Goal: Task Accomplishment & Management: Use online tool/utility

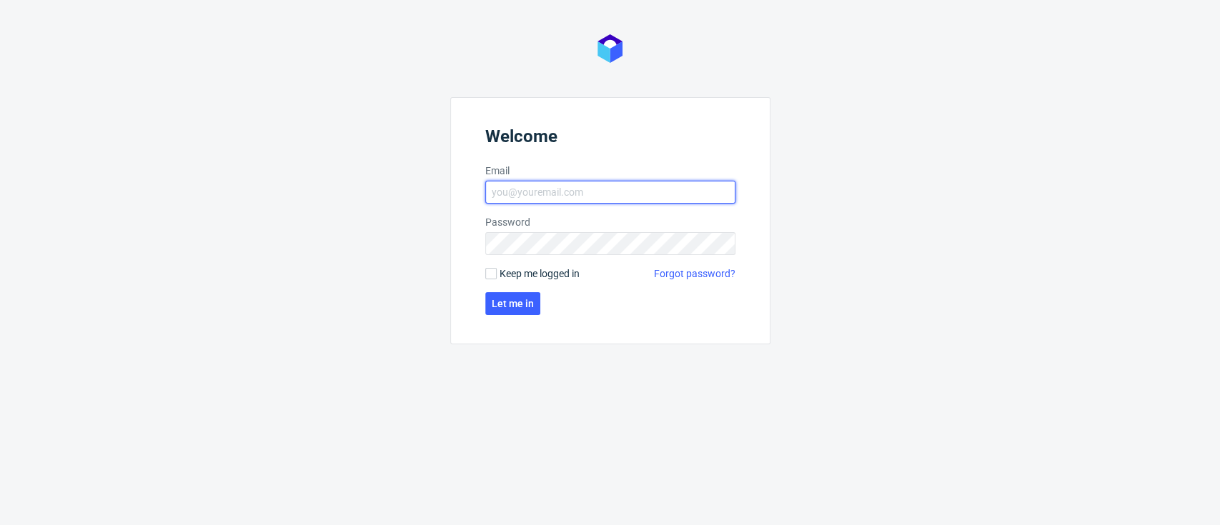
click at [512, 198] on input "Email" at bounding box center [610, 192] width 250 height 23
type input "dominika.piatek@packhelp.com"
click at [495, 278] on input "Keep me logged in" at bounding box center [490, 273] width 11 height 11
checkbox input "true"
click at [501, 294] on button "Let me in" at bounding box center [512, 303] width 55 height 23
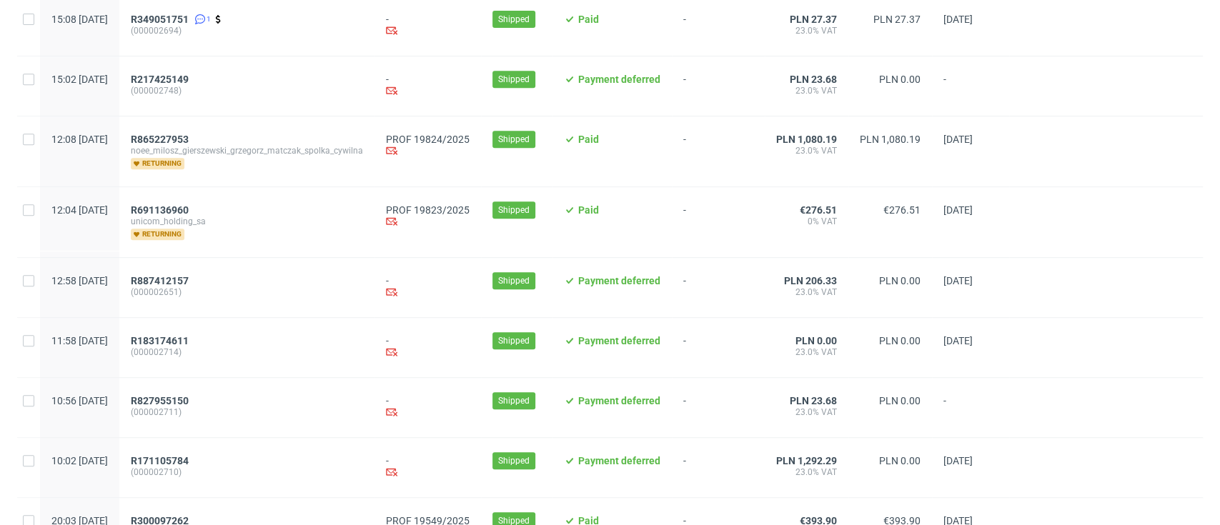
scroll to position [286, 0]
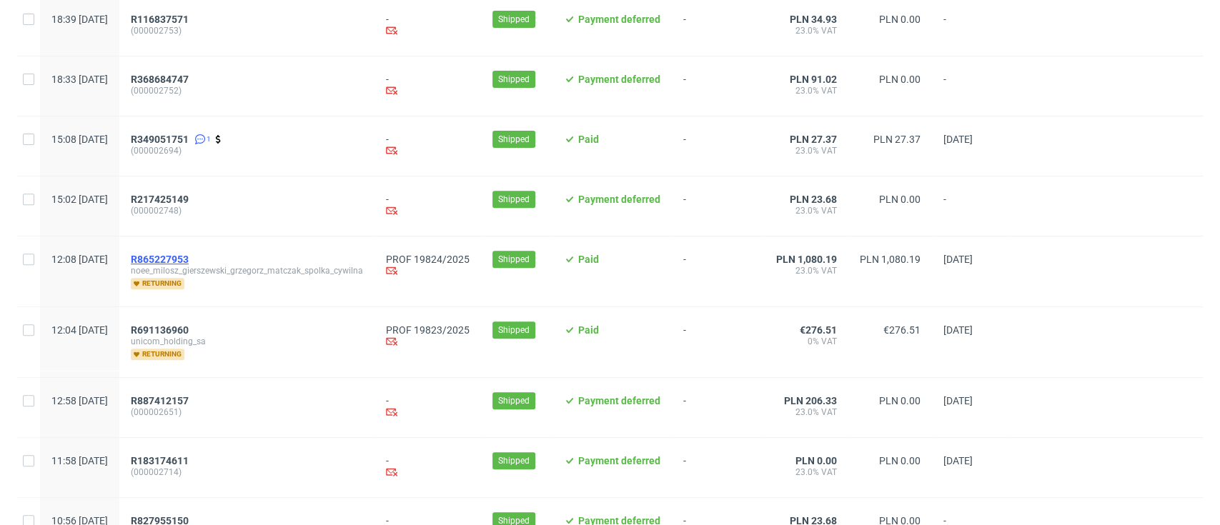
click at [189, 264] on span "R865227953" at bounding box center [160, 259] width 58 height 11
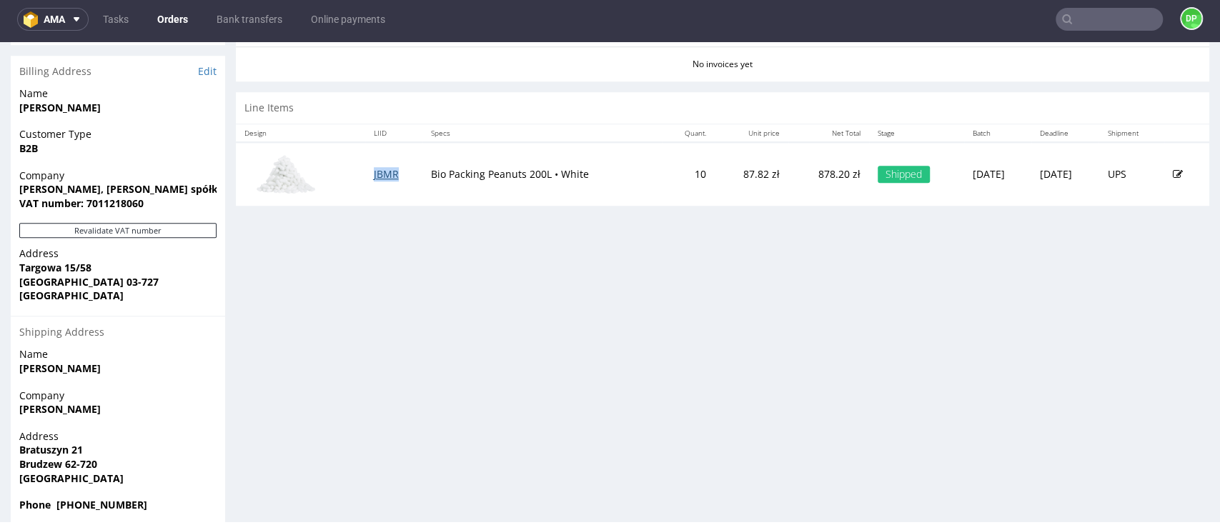
scroll to position [738, 0]
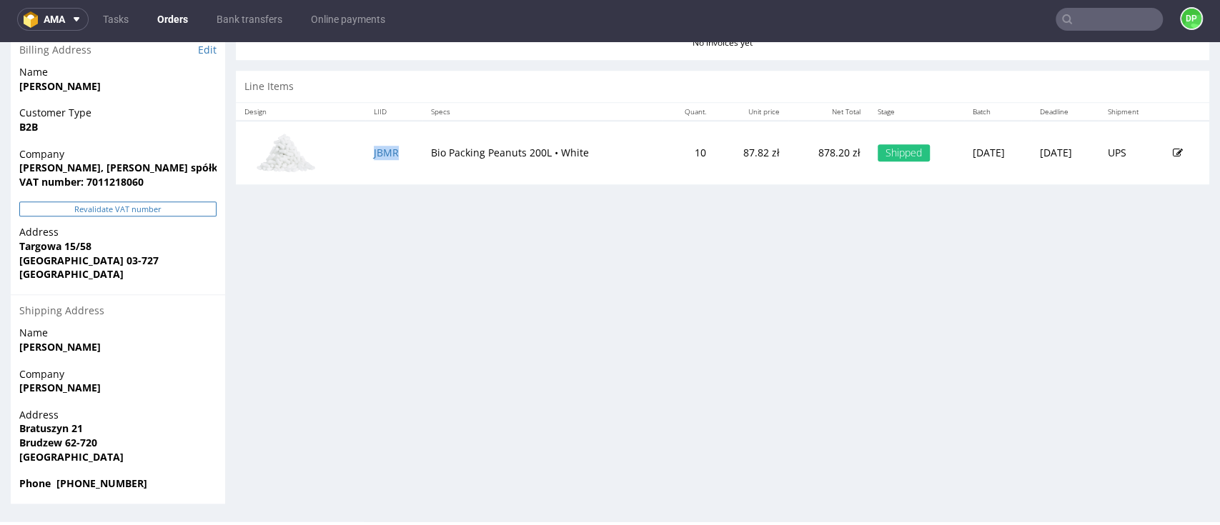
click at [132, 210] on button "Revalidate VAT number" at bounding box center [117, 209] width 197 height 15
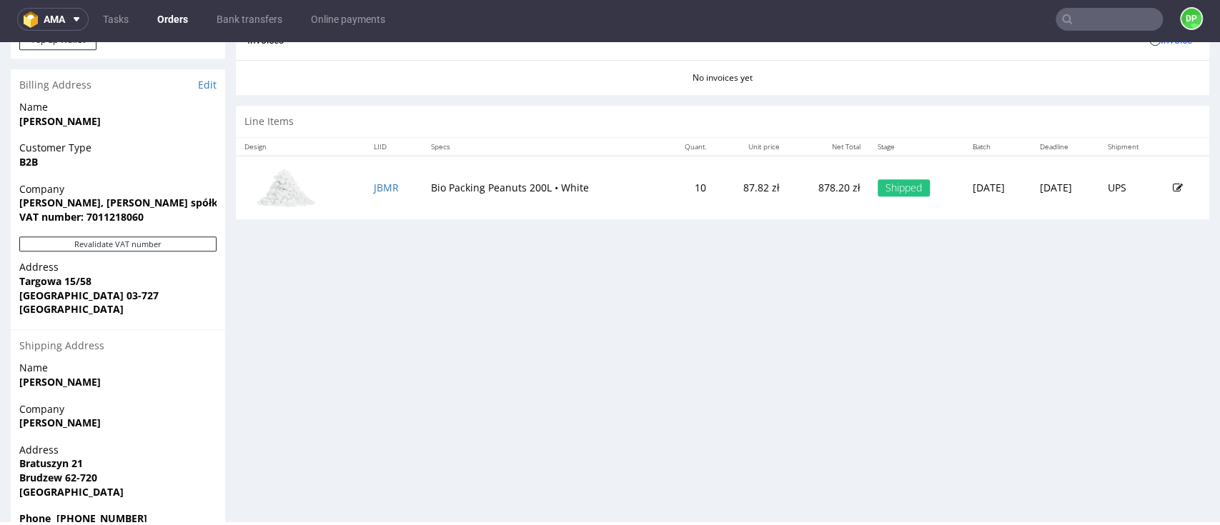
scroll to position [723, 0]
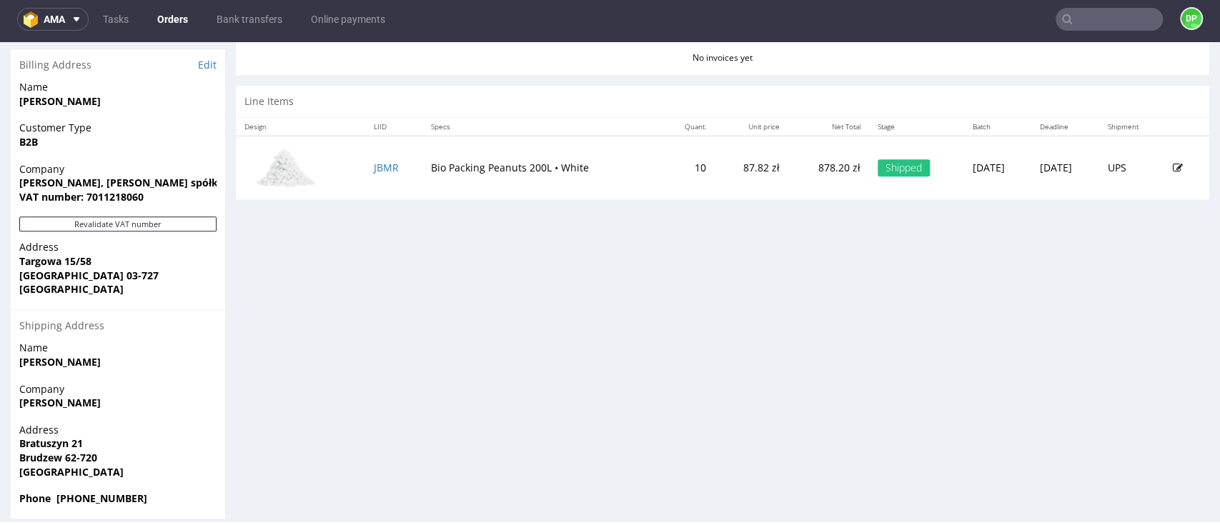
click at [129, 234] on div "Revalidate VAT number" at bounding box center [118, 229] width 214 height 24
click at [136, 221] on button "Revalidate VAT number" at bounding box center [117, 224] width 197 height 15
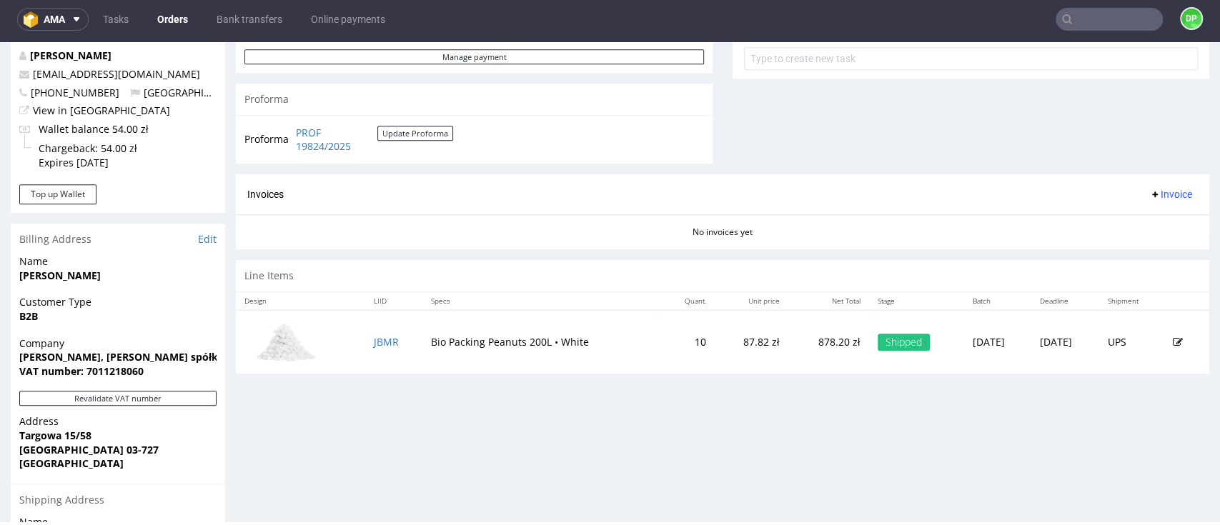
scroll to position [547, 0]
click at [1149, 197] on span "Invoice" at bounding box center [1170, 195] width 43 height 11
click at [1124, 228] on span "Generate" at bounding box center [1140, 226] width 69 height 14
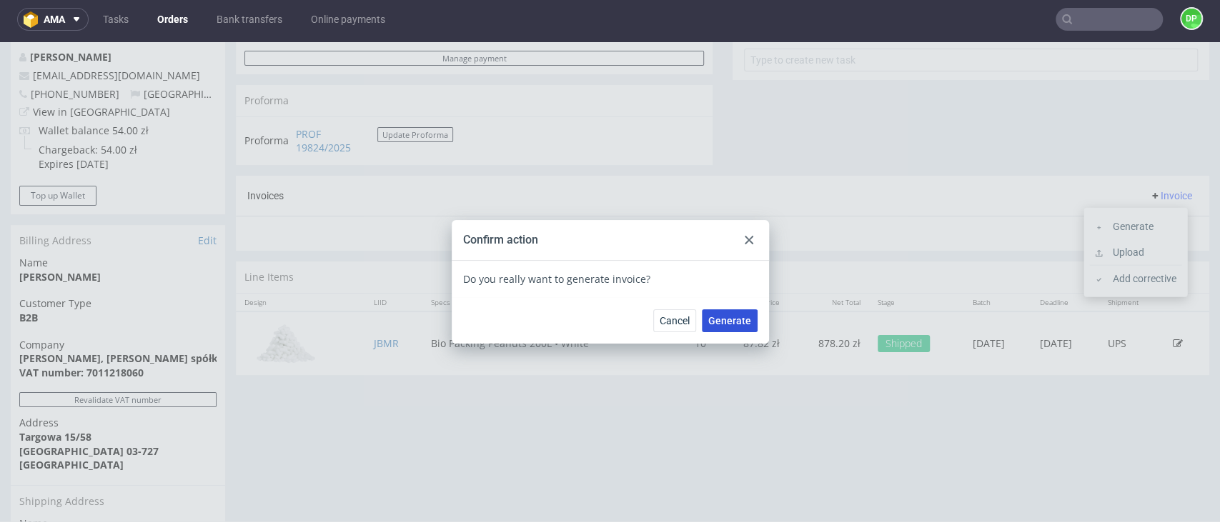
click at [726, 325] on span "Generate" at bounding box center [729, 321] width 43 height 10
click at [723, 324] on span "Generate" at bounding box center [729, 321] width 43 height 10
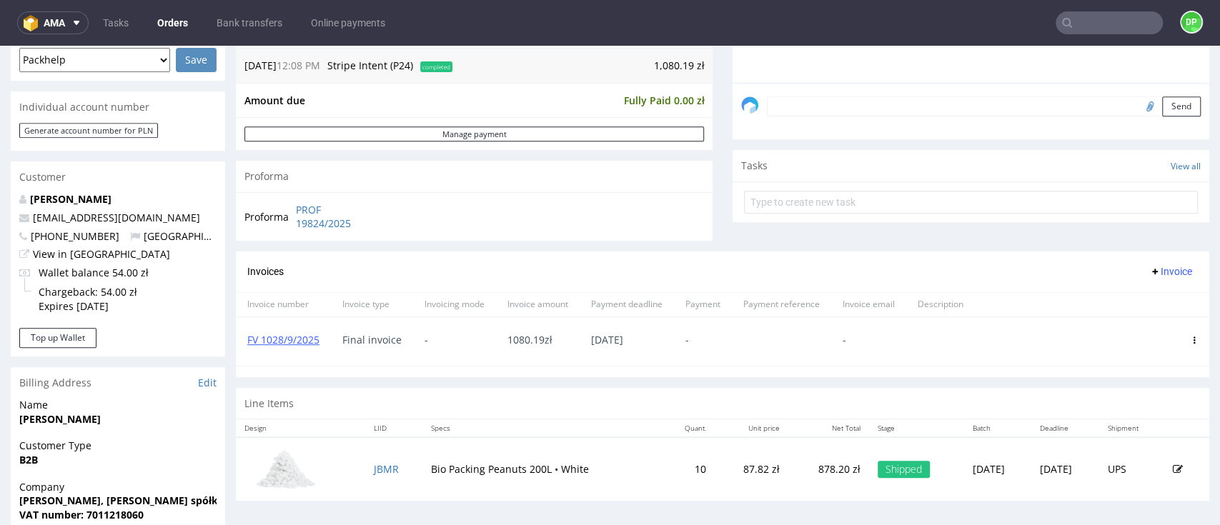
scroll to position [166, 0]
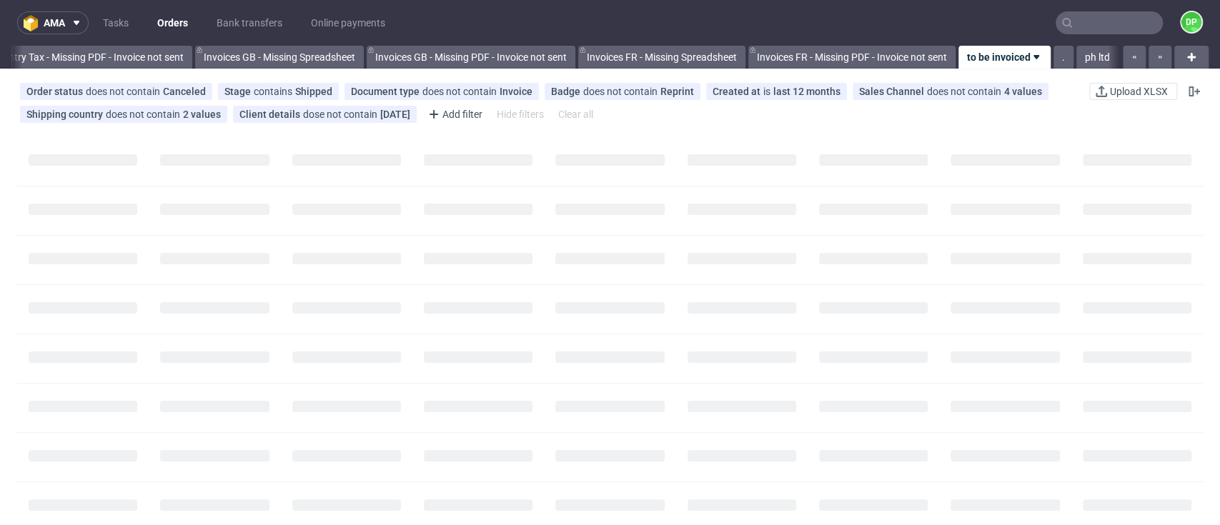
scroll to position [0, 1713]
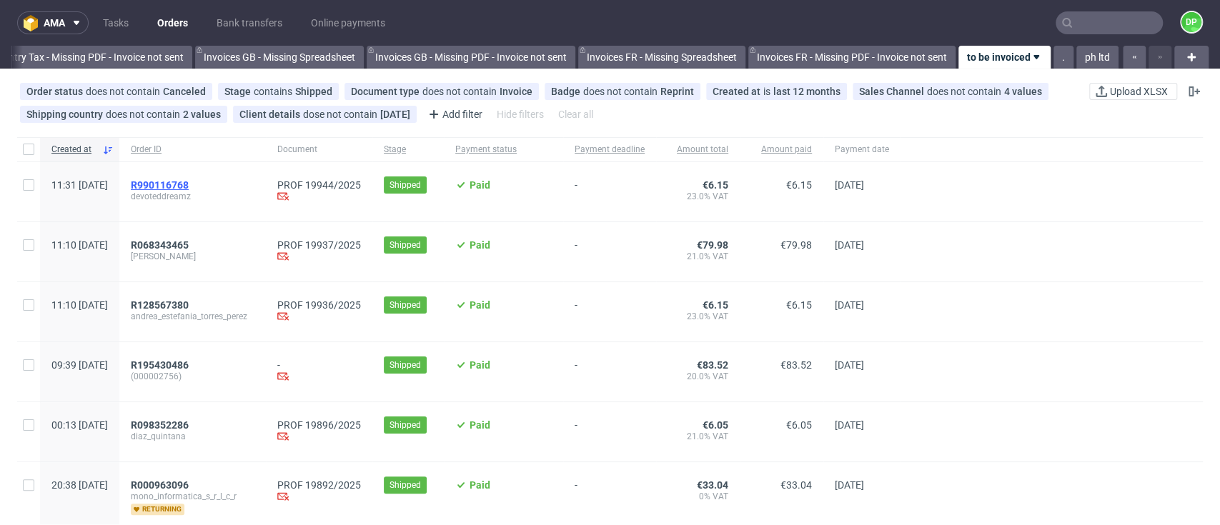
click at [189, 184] on span "R990116768" at bounding box center [160, 184] width 58 height 11
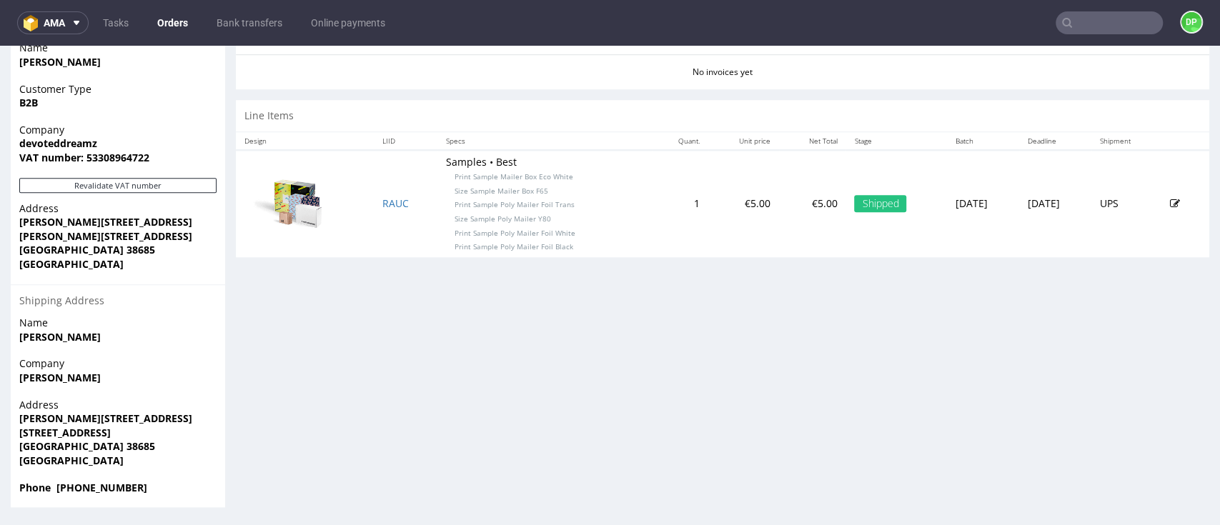
scroll to position [617, 0]
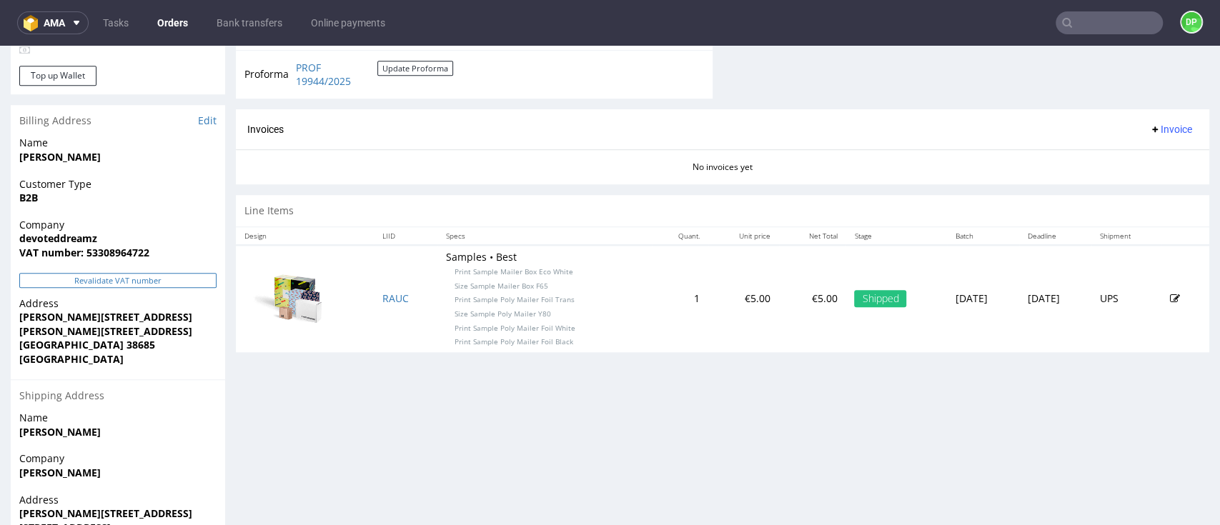
click at [129, 276] on button "Revalidate VAT number" at bounding box center [117, 280] width 197 height 15
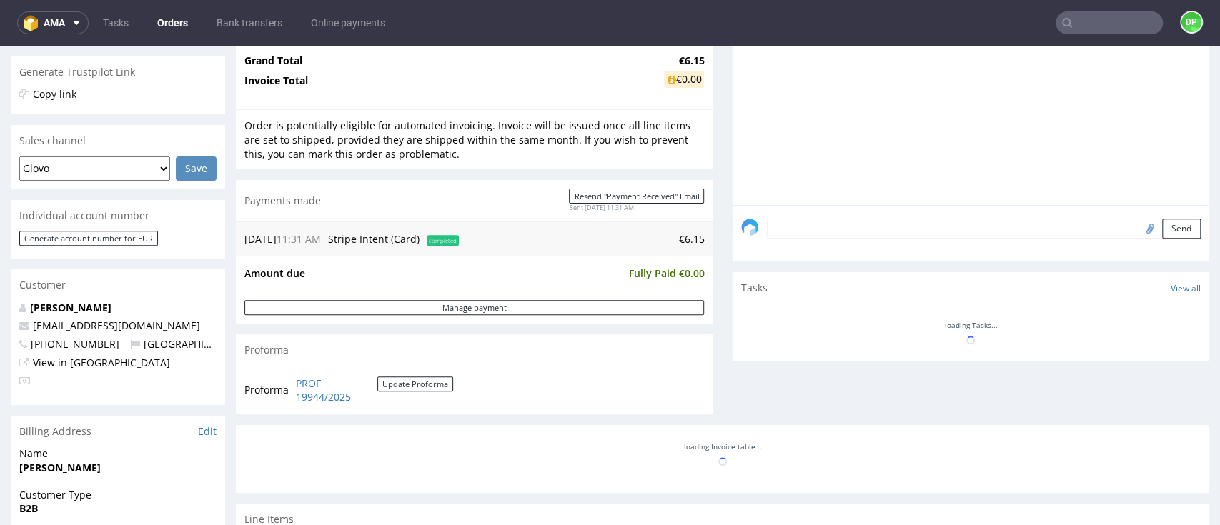
scroll to position [476, 0]
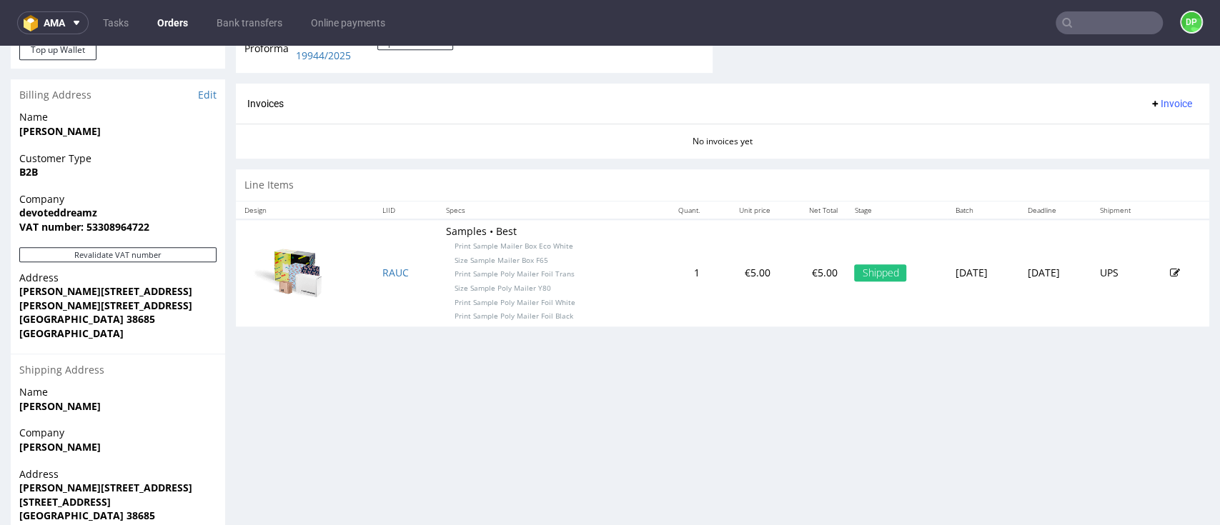
scroll to position [712, 0]
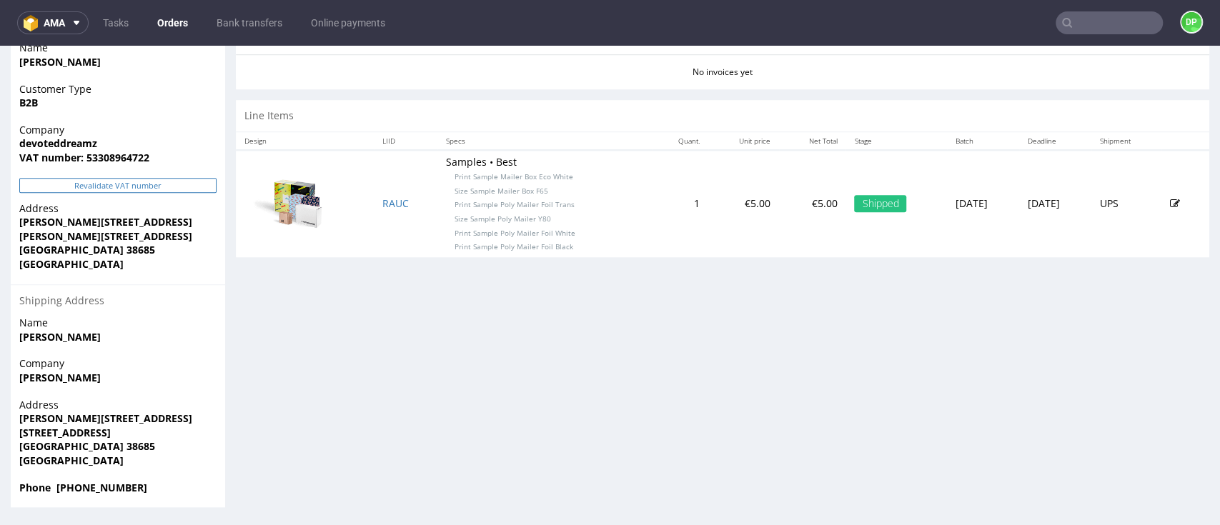
click at [149, 190] on button "Revalidate VAT number" at bounding box center [117, 185] width 197 height 15
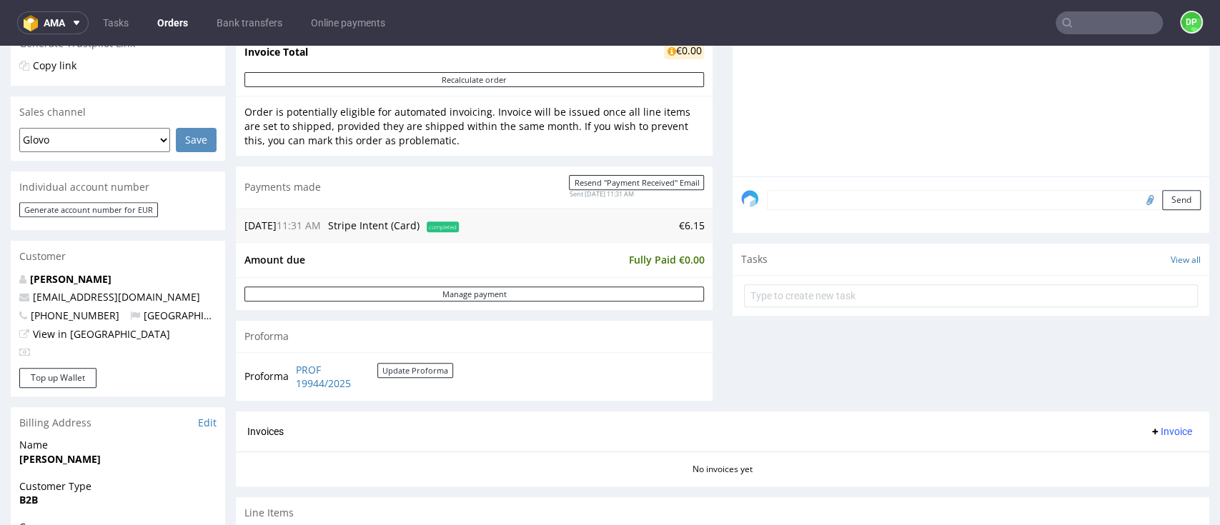
scroll to position [476, 0]
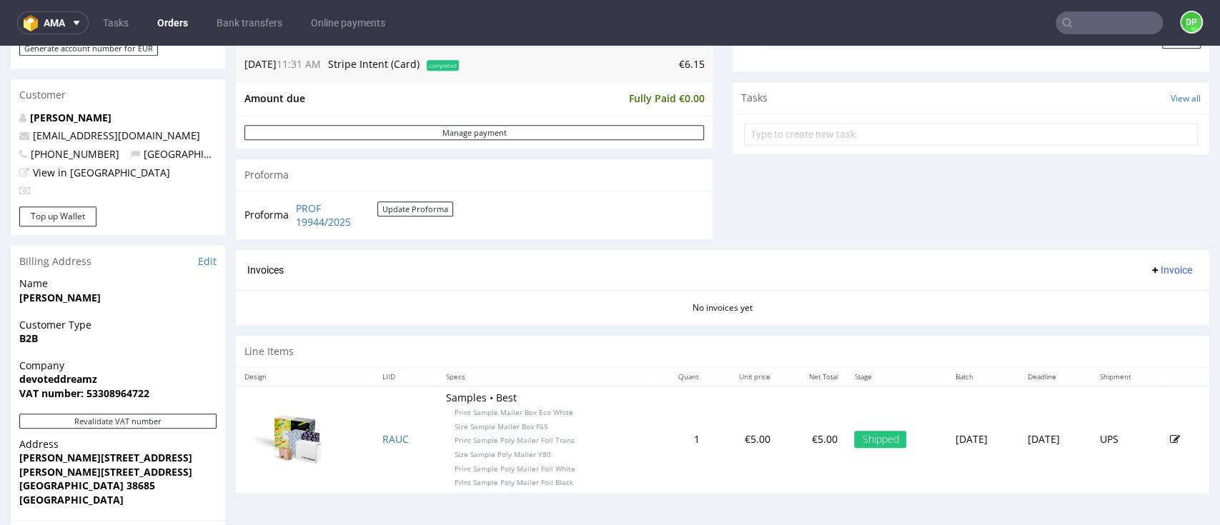
click at [1144, 262] on button "Invoice" at bounding box center [1171, 270] width 54 height 17
click at [1114, 304] on span "Generate" at bounding box center [1140, 300] width 69 height 14
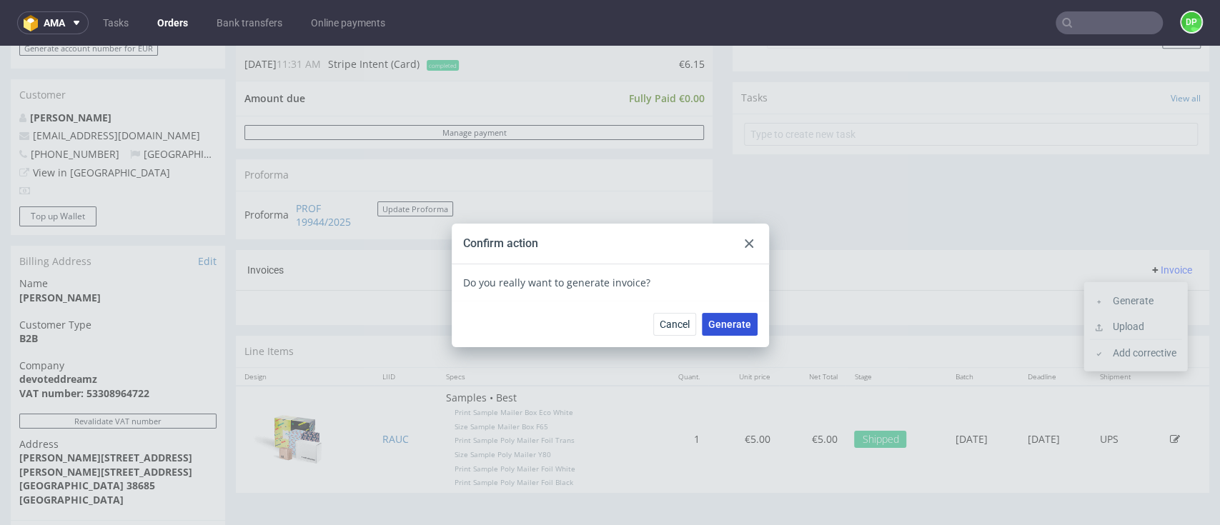
click at [741, 330] on button "Generate" at bounding box center [730, 324] width 56 height 23
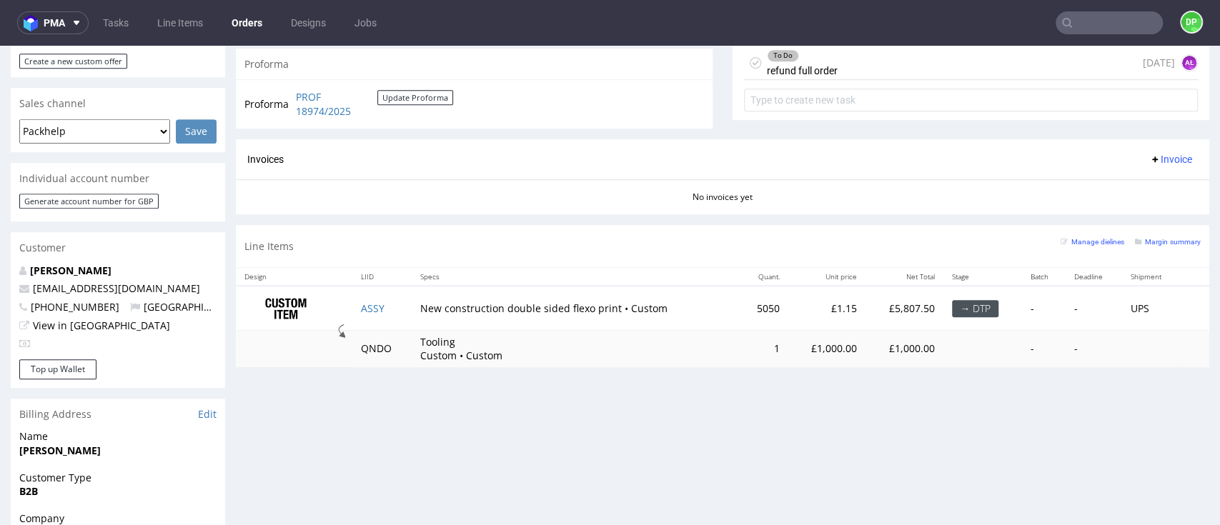
scroll to position [381, 0]
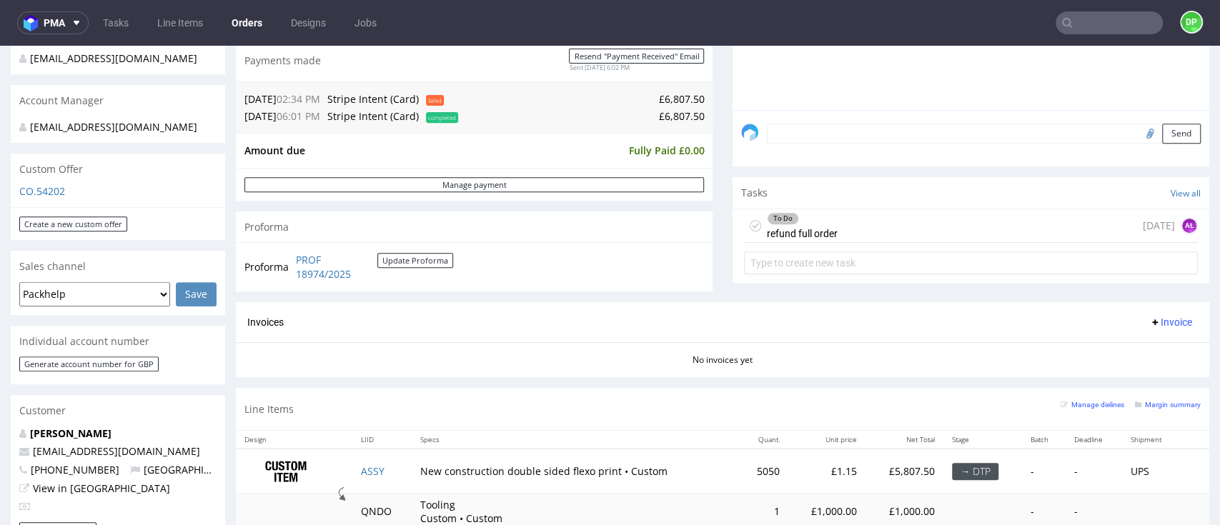
click at [805, 229] on div "To Do refund full order" at bounding box center [802, 225] width 71 height 33
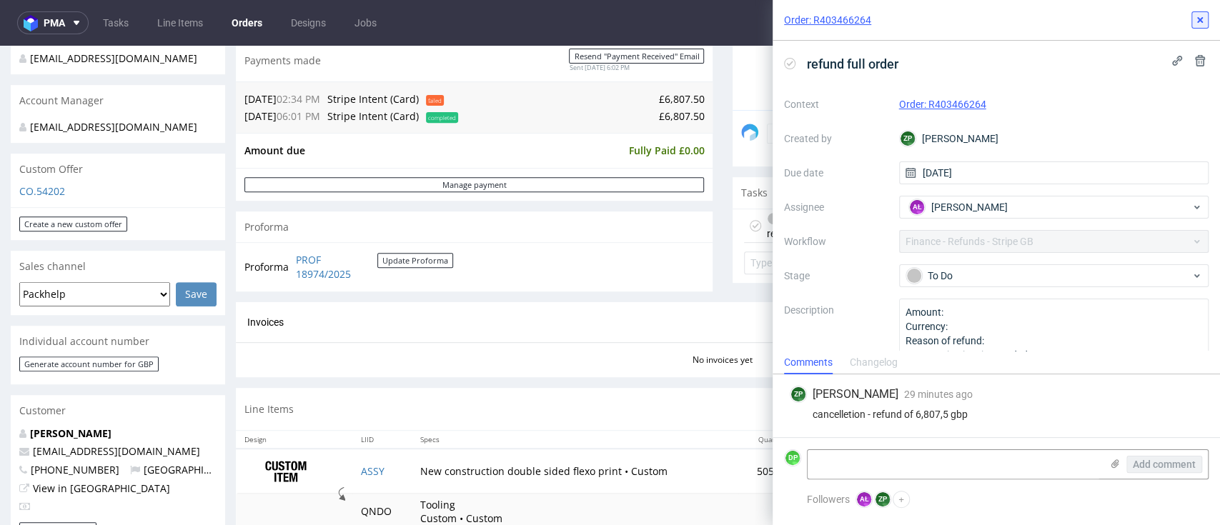
click at [1199, 27] on button at bounding box center [1199, 19] width 17 height 17
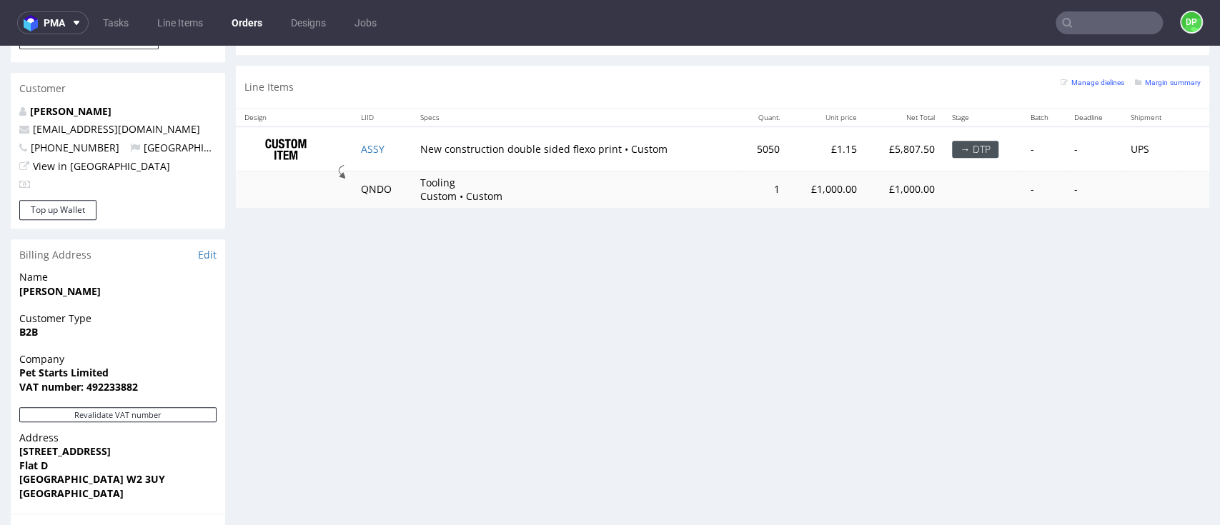
scroll to position [417, 0]
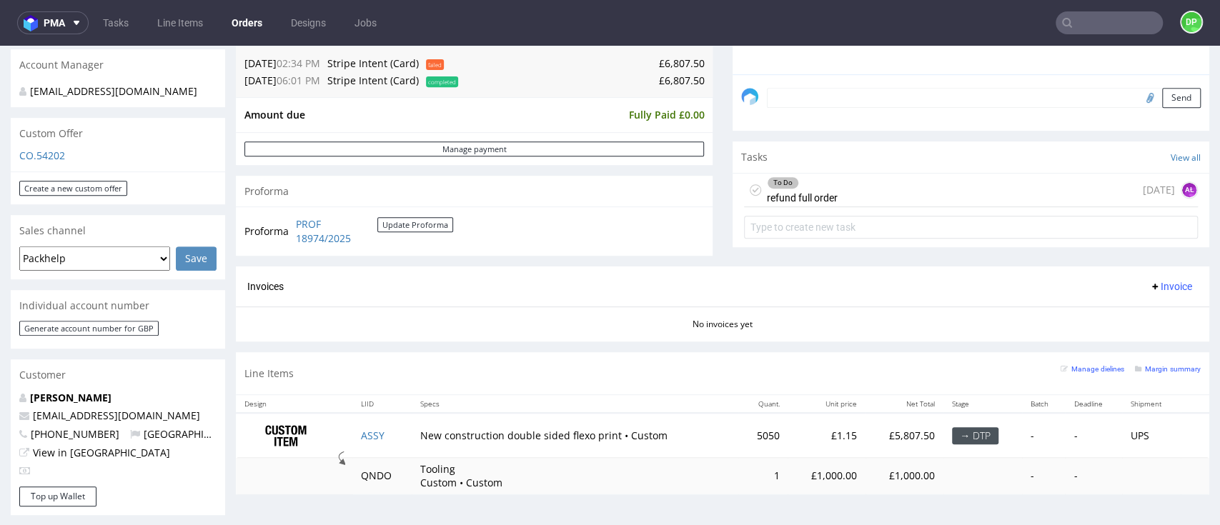
click at [873, 202] on div "To Do refund full order today AŁ" at bounding box center [971, 191] width 454 height 34
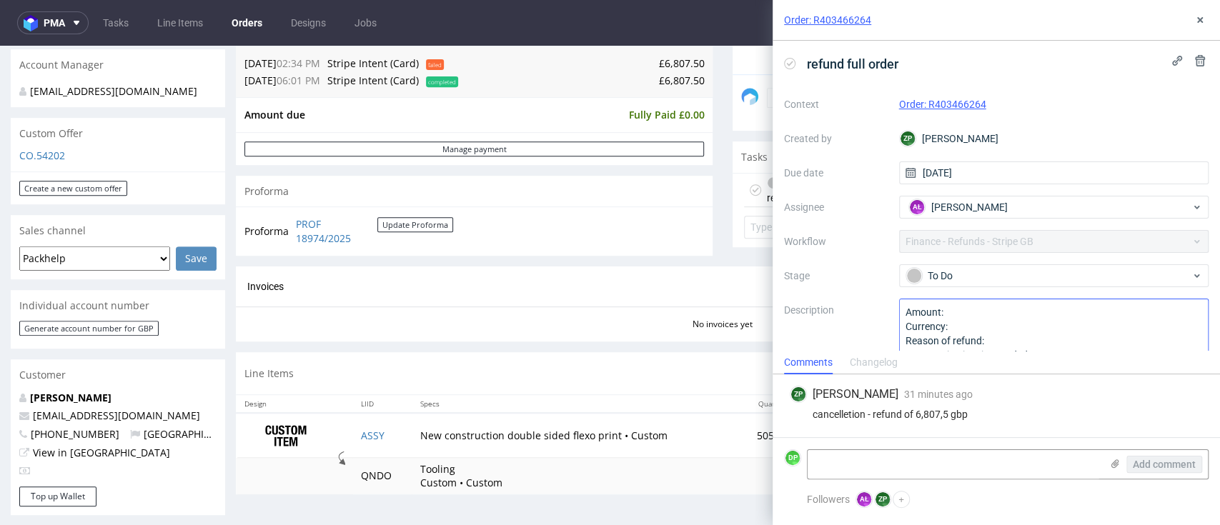
scroll to position [28, 0]
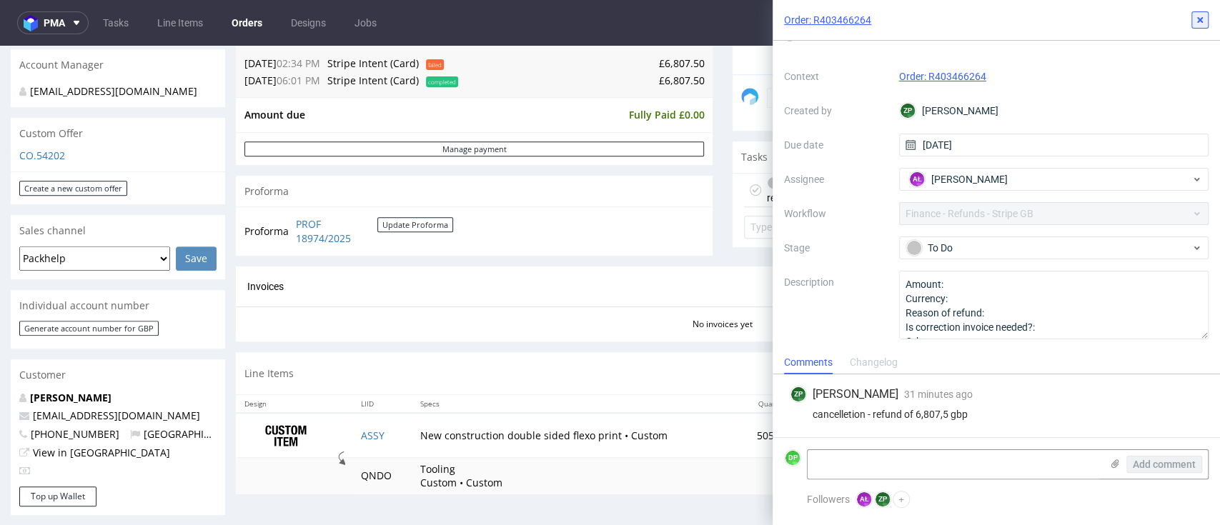
click at [1194, 14] on icon at bounding box center [1199, 19] width 11 height 11
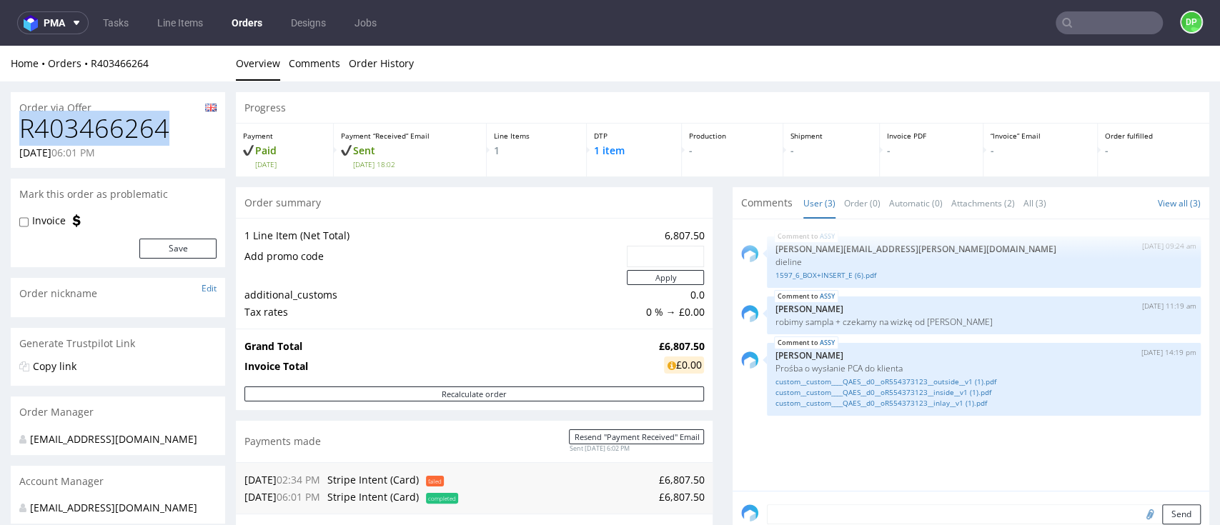
drag, startPoint x: 172, startPoint y: 127, endPoint x: -23, endPoint y: 125, distance: 194.4
copy h1 "R403466264"
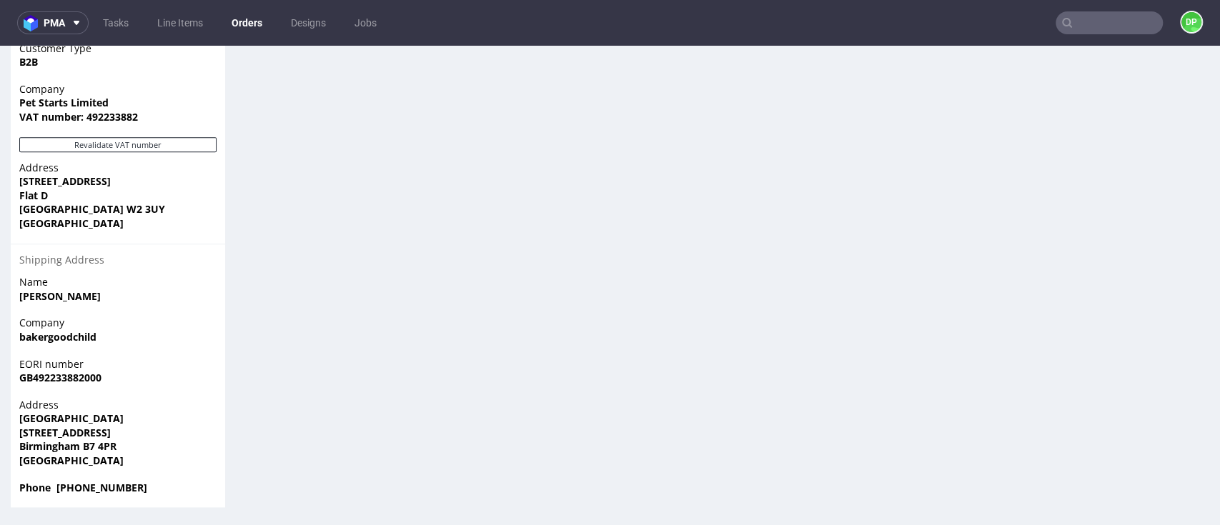
scroll to position [417, 0]
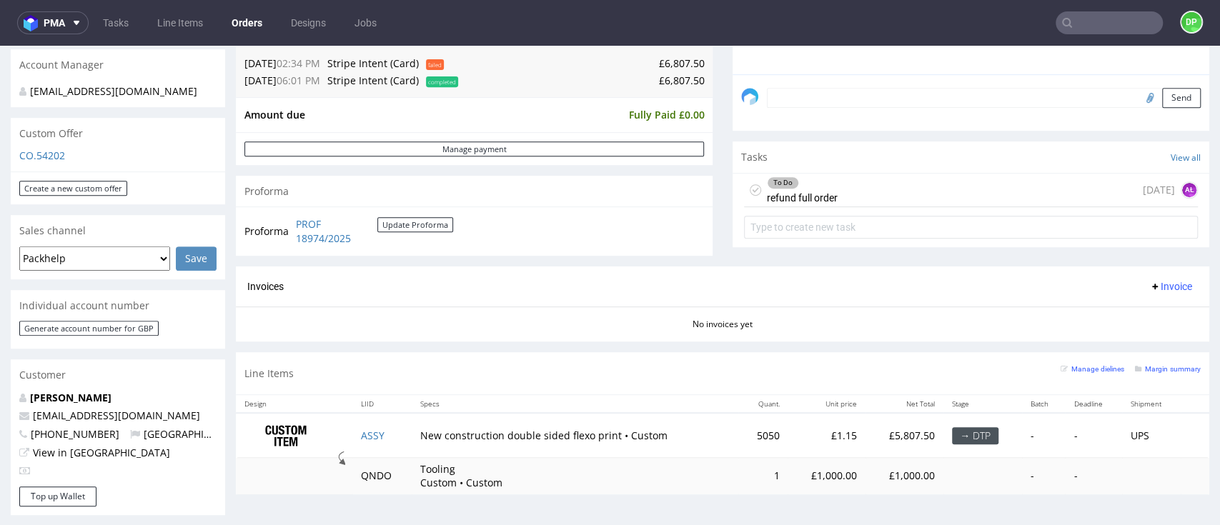
click at [852, 197] on div "To Do refund full order today AŁ" at bounding box center [971, 191] width 454 height 34
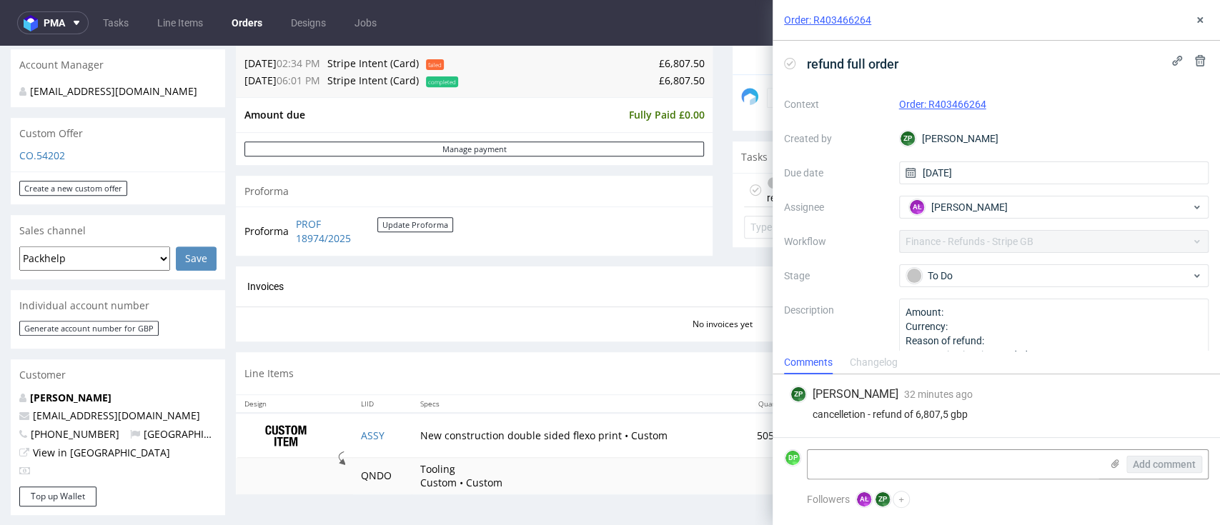
click at [681, 269] on div "Invoices Invoice" at bounding box center [722, 287] width 973 height 41
click at [1203, 29] on div "Order: R403466264" at bounding box center [996, 20] width 447 height 41
click at [1201, 20] on icon at bounding box center [1199, 19] width 11 height 11
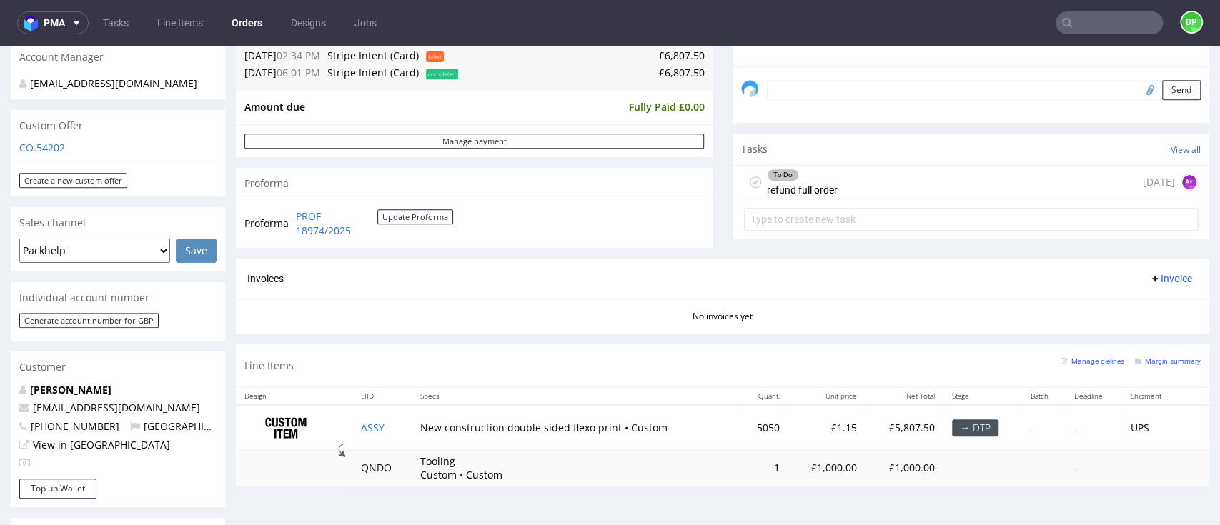
scroll to position [381, 0]
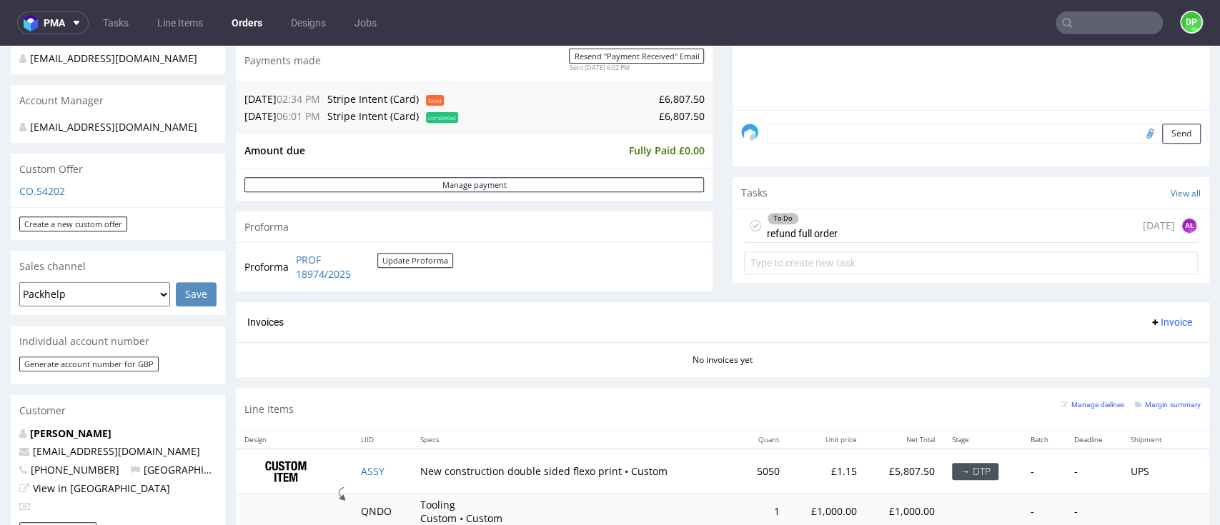
click at [833, 237] on div "To Do refund full order today AŁ" at bounding box center [971, 226] width 454 height 34
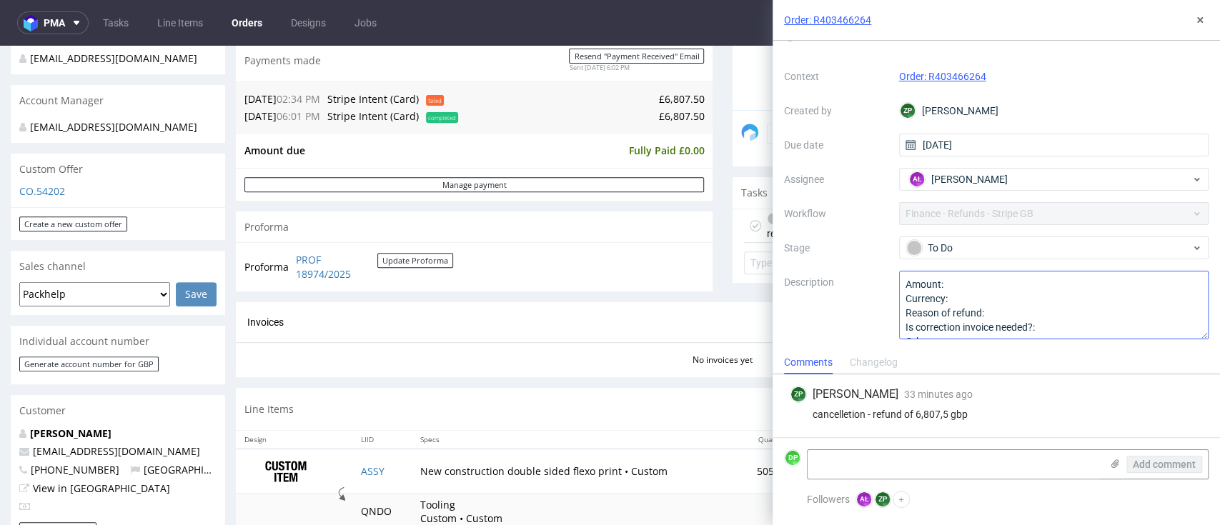
scroll to position [15, 0]
drag, startPoint x: 1201, startPoint y: 17, endPoint x: 1101, endPoint y: 16, distance: 100.1
click at [1201, 17] on icon at bounding box center [1199, 19] width 11 height 11
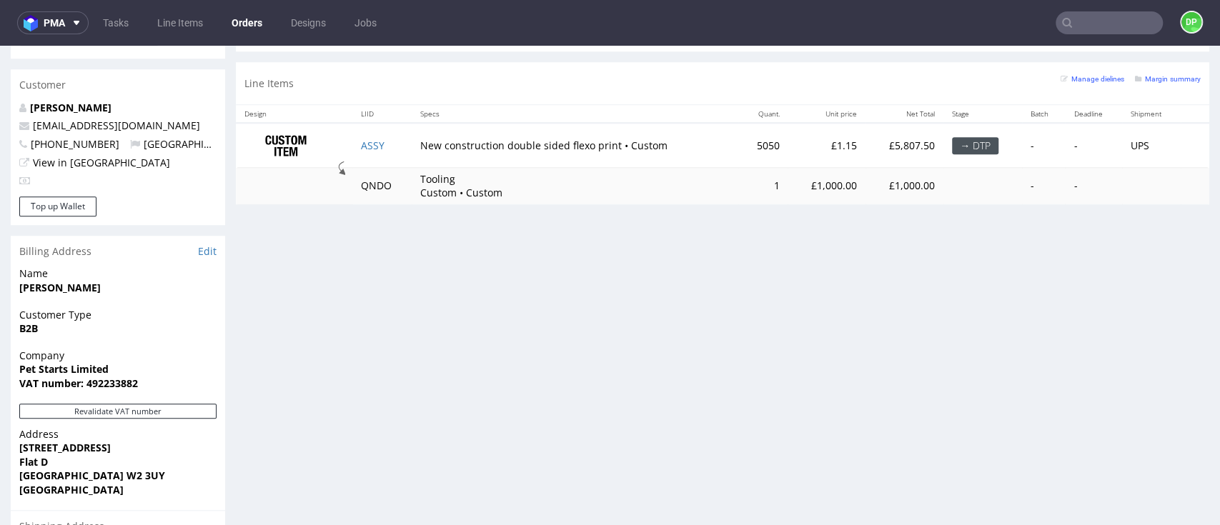
scroll to position [667, 0]
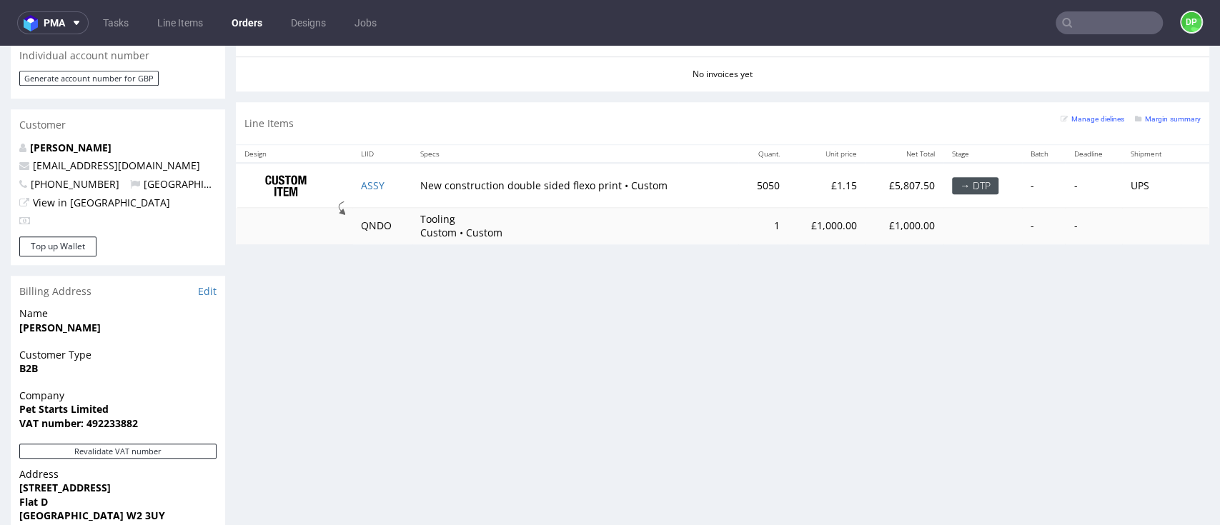
click at [952, 192] on div "→ DTP" at bounding box center [975, 185] width 46 height 17
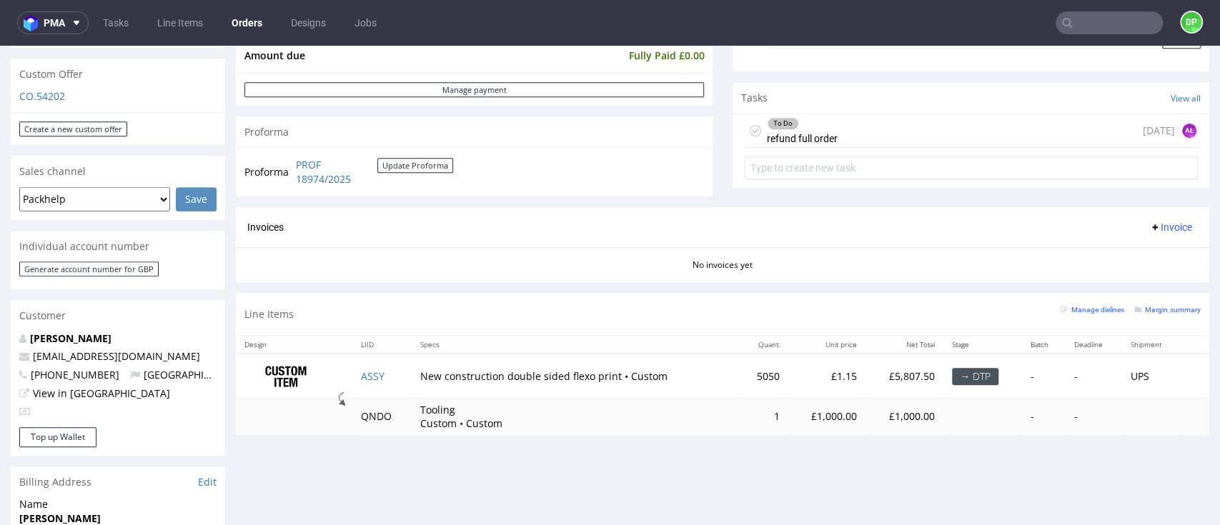
scroll to position [0, 0]
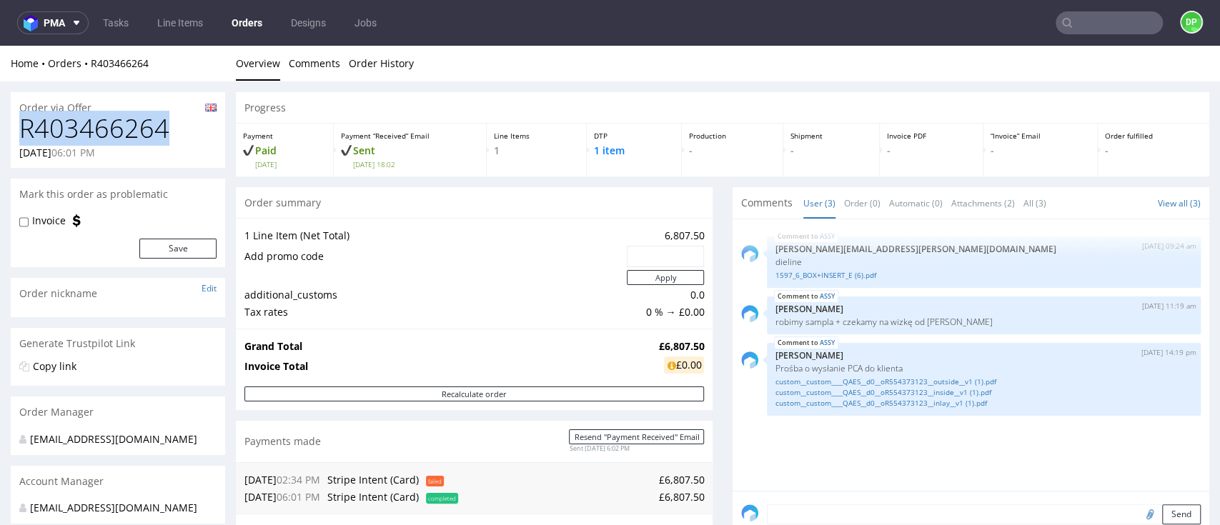
drag, startPoint x: 178, startPoint y: 117, endPoint x: -47, endPoint y: 134, distance: 225.8
copy h1 "R403466264"
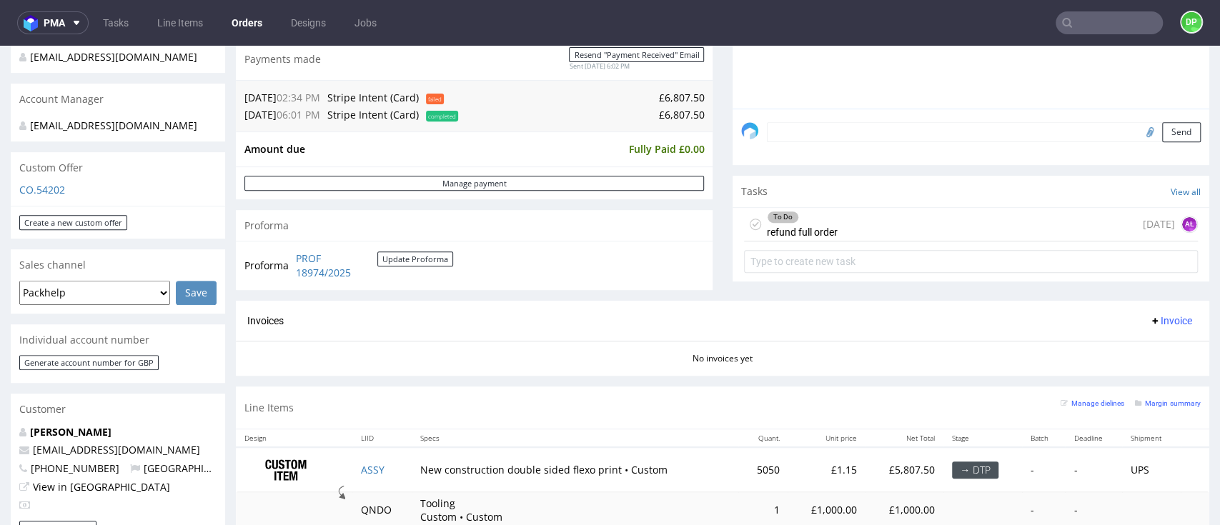
scroll to position [381, 0]
click at [808, 229] on div "To Do refund full order" at bounding box center [802, 225] width 71 height 33
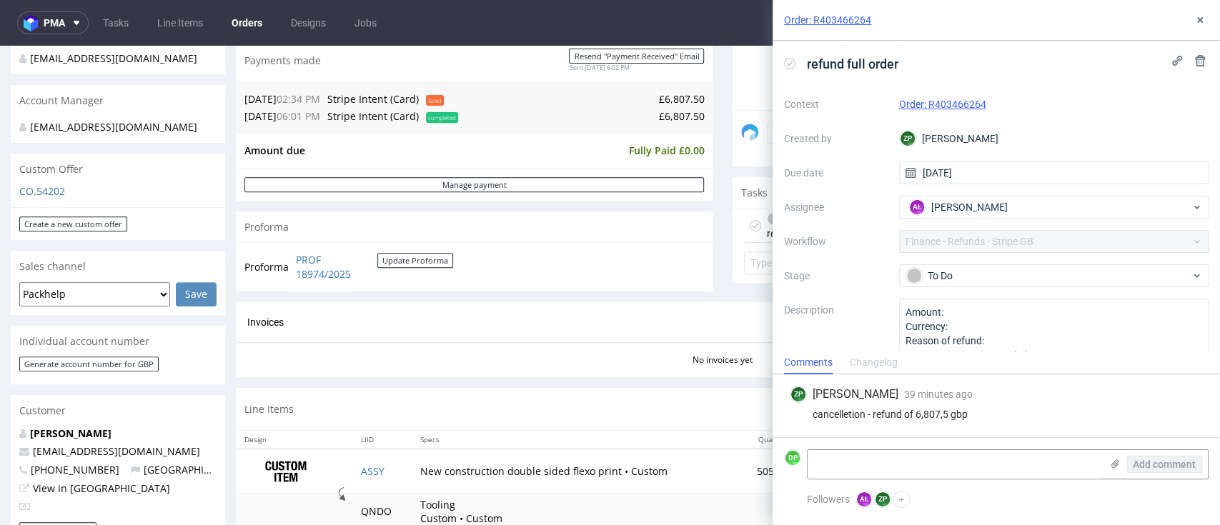
click at [792, 66] on icon at bounding box center [789, 63] width 11 height 11
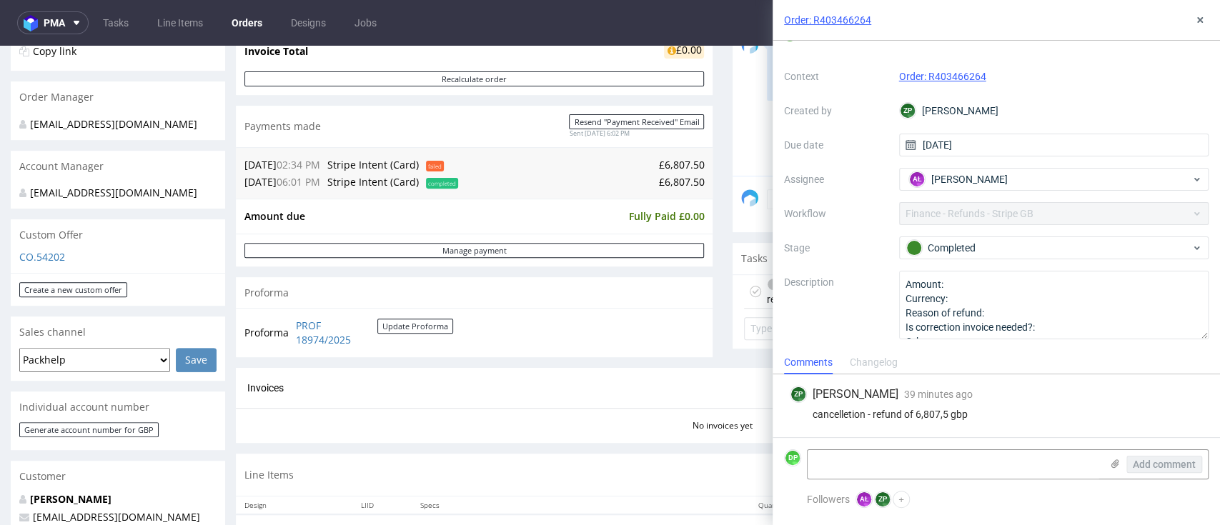
scroll to position [286, 0]
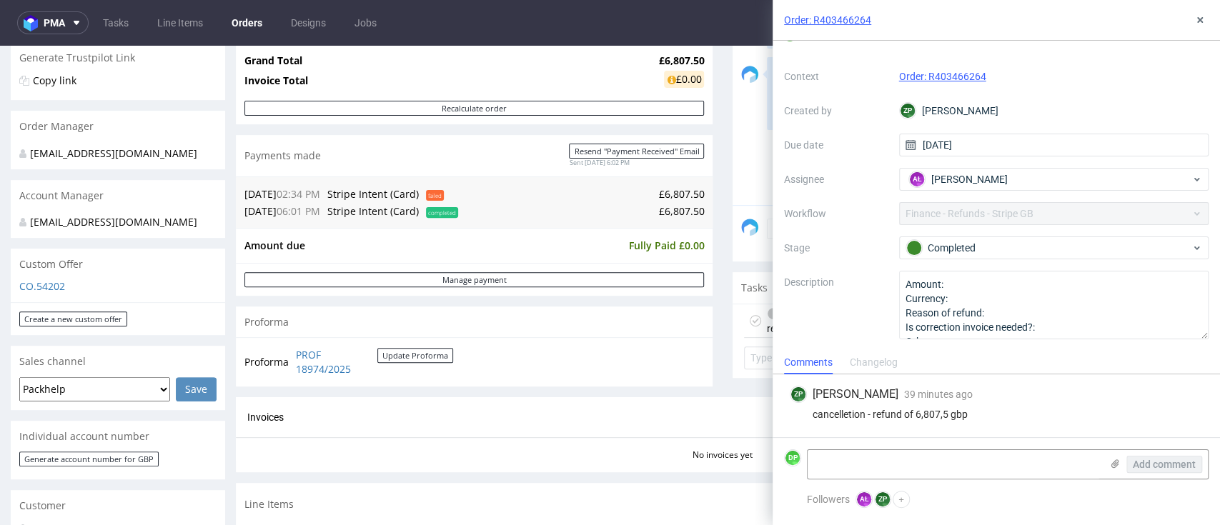
click at [540, 391] on div "Order summary 1 Line Item (Net Total) 6,807.50 Add promo code Apply additional_…" at bounding box center [474, 149] width 477 height 496
click at [1196, 23] on icon at bounding box center [1199, 19] width 11 height 11
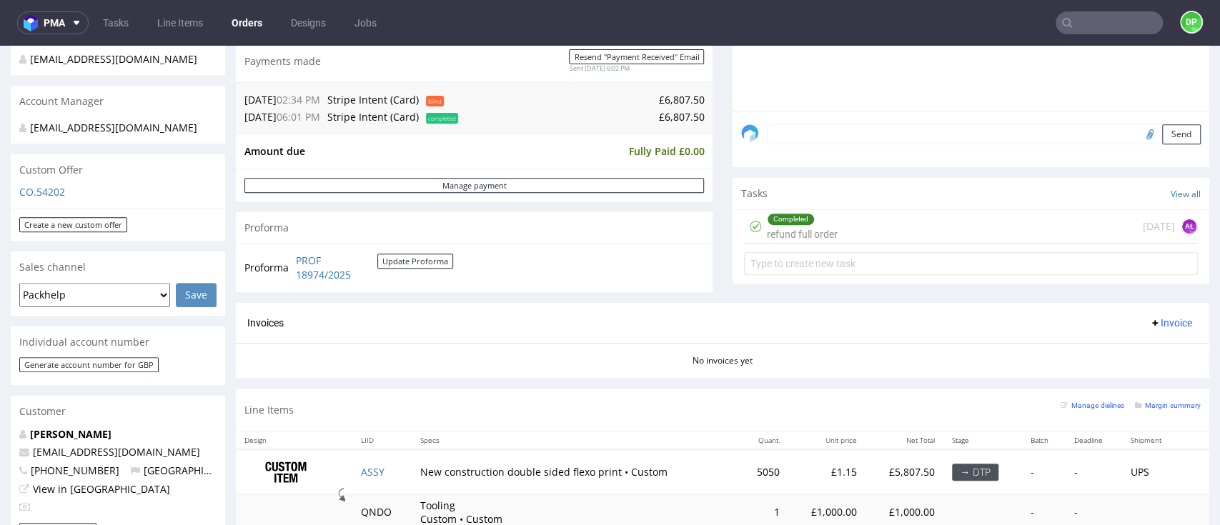
scroll to position [476, 0]
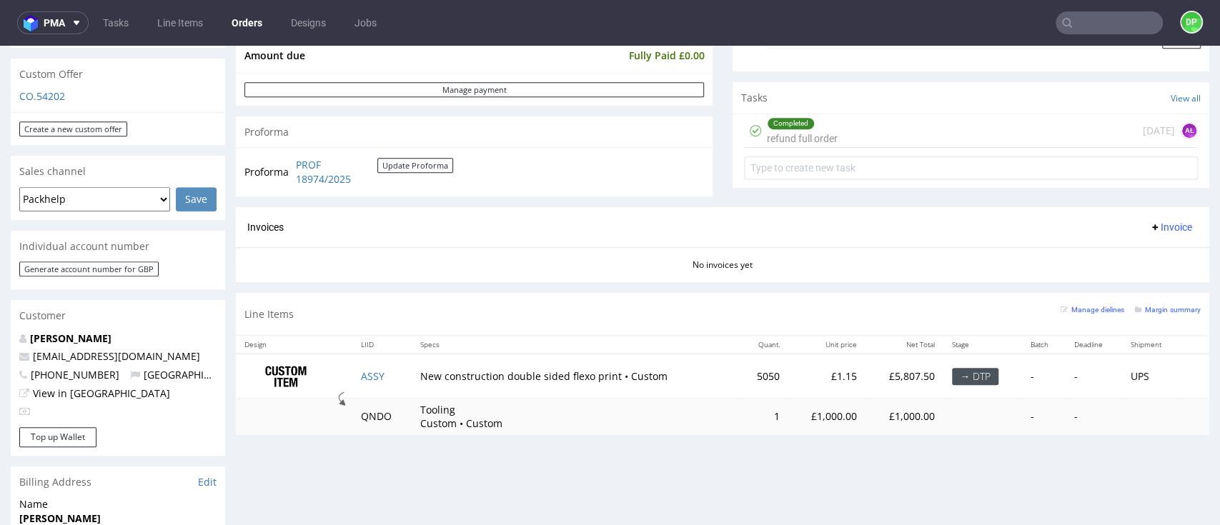
click at [851, 132] on div "Completed refund full order today AŁ" at bounding box center [971, 131] width 454 height 34
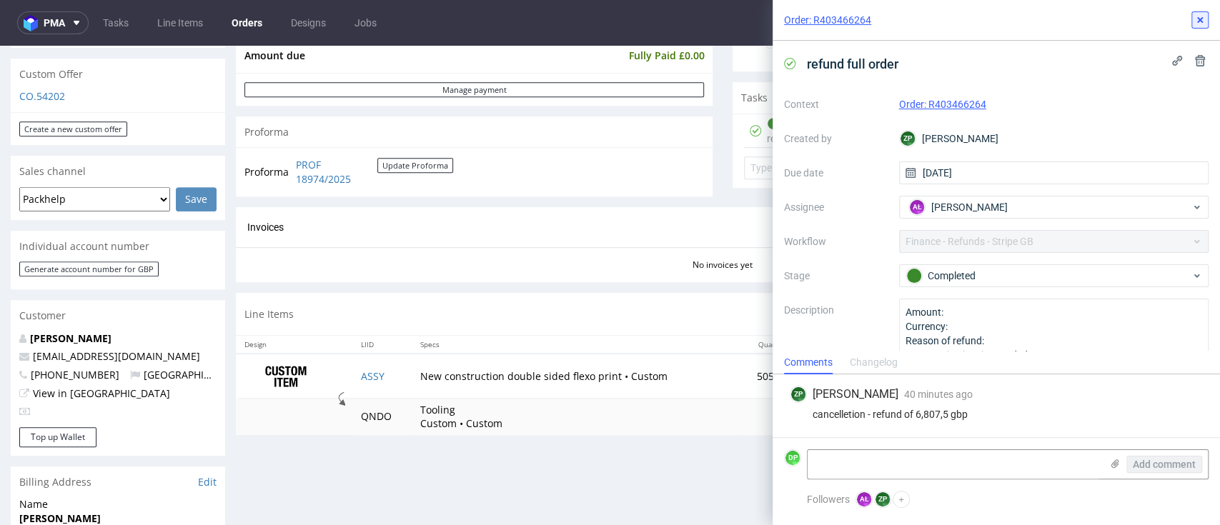
click at [1196, 26] on button at bounding box center [1199, 19] width 17 height 17
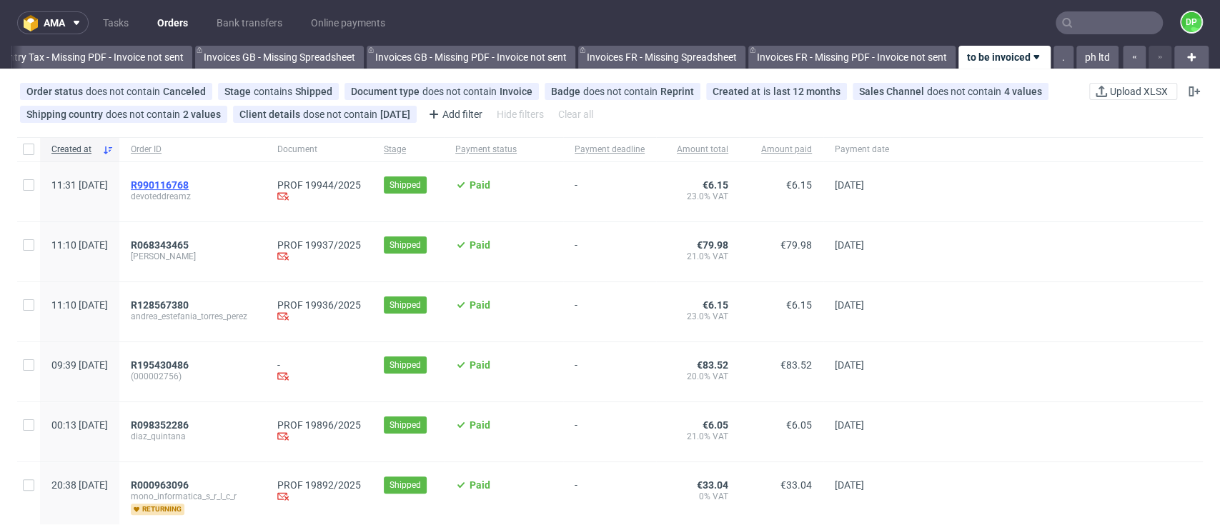
click at [189, 184] on span "R990116768" at bounding box center [160, 184] width 58 height 11
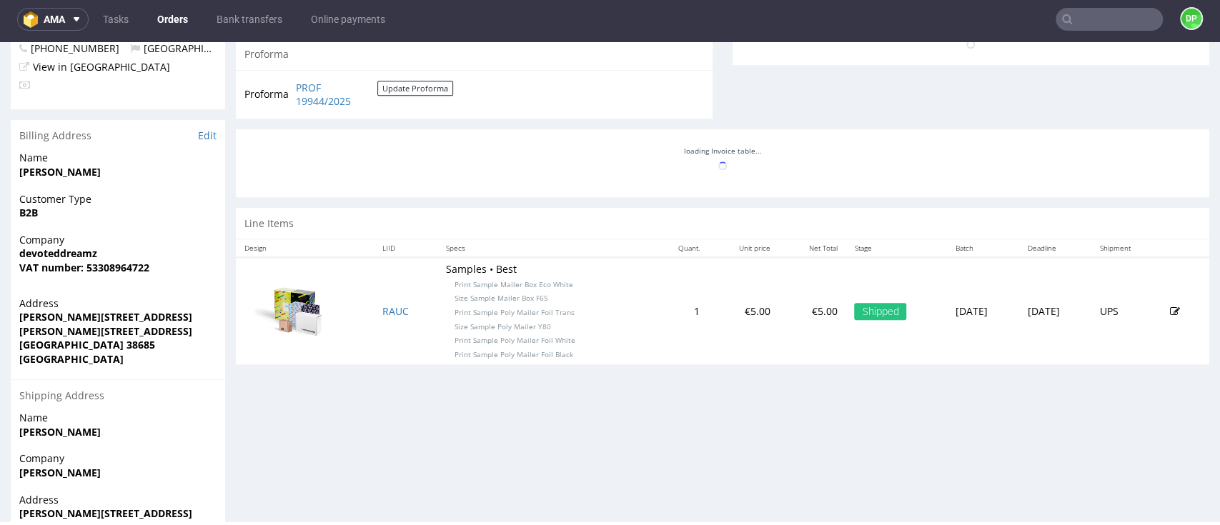
scroll to position [677, 0]
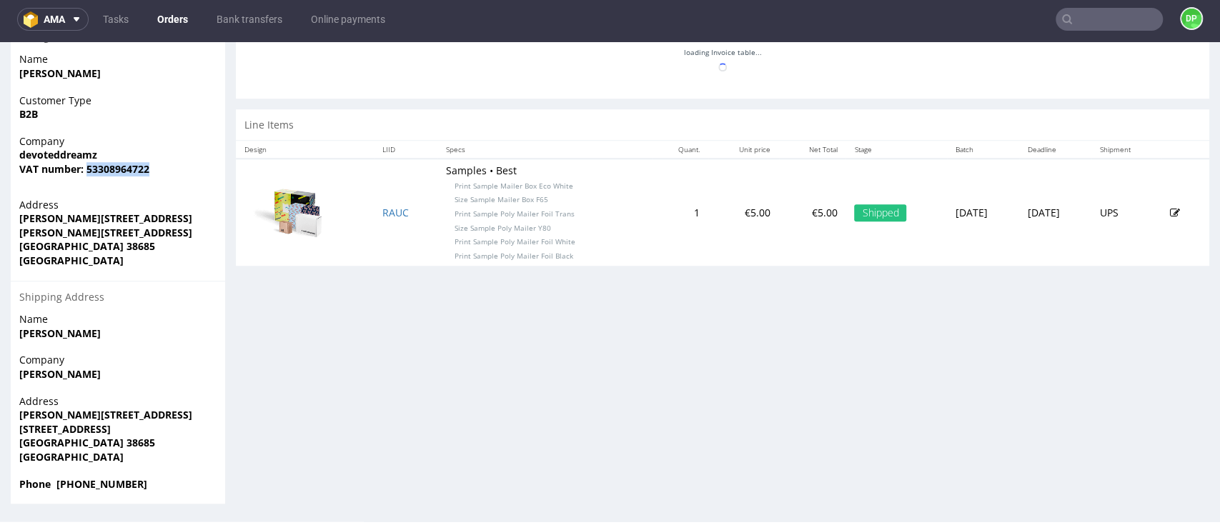
drag, startPoint x: 126, startPoint y: 178, endPoint x: 88, endPoint y: 184, distance: 38.4
click at [88, 184] on div "Company devoteddreamz VAT number: 53308964722" at bounding box center [118, 161] width 214 height 55
copy strong "53308964722"
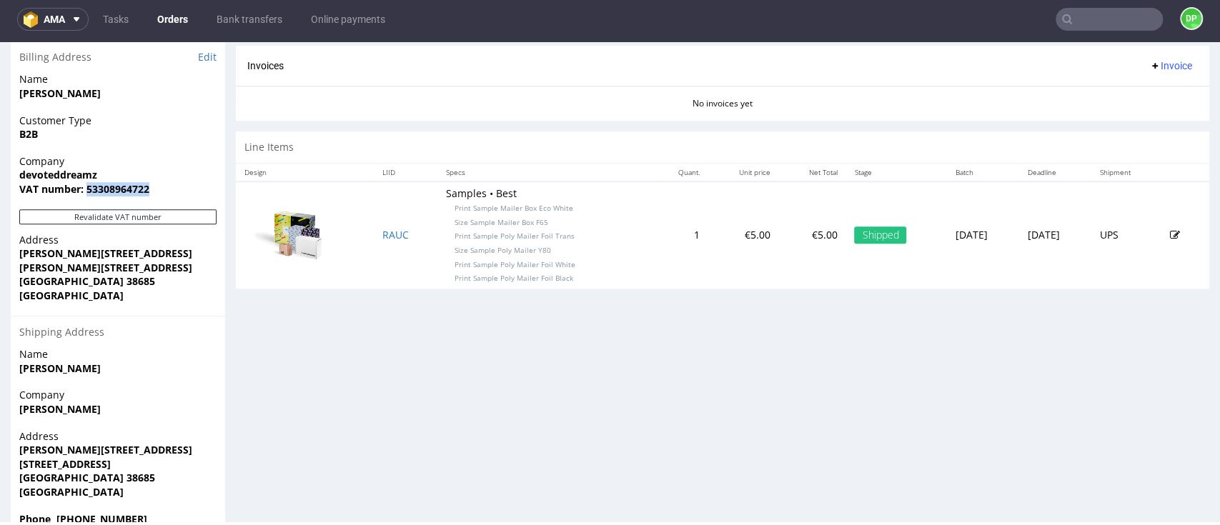
scroll to position [697, 0]
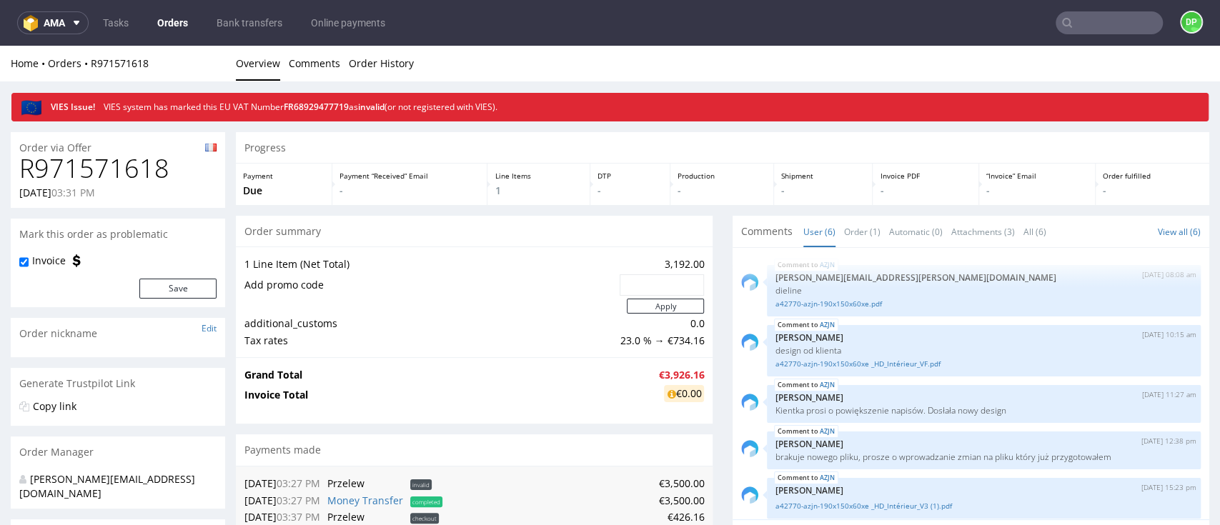
scroll to position [64, 0]
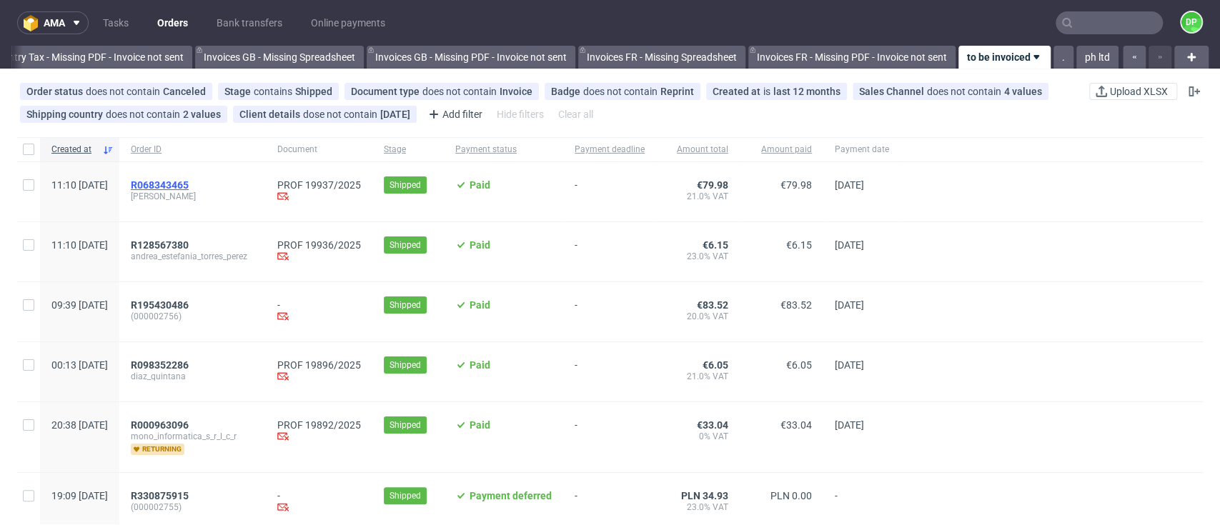
click at [189, 182] on span "R068343465" at bounding box center [160, 184] width 58 height 11
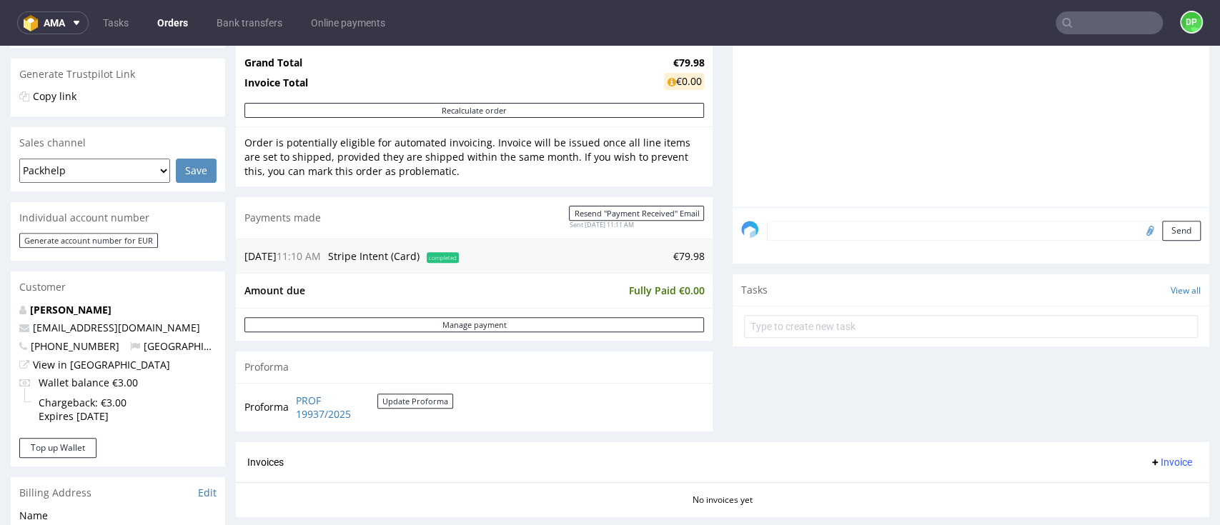
scroll to position [476, 0]
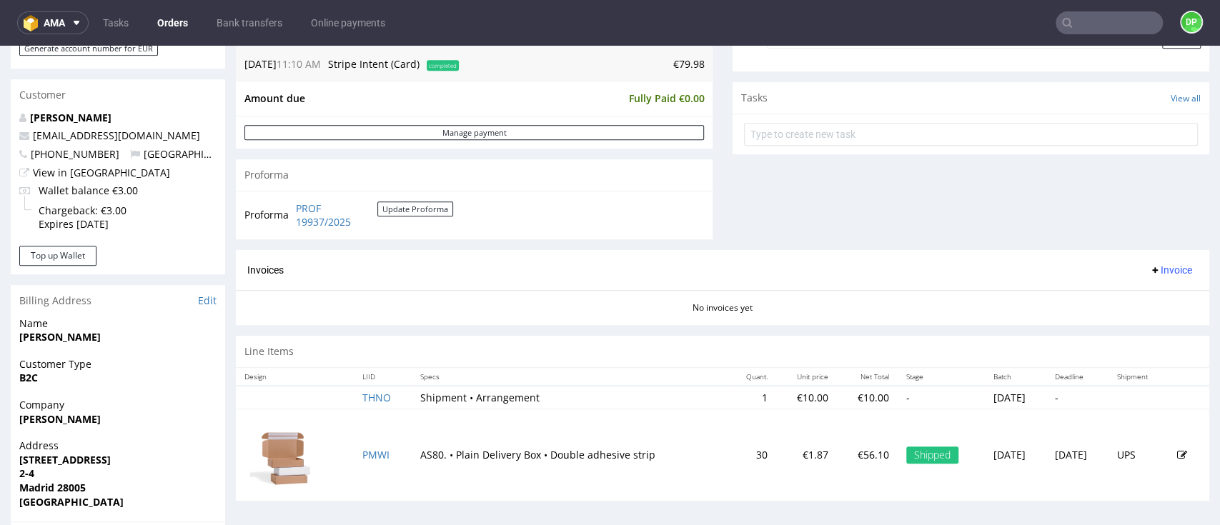
click at [1152, 267] on use at bounding box center [1155, 270] width 6 height 6
click at [1111, 292] on li "Generate" at bounding box center [1135, 300] width 92 height 26
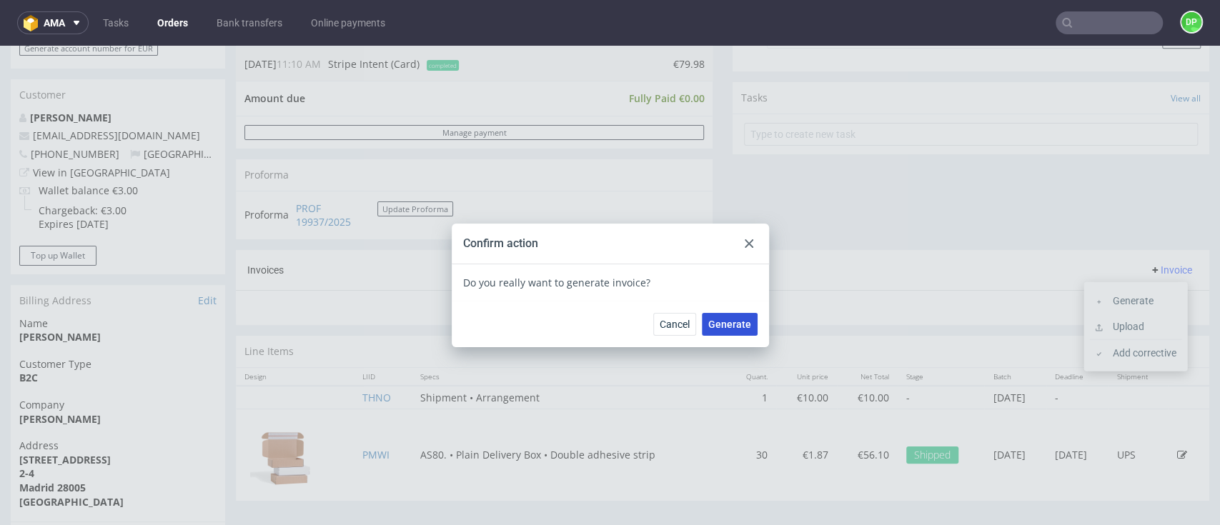
click at [720, 323] on span "Generate" at bounding box center [729, 324] width 43 height 10
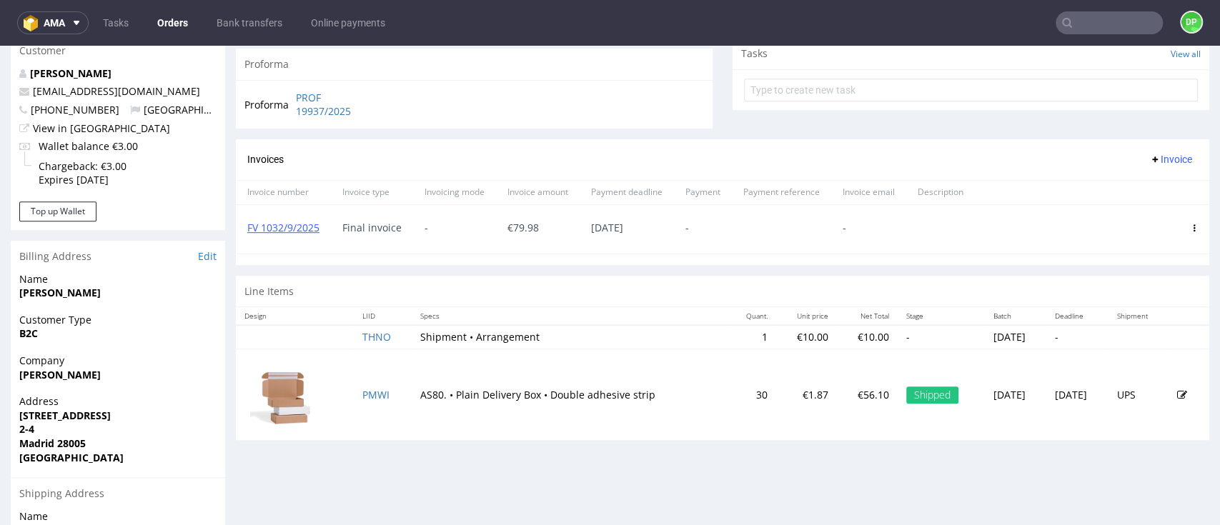
scroll to position [332, 0]
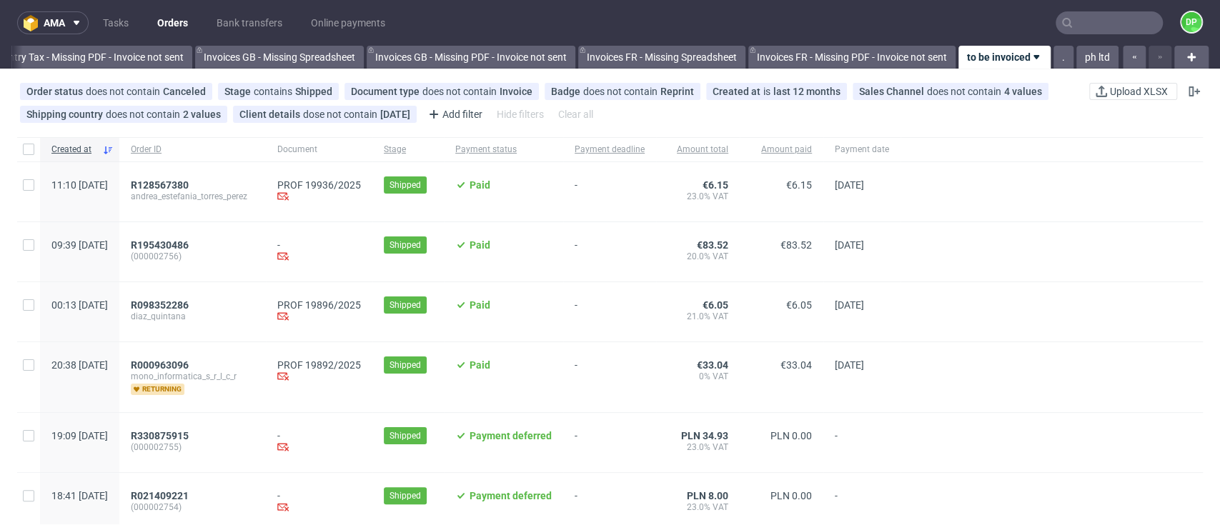
scroll to position [95, 0]
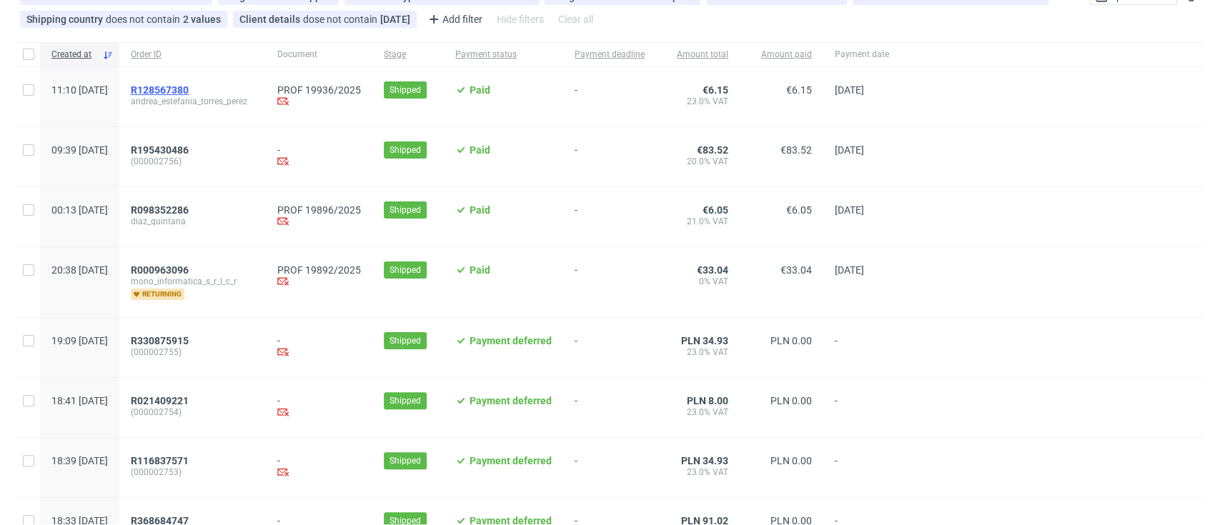
click at [189, 89] on span "R128567380" at bounding box center [160, 89] width 58 height 11
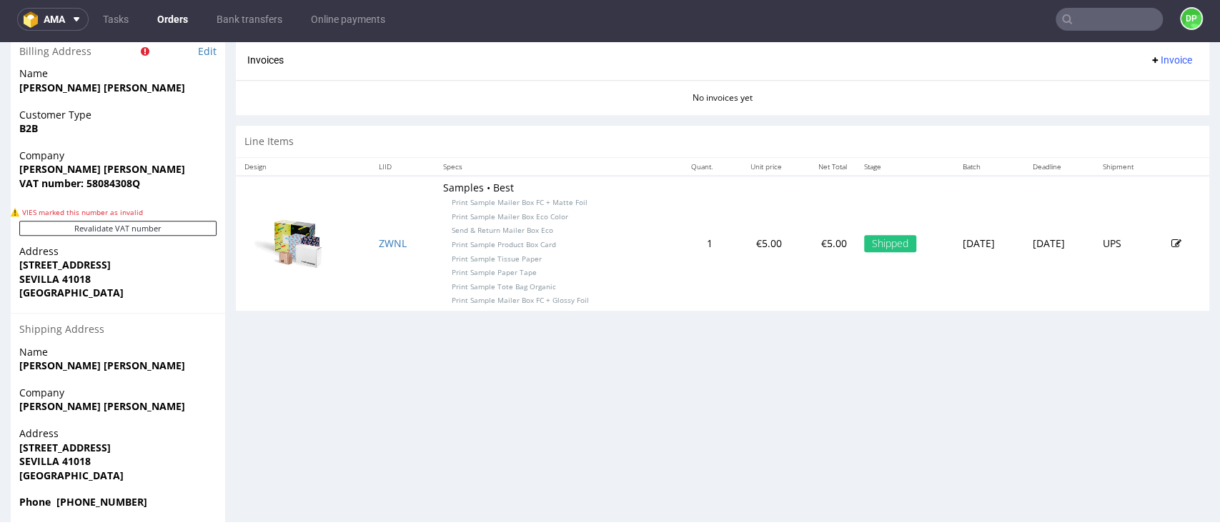
scroll to position [741, 0]
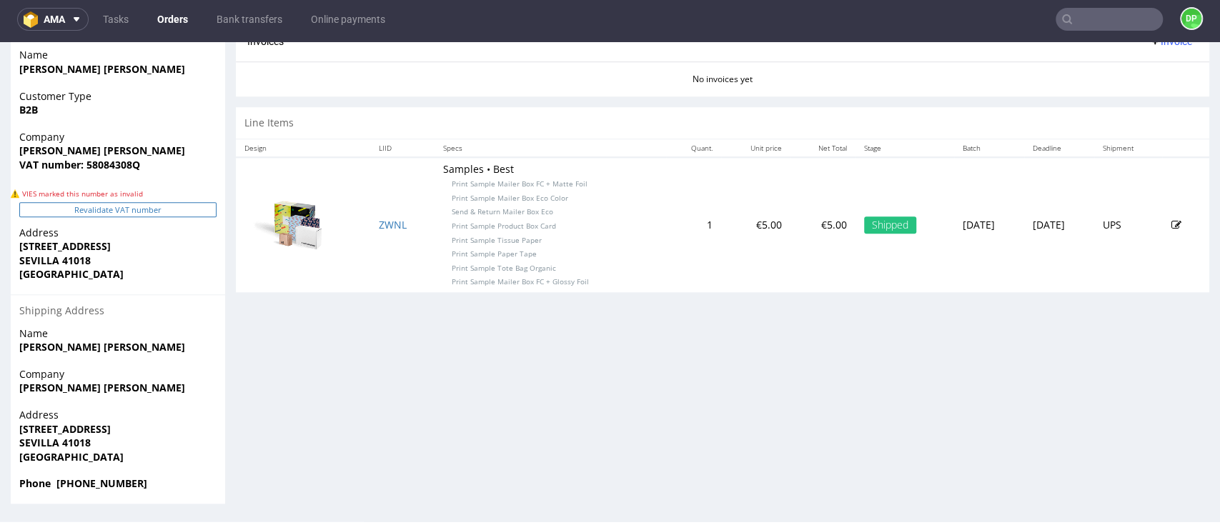
click at [115, 209] on button "Revalidate VAT number" at bounding box center [117, 209] width 197 height 15
drag, startPoint x: 146, startPoint y: 182, endPoint x: 86, endPoint y: 179, distance: 60.1
click at [86, 179] on div "Company ANDREA ESTEFANIA TORRES PEREZ VAT number: 58084308Q" at bounding box center [118, 157] width 214 height 55
copy strong "58084308Q"
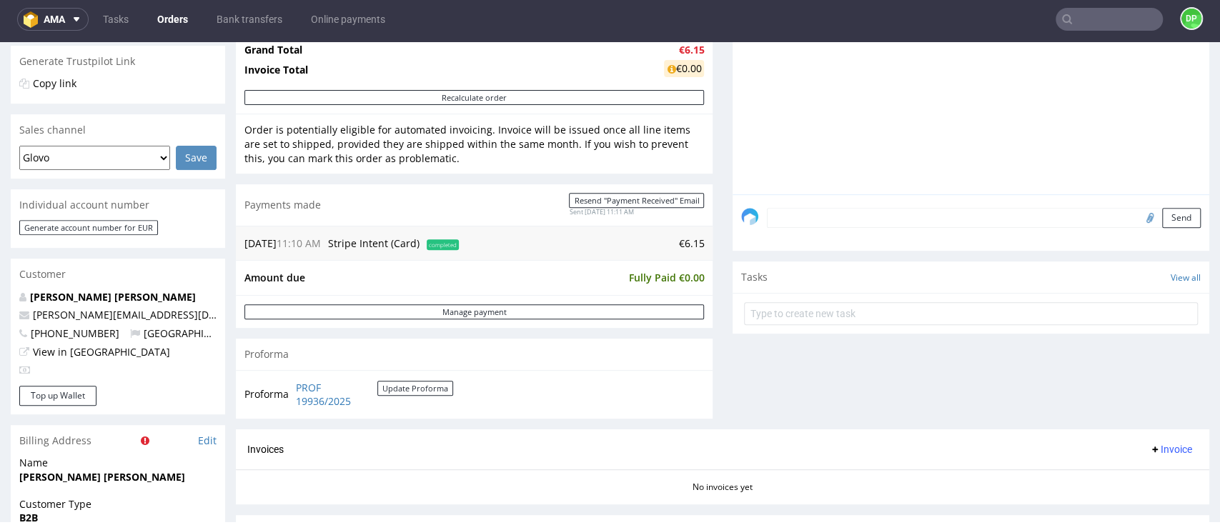
scroll to position [360, 0]
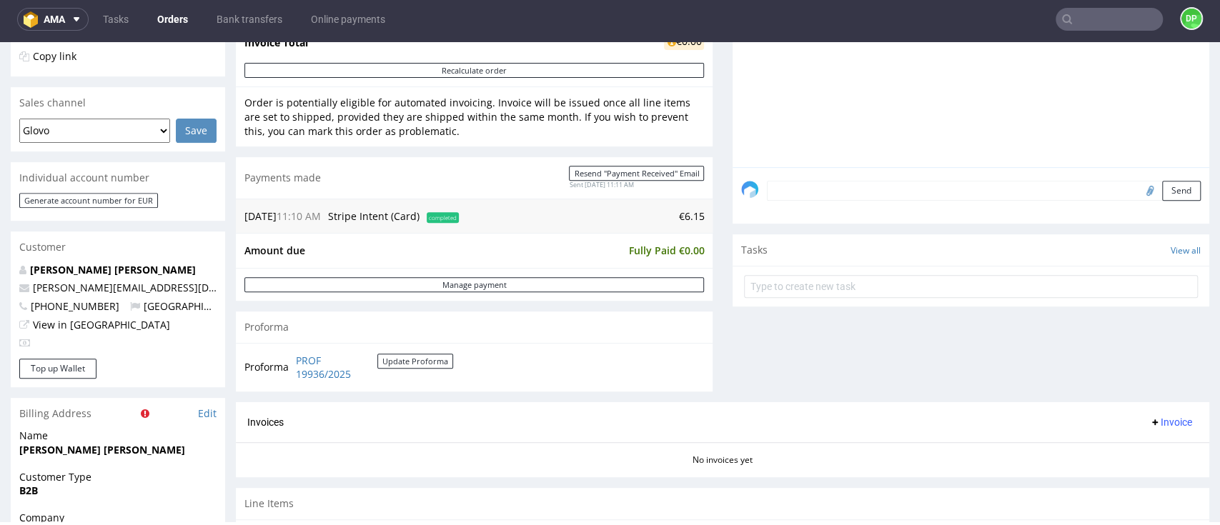
click at [1149, 422] on span "Invoice" at bounding box center [1170, 422] width 43 height 11
click at [1115, 343] on span "Generate" at bounding box center [1140, 339] width 69 height 14
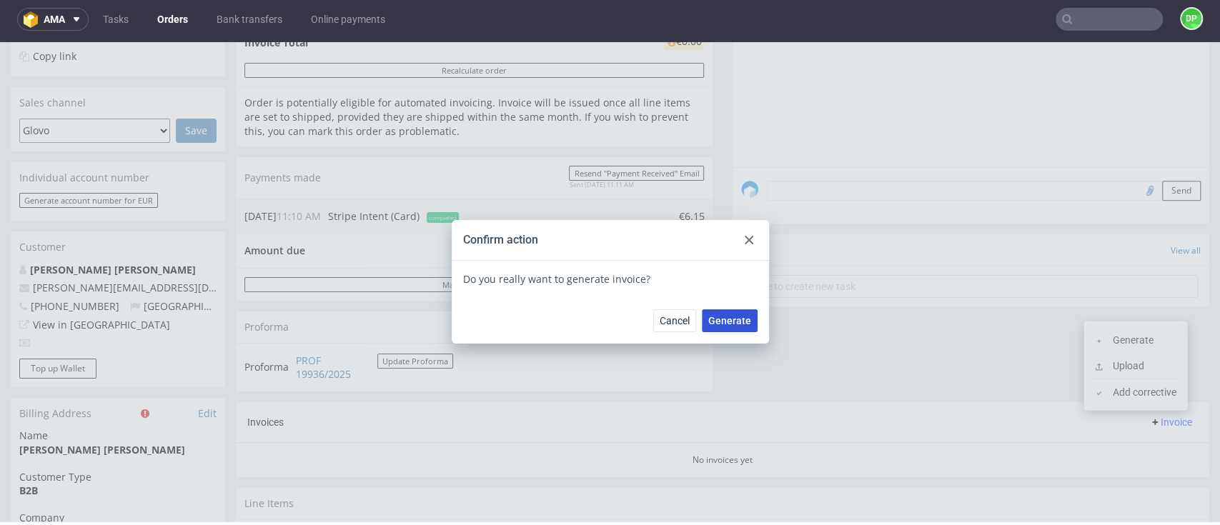
click at [735, 327] on button "Generate" at bounding box center [730, 320] width 56 height 23
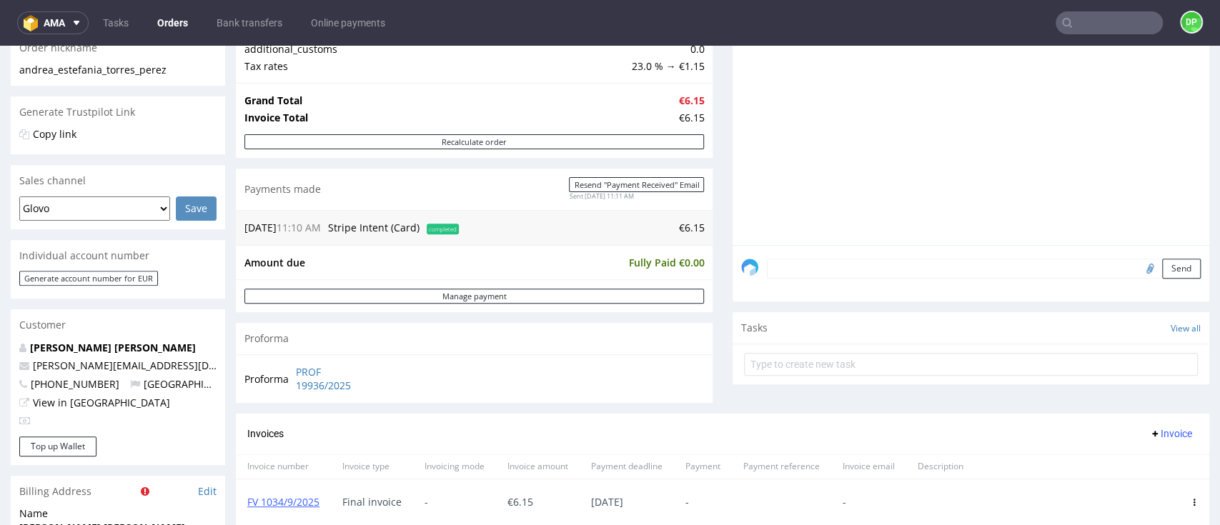
scroll to position [476, 0]
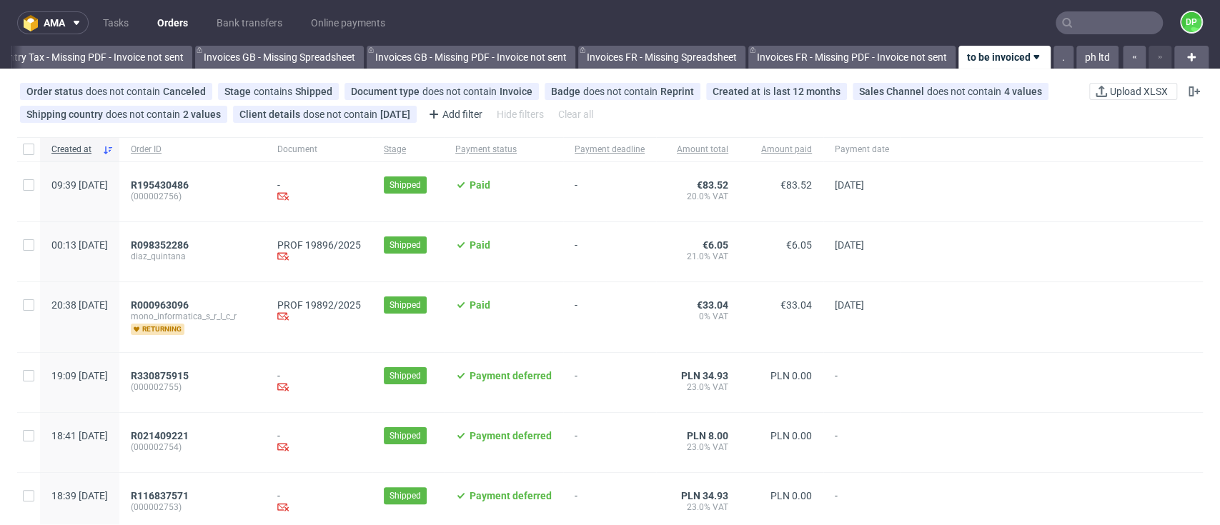
scroll to position [0, 1713]
click at [189, 248] on span "R098352286" at bounding box center [160, 244] width 58 height 11
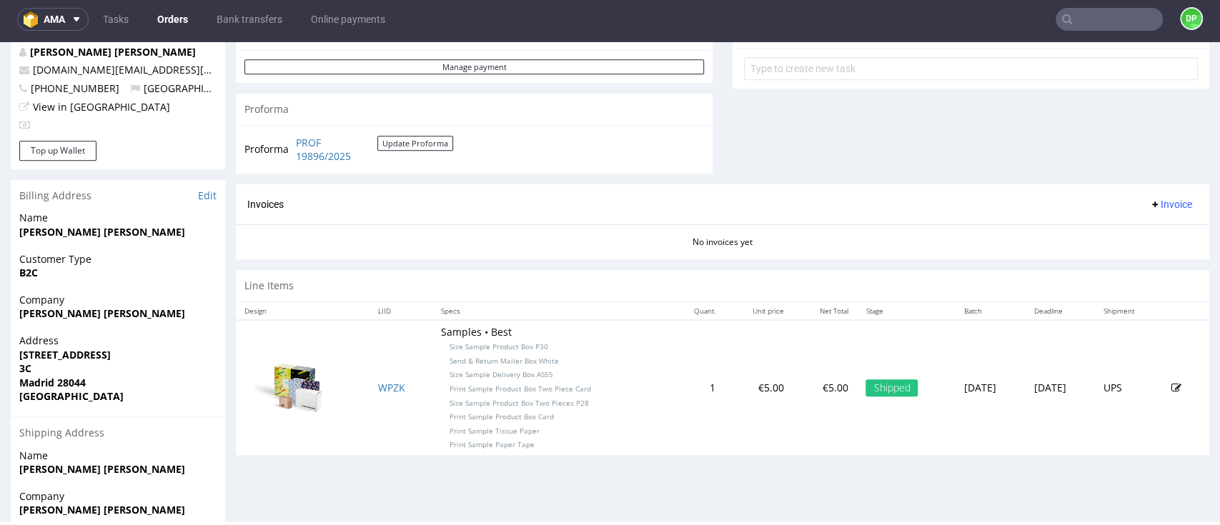
scroll to position [389, 0]
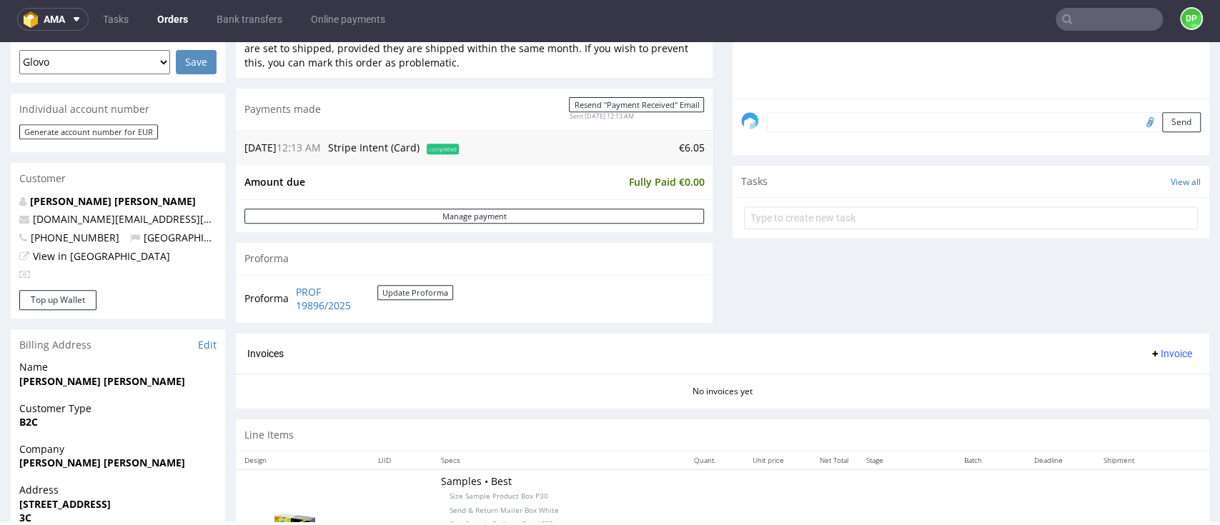
click at [1149, 350] on span "Invoice" at bounding box center [1170, 353] width 43 height 11
click at [1121, 381] on span "Generate" at bounding box center [1140, 384] width 69 height 14
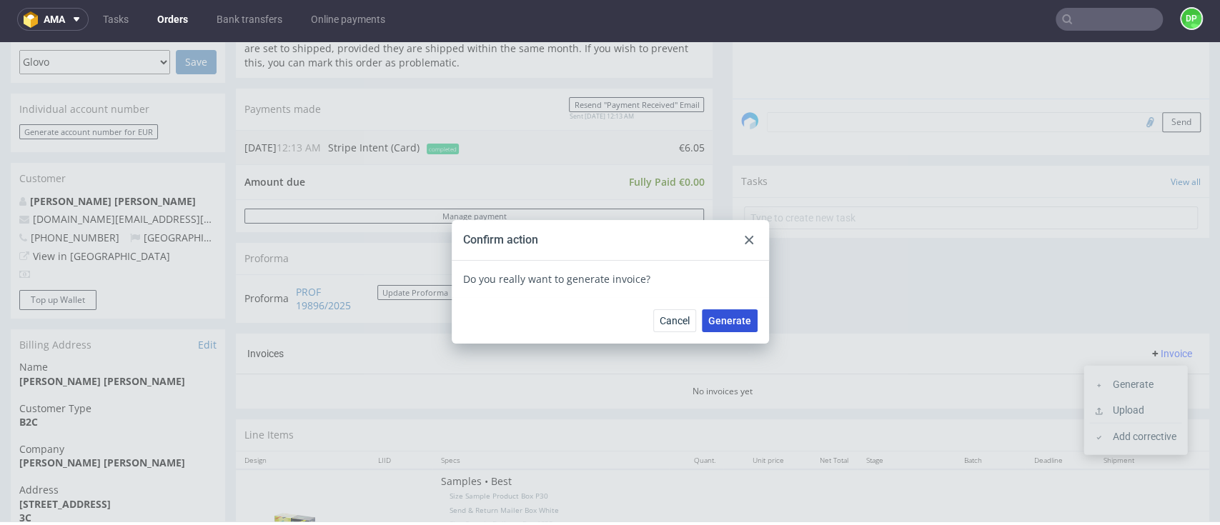
click at [708, 322] on span "Generate" at bounding box center [729, 321] width 43 height 10
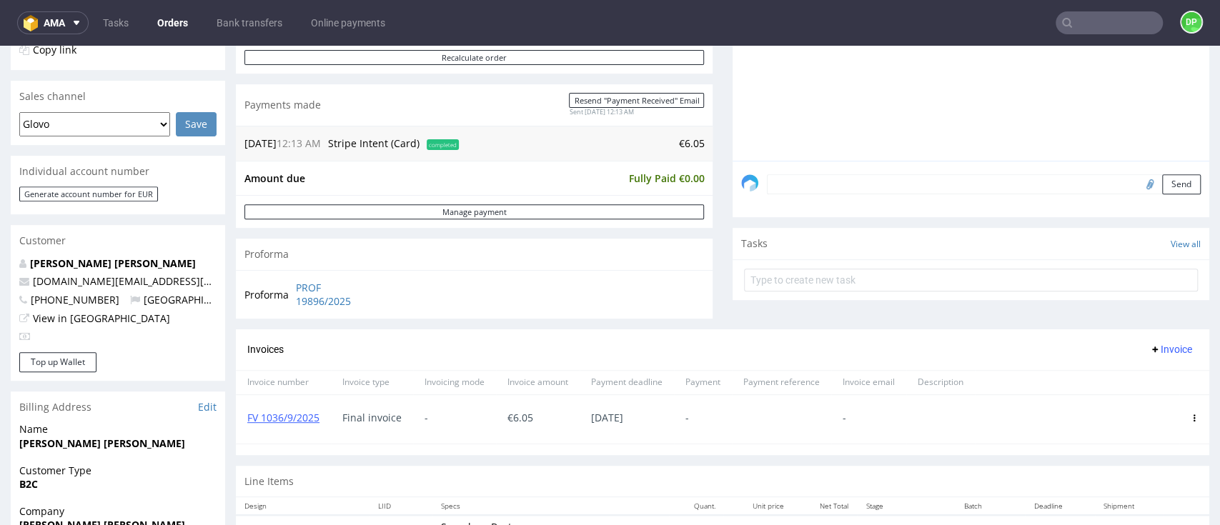
scroll to position [198, 0]
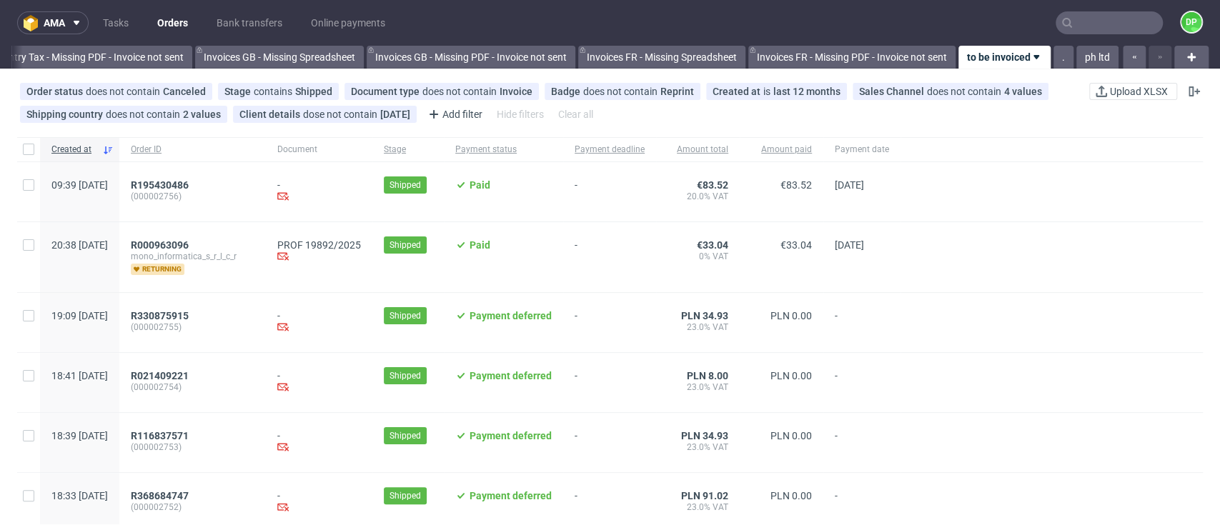
scroll to position [95, 0]
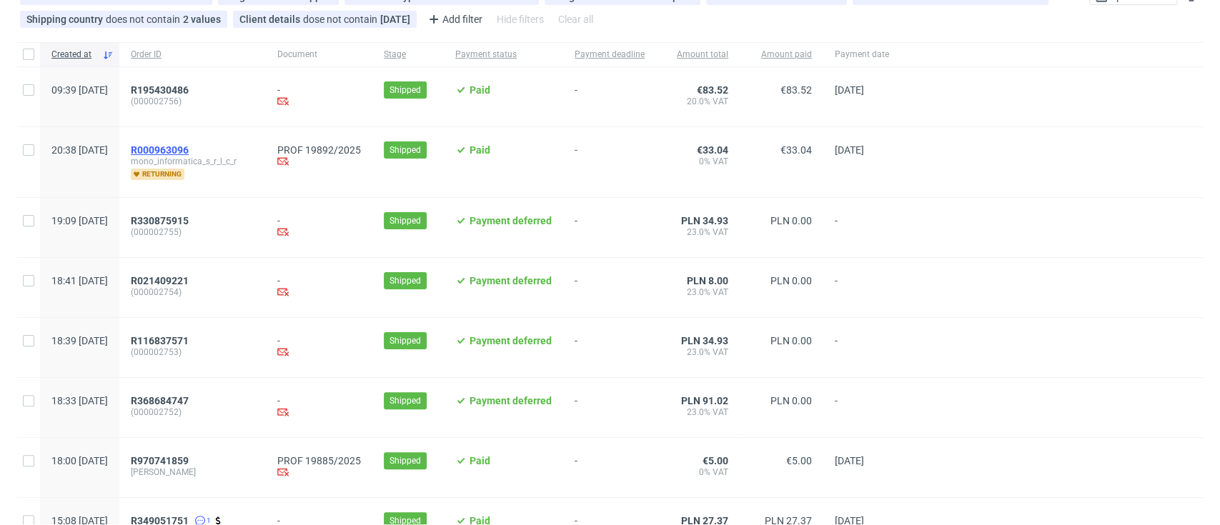
click at [189, 149] on span "R000963096" at bounding box center [160, 149] width 58 height 11
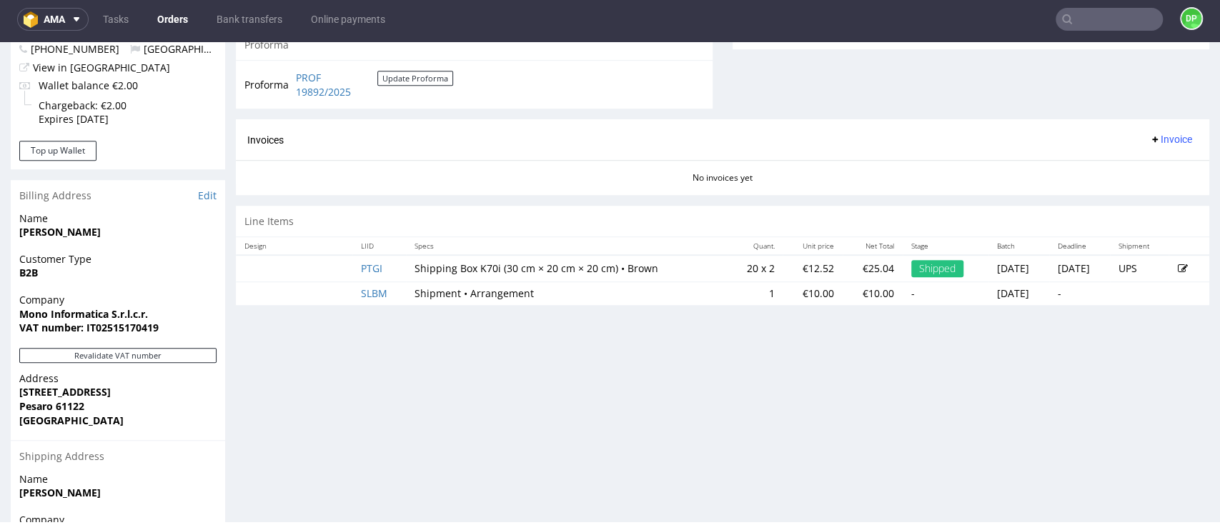
scroll to position [667, 0]
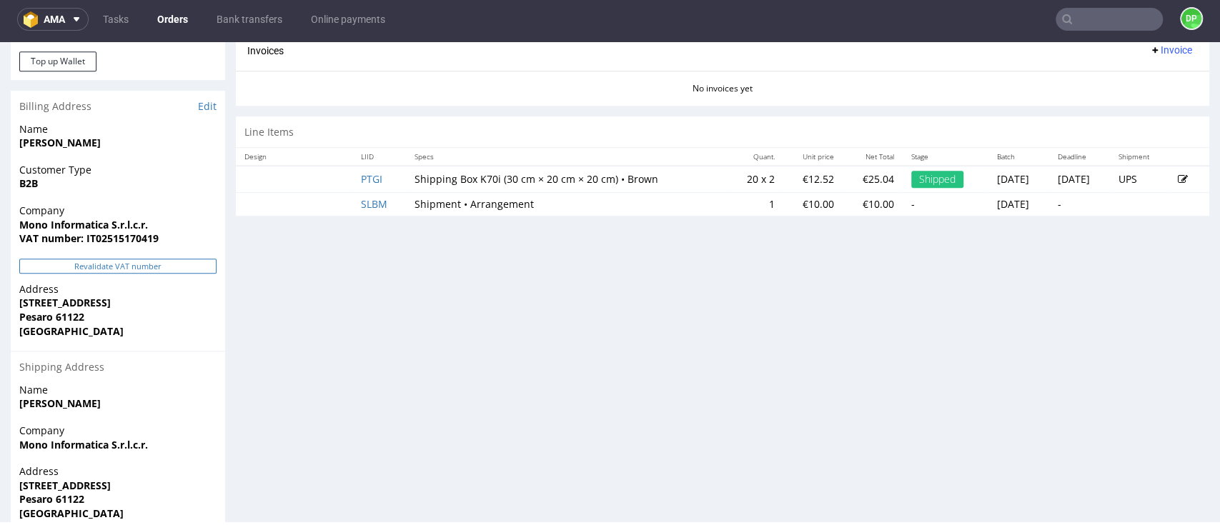
click at [143, 262] on button "Revalidate VAT number" at bounding box center [117, 266] width 197 height 15
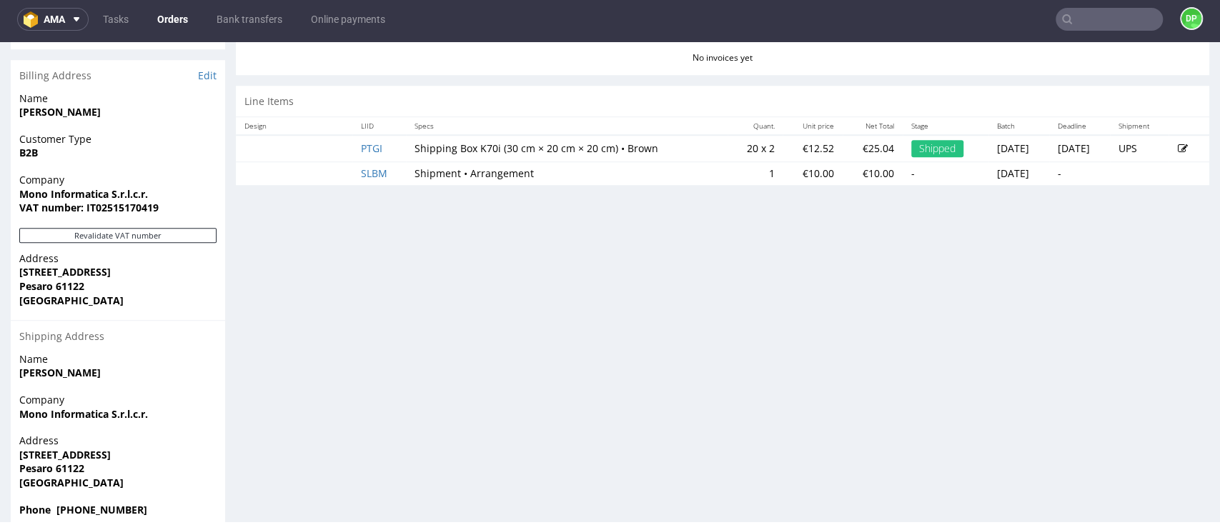
scroll to position [723, 0]
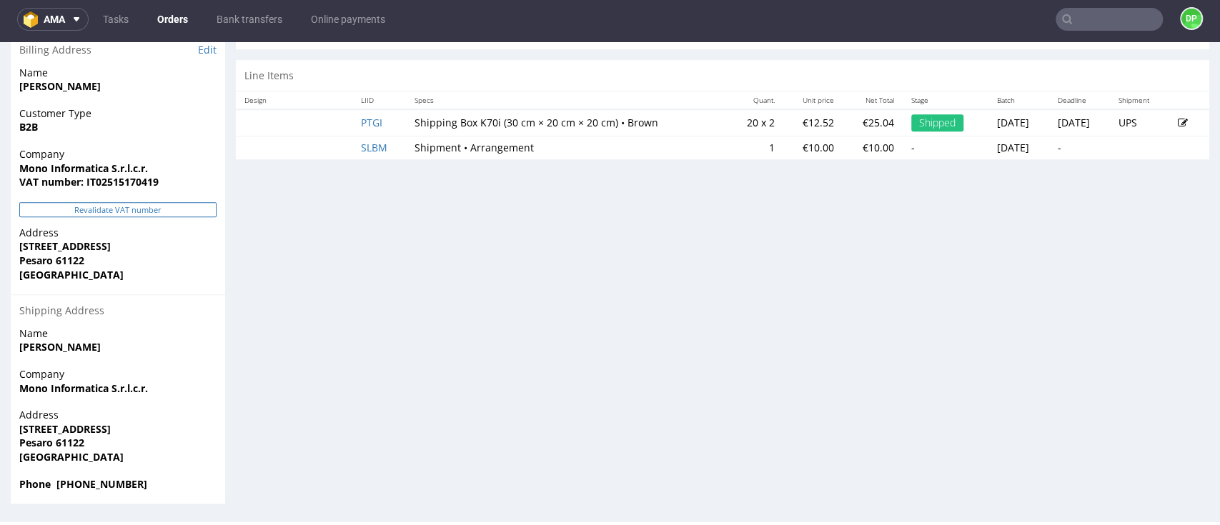
click at [154, 216] on button "Revalidate VAT number" at bounding box center [117, 209] width 197 height 15
drag, startPoint x: 160, startPoint y: 184, endPoint x: 96, endPoint y: 187, distance: 64.4
click at [96, 187] on span "VAT number: IT02515170419" at bounding box center [117, 182] width 197 height 14
copy strong "02515170419"
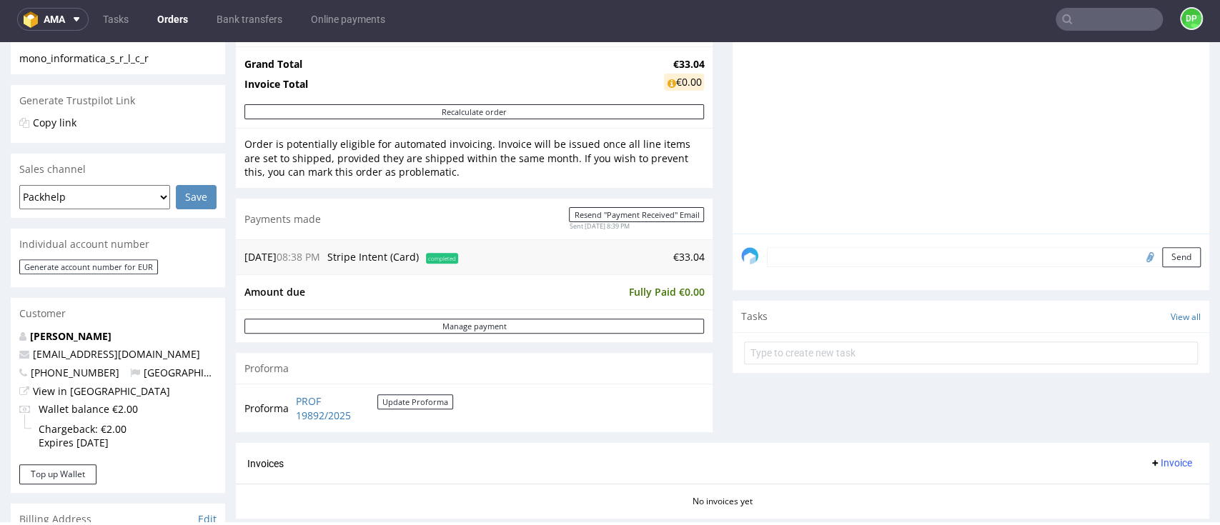
scroll to position [0, 0]
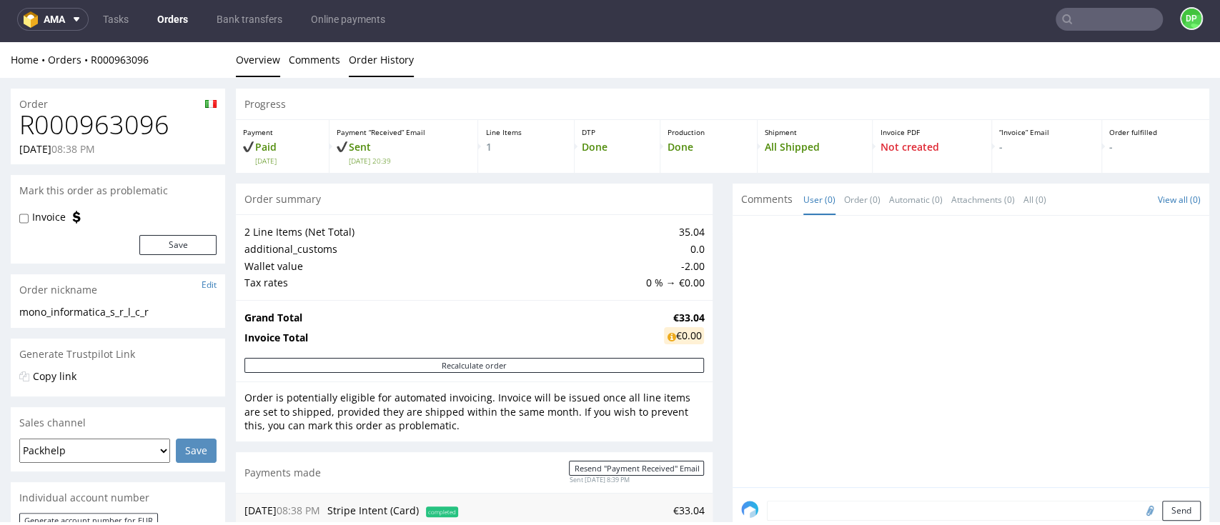
click at [360, 64] on link "Order History" at bounding box center [381, 59] width 65 height 35
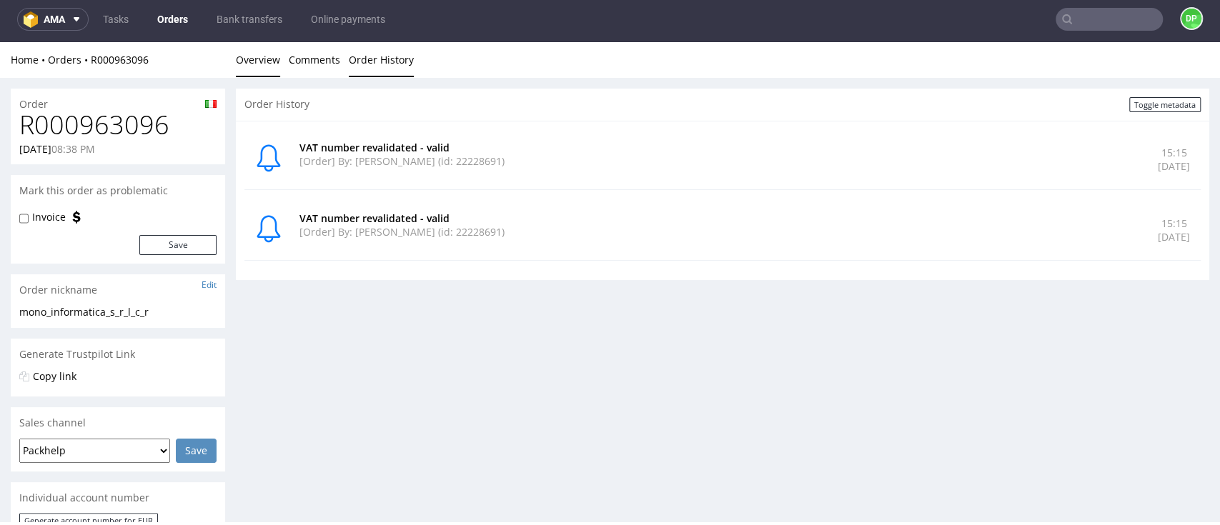
click at [269, 59] on link "Overview" at bounding box center [258, 59] width 44 height 35
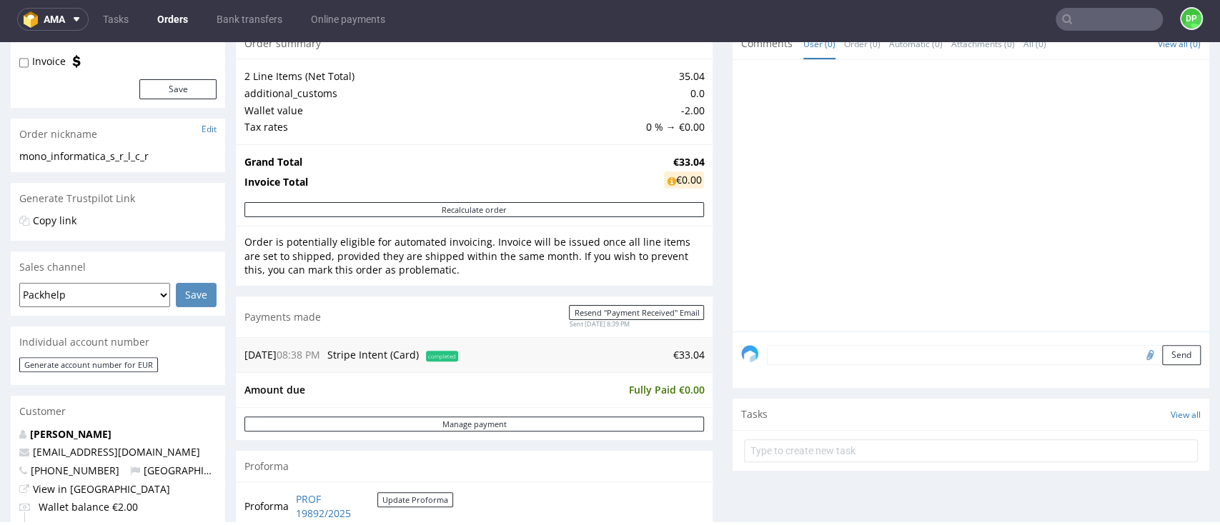
scroll to position [476, 0]
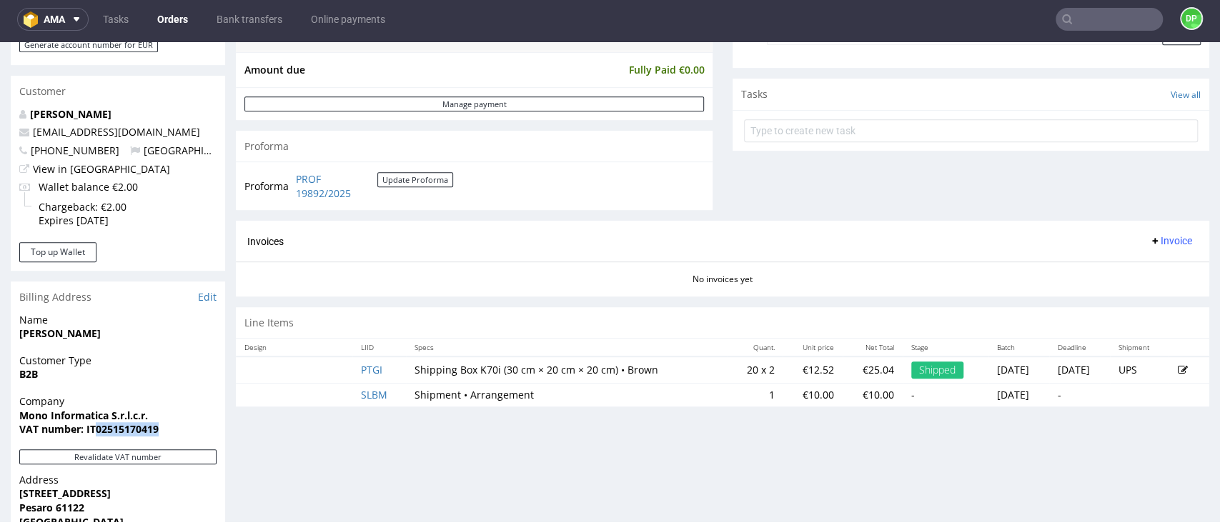
click at [1149, 239] on span "Invoice" at bounding box center [1170, 240] width 43 height 11
click at [1111, 270] on span "Generate" at bounding box center [1140, 271] width 69 height 14
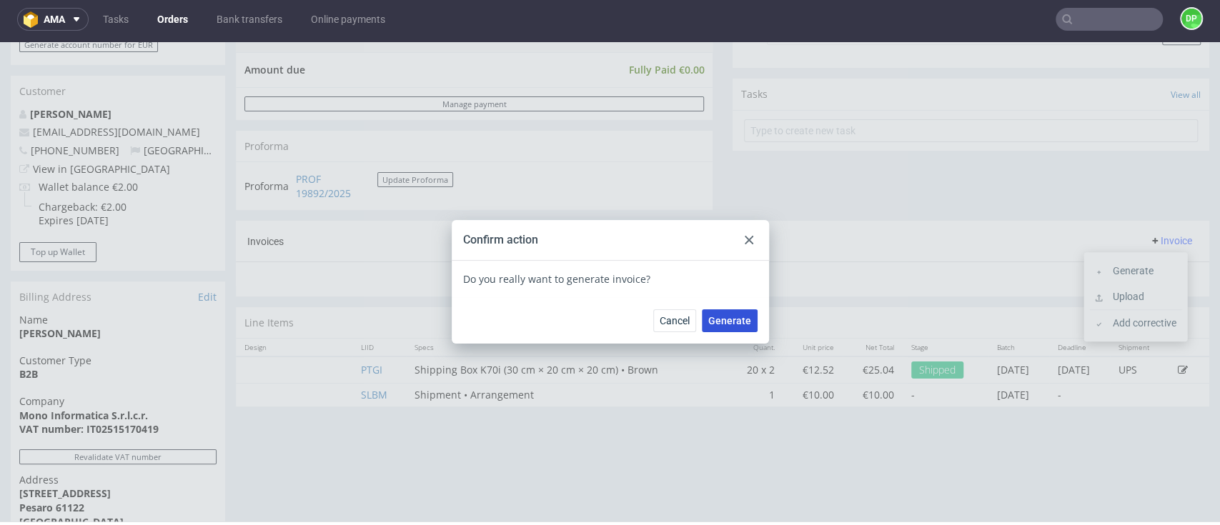
click at [722, 322] on span "Generate" at bounding box center [729, 321] width 43 height 10
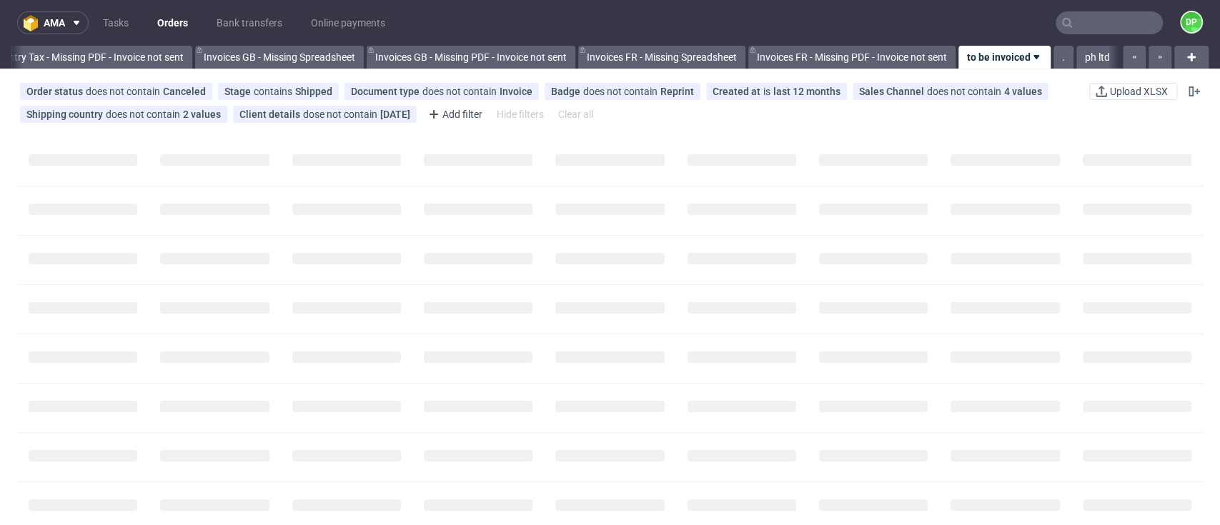
scroll to position [0, 1713]
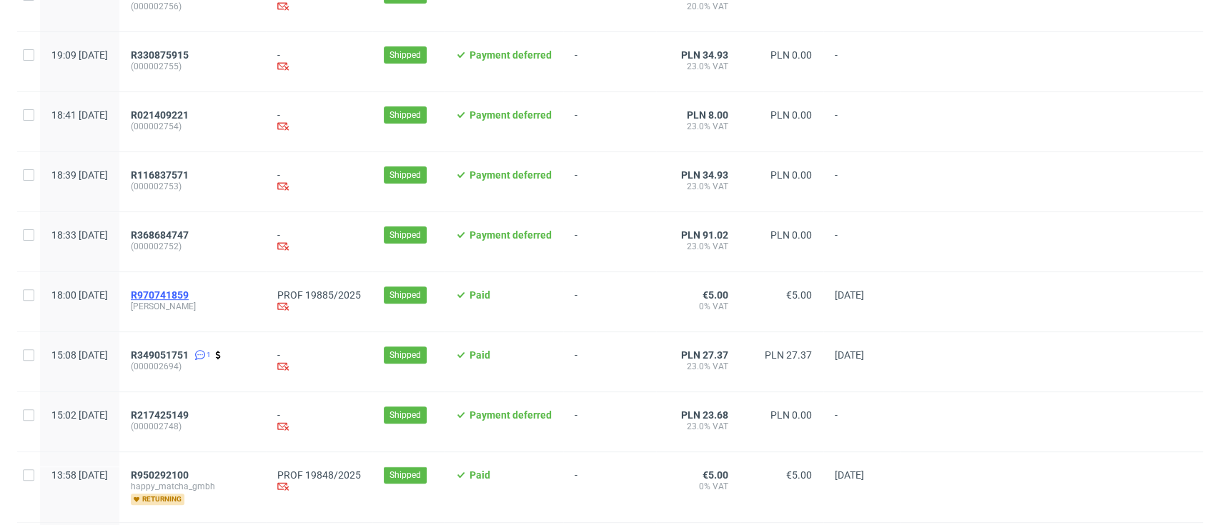
click at [189, 293] on span "R970741859" at bounding box center [160, 294] width 58 height 11
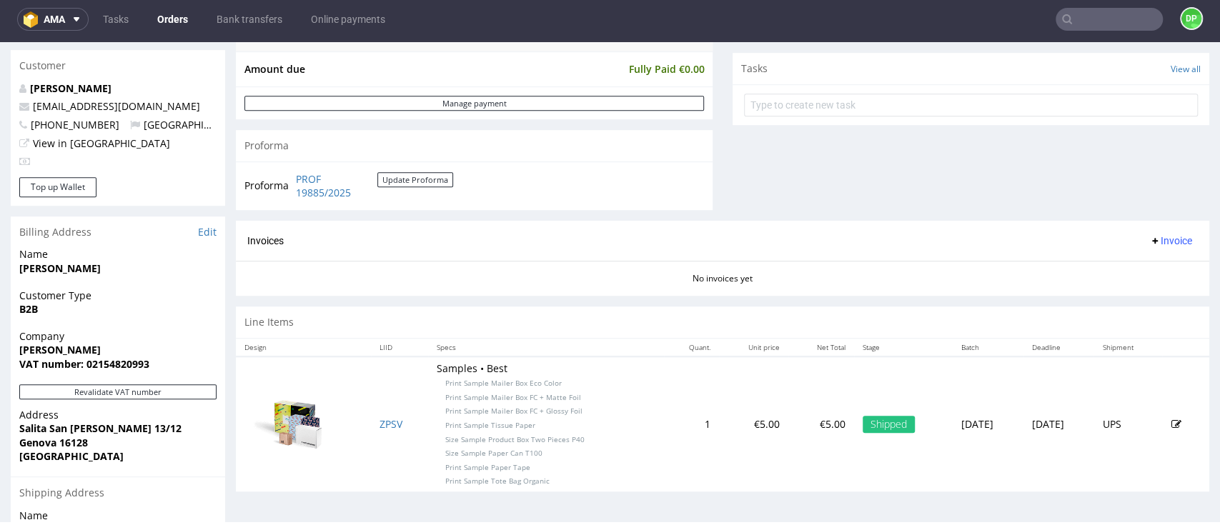
scroll to position [572, 0]
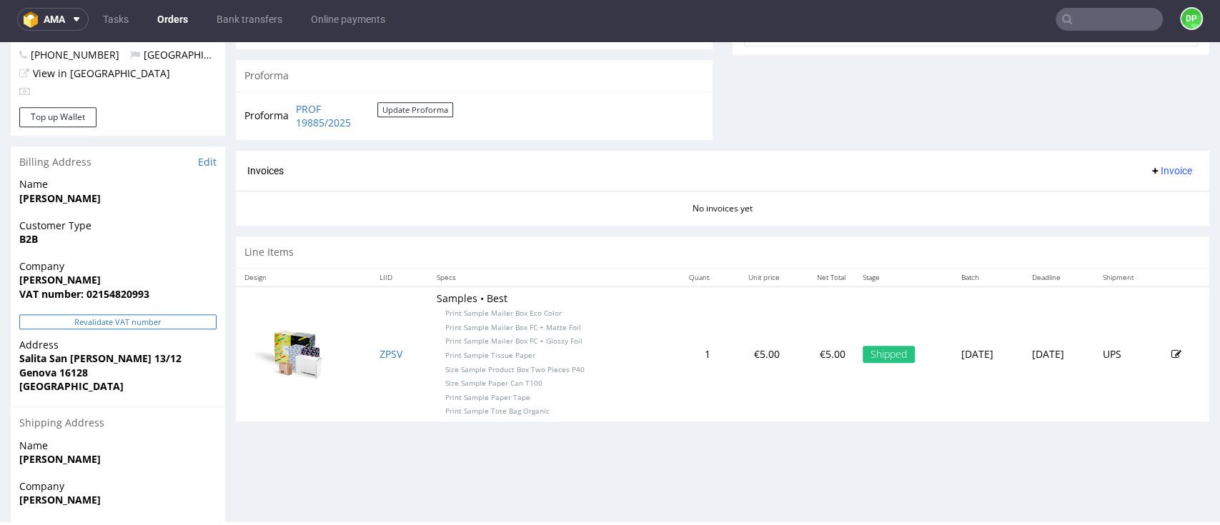
click at [112, 326] on button "Revalidate VAT number" at bounding box center [117, 321] width 197 height 15
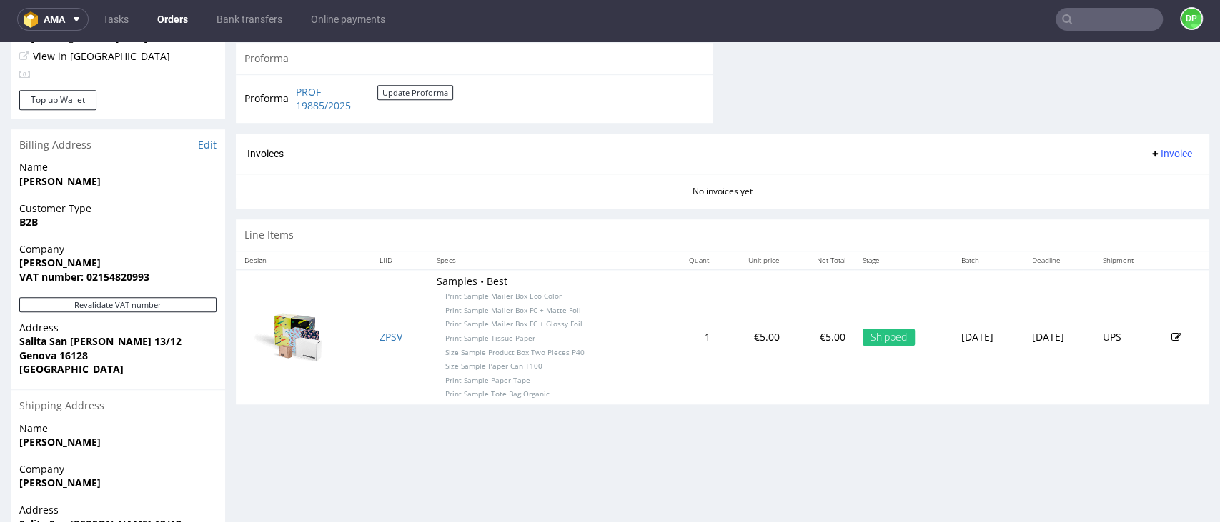
scroll to position [684, 0]
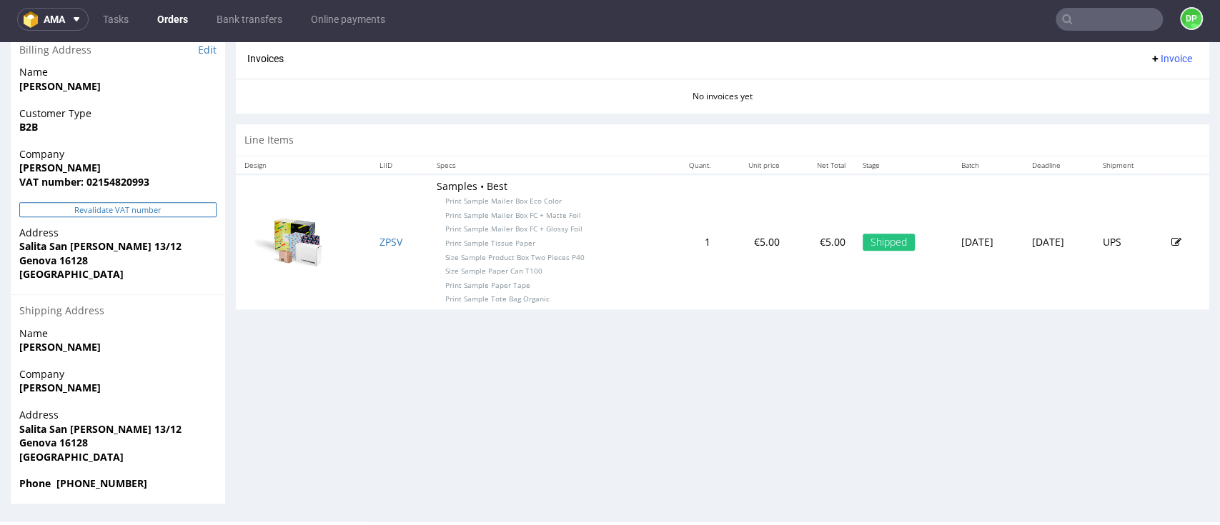
click at [126, 210] on button "Revalidate VAT number" at bounding box center [117, 209] width 197 height 15
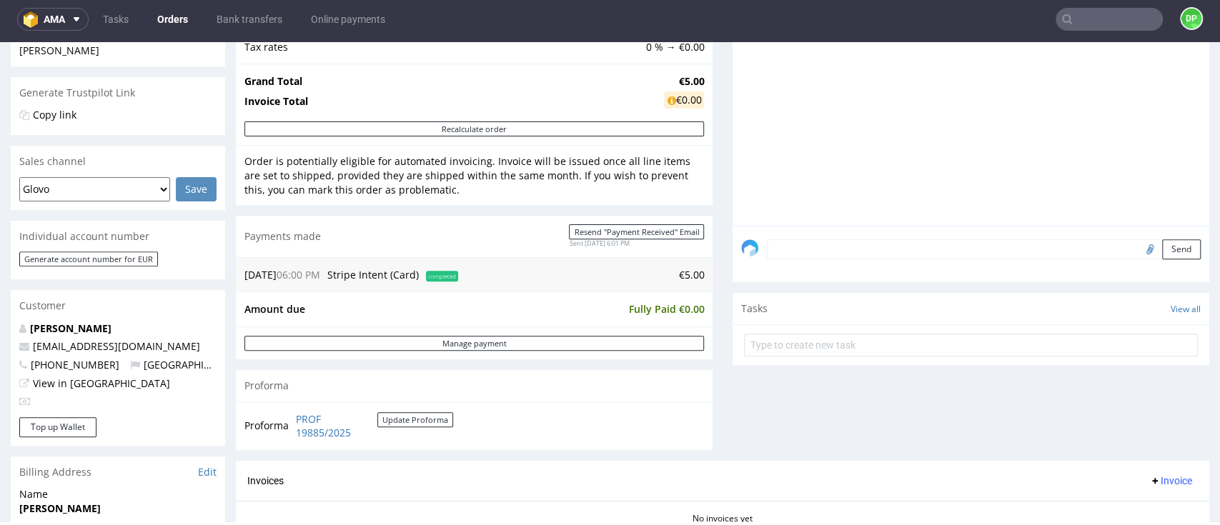
scroll to position [572, 0]
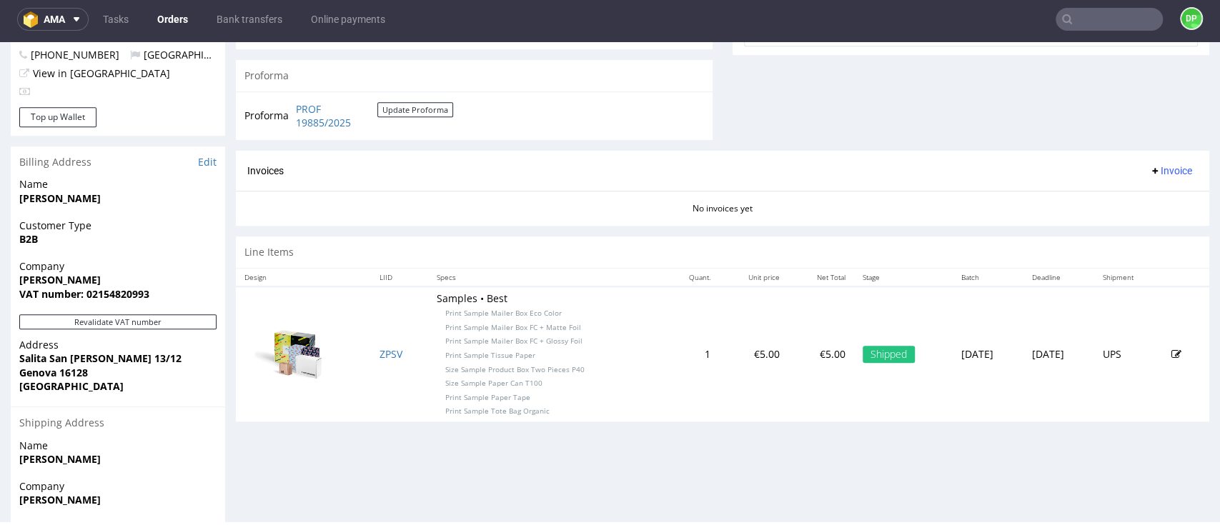
click at [1149, 169] on span "Invoice" at bounding box center [1170, 170] width 43 height 11
click at [1125, 213] on li "Generate" at bounding box center [1135, 201] width 92 height 26
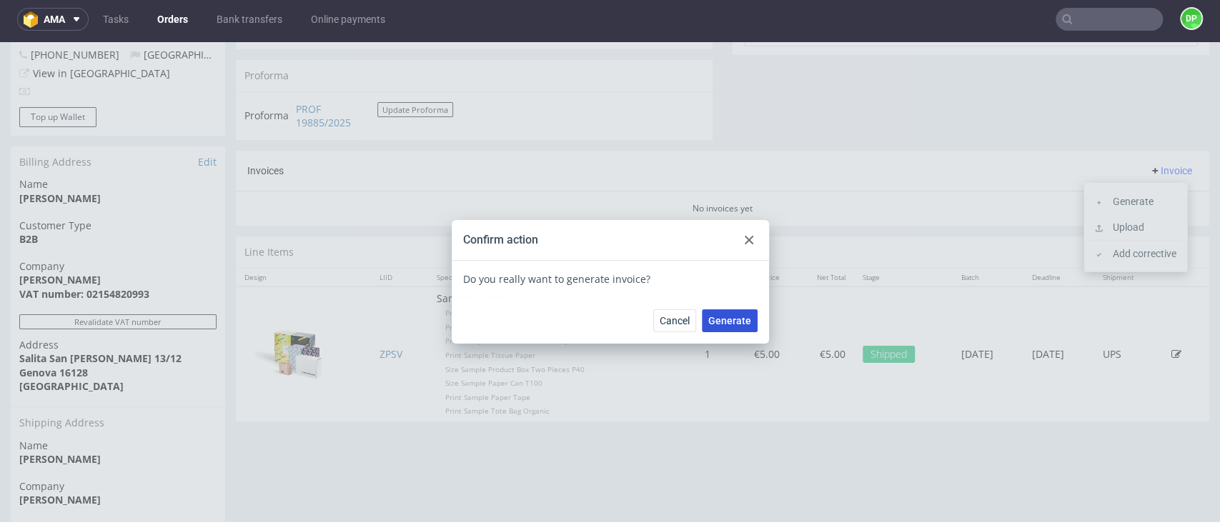
click at [729, 324] on span "Generate" at bounding box center [729, 321] width 43 height 10
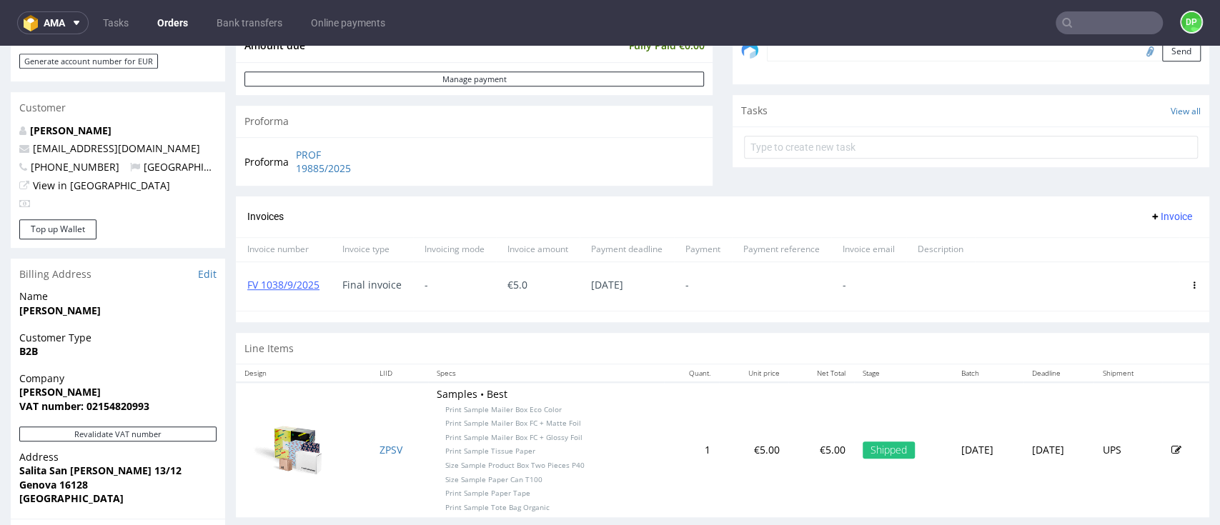
scroll to position [190, 0]
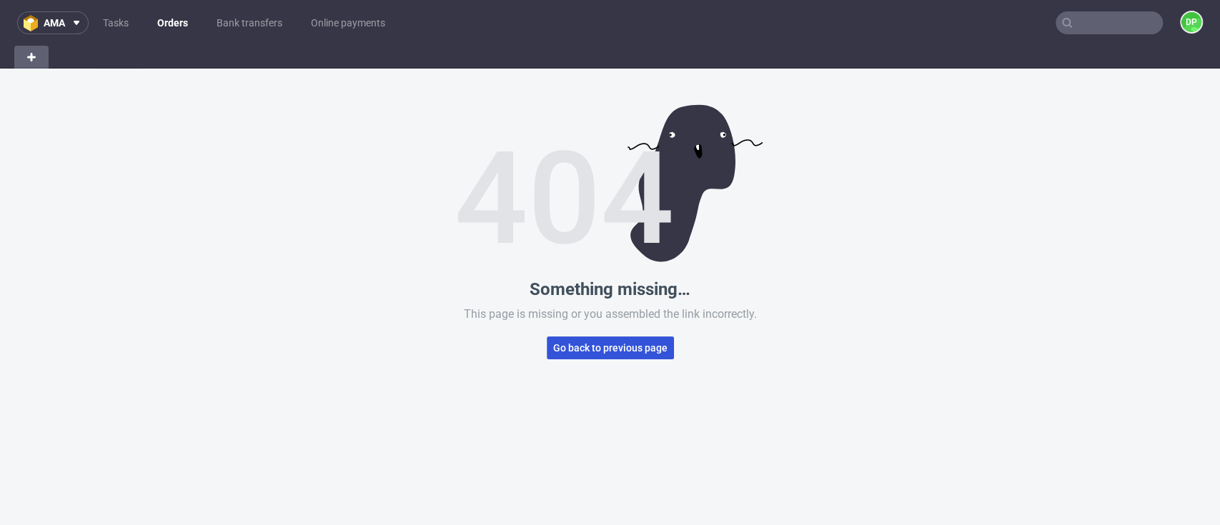
click at [616, 354] on button "Go back to previous page" at bounding box center [610, 348] width 127 height 23
click at [615, 349] on span "Go back to previous page" at bounding box center [610, 348] width 114 height 10
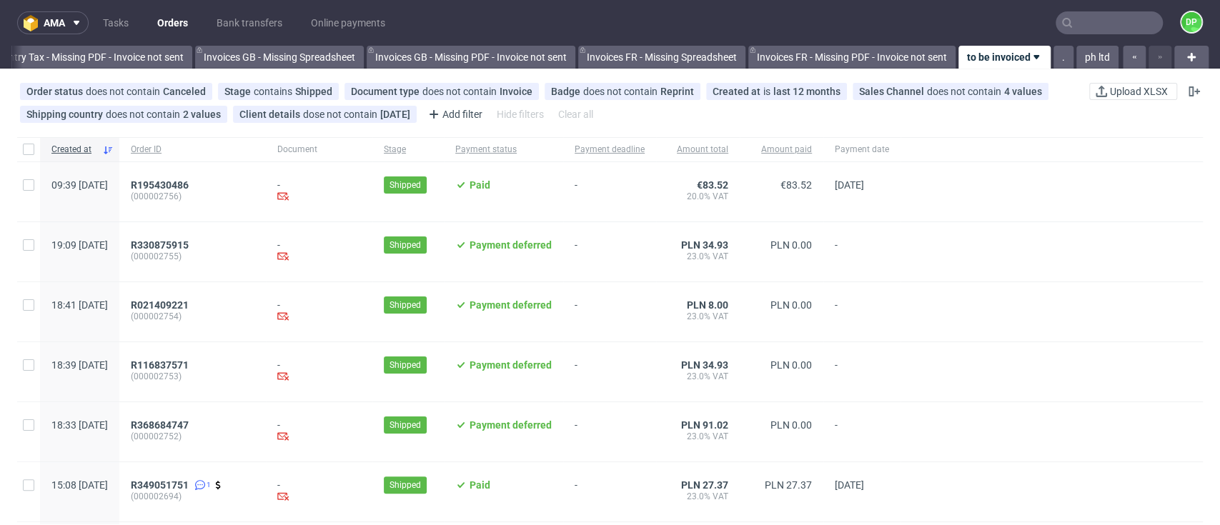
scroll to position [0, 1713]
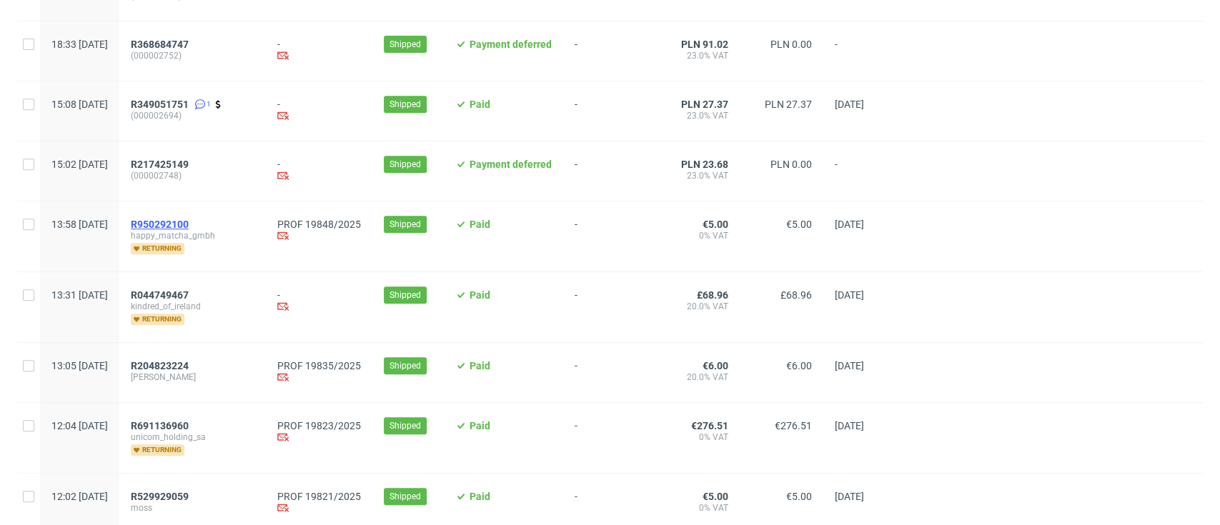
click at [189, 221] on span "R950292100" at bounding box center [160, 224] width 58 height 11
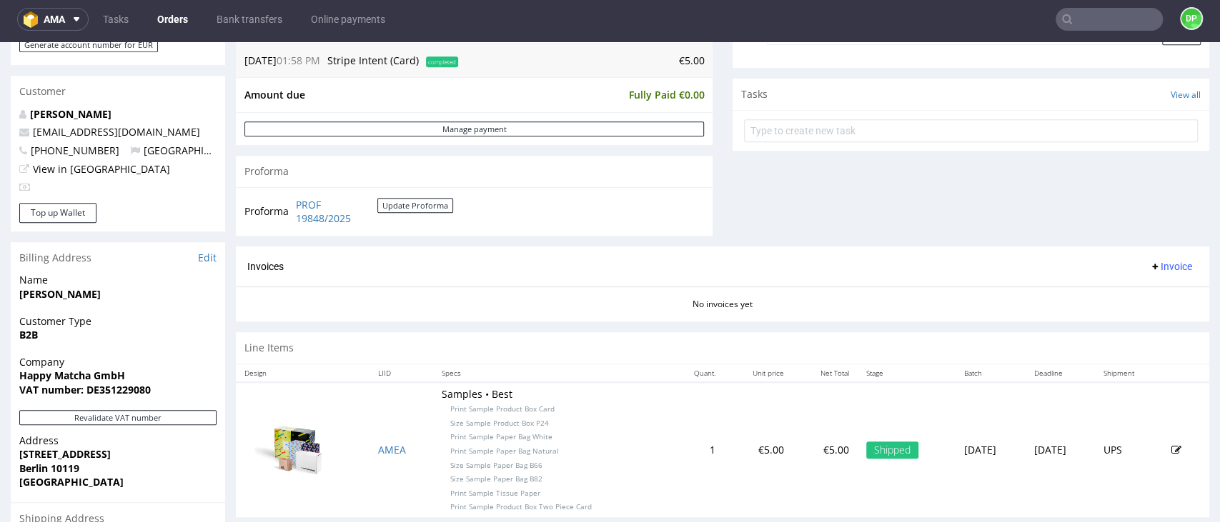
scroll to position [572, 0]
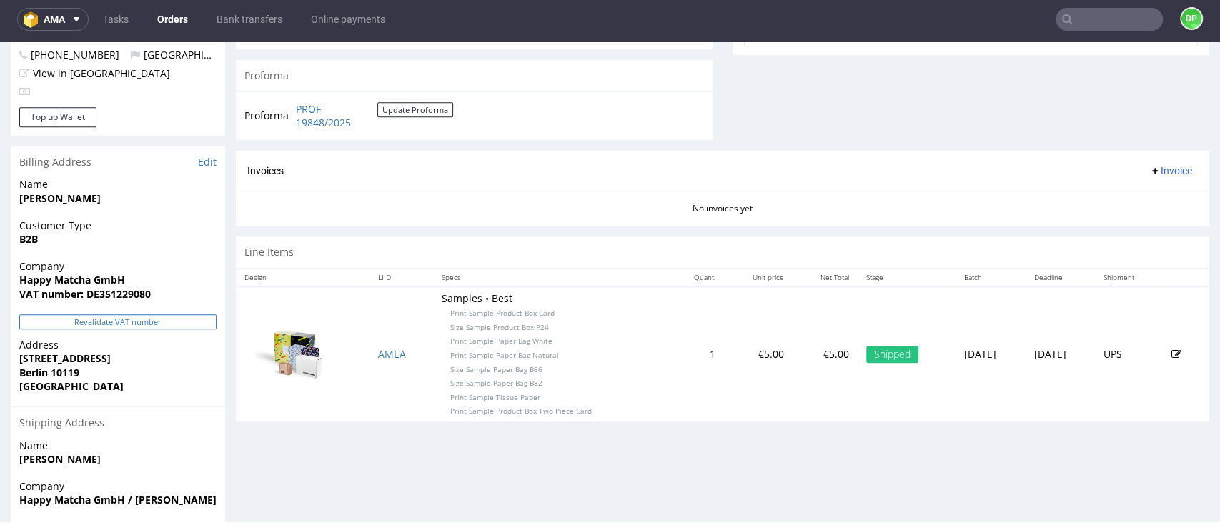
click at [132, 322] on button "Revalidate VAT number" at bounding box center [117, 321] width 197 height 15
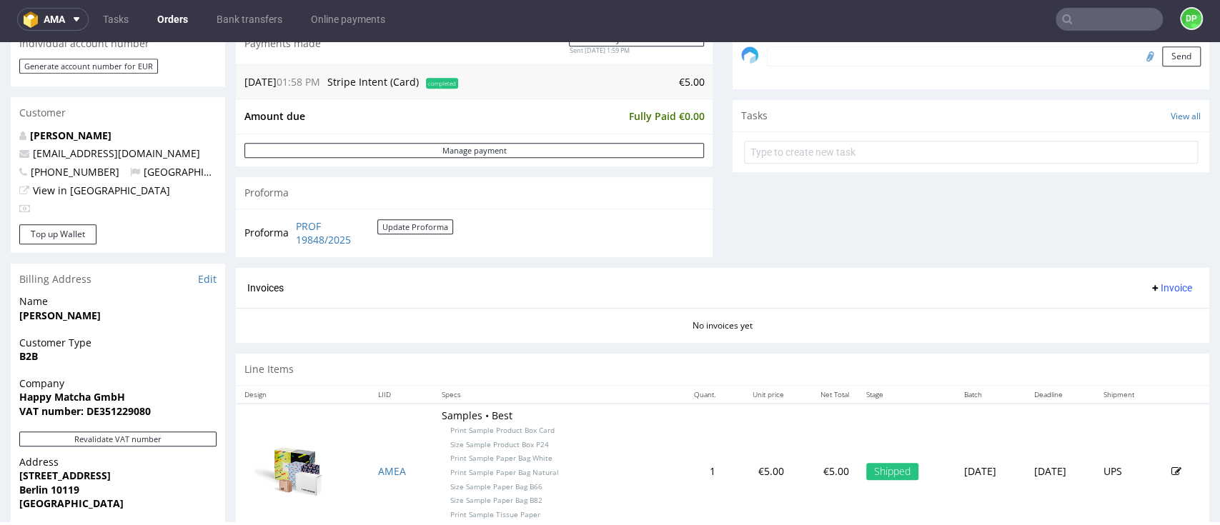
scroll to position [493, 0]
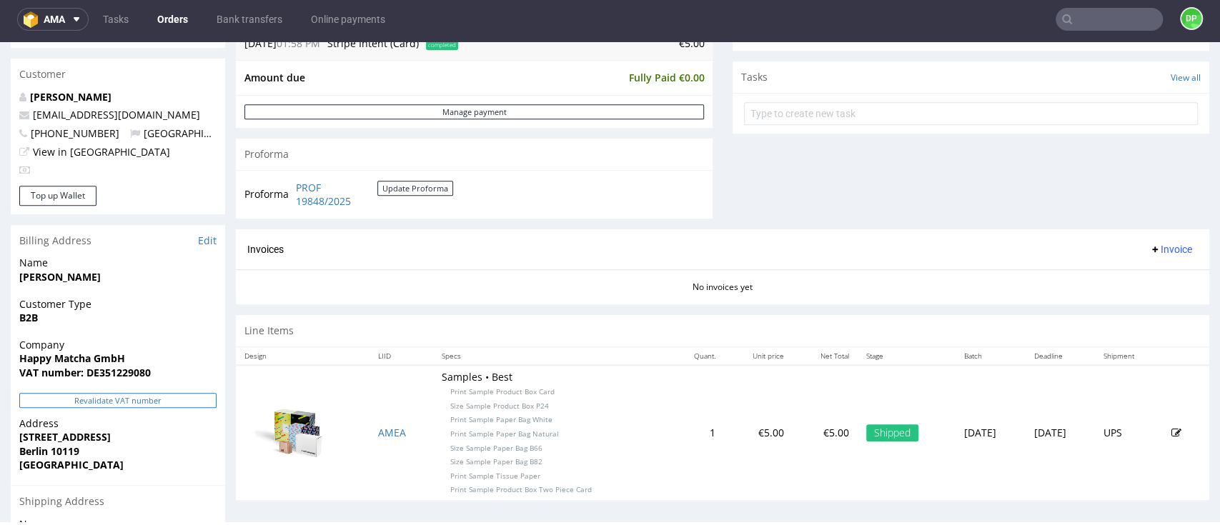
click at [160, 404] on button "Revalidate VAT number" at bounding box center [117, 400] width 197 height 15
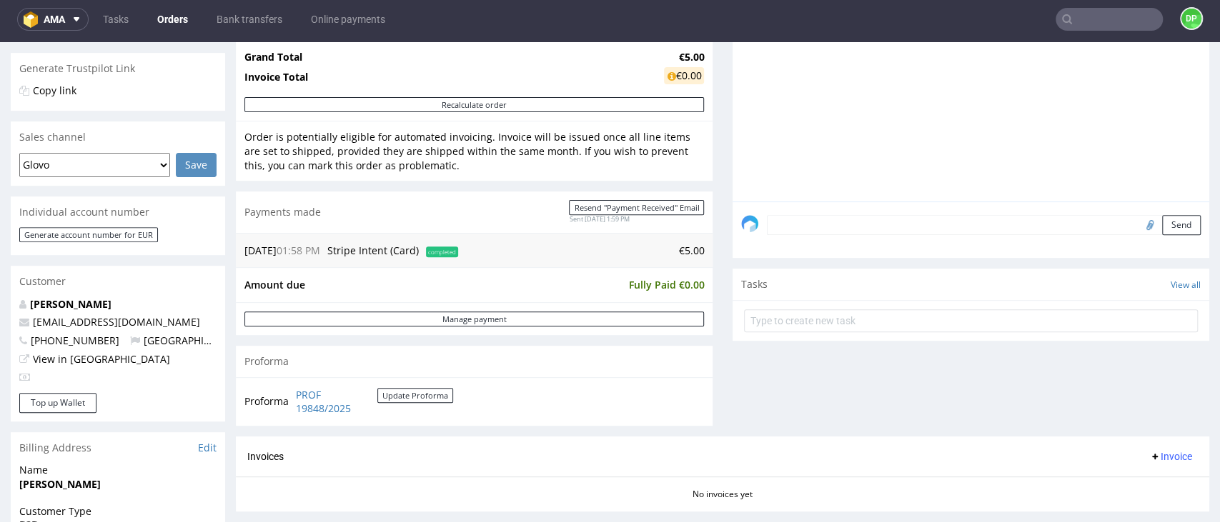
scroll to position [476, 0]
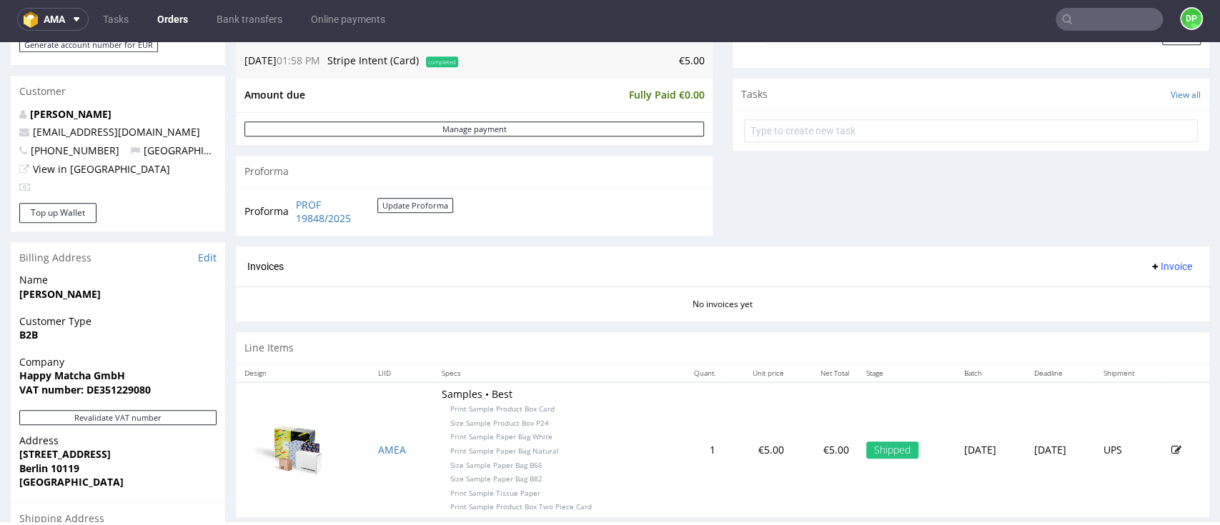
click at [1149, 268] on span "Invoice" at bounding box center [1170, 266] width 43 height 11
click at [1122, 292] on span "Generate" at bounding box center [1140, 296] width 69 height 14
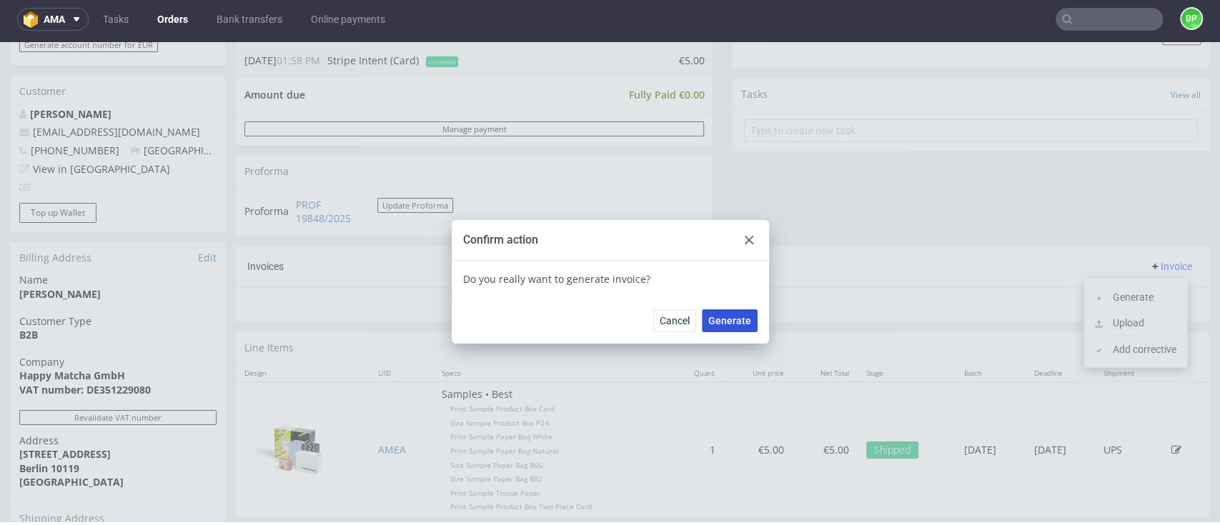
click at [728, 326] on span "Generate" at bounding box center [729, 321] width 43 height 10
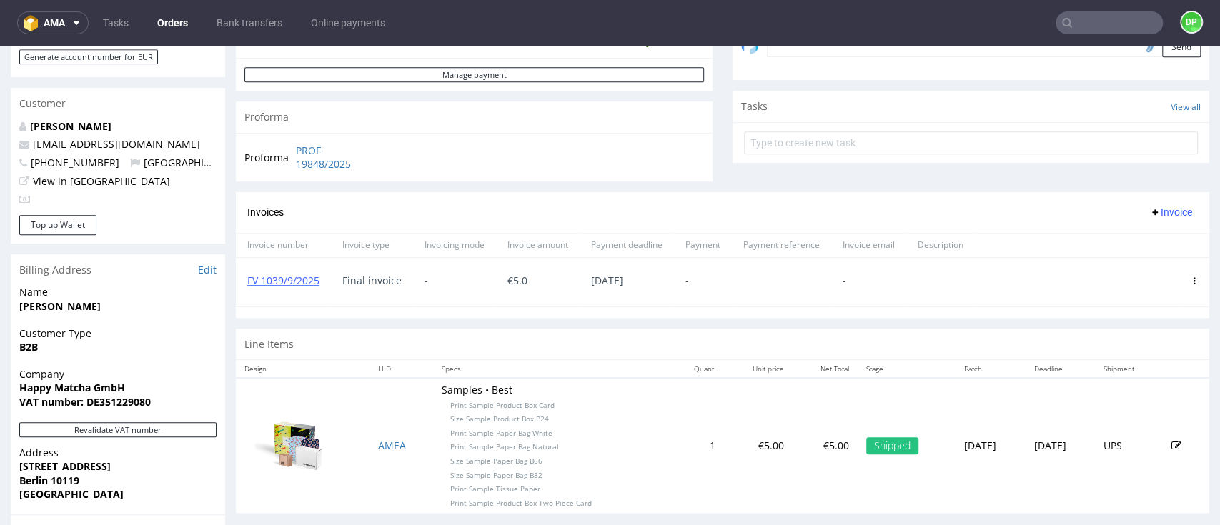
scroll to position [493, 0]
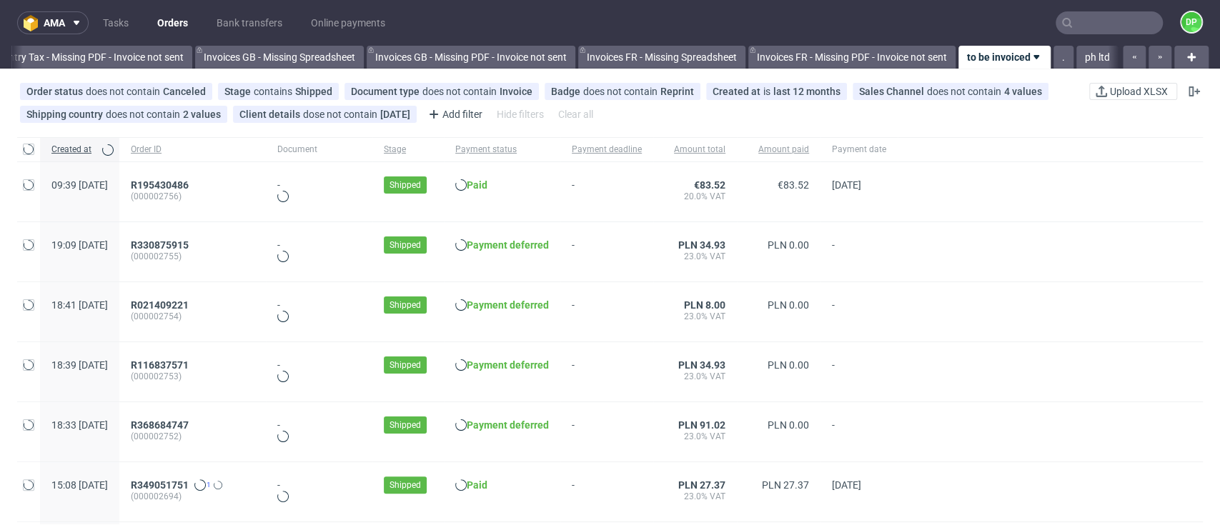
scroll to position [0, 1713]
click at [618, 316] on span "-" at bounding box center [610, 311] width 70 height 25
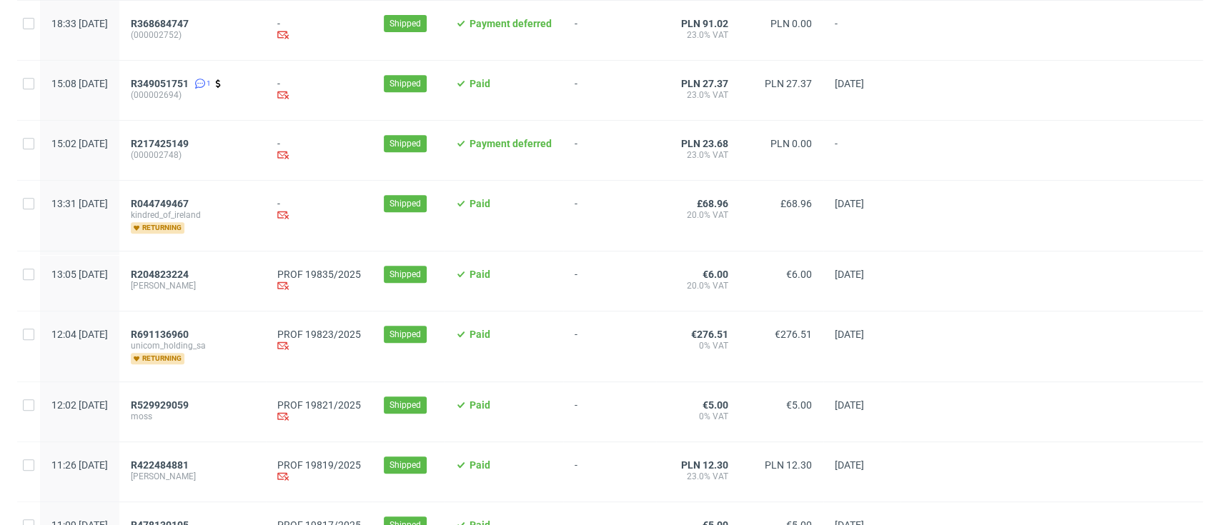
scroll to position [476, 0]
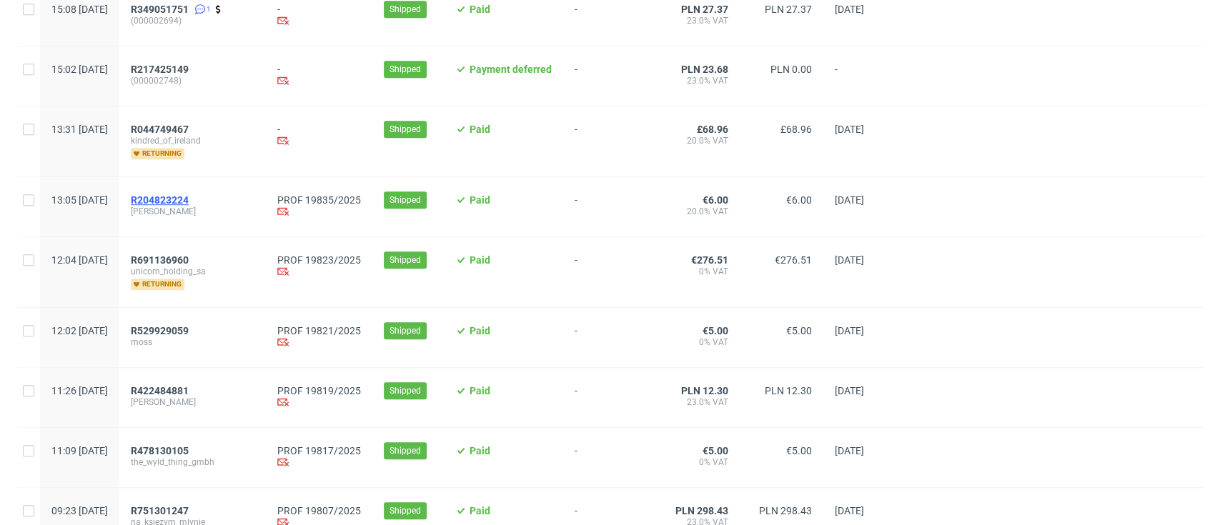
click at [189, 200] on span "R204823224" at bounding box center [160, 199] width 58 height 11
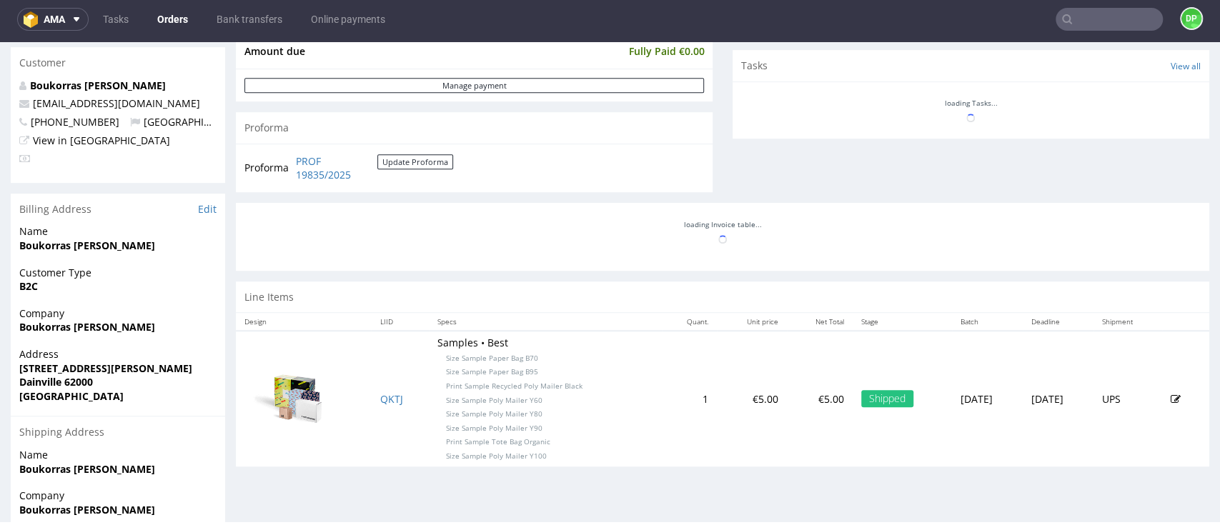
scroll to position [435, 0]
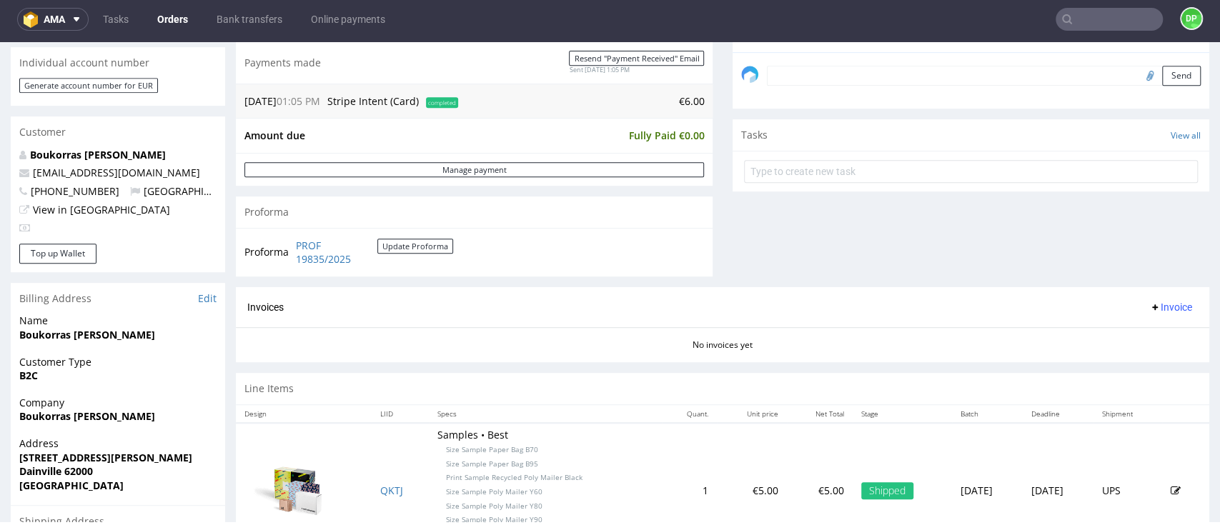
click at [1144, 313] on button "Invoice" at bounding box center [1171, 307] width 54 height 17
click at [1126, 345] on li "Generate" at bounding box center [1135, 337] width 92 height 26
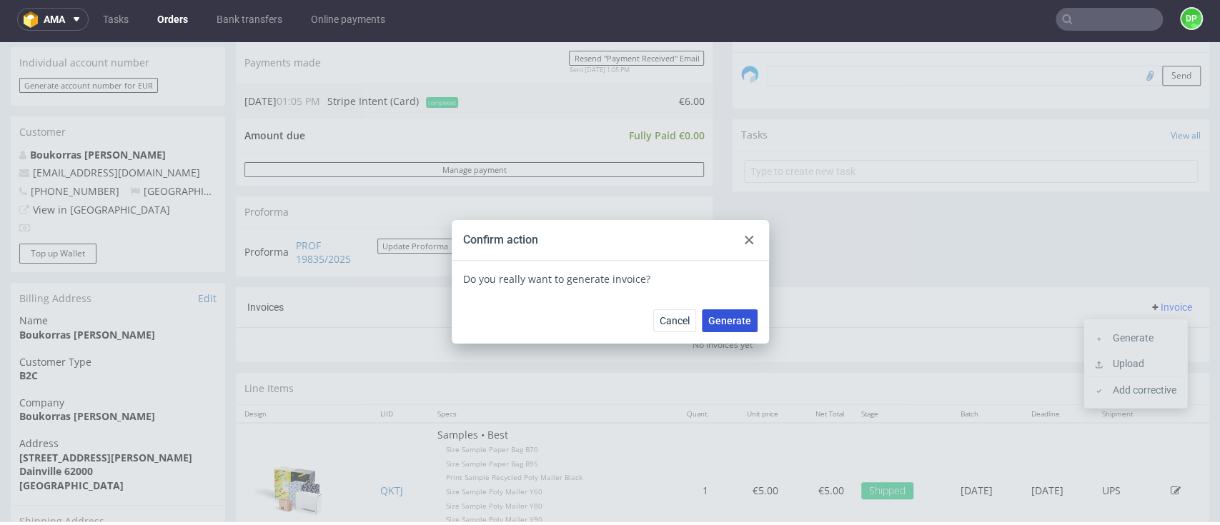
click at [732, 321] on span "Generate" at bounding box center [729, 321] width 43 height 10
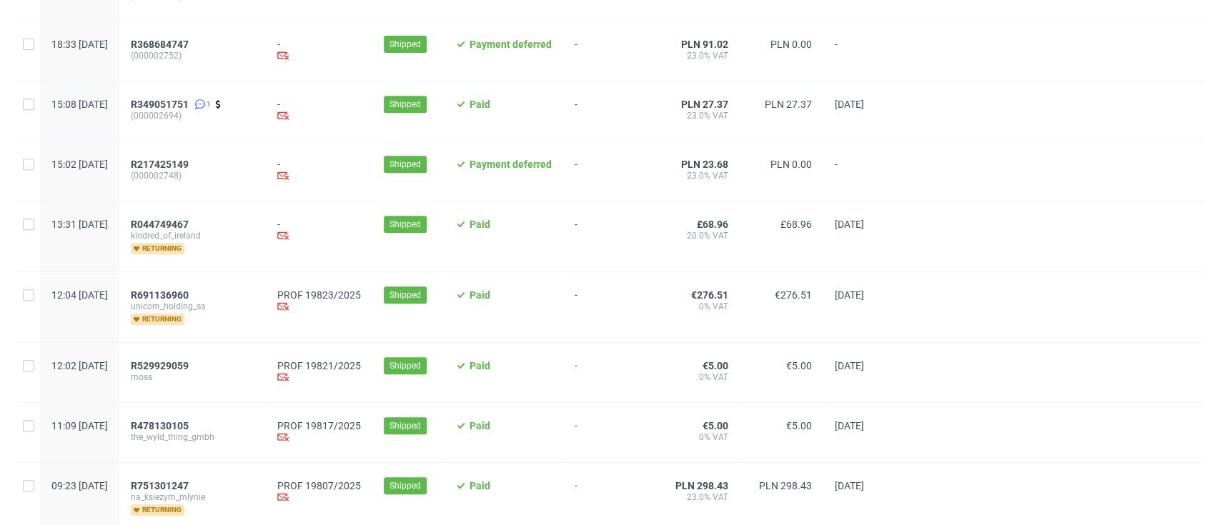
scroll to position [476, 0]
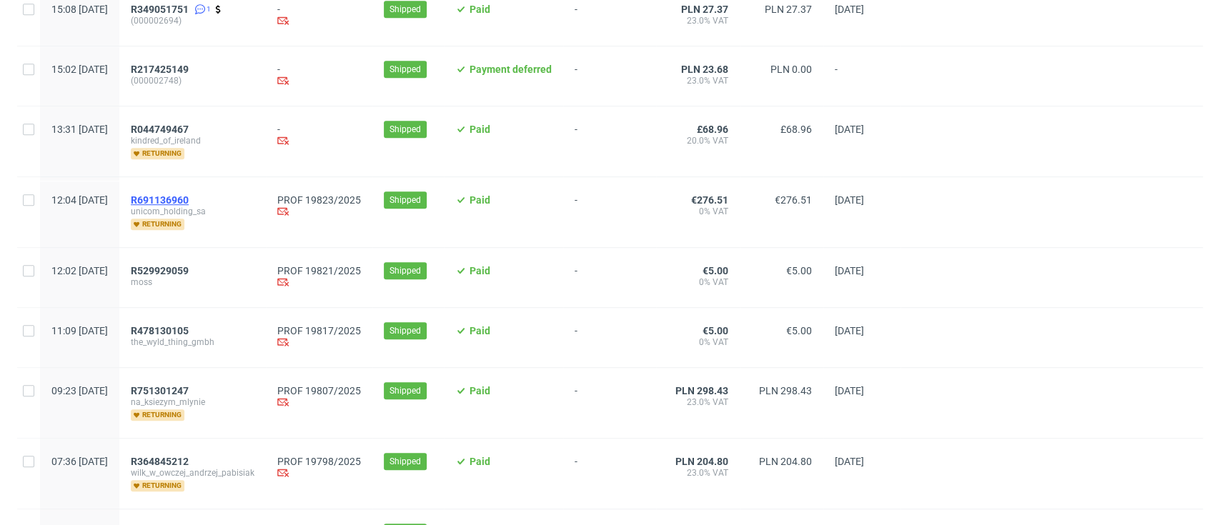
click at [182, 197] on span "R691136960" at bounding box center [160, 199] width 58 height 11
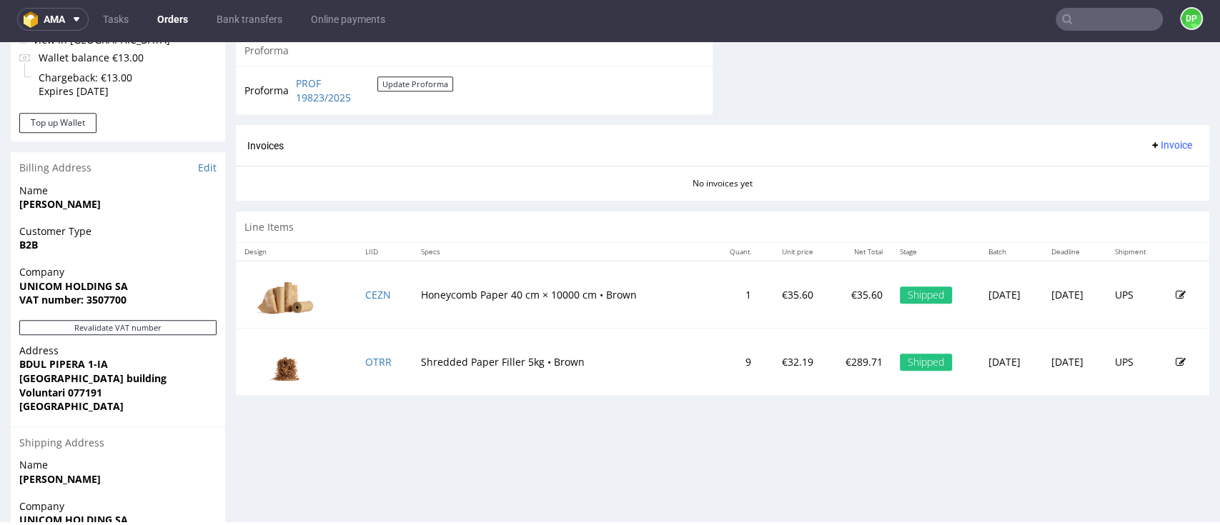
scroll to position [751, 0]
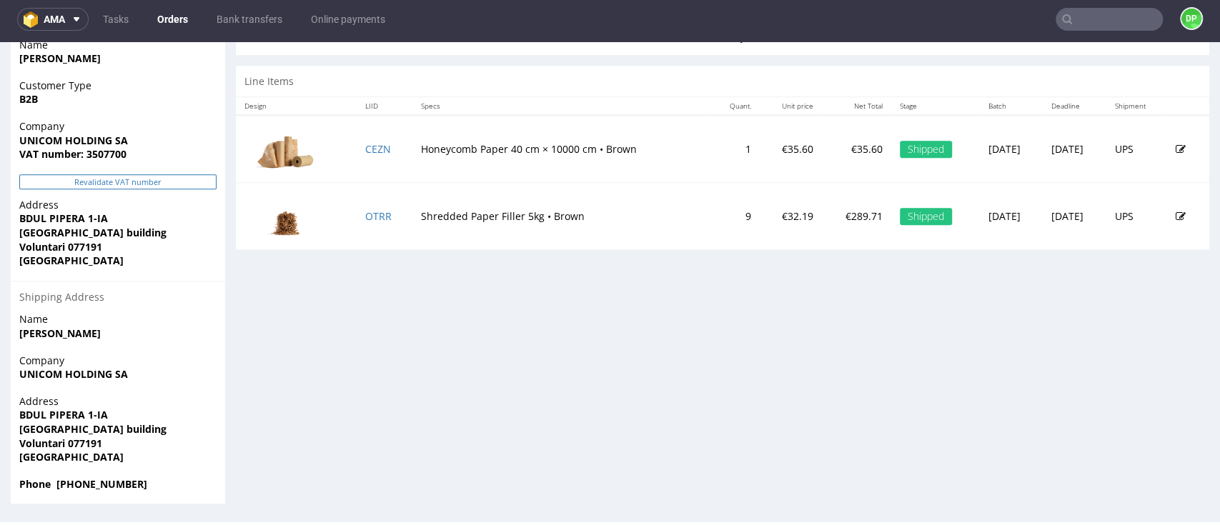
click at [126, 181] on button "Revalidate VAT number" at bounding box center [117, 181] width 197 height 15
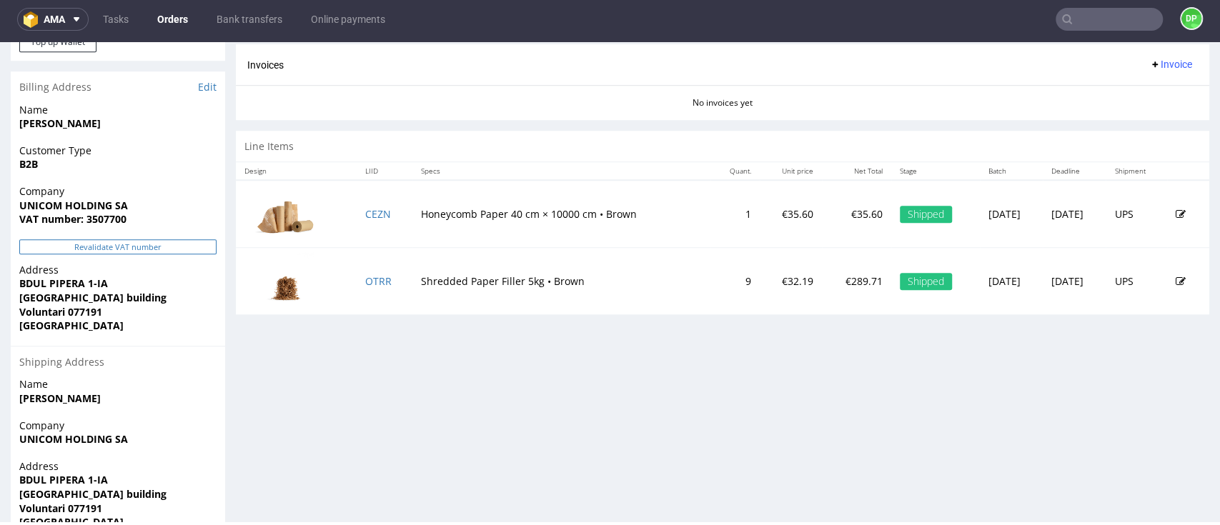
scroll to position [656, 0]
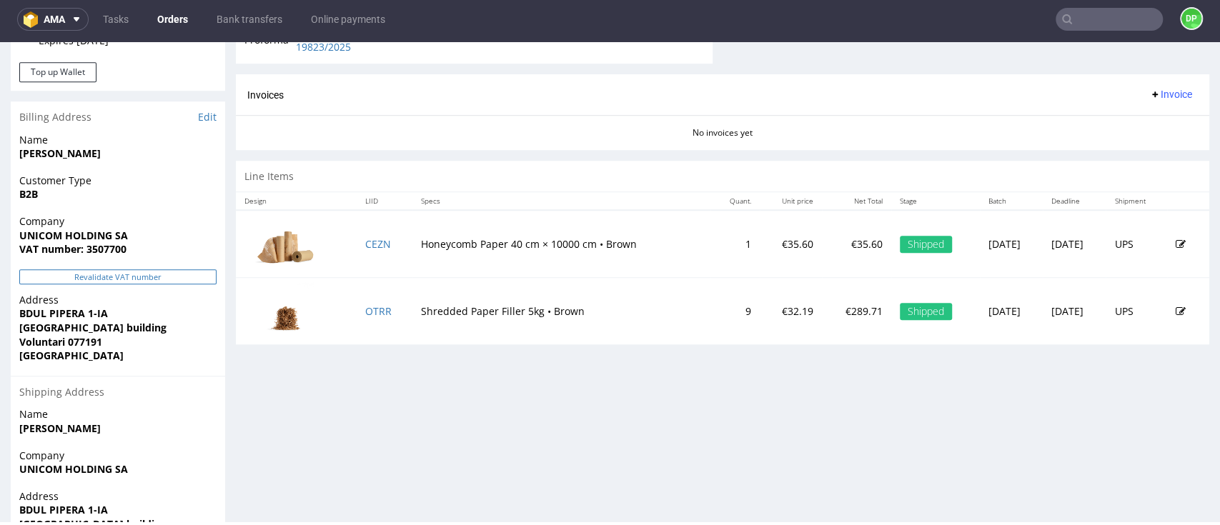
click at [161, 277] on button "Revalidate VAT number" at bounding box center [117, 276] width 197 height 15
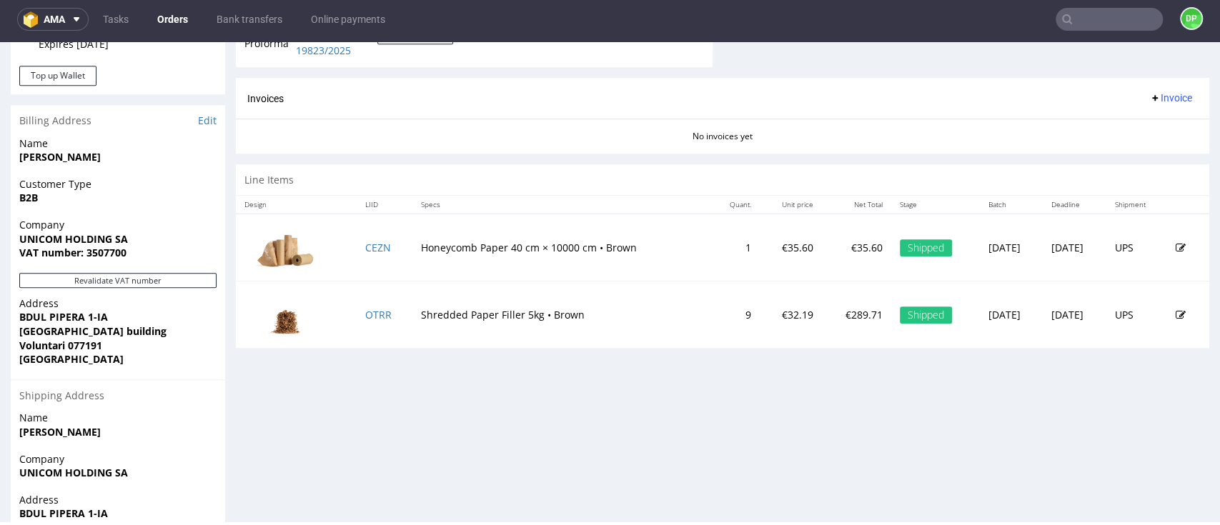
scroll to position [465, 0]
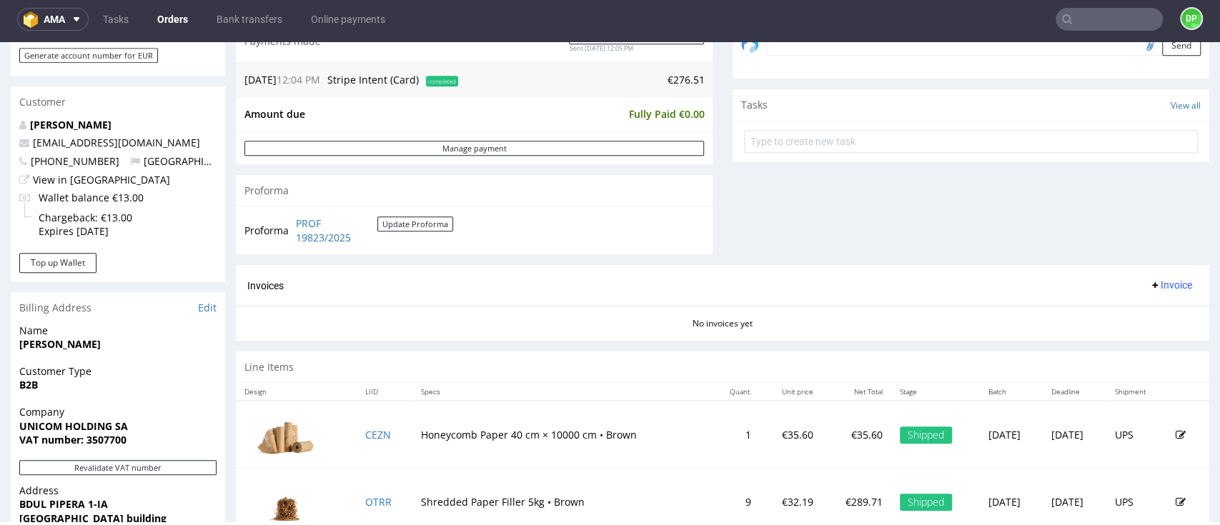
click at [1149, 290] on span "Invoice" at bounding box center [1170, 284] width 43 height 11
click at [771, 316] on div "No invoices yet" at bounding box center [722, 318] width 973 height 24
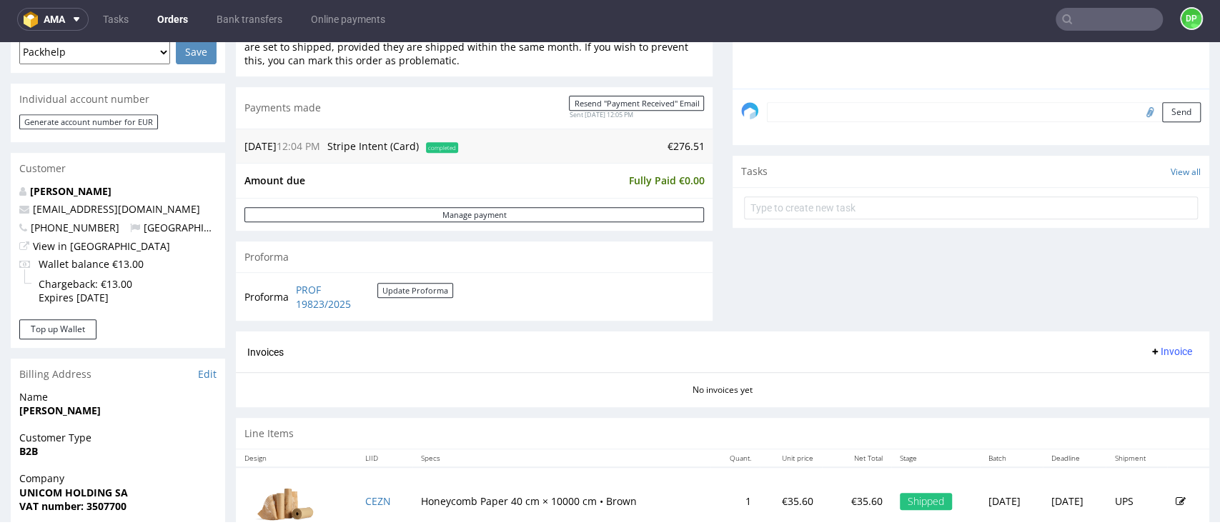
scroll to position [476, 0]
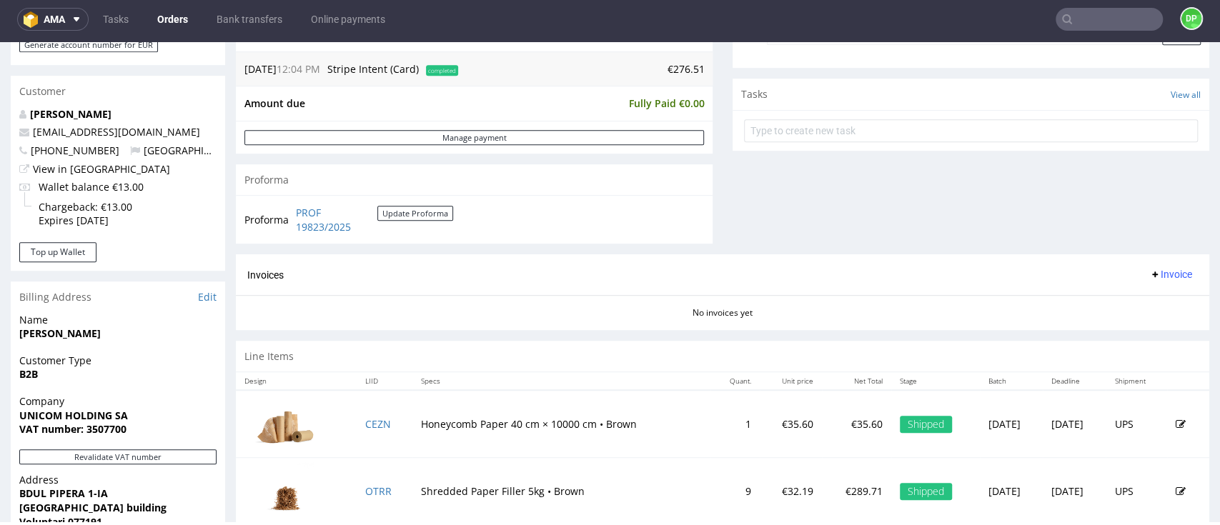
click at [1149, 278] on span "Invoice" at bounding box center [1170, 274] width 43 height 11
drag, startPoint x: 1085, startPoint y: 293, endPoint x: 1087, endPoint y: 302, distance: 9.5
click at [1085, 294] on div "Generate Upload Add corrective" at bounding box center [1136, 330] width 104 height 89
click at [1095, 303] on icon at bounding box center [1098, 305] width 7 height 7
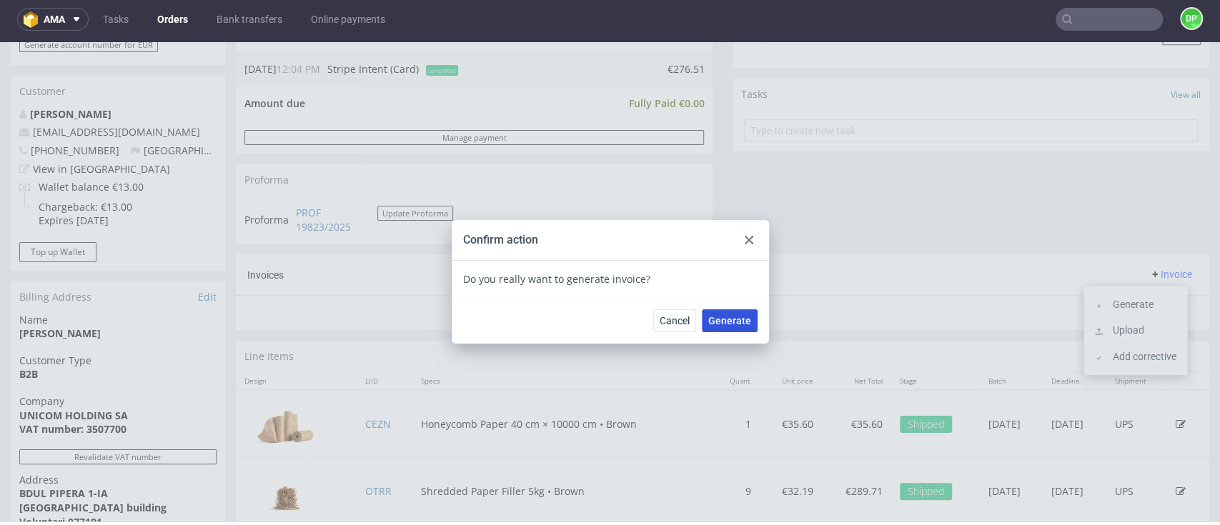
click at [738, 329] on button "Generate" at bounding box center [730, 320] width 56 height 23
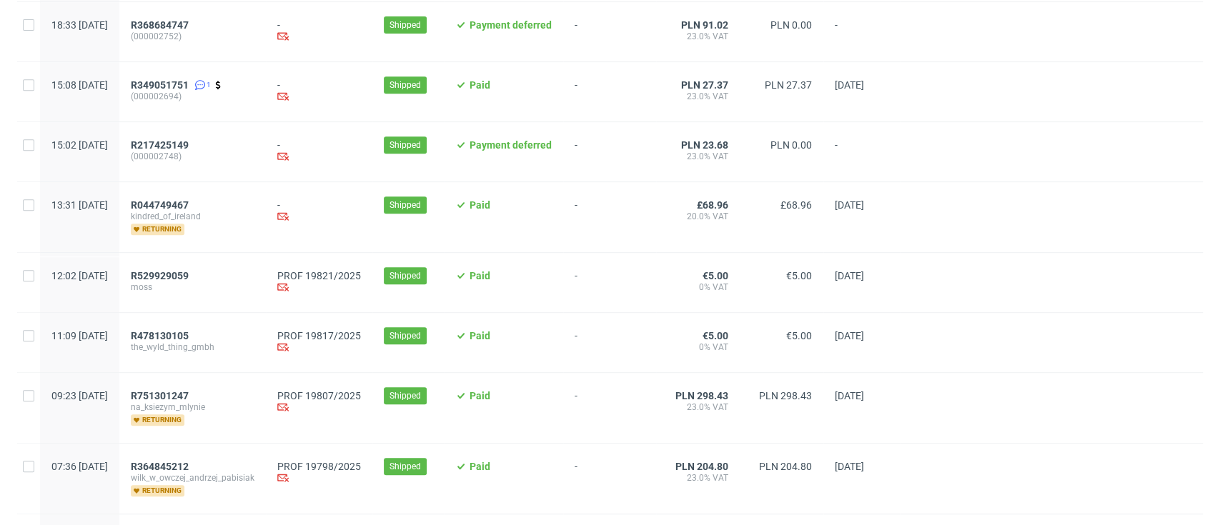
scroll to position [476, 0]
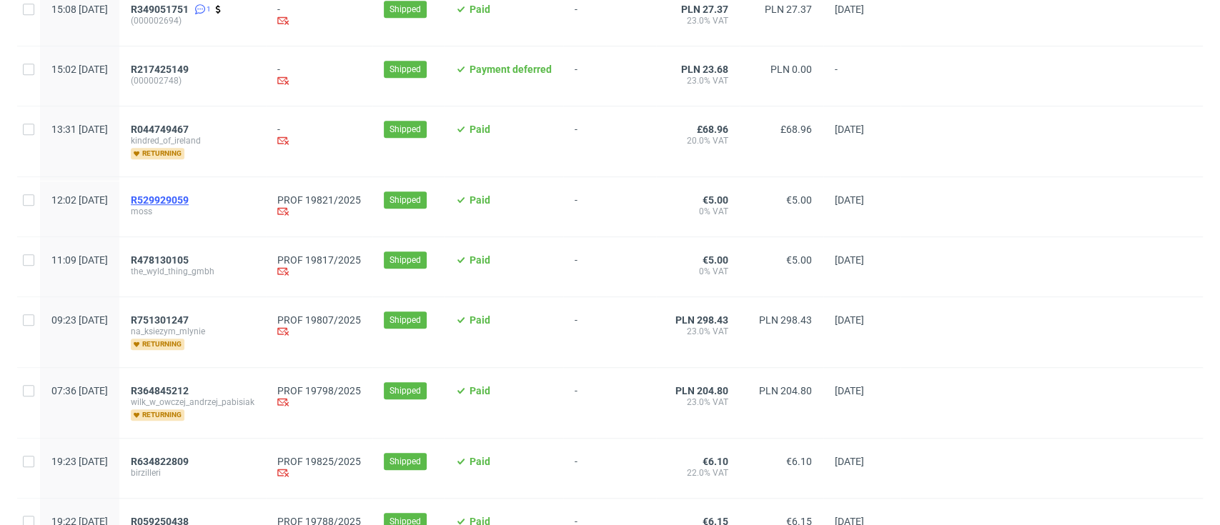
click at [189, 199] on span "R529929059" at bounding box center [160, 199] width 58 height 11
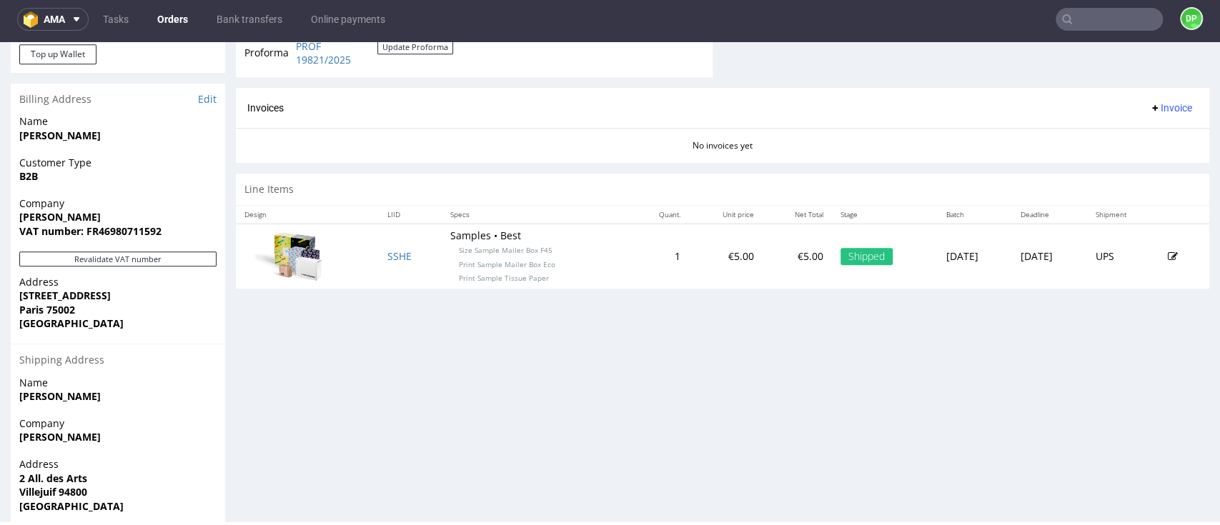
scroll to position [684, 0]
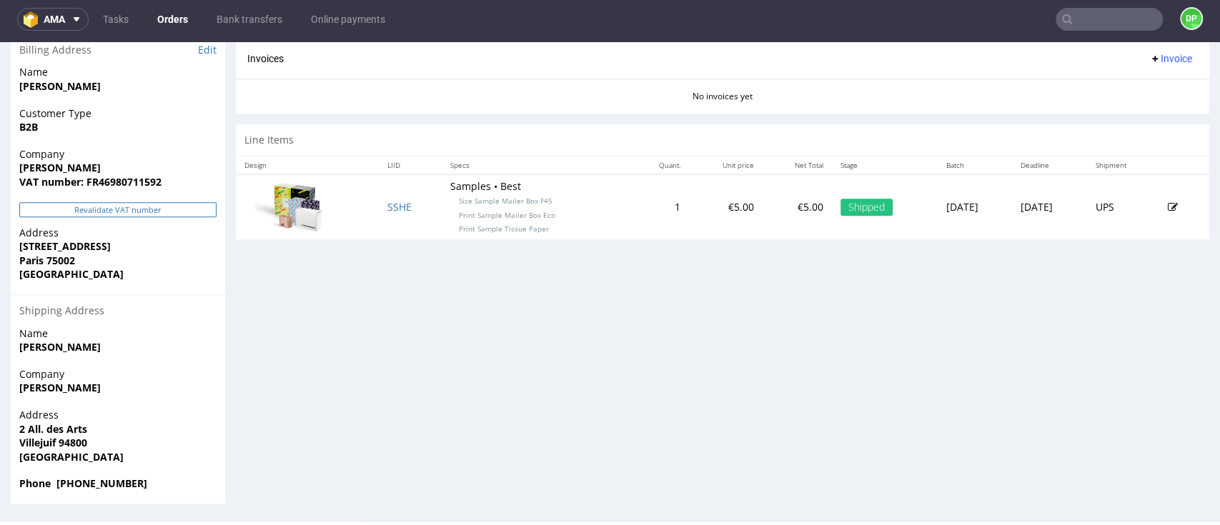
click at [119, 205] on button "Revalidate VAT number" at bounding box center [117, 209] width 197 height 15
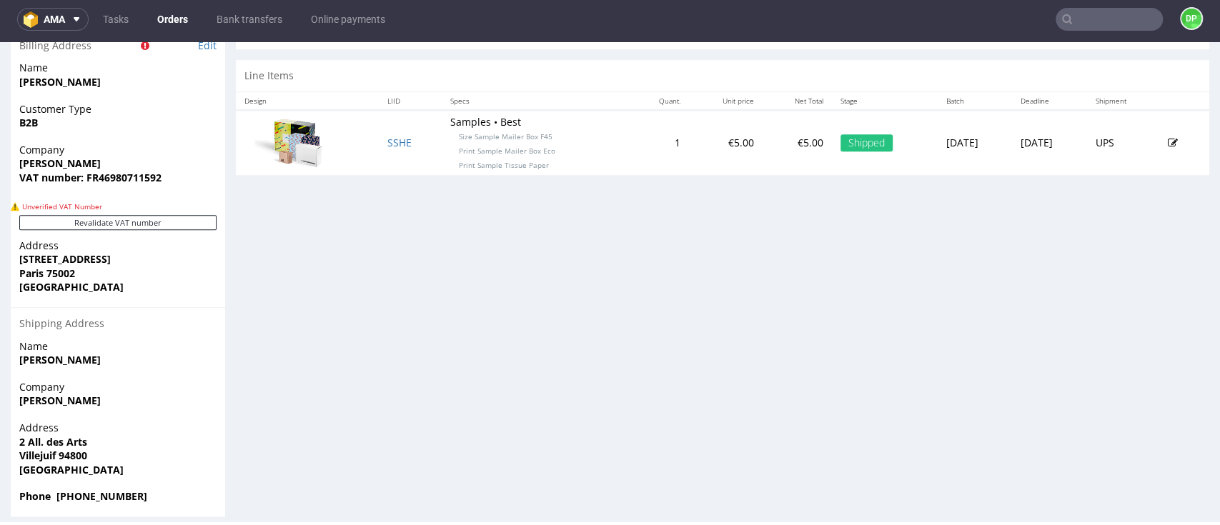
scroll to position [701, 0]
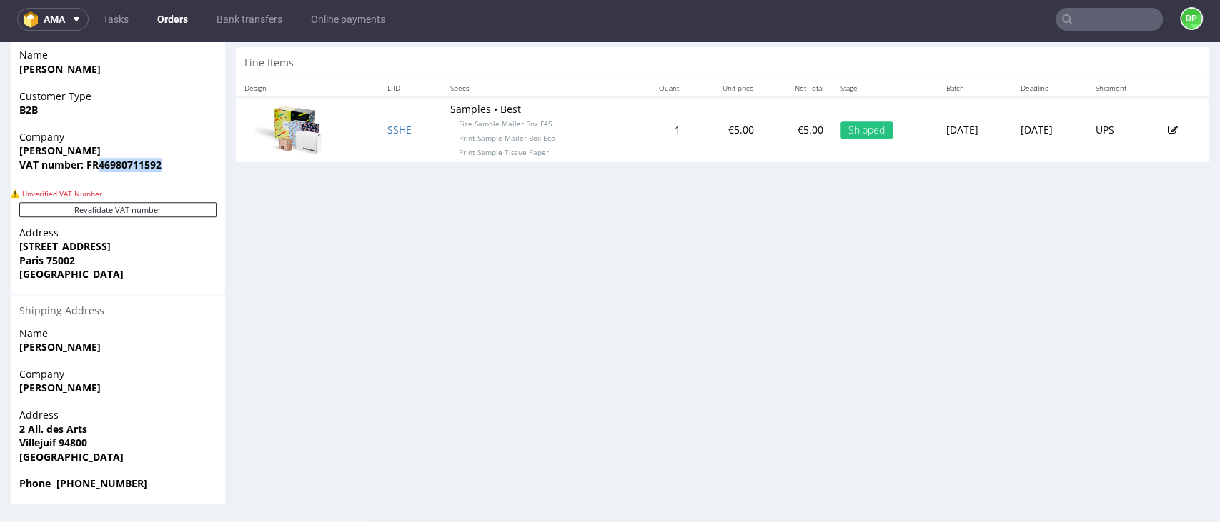
drag, startPoint x: 149, startPoint y: 166, endPoint x: 99, endPoint y: 172, distance: 50.4
click at [99, 172] on div "Company [PERSON_NAME] VAT number: FR46980711592" at bounding box center [118, 157] width 214 height 55
copy strong "46980711592"
click at [92, 207] on button "Revalidate VAT number" at bounding box center [117, 209] width 197 height 15
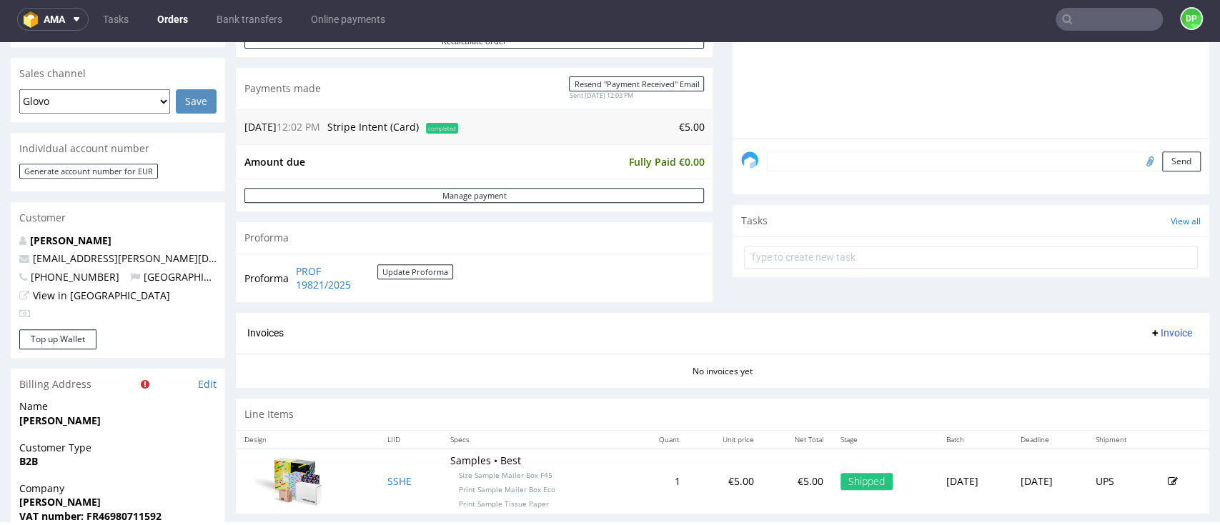
scroll to position [320, 0]
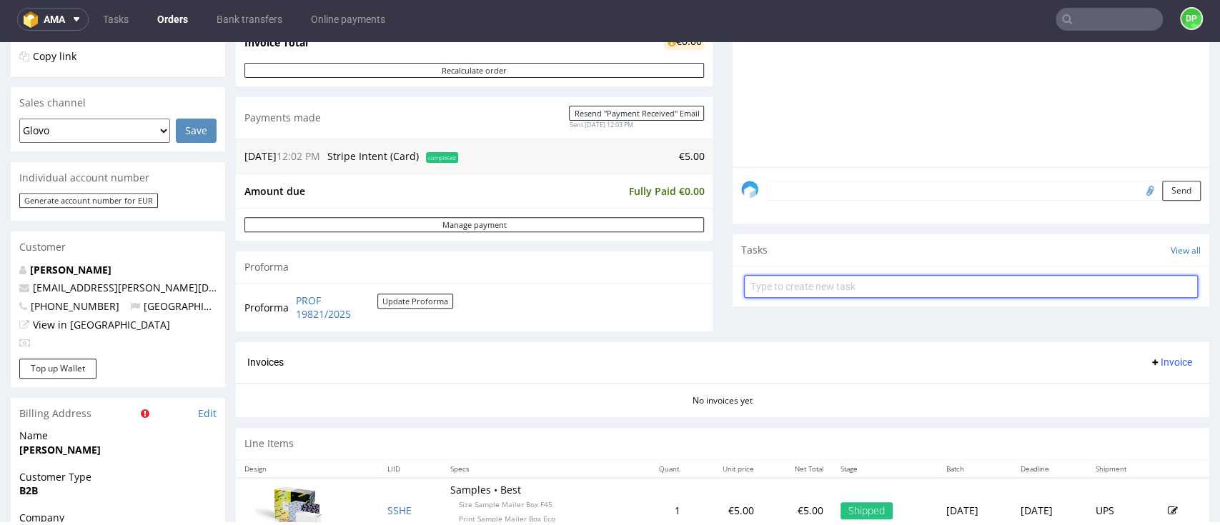
click at [780, 285] on input "text" at bounding box center [971, 286] width 454 height 23
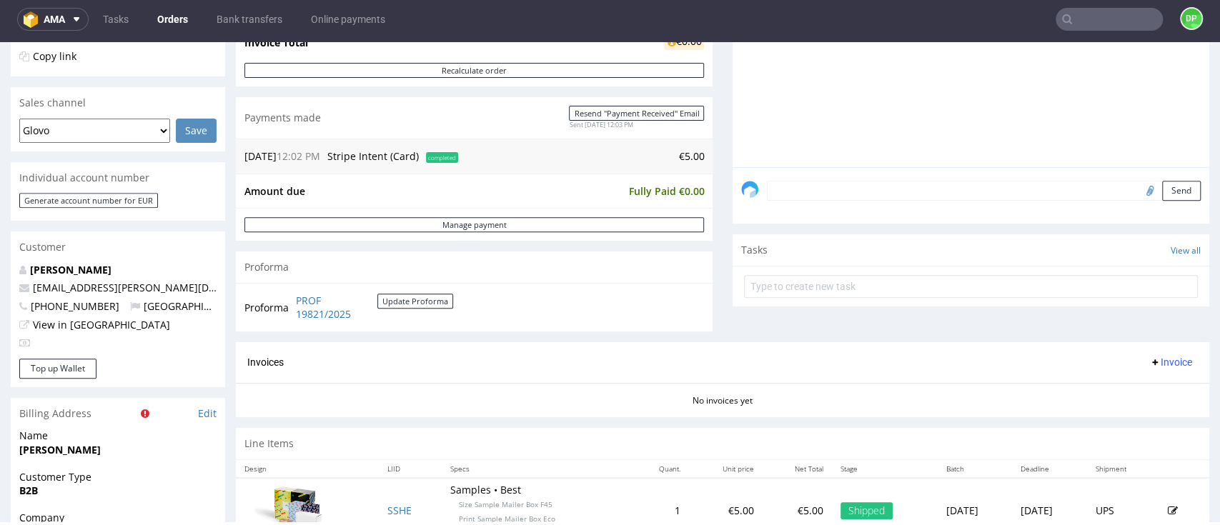
click at [825, 188] on textarea at bounding box center [984, 191] width 434 height 20
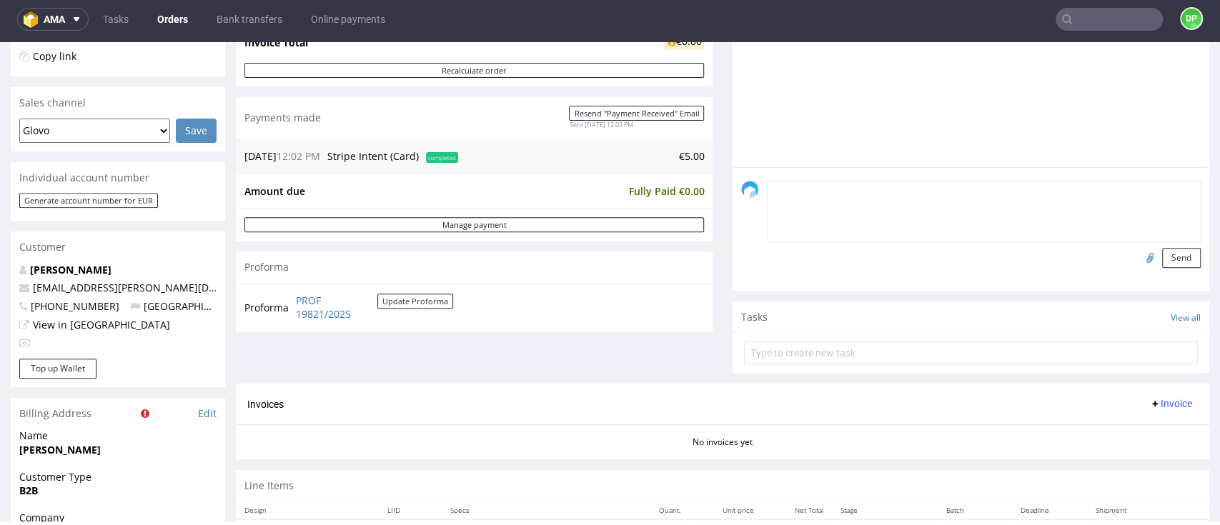
click at [1138, 257] on input "file" at bounding box center [1148, 257] width 20 height 19
type input "C:\fakepath\Zrzut ekranu 2025-09-18 152830.png"
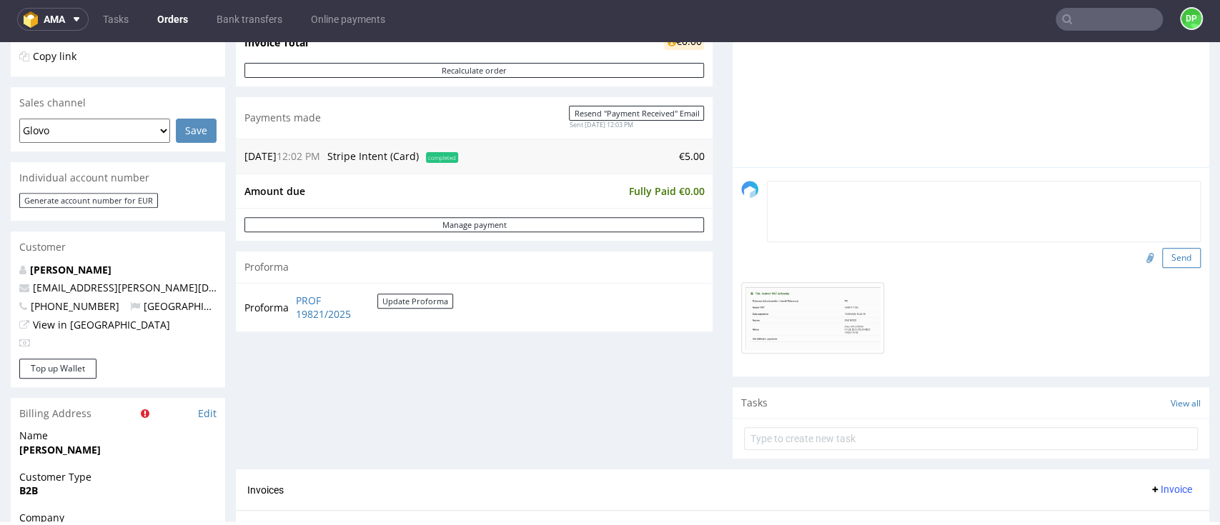
click at [1162, 262] on button "Send" at bounding box center [1181, 258] width 39 height 20
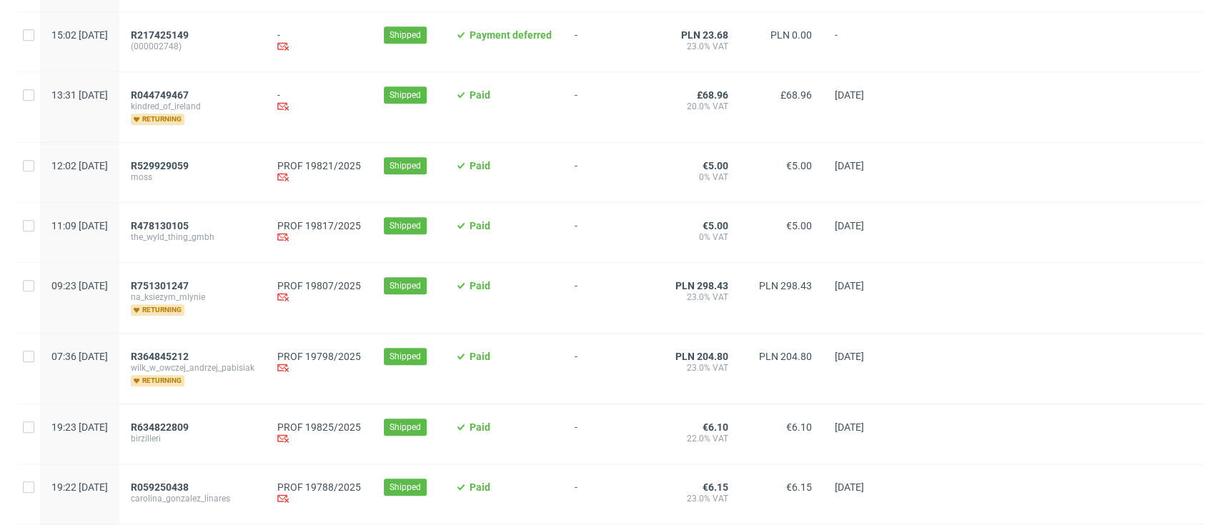
scroll to position [476, 0]
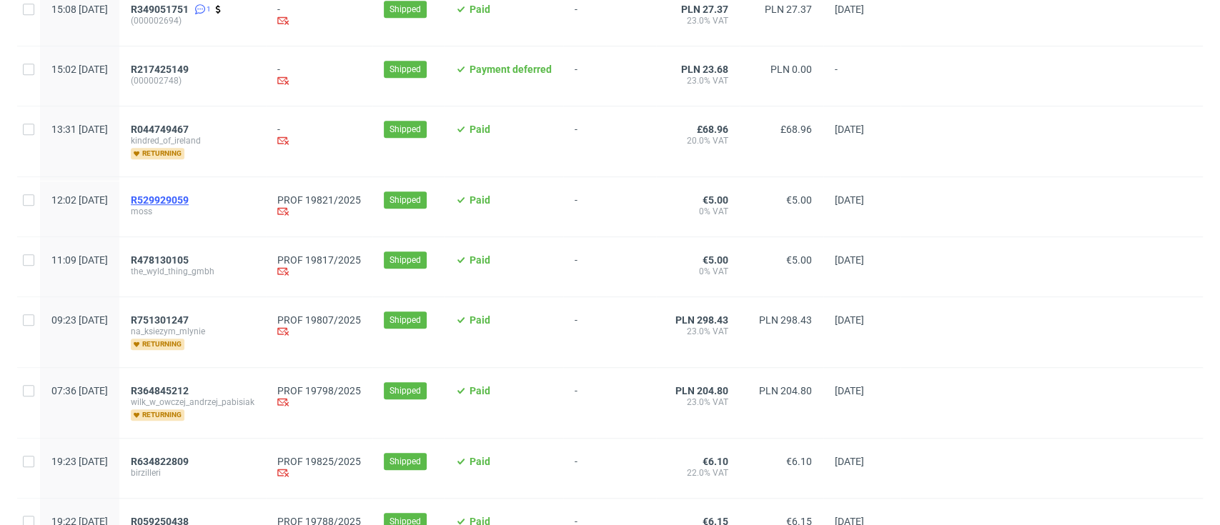
click at [189, 202] on span "R529929059" at bounding box center [160, 199] width 58 height 11
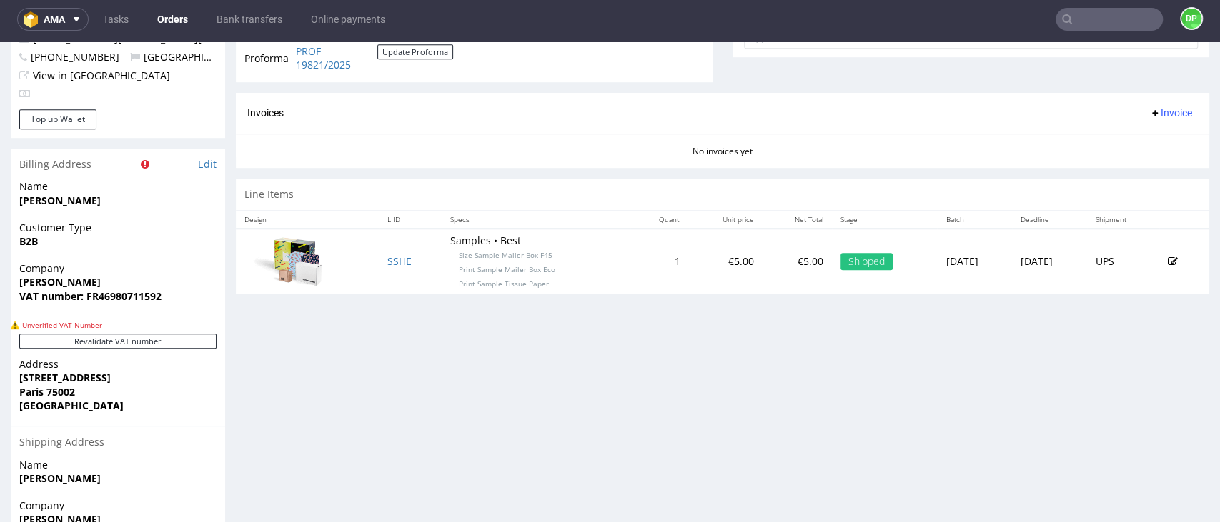
scroll to position [572, 0]
click at [84, 345] on button "Revalidate VAT number" at bounding box center [117, 339] width 197 height 15
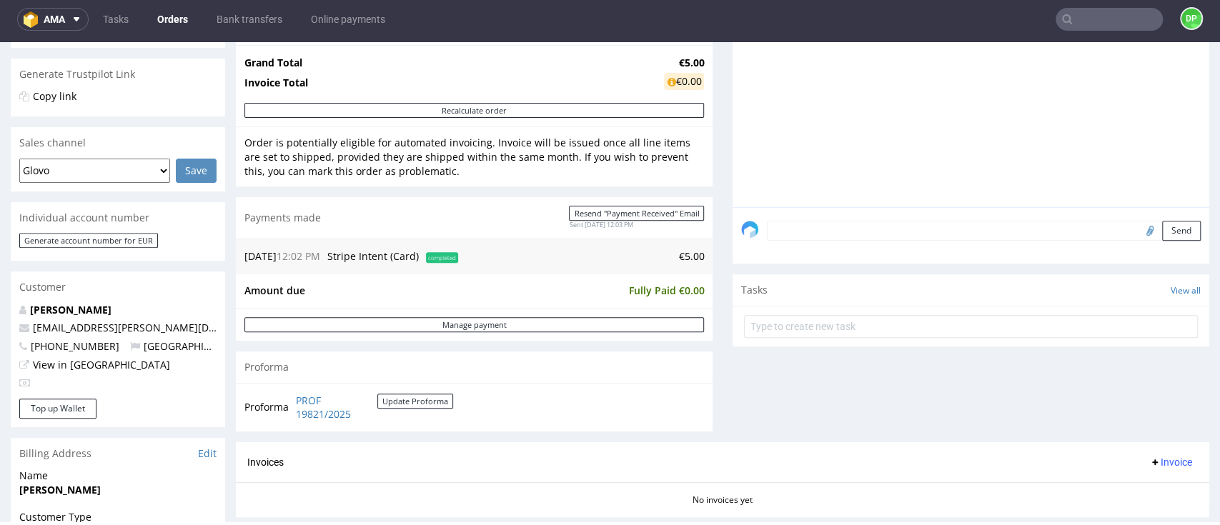
scroll to position [286, 0]
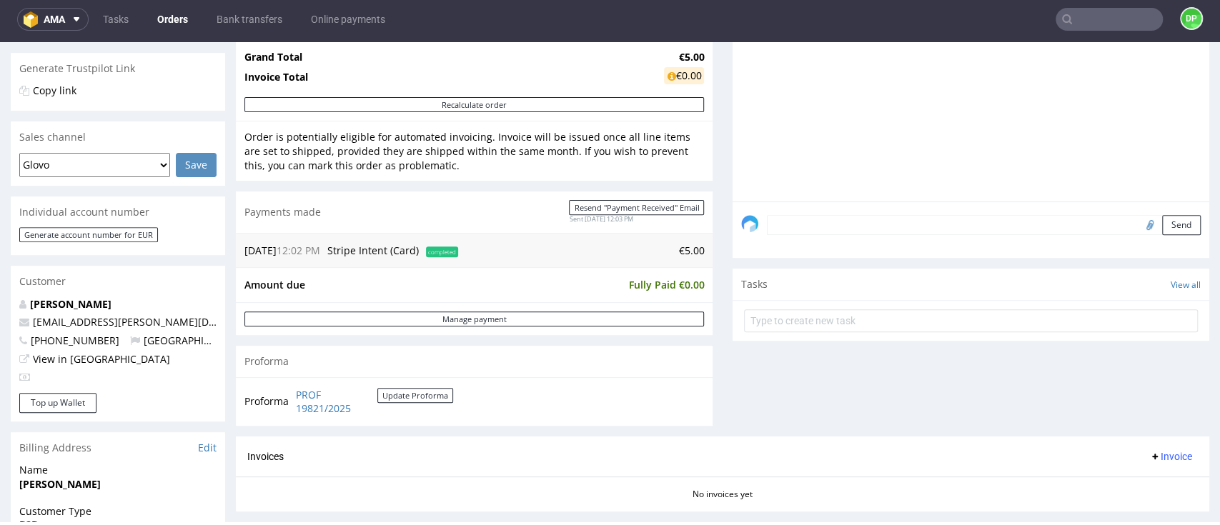
click at [1159, 457] on span "Invoice" at bounding box center [1170, 456] width 43 height 11
click at [1125, 375] on span "Generate" at bounding box center [1140, 374] width 69 height 14
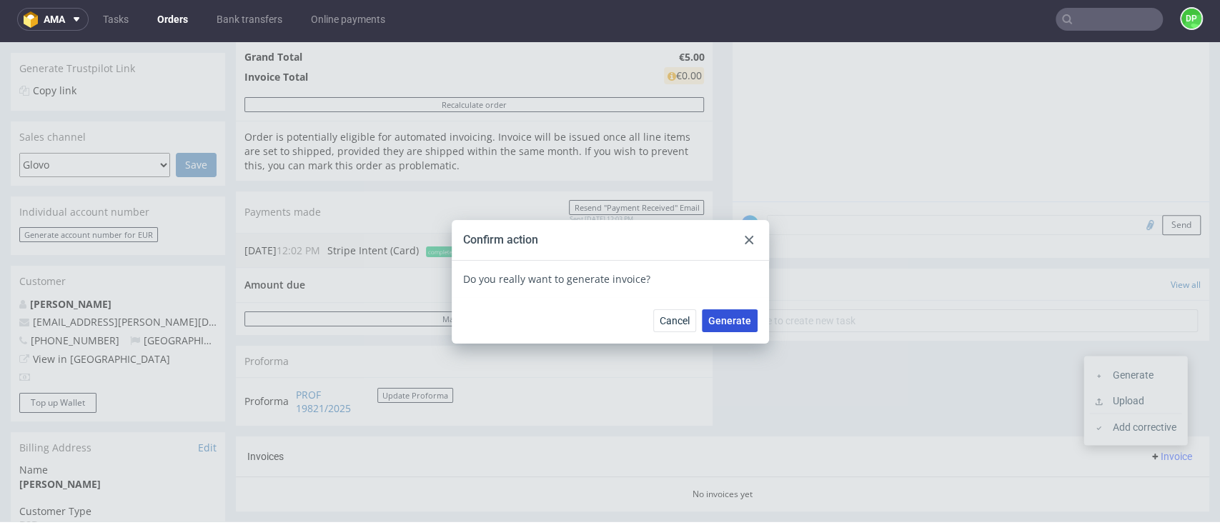
click at [735, 331] on button "Generate" at bounding box center [730, 320] width 56 height 23
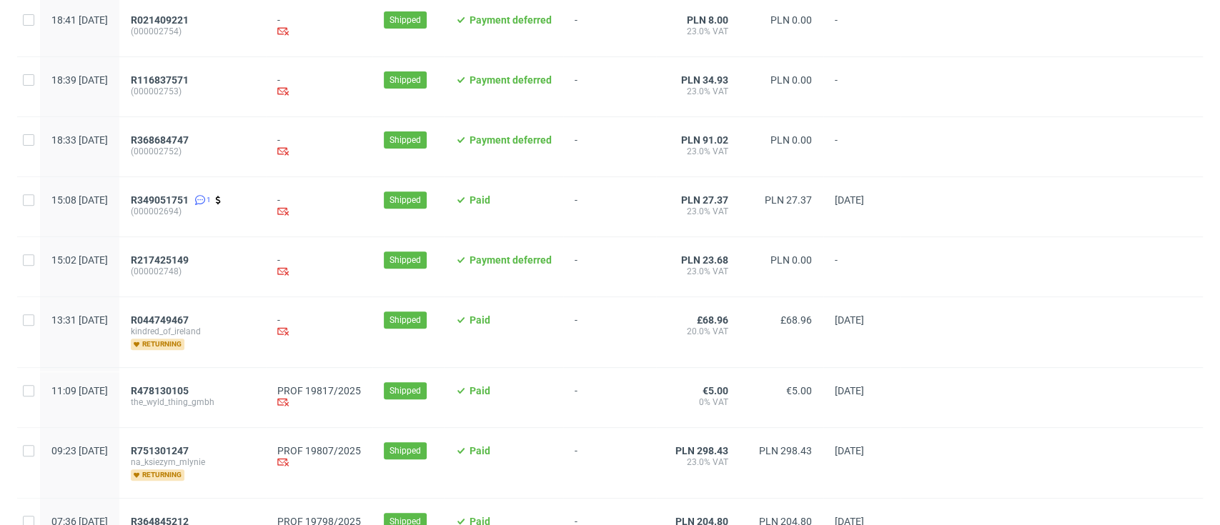
scroll to position [286, 0]
click at [189, 392] on span "R478130105" at bounding box center [160, 390] width 58 height 11
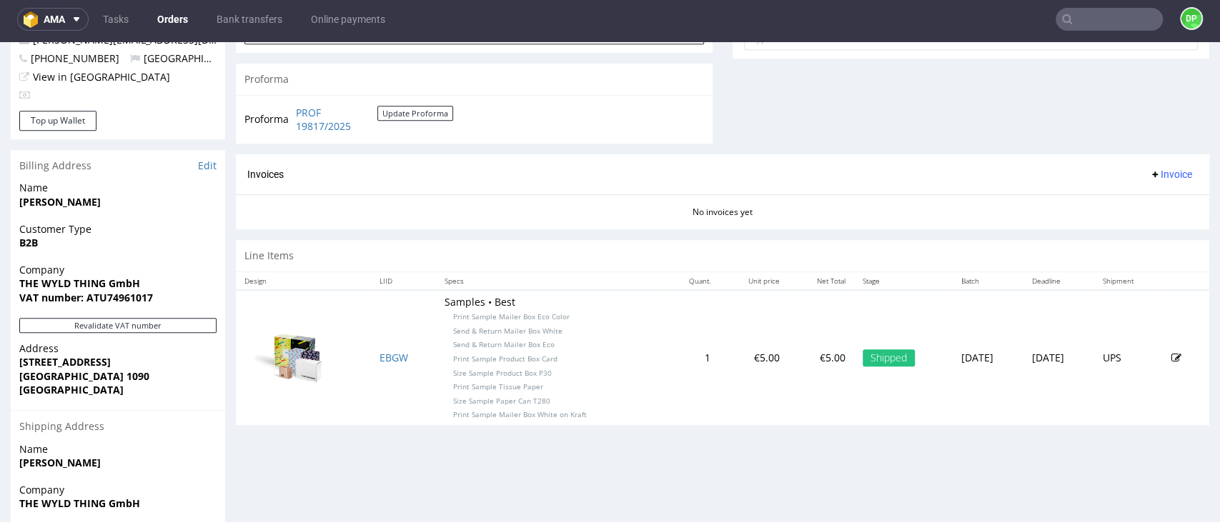
scroll to position [572, 0]
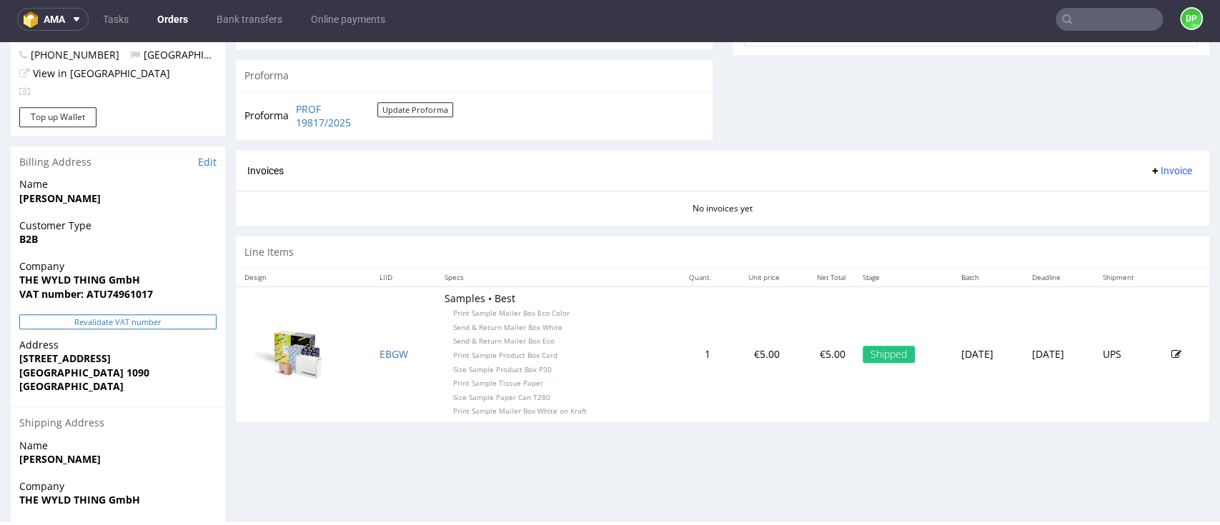
click at [152, 314] on button "Revalidate VAT number" at bounding box center [117, 321] width 197 height 15
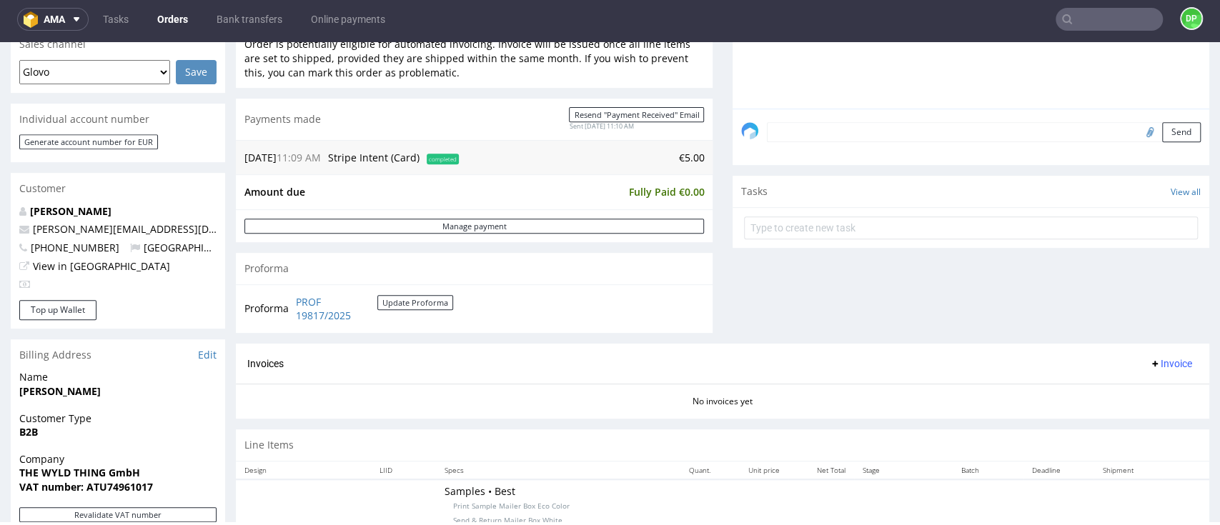
scroll to position [381, 0]
click at [1149, 356] on icon at bounding box center [1154, 361] width 11 height 11
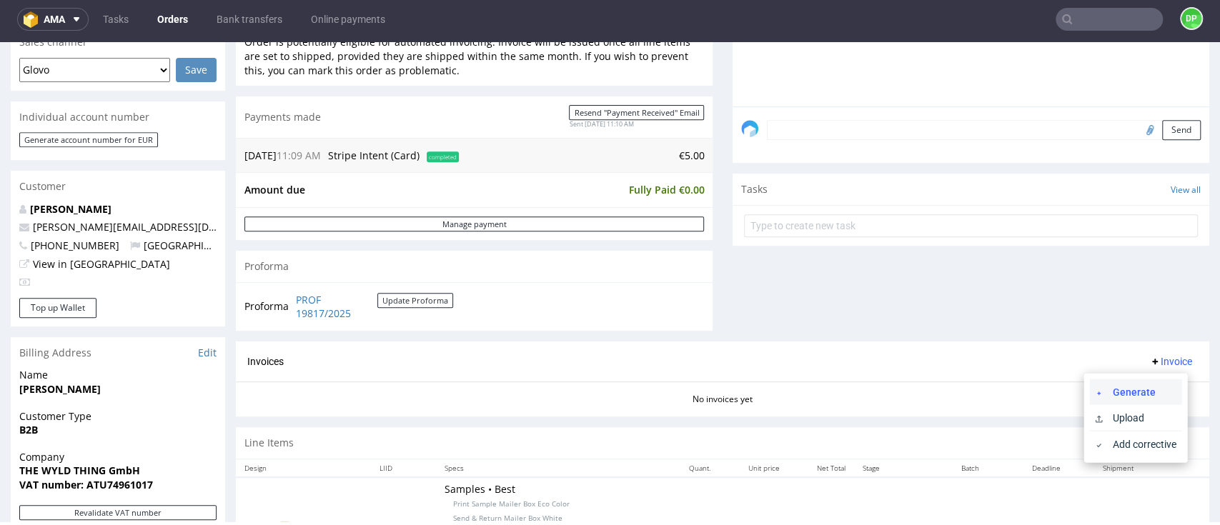
click at [1126, 380] on li "Generate" at bounding box center [1135, 392] width 92 height 26
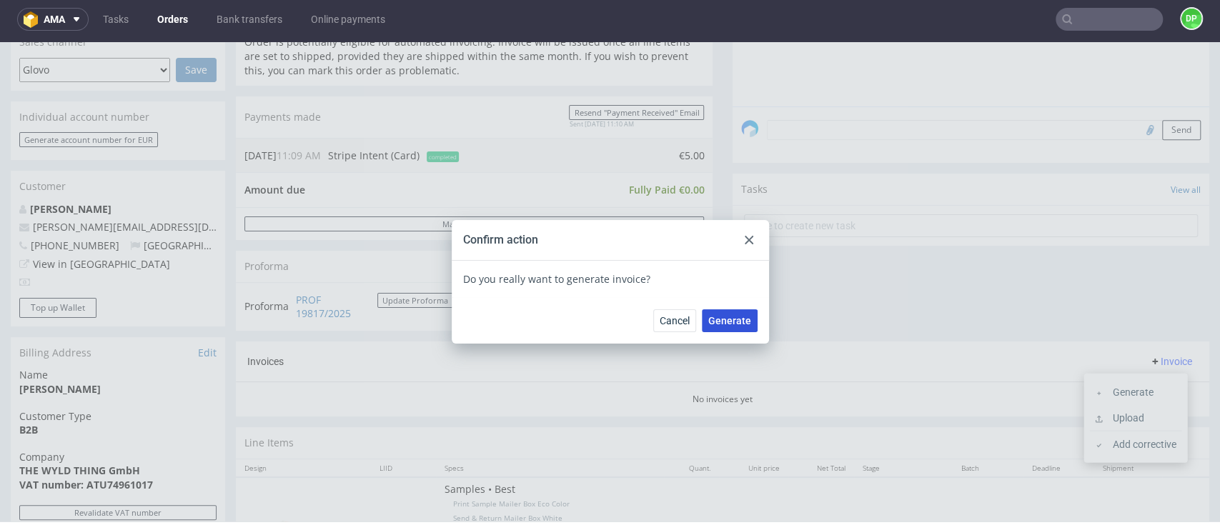
drag, startPoint x: 730, startPoint y: 325, endPoint x: 725, endPoint y: 319, distance: 8.1
click at [725, 319] on span "Generate" at bounding box center [729, 321] width 43 height 10
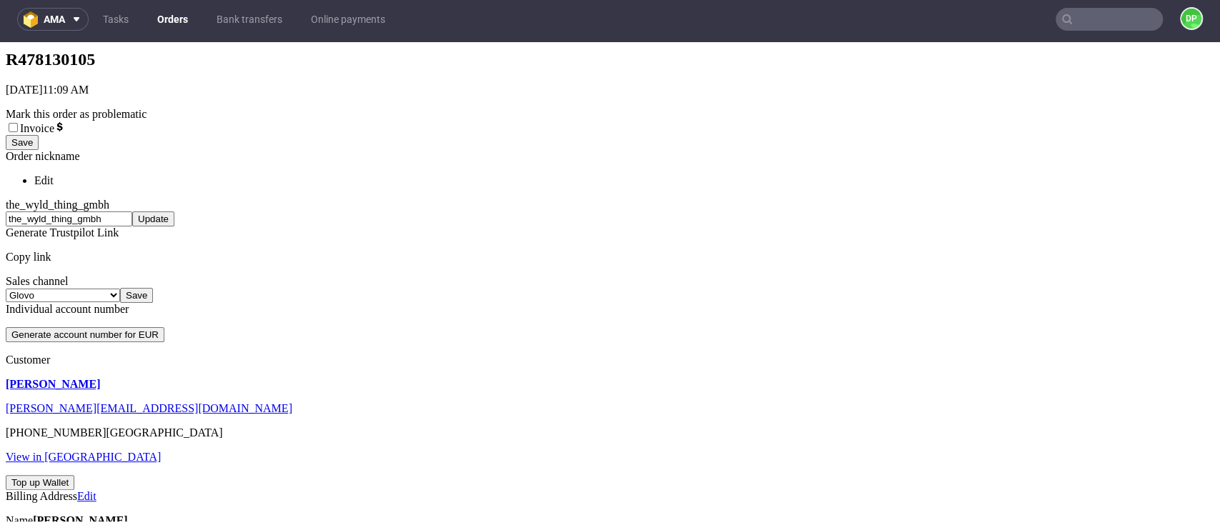
scroll to position [476, 0]
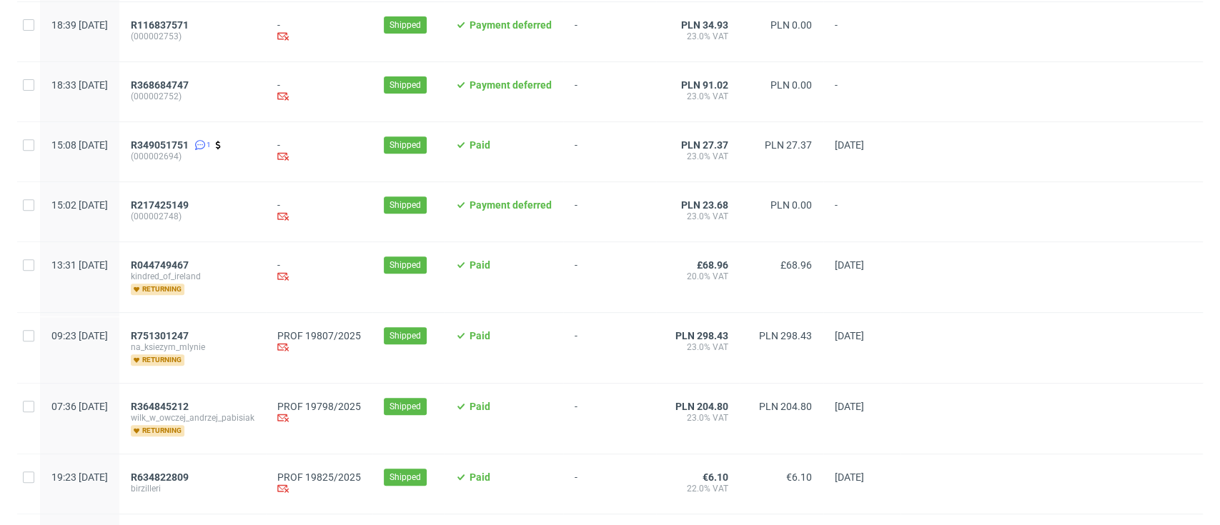
scroll to position [381, 0]
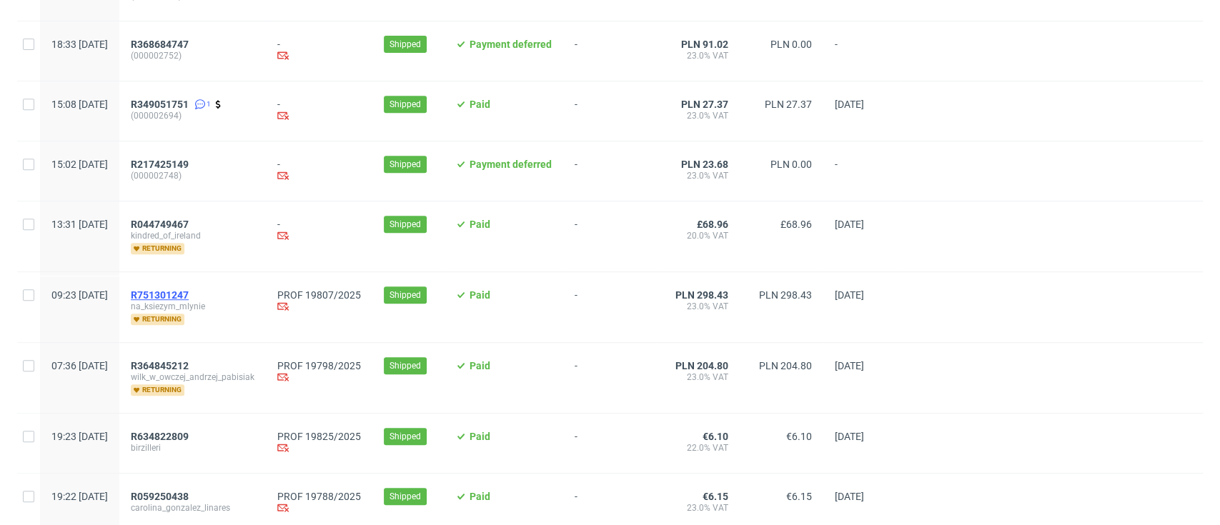
click at [189, 292] on span "R751301247" at bounding box center [160, 294] width 58 height 11
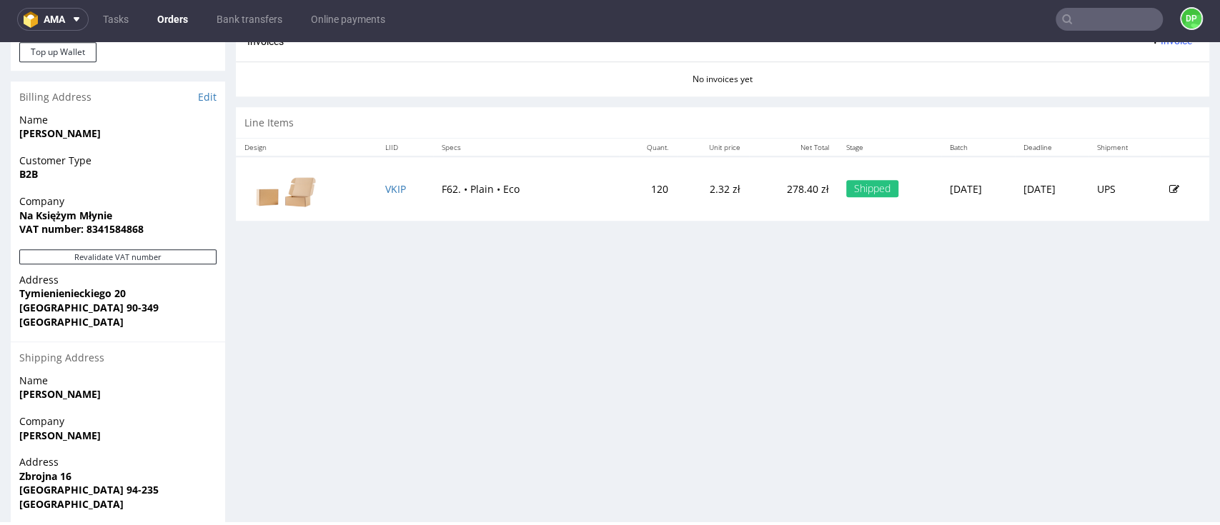
scroll to position [723, 0]
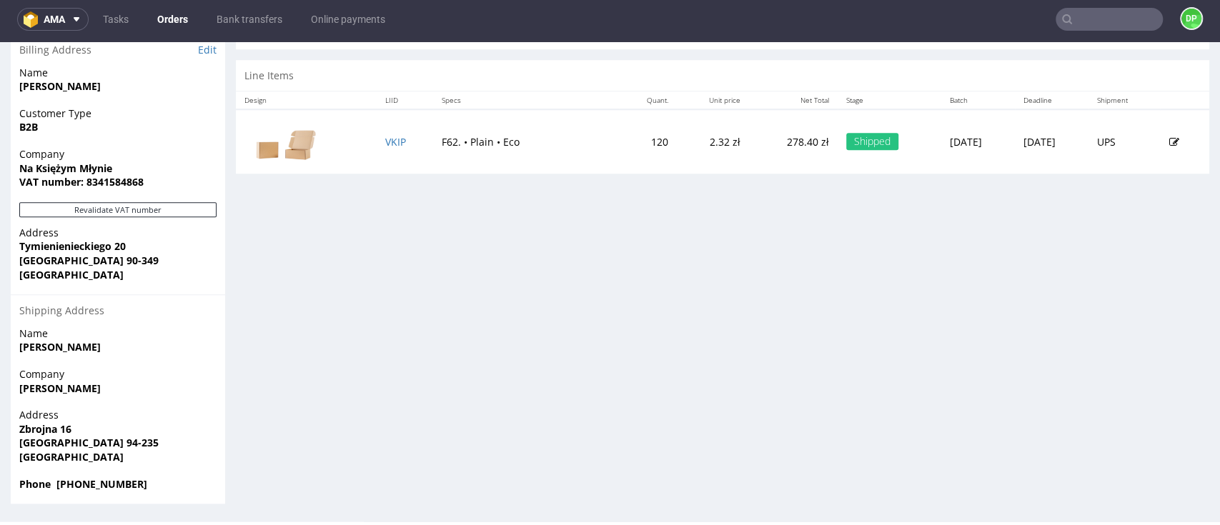
click at [117, 217] on div "Revalidate VAT number" at bounding box center [118, 214] width 214 height 24
click at [121, 209] on button "Revalidate VAT number" at bounding box center [117, 209] width 197 height 15
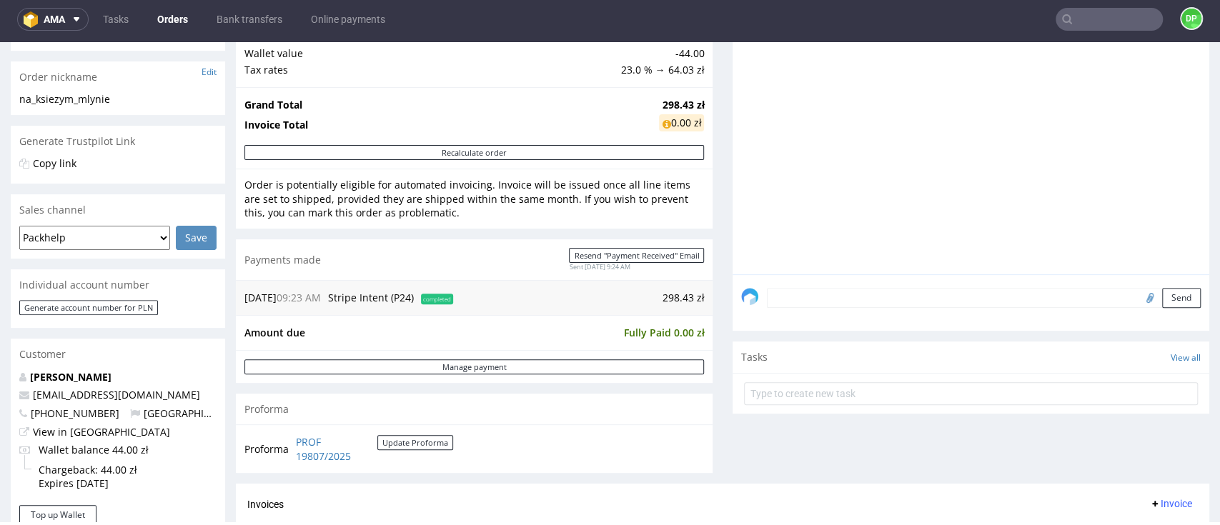
scroll to position [476, 0]
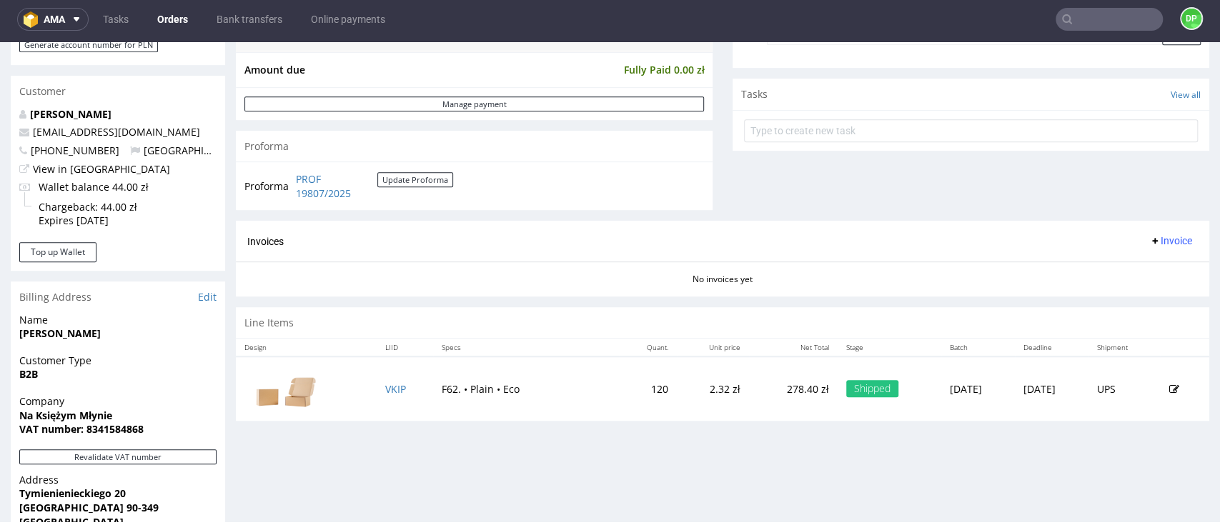
click at [1149, 235] on span "Invoice" at bounding box center [1170, 240] width 43 height 11
click at [1124, 265] on span "Generate" at bounding box center [1140, 271] width 69 height 14
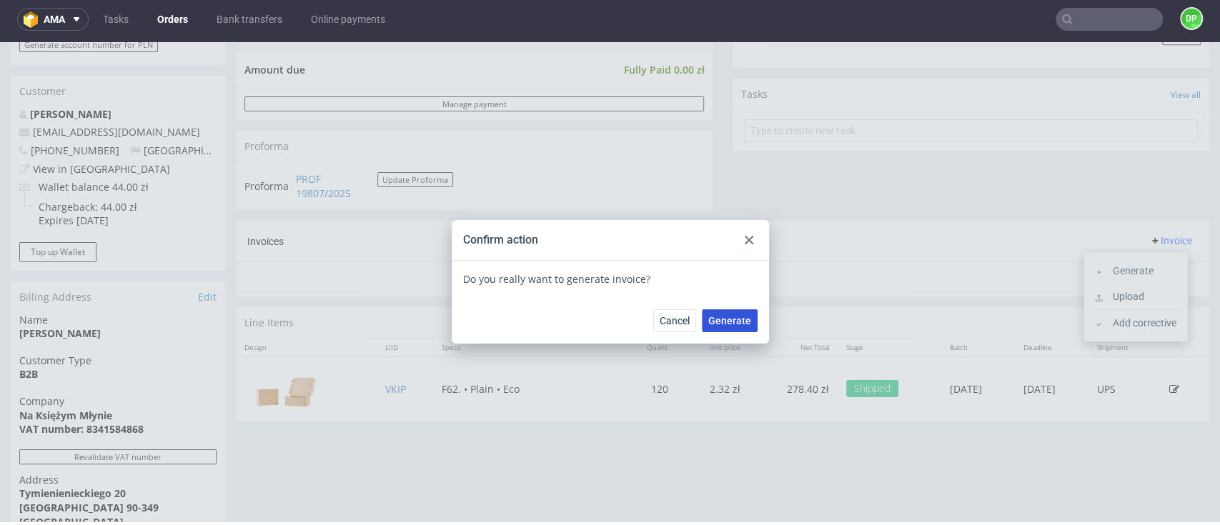
click at [715, 317] on span "Generate" at bounding box center [729, 321] width 43 height 10
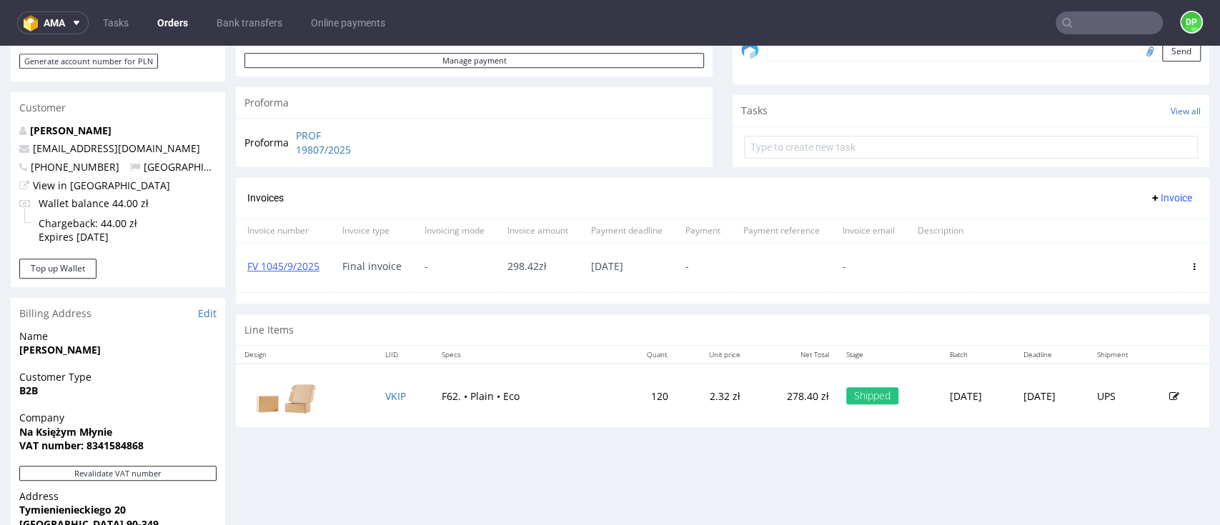
scroll to position [381, 0]
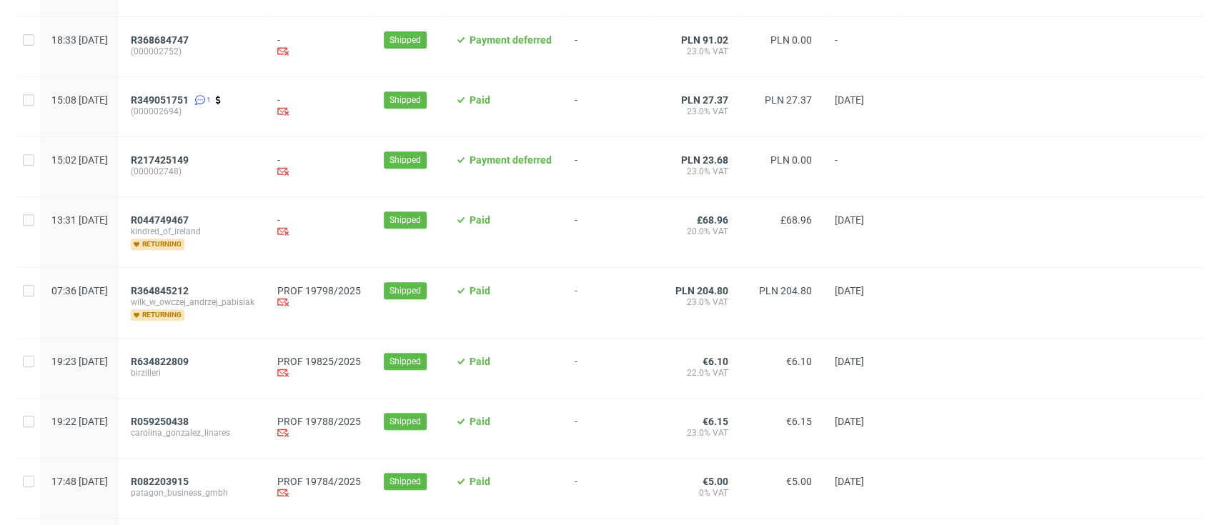
scroll to position [381, 0]
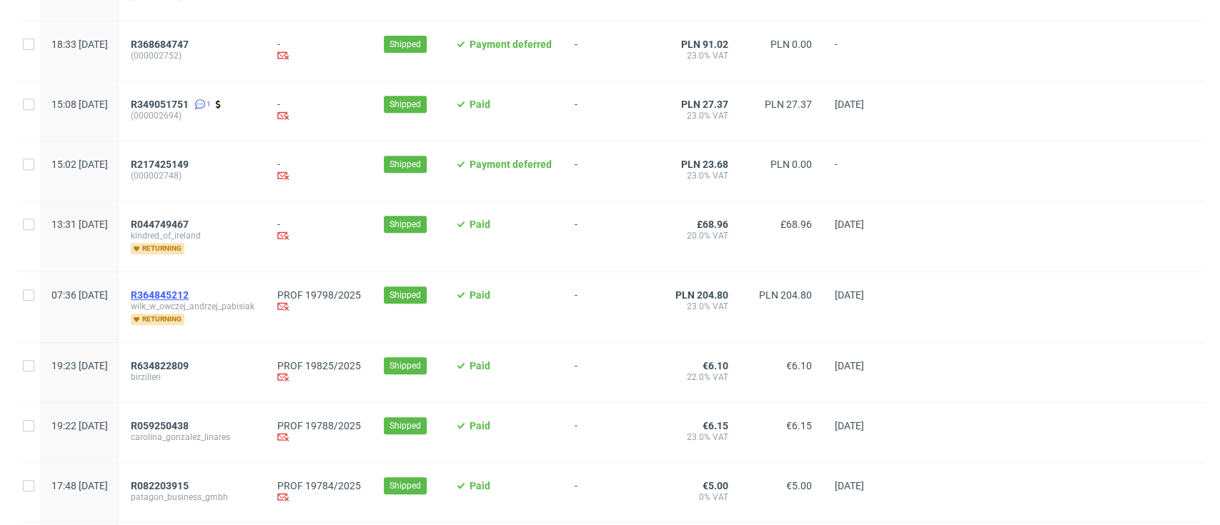
click at [189, 294] on span "R364845212" at bounding box center [160, 294] width 58 height 11
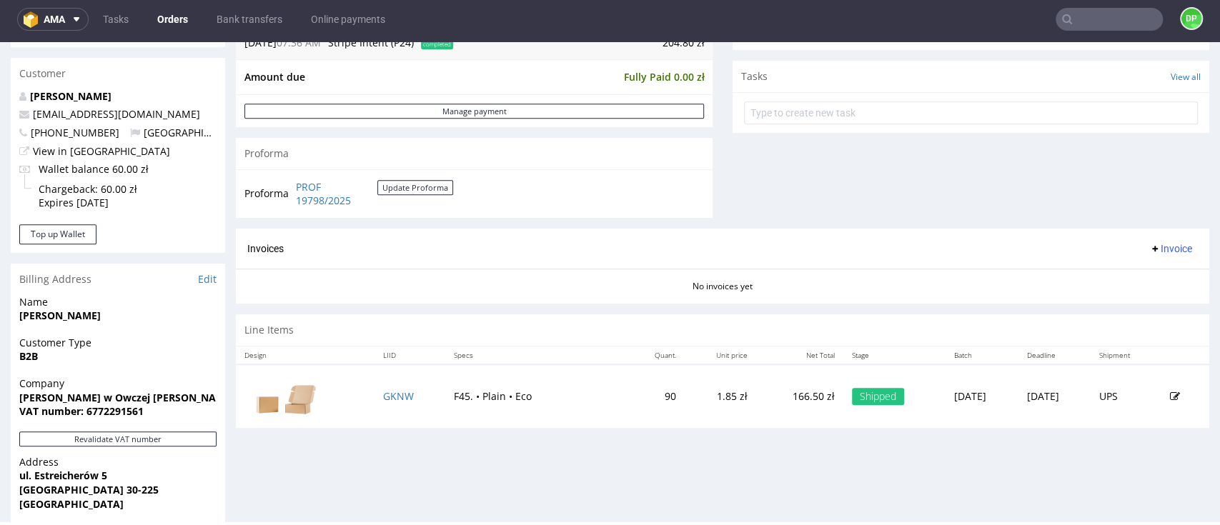
scroll to position [532, 0]
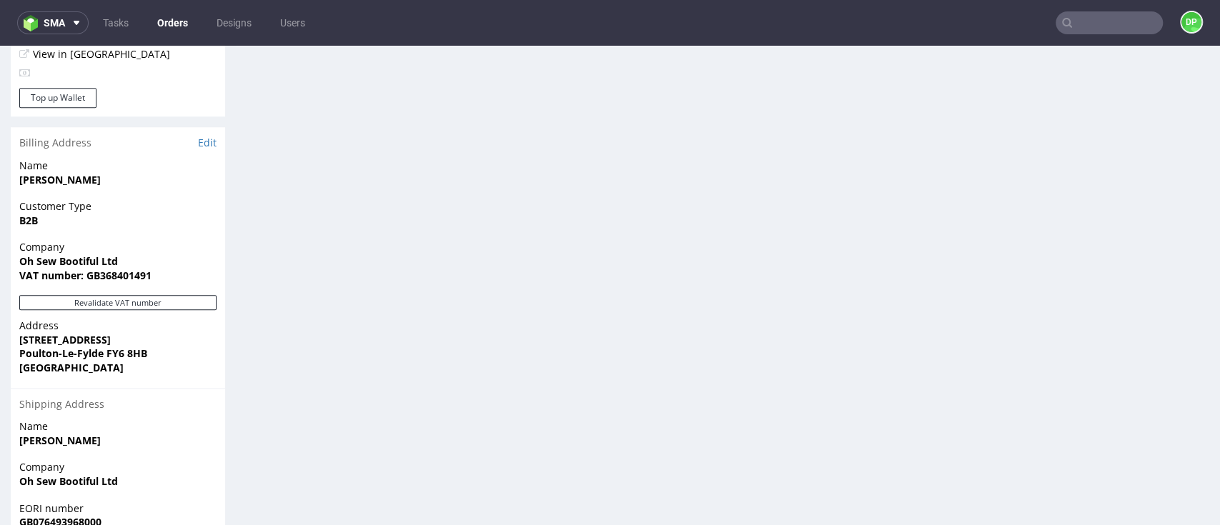
scroll to position [858, 0]
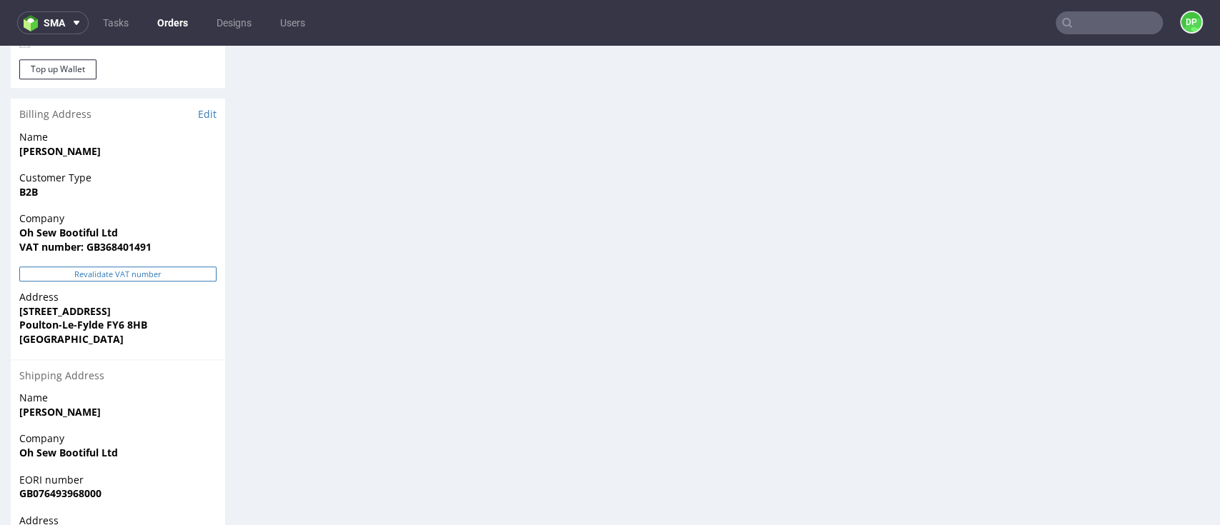
click at [154, 267] on button "Revalidate VAT number" at bounding box center [117, 274] width 197 height 15
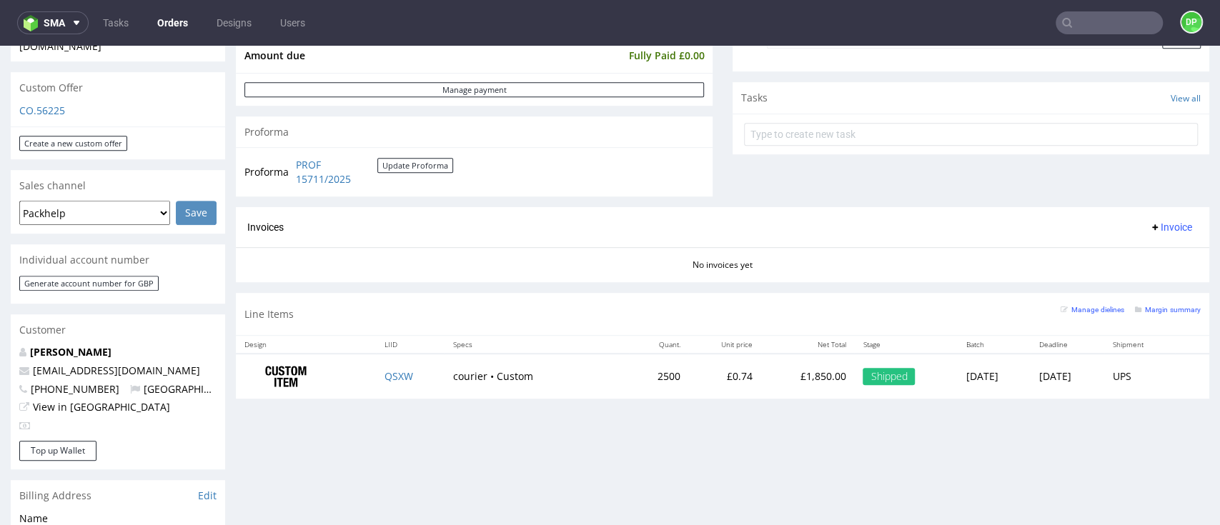
scroll to position [95, 0]
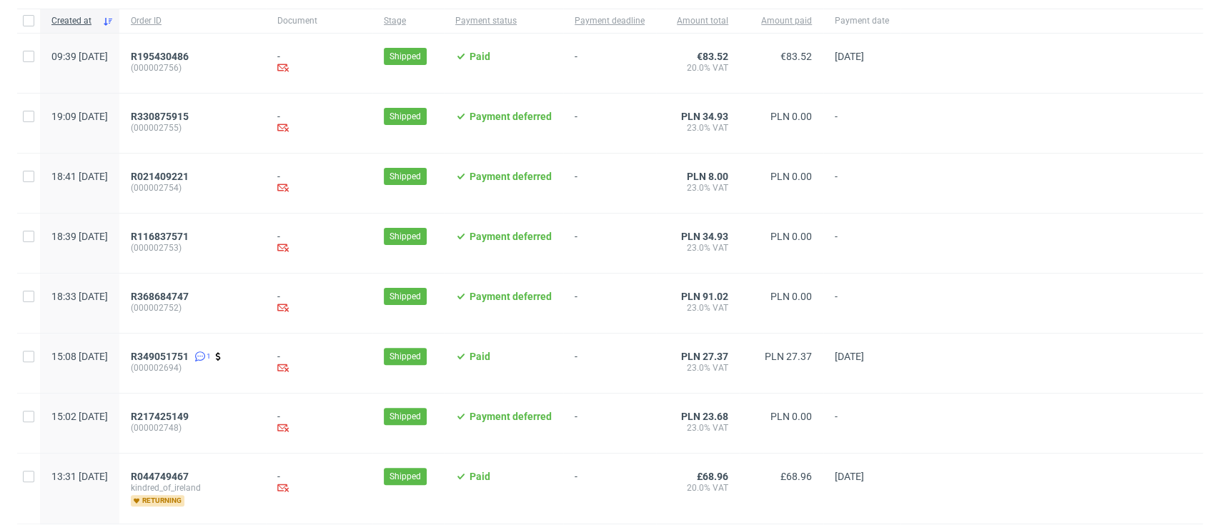
scroll to position [381, 0]
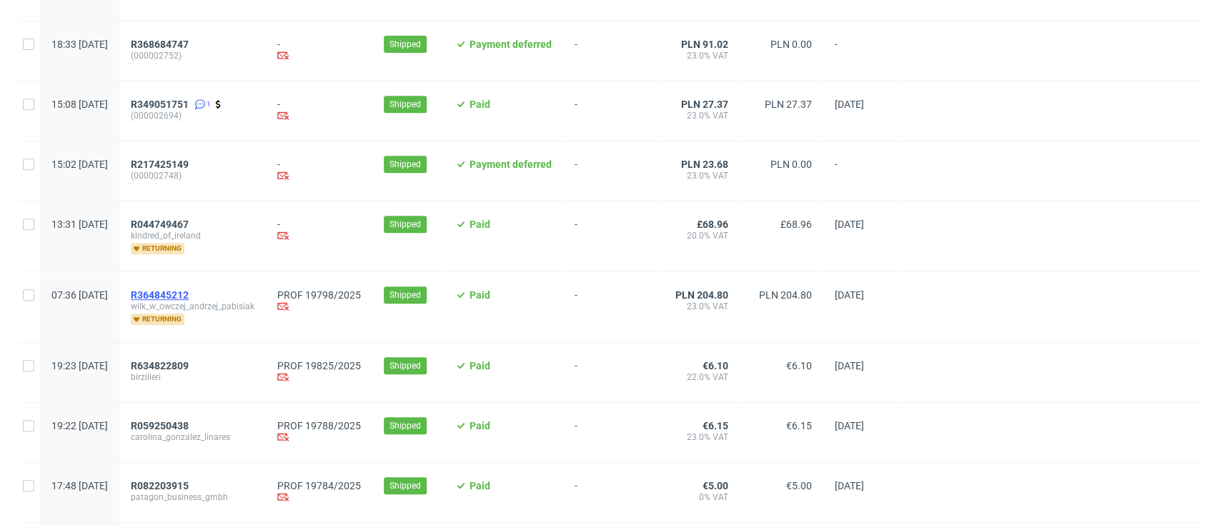
click at [189, 294] on span "R364845212" at bounding box center [160, 294] width 58 height 11
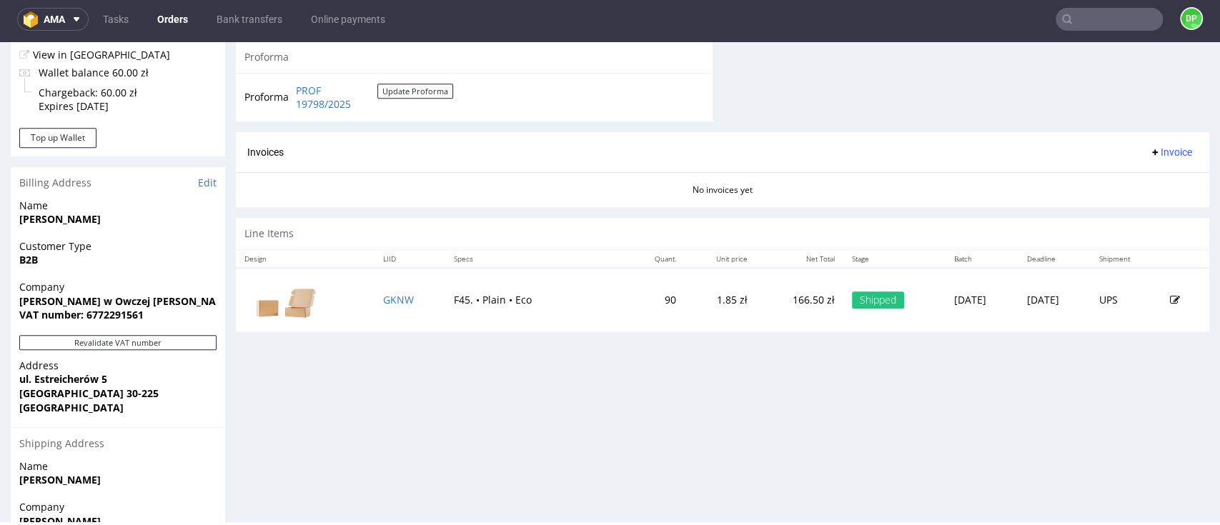
scroll to position [723, 0]
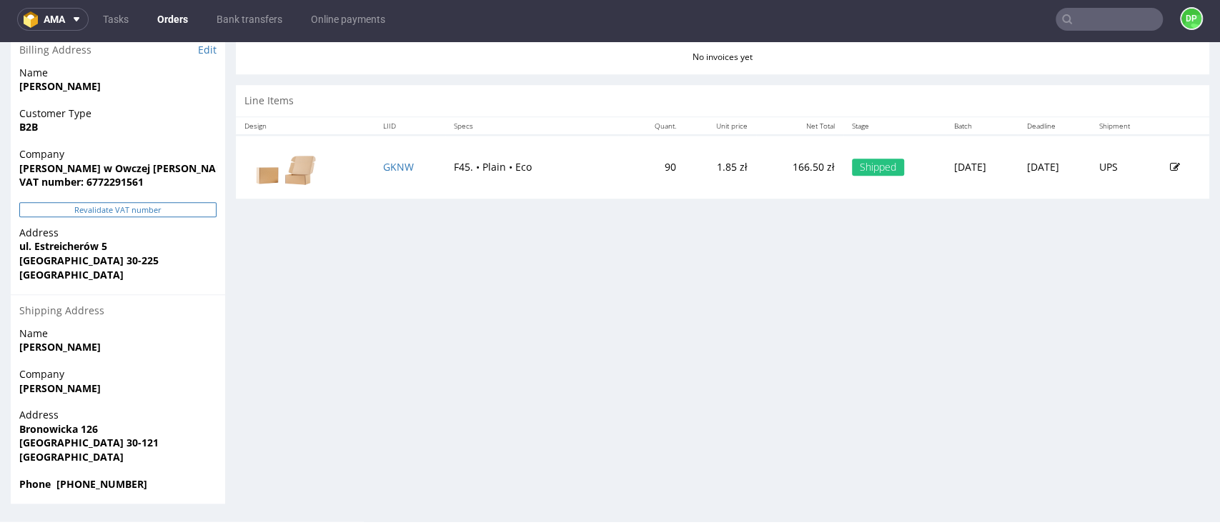
click at [138, 210] on button "Revalidate VAT number" at bounding box center [117, 209] width 197 height 15
click at [166, 217] on button "Revalidate VAT number" at bounding box center [117, 209] width 197 height 15
click at [155, 205] on button "Revalidate VAT number" at bounding box center [117, 209] width 197 height 15
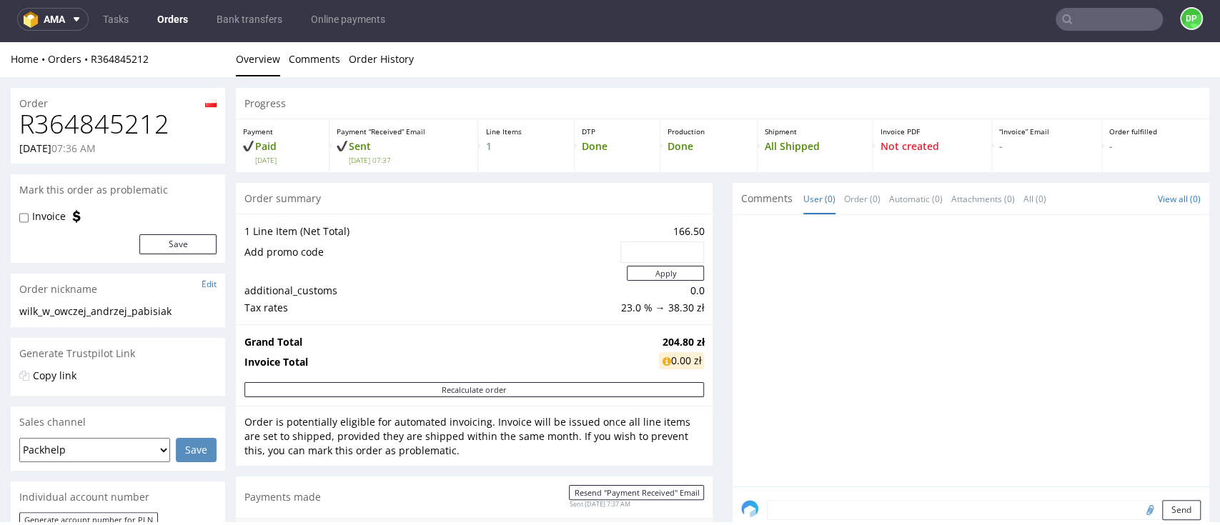
scroll to position [476, 0]
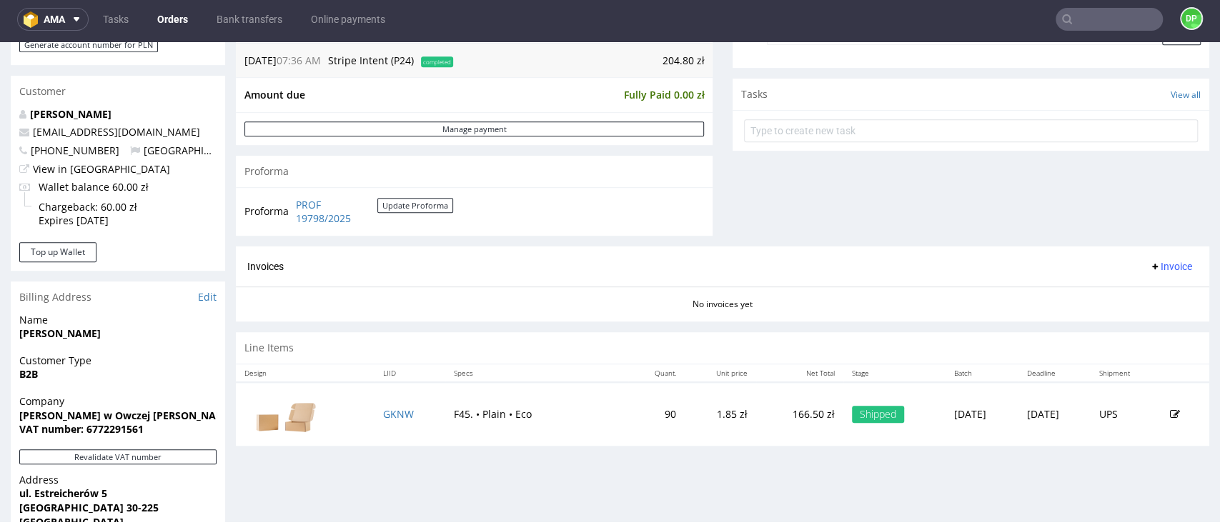
click at [1155, 274] on button "Invoice" at bounding box center [1171, 266] width 54 height 17
click at [1126, 301] on span "Generate" at bounding box center [1140, 296] width 69 height 14
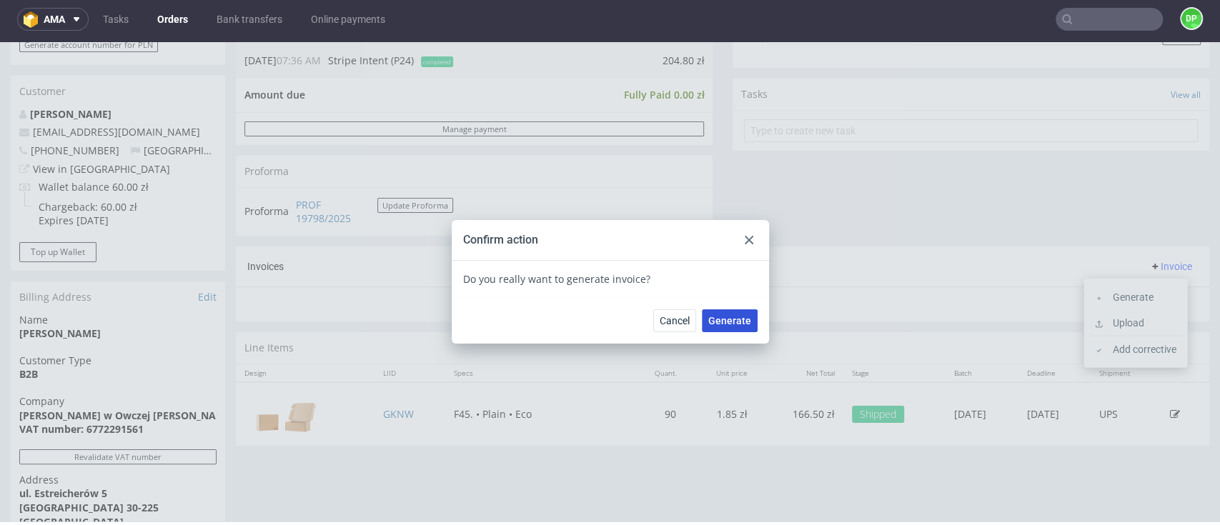
click at [715, 318] on span "Generate" at bounding box center [729, 321] width 43 height 10
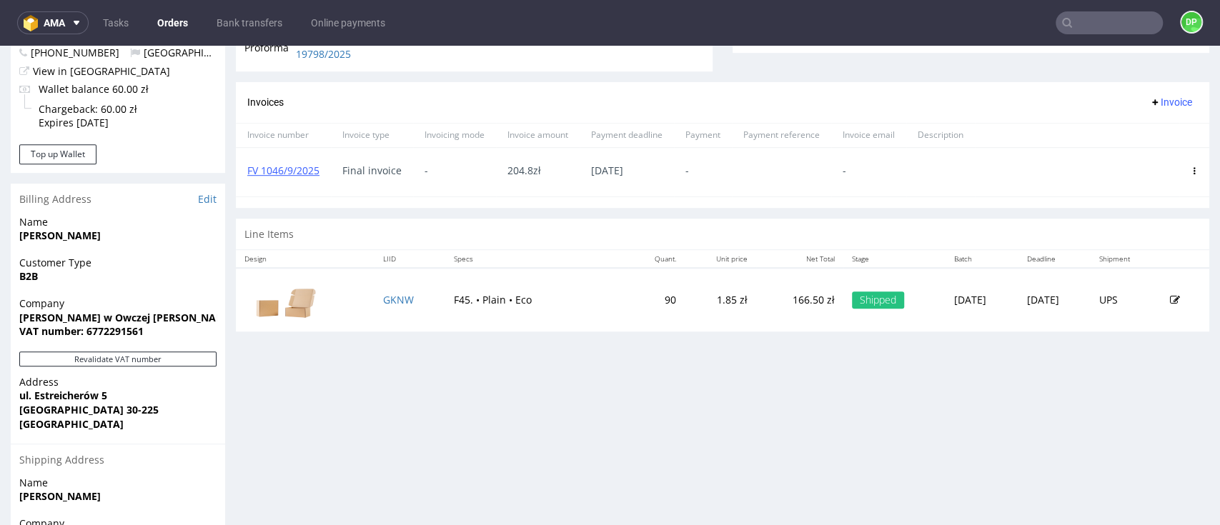
scroll to position [437, 0]
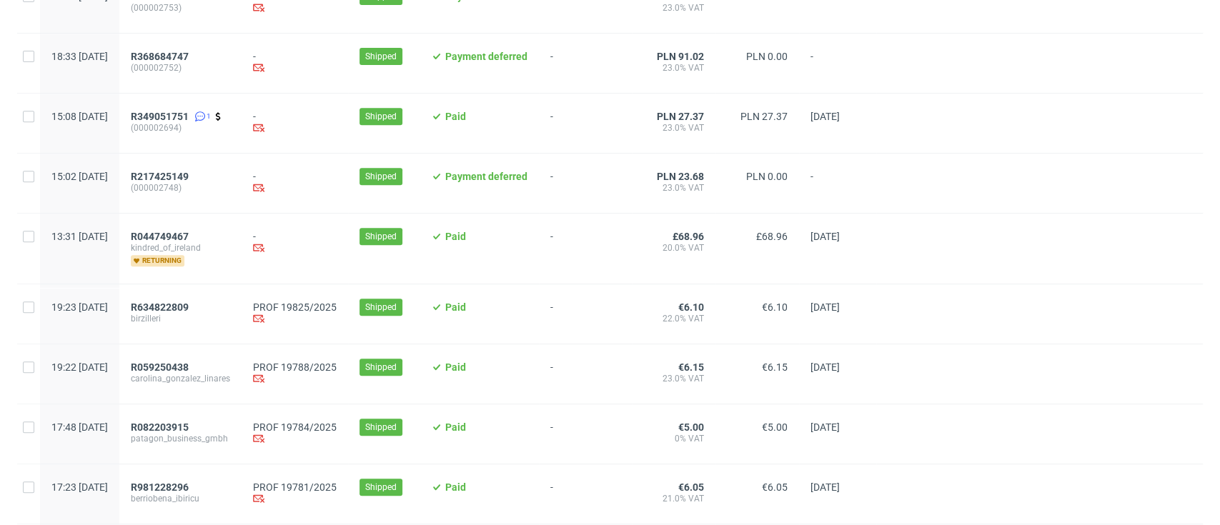
scroll to position [381, 0]
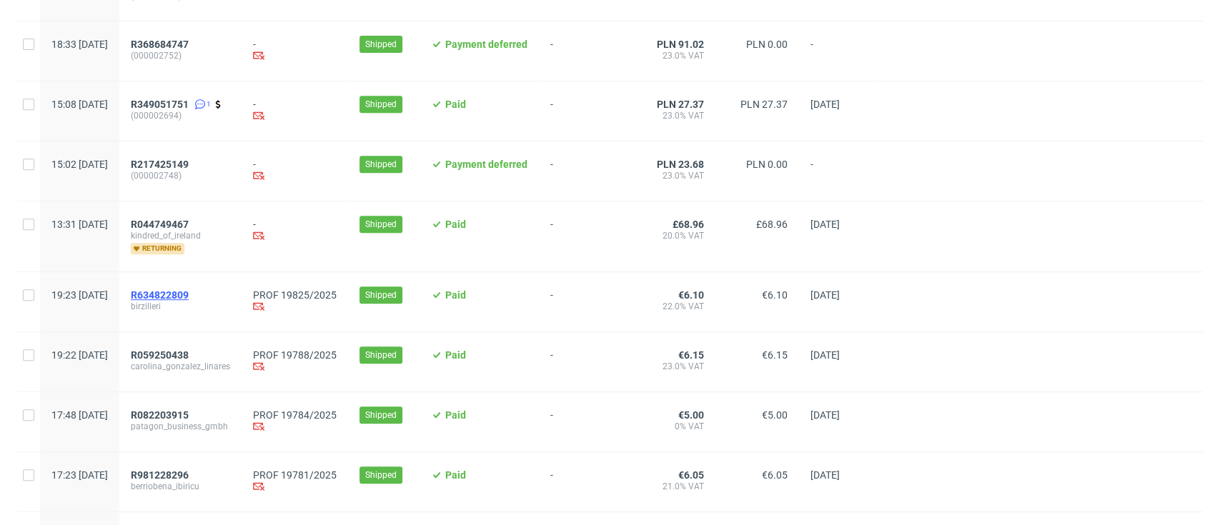
click at [189, 297] on span "R634822809" at bounding box center [160, 294] width 58 height 11
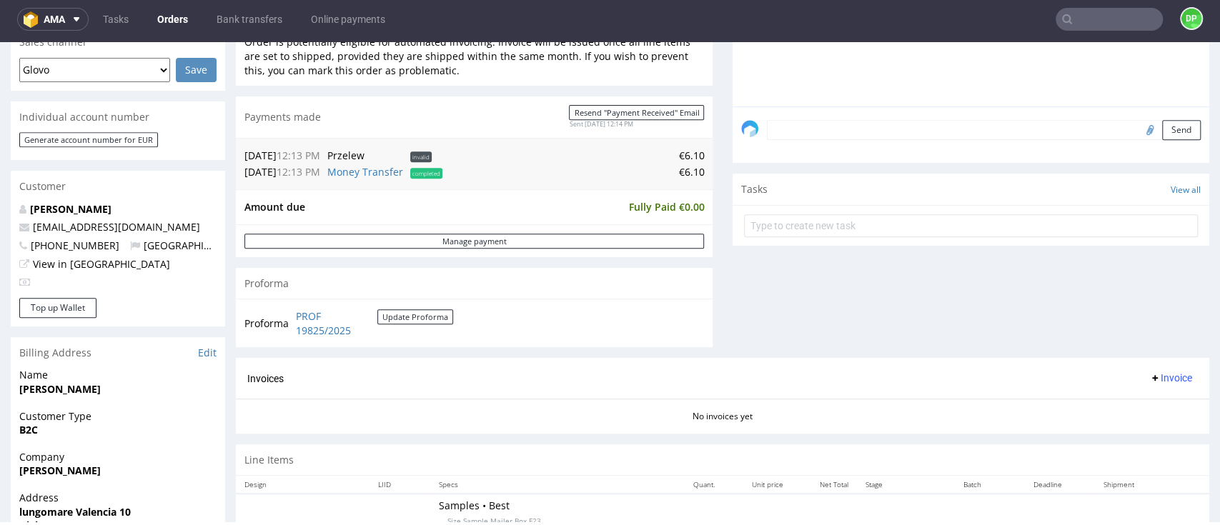
scroll to position [572, 0]
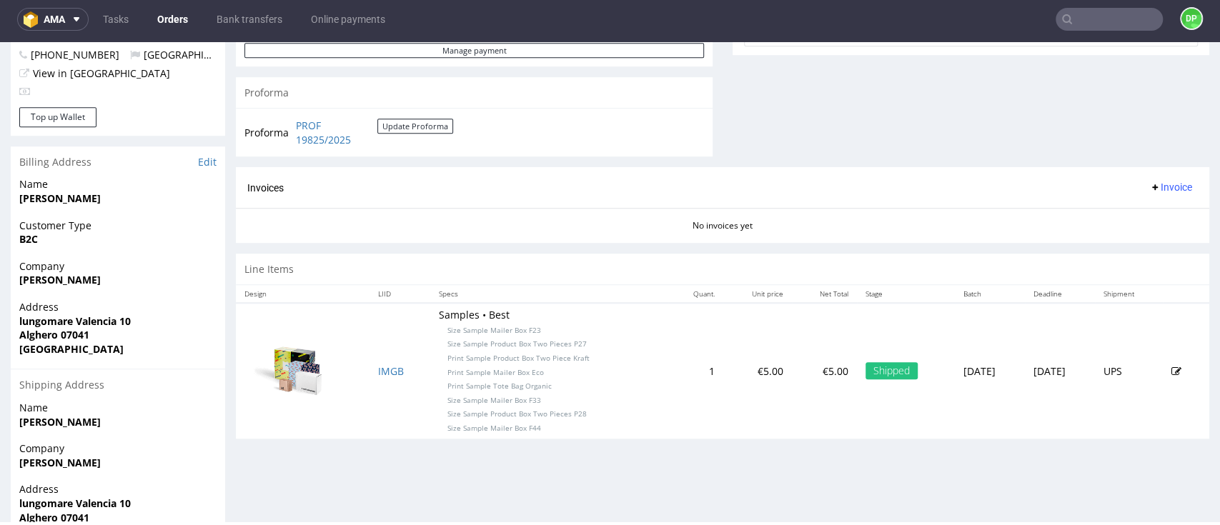
click at [1149, 185] on span "Invoice" at bounding box center [1170, 187] width 43 height 11
click at [1091, 217] on li "Generate" at bounding box center [1135, 218] width 92 height 26
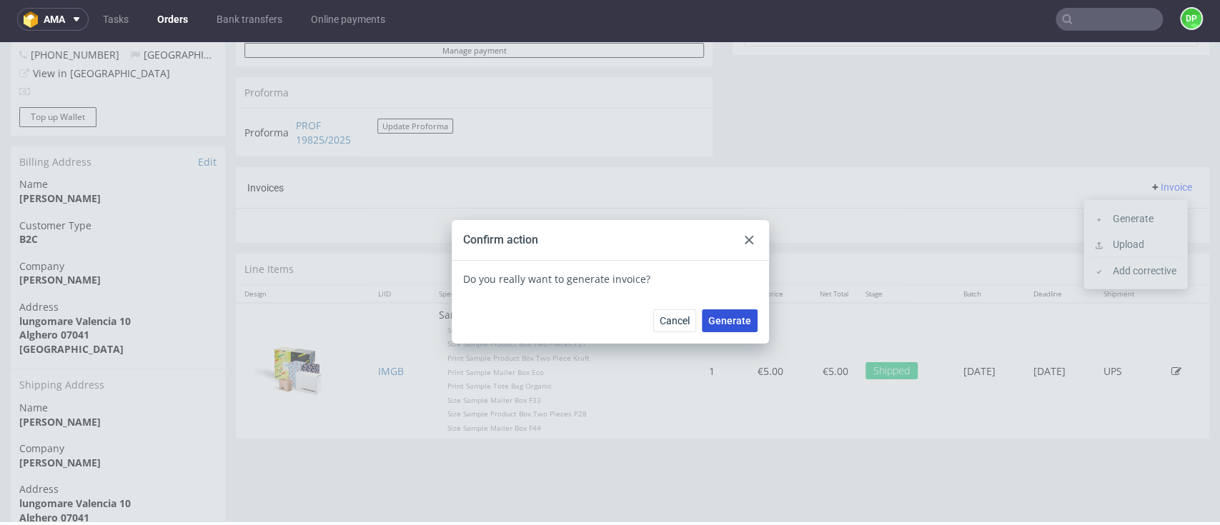
click at [731, 318] on span "Generate" at bounding box center [729, 321] width 43 height 10
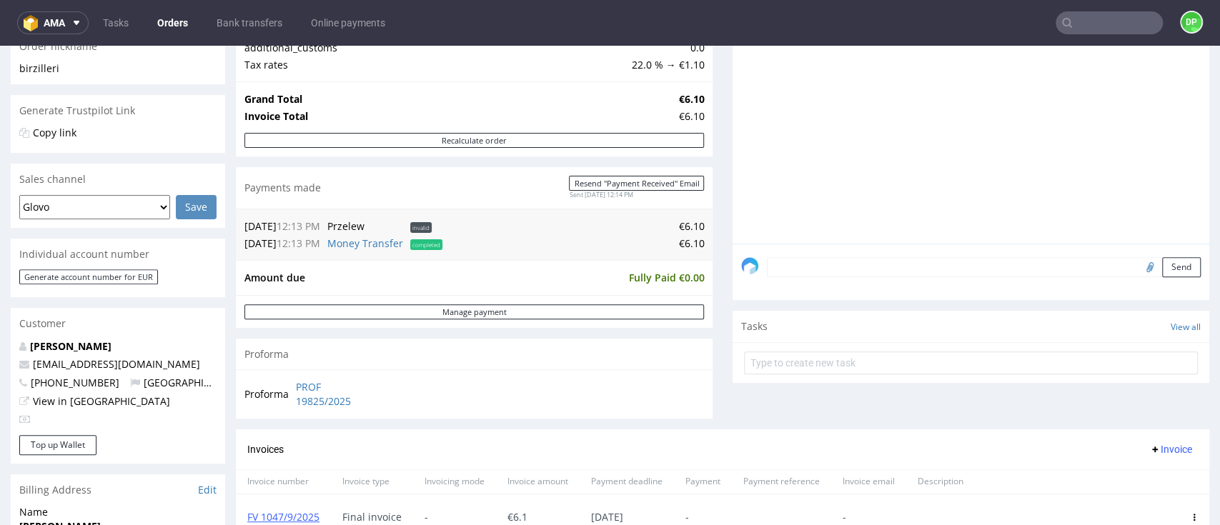
scroll to position [476, 0]
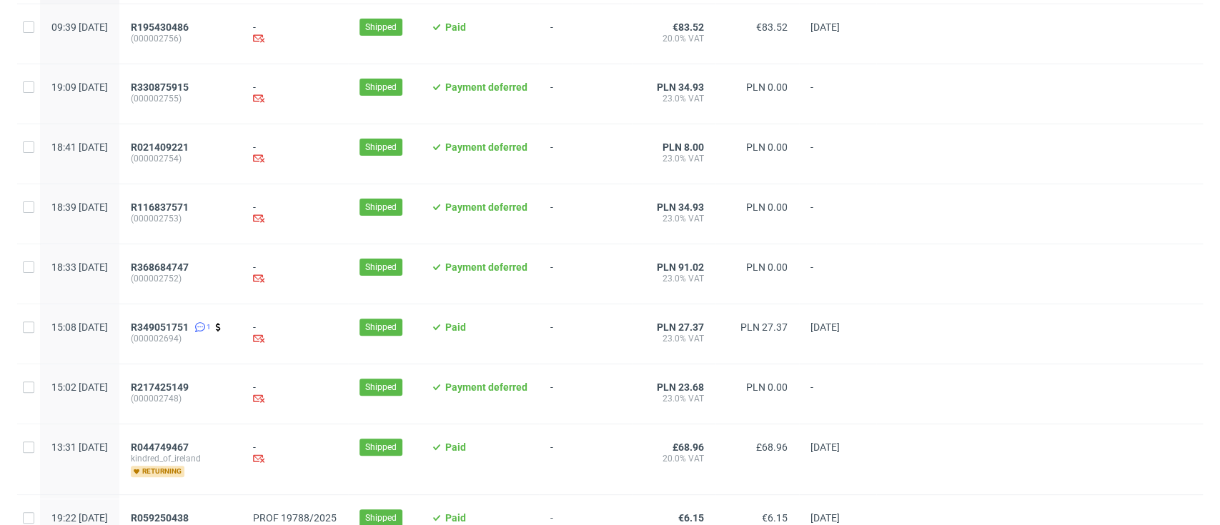
scroll to position [381, 0]
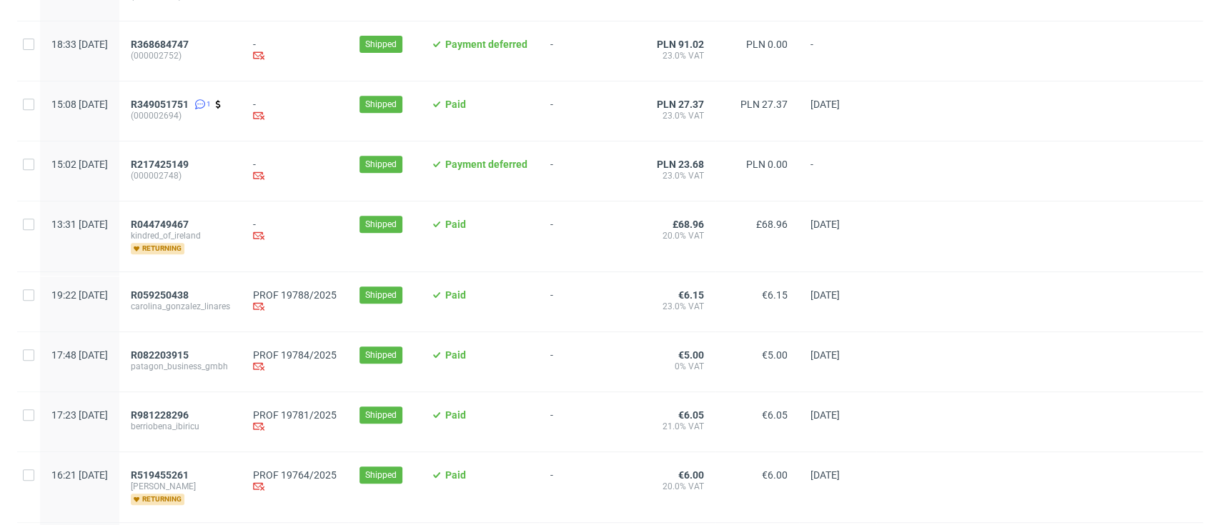
click at [219, 289] on div "R059250438 carolina_gonzalez_linares" at bounding box center [180, 301] width 122 height 59
click at [189, 290] on span "R059250438" at bounding box center [160, 294] width 58 height 11
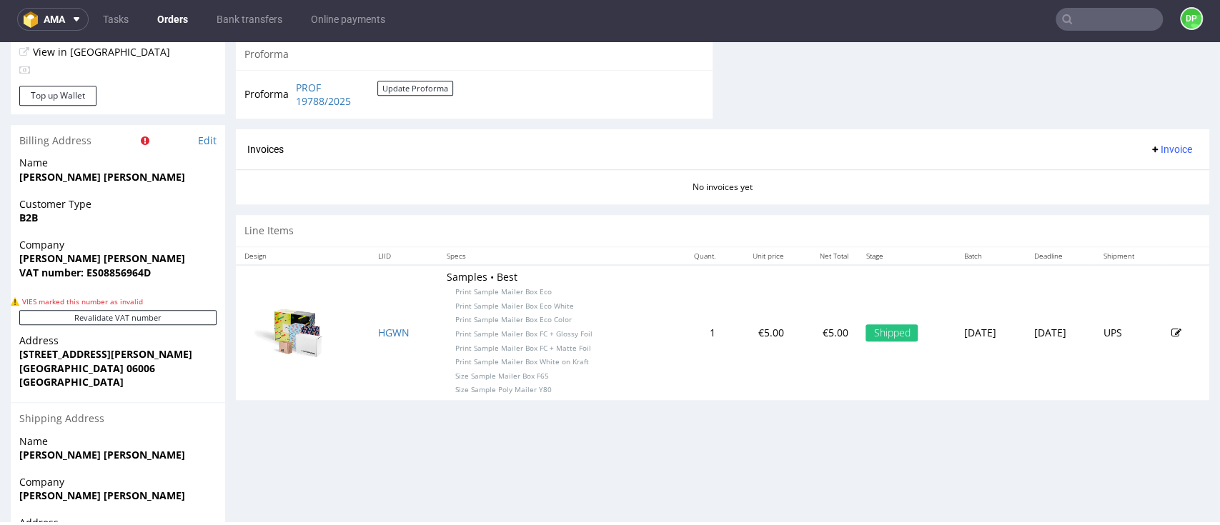
scroll to position [741, 0]
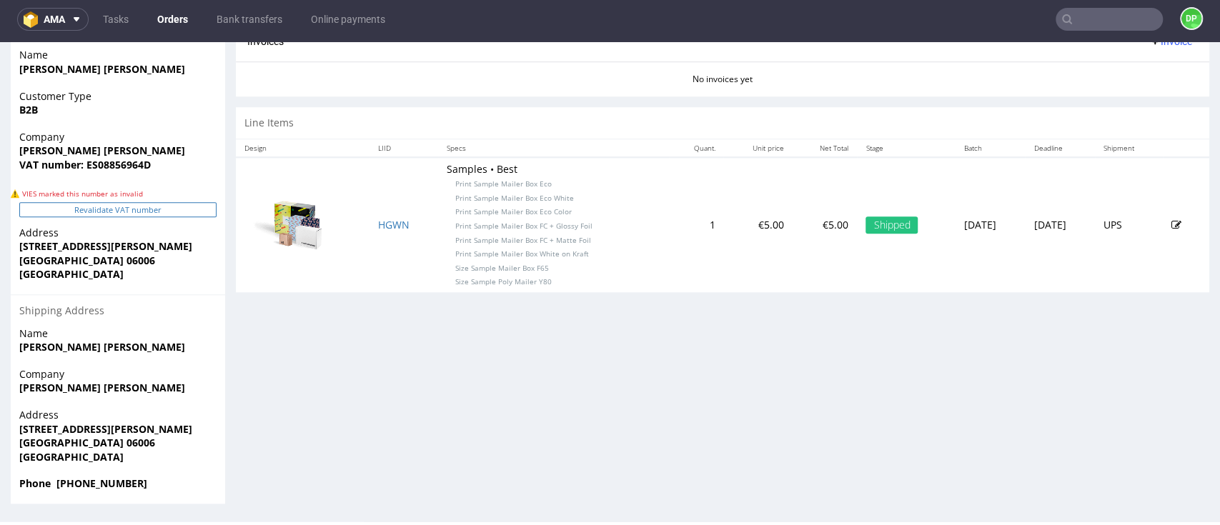
click at [153, 211] on button "Revalidate VAT number" at bounding box center [117, 209] width 197 height 15
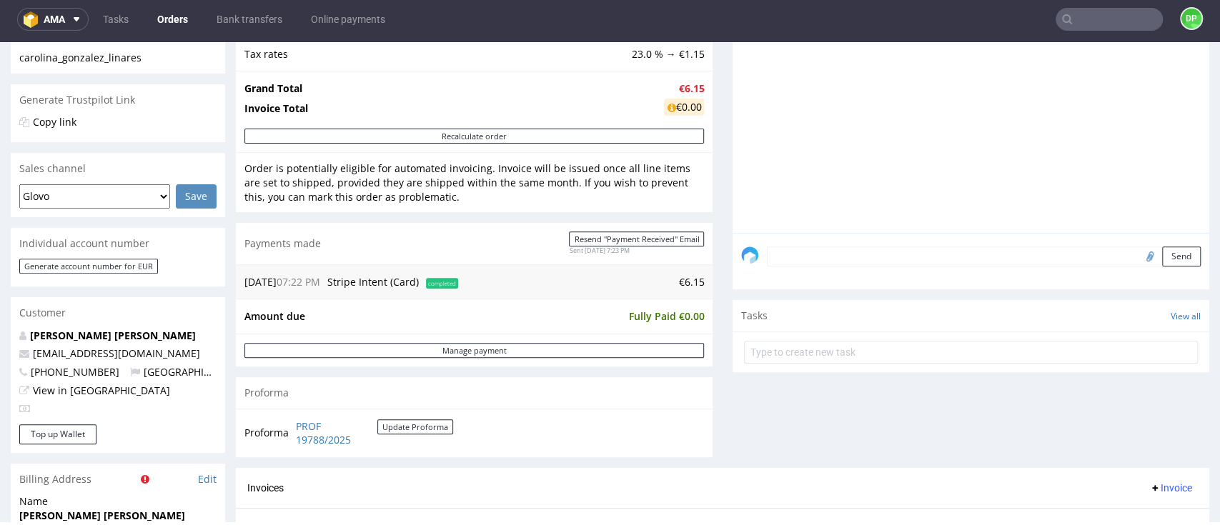
scroll to position [630, 0]
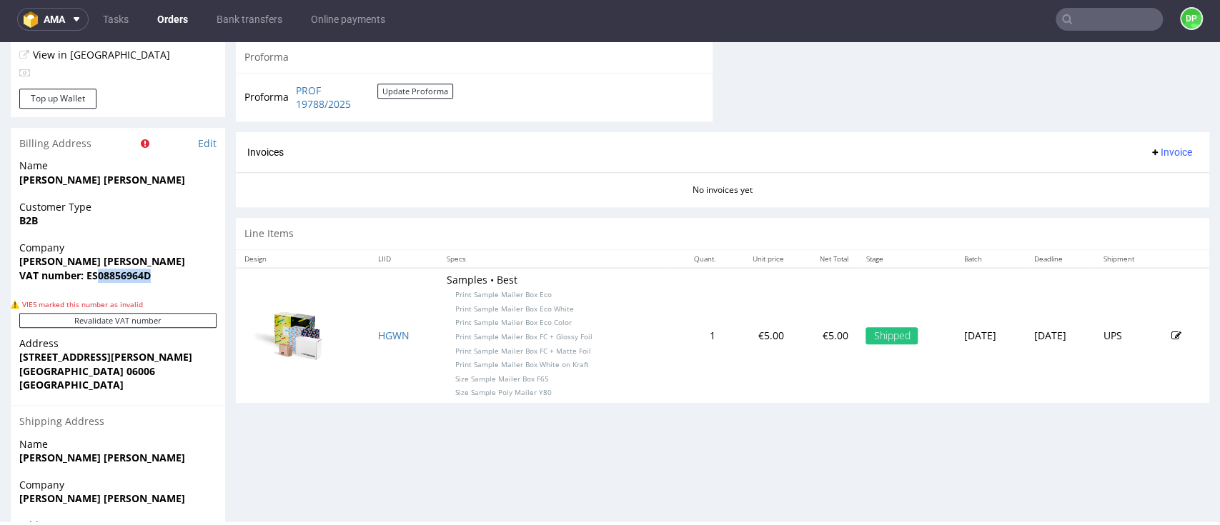
drag, startPoint x: 166, startPoint y: 276, endPoint x: 95, endPoint y: 292, distance: 72.6
click at [95, 292] on div "Company [PERSON_NAME] [PERSON_NAME] VAT number: ES08856964D" at bounding box center [118, 268] width 214 height 55
copy strong "08856964D"
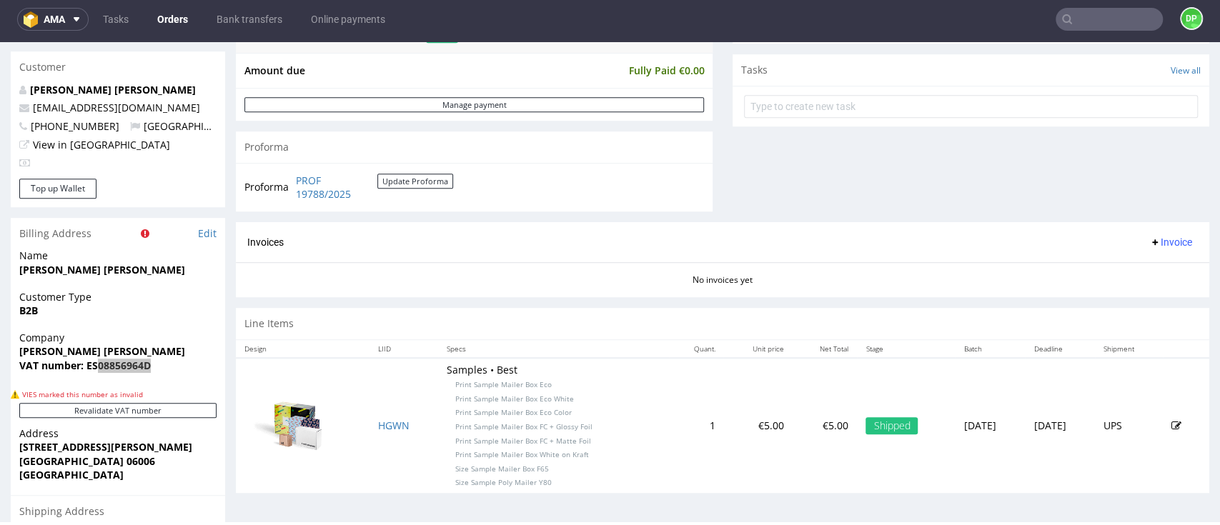
scroll to position [572, 0]
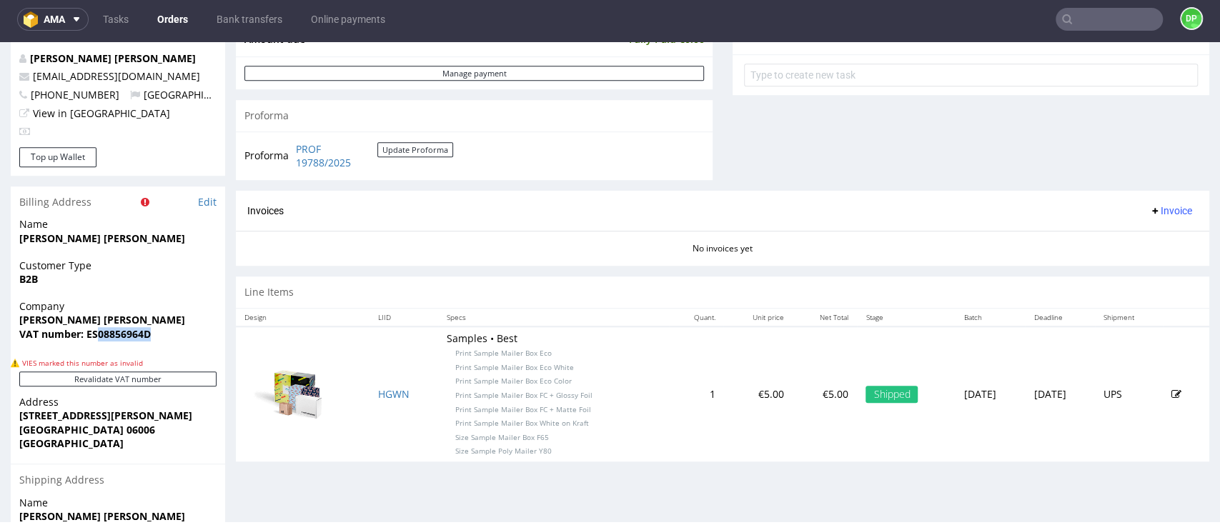
click at [1149, 205] on span "Invoice" at bounding box center [1170, 210] width 43 height 11
click at [1095, 235] on span at bounding box center [1100, 240] width 11 height 11
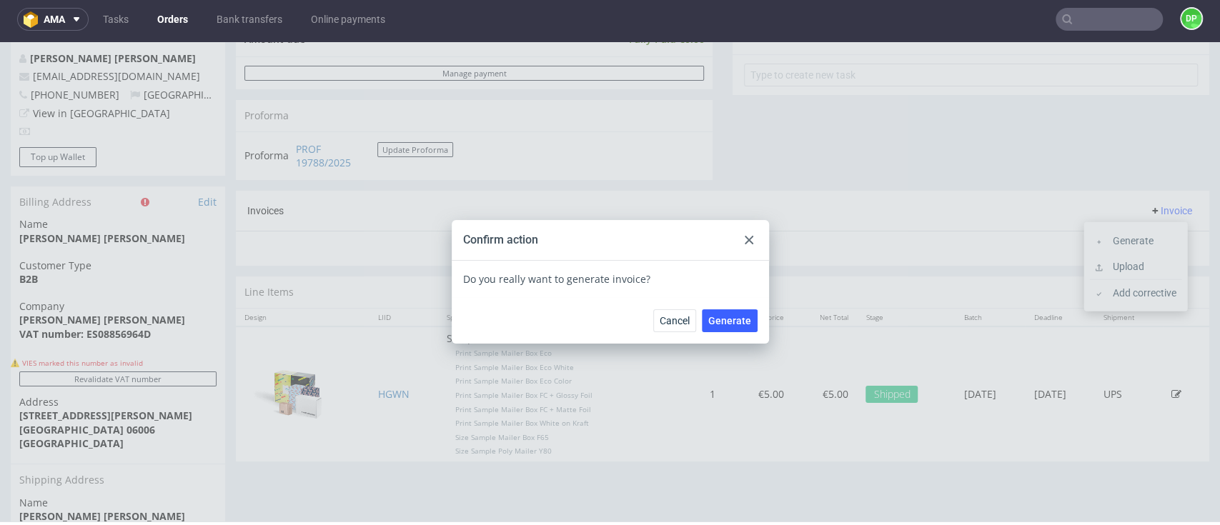
click at [718, 332] on div "Cancel Generate" at bounding box center [610, 320] width 317 height 46
click at [713, 325] on span "Generate" at bounding box center [729, 321] width 43 height 10
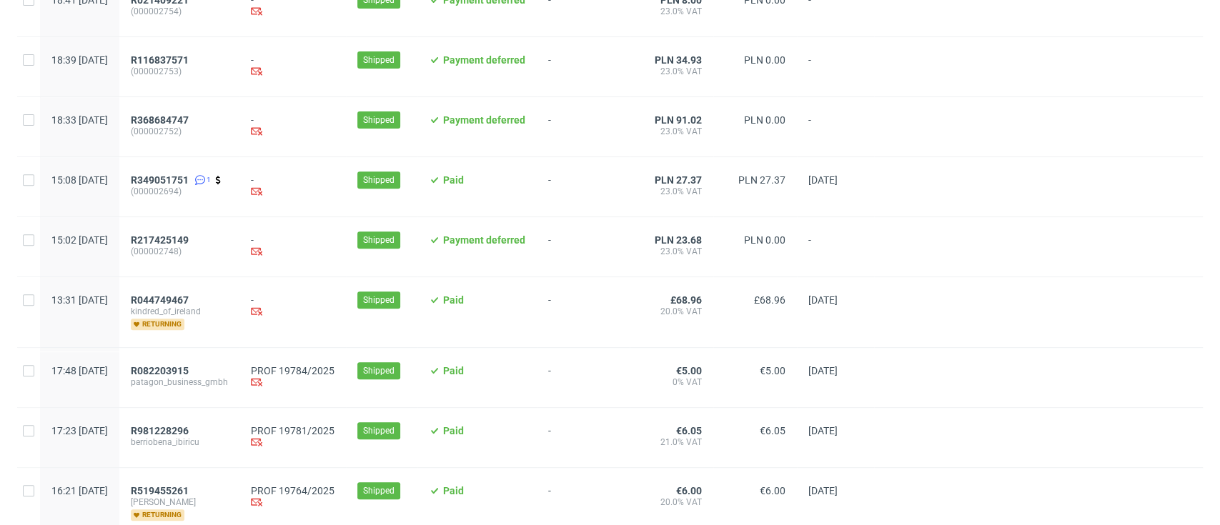
scroll to position [381, 0]
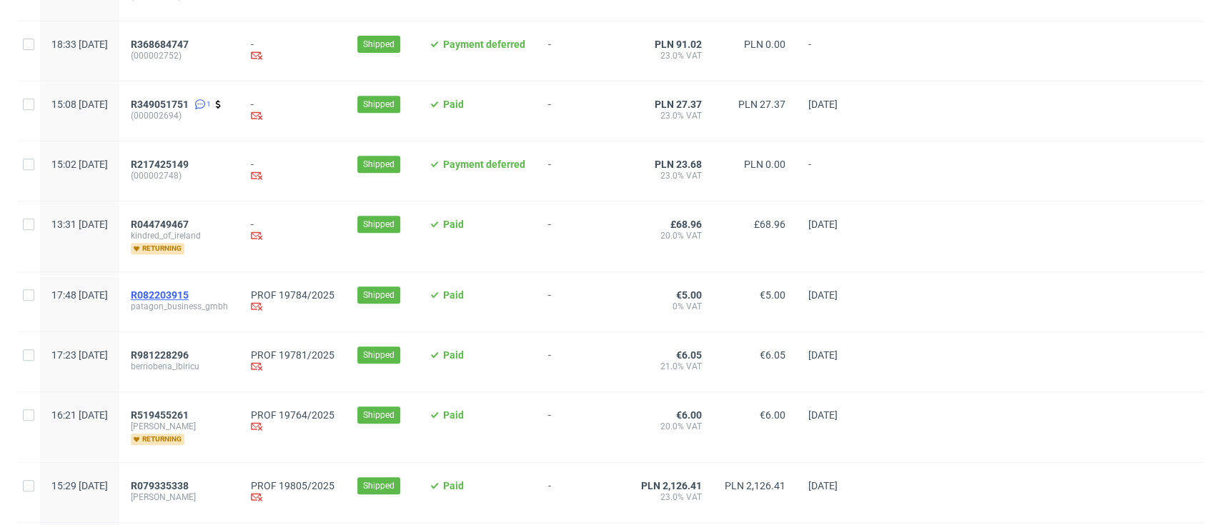
click at [189, 294] on span "R082203915" at bounding box center [160, 294] width 58 height 11
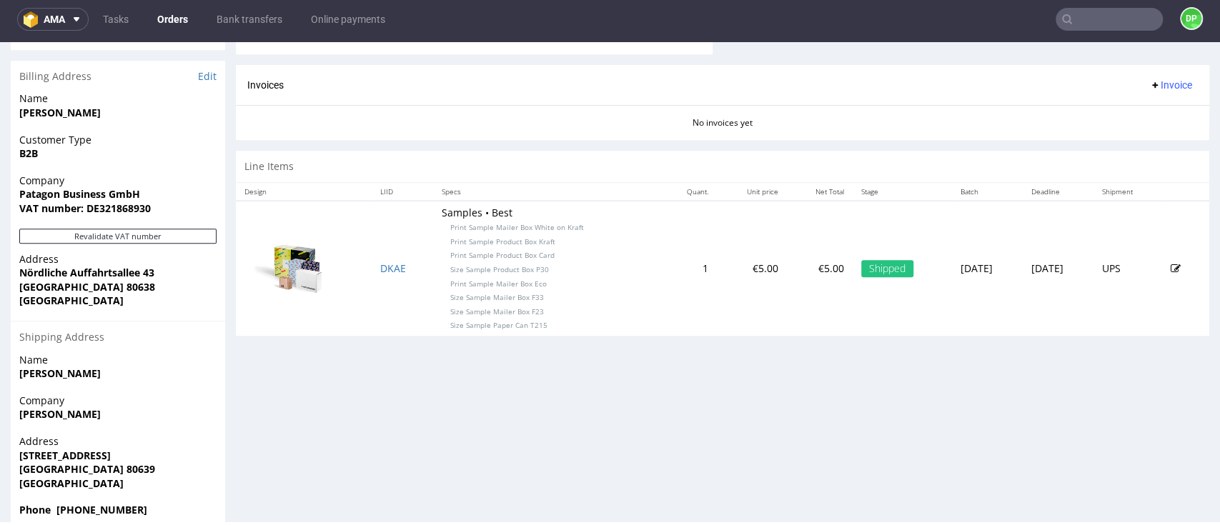
scroll to position [684, 0]
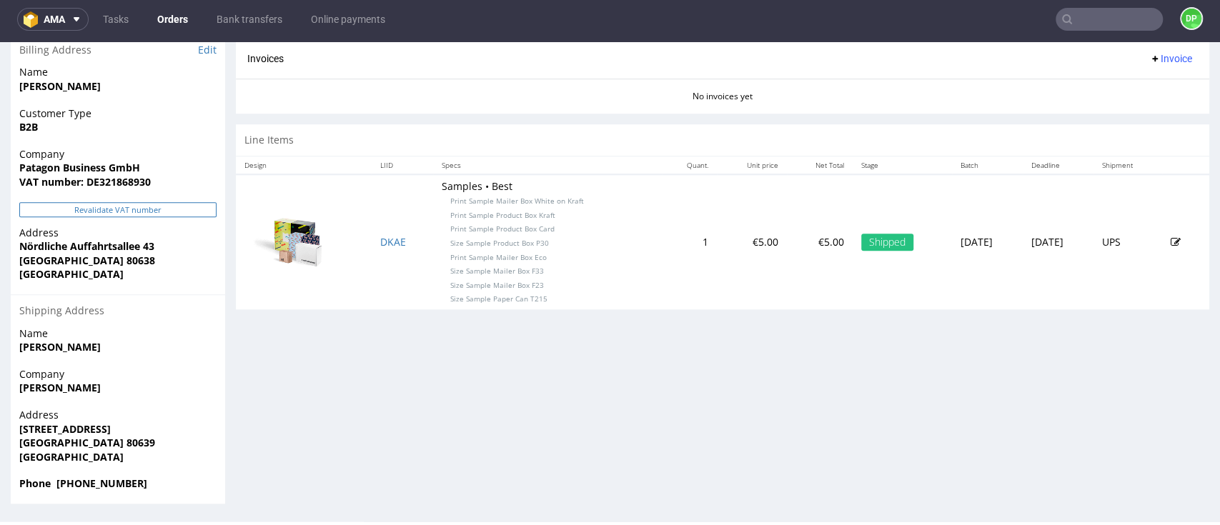
click at [109, 207] on button "Revalidate VAT number" at bounding box center [117, 209] width 197 height 15
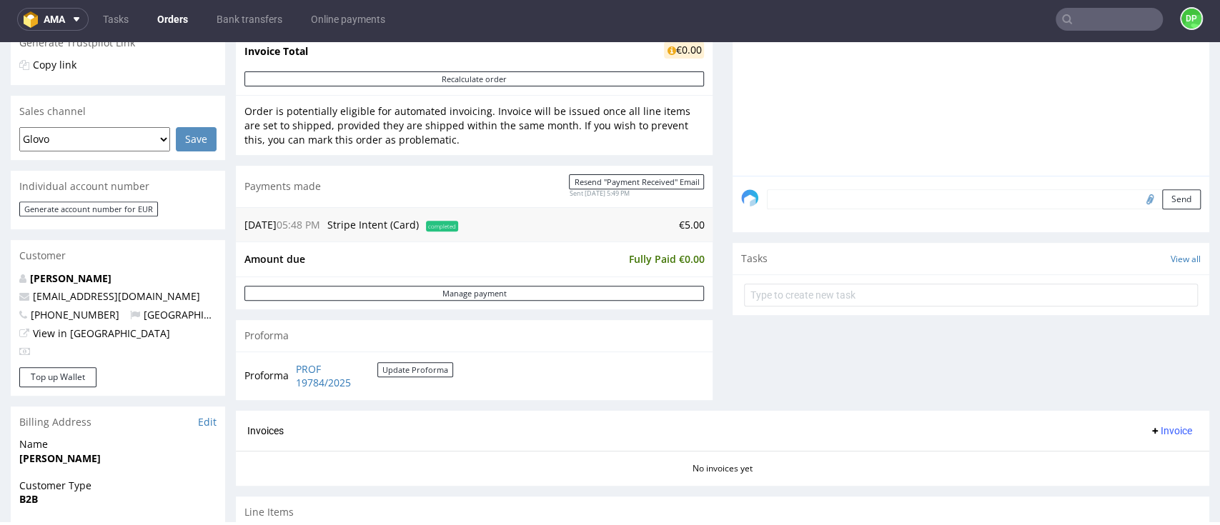
scroll to position [303, 0]
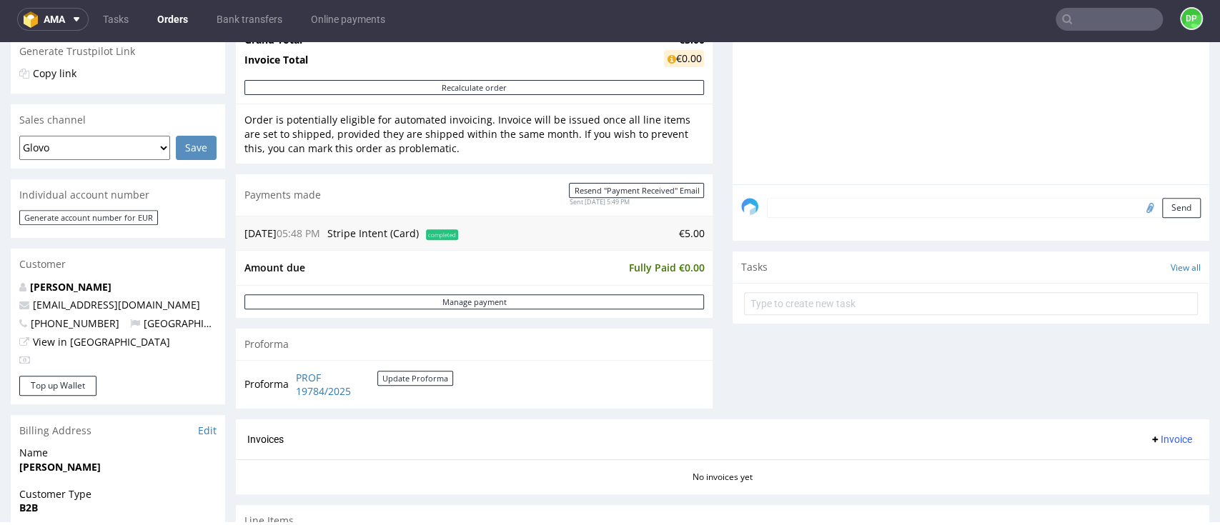
click at [1149, 442] on span "Invoice" at bounding box center [1170, 439] width 43 height 11
click at [1115, 357] on span "Generate" at bounding box center [1140, 357] width 69 height 14
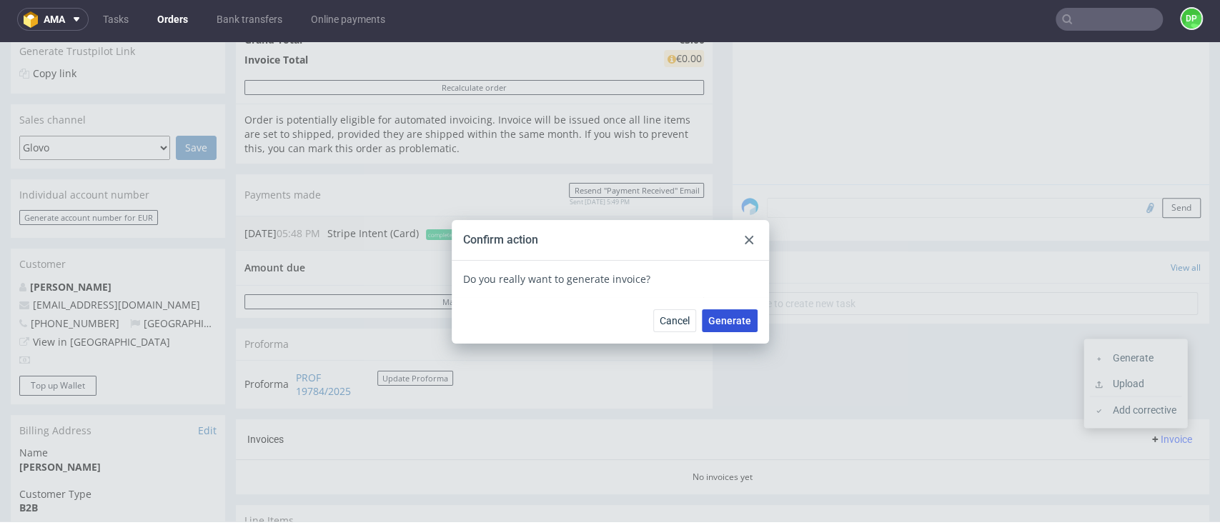
click at [712, 312] on button "Generate" at bounding box center [730, 320] width 56 height 23
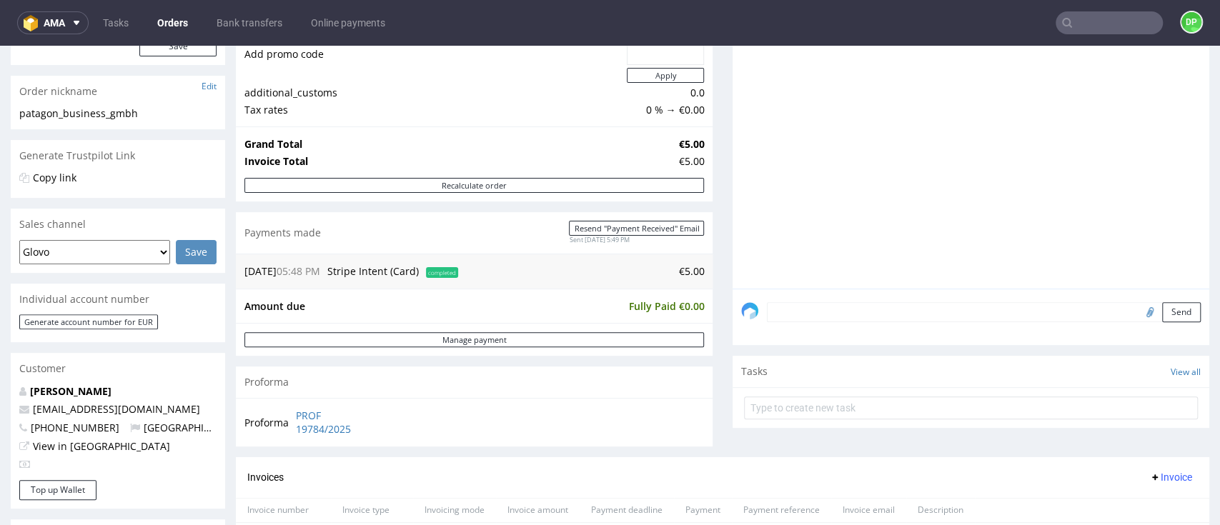
scroll to position [190, 0]
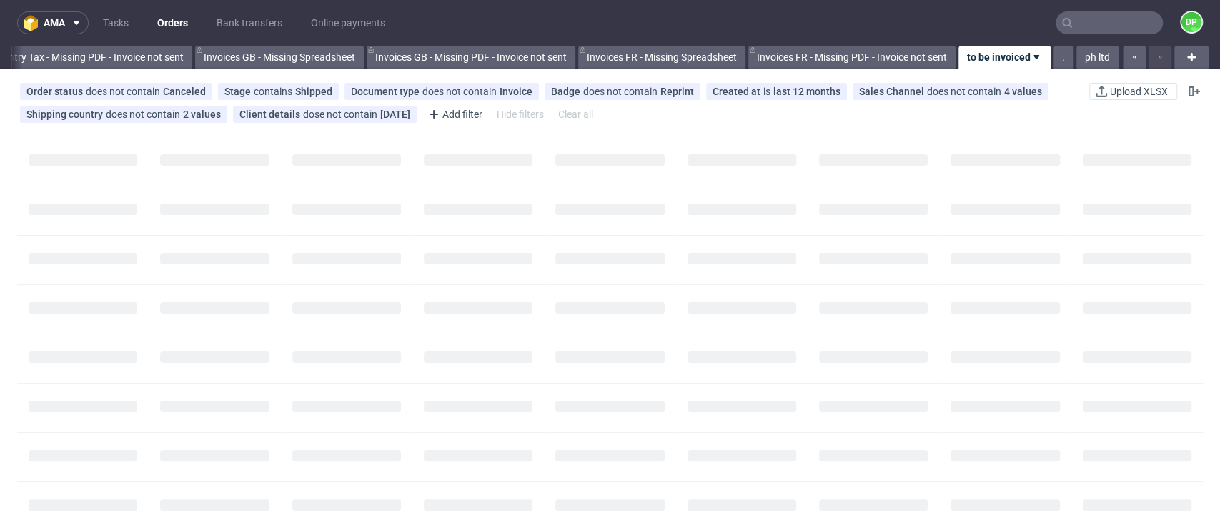
scroll to position [0, 1713]
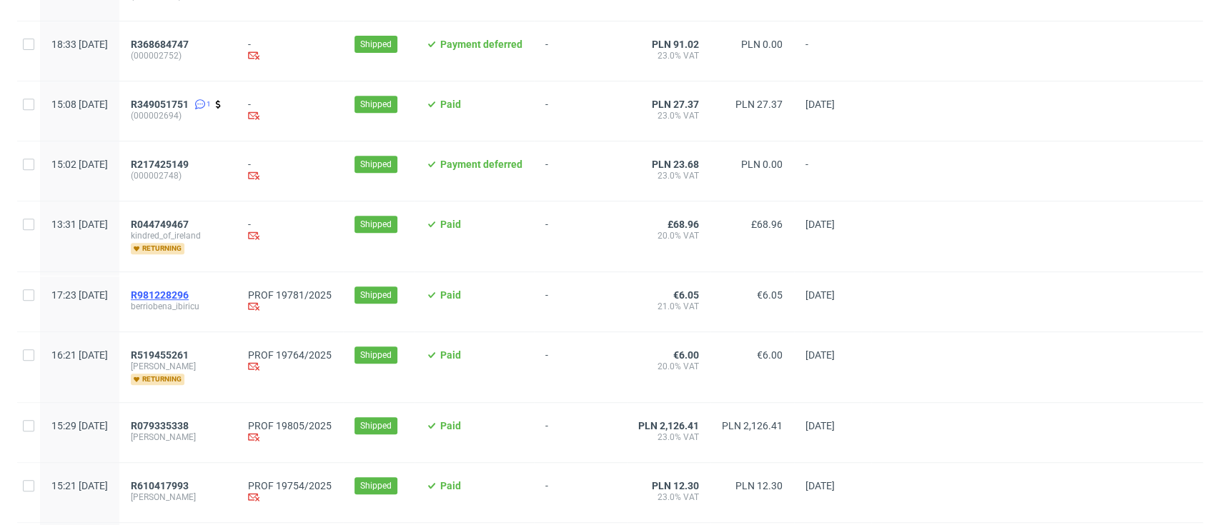
click at [189, 295] on span "R981228296" at bounding box center [160, 294] width 58 height 11
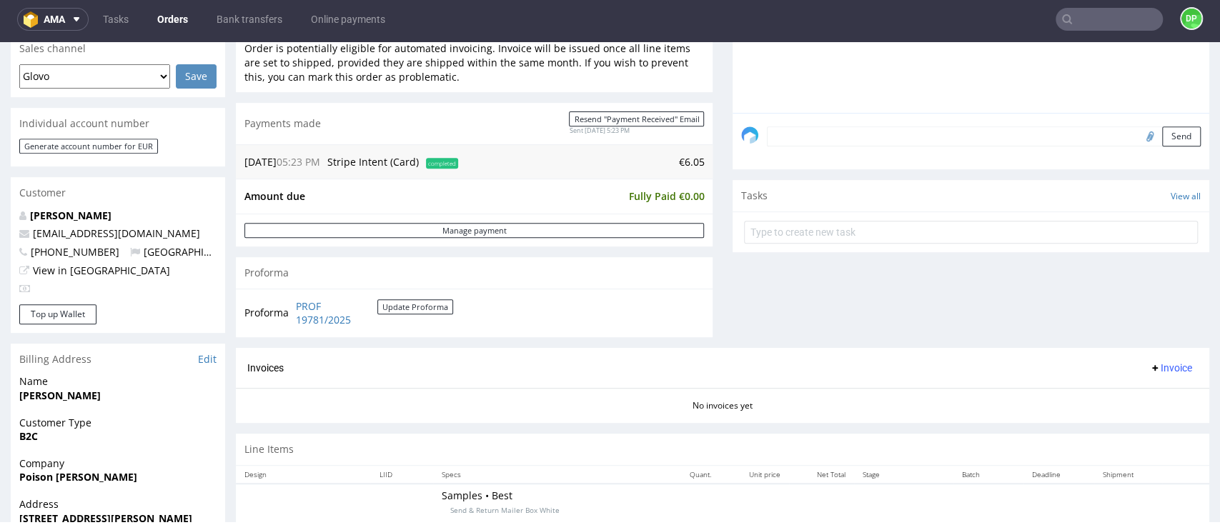
scroll to position [381, 0]
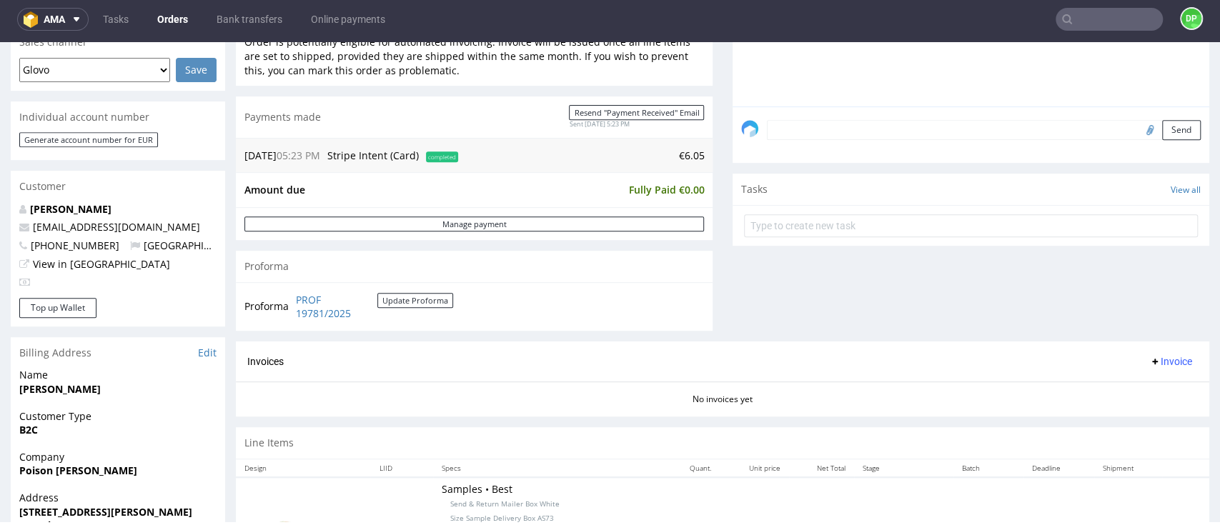
click at [1149, 370] on button "Invoice" at bounding box center [1171, 361] width 54 height 17
click at [1121, 390] on span "Generate" at bounding box center [1140, 392] width 69 height 14
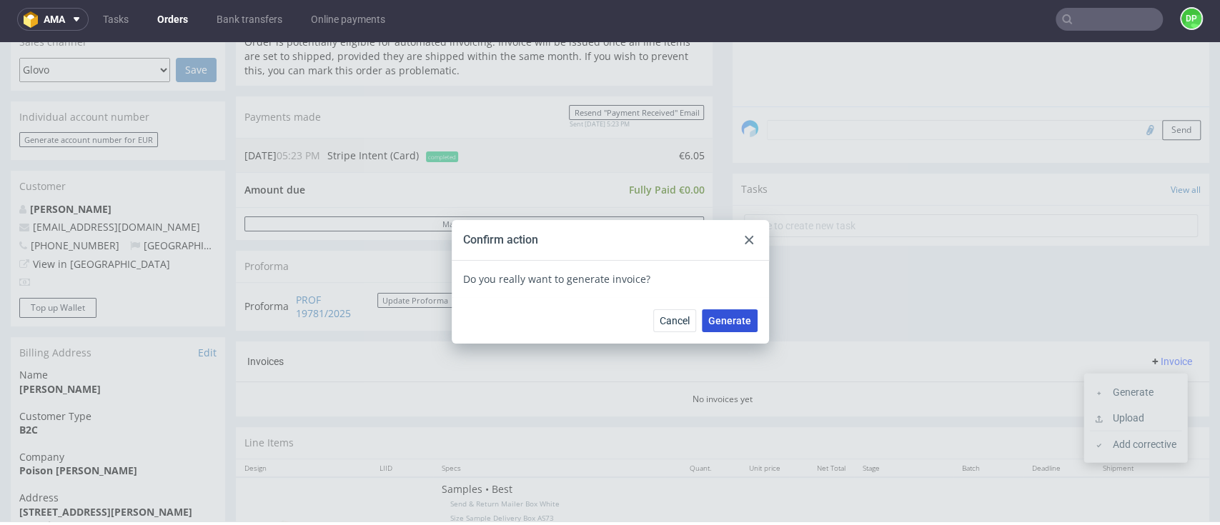
click at [723, 324] on span "Generate" at bounding box center [729, 321] width 43 height 10
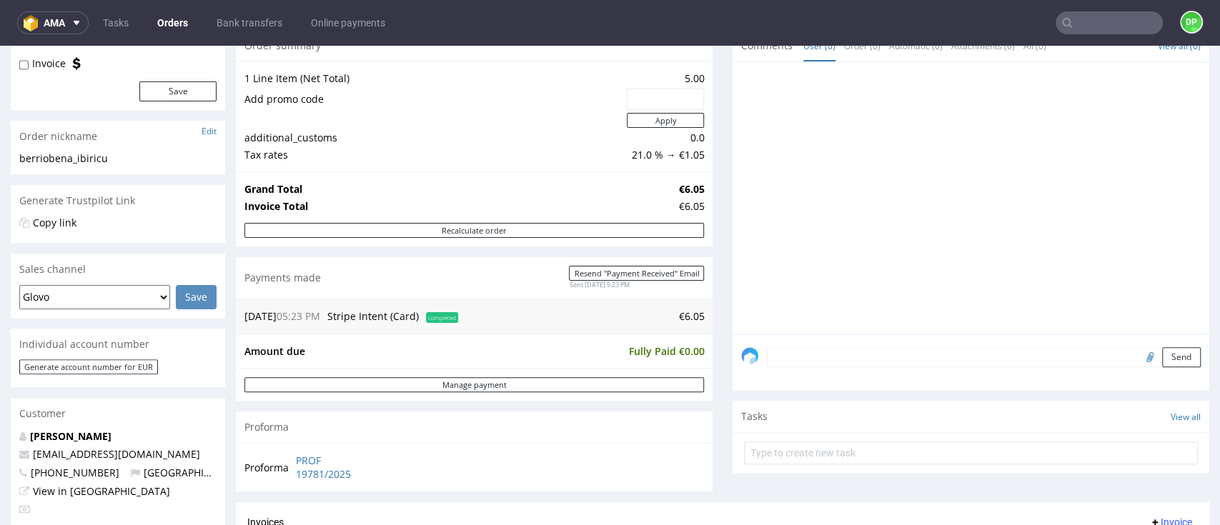
scroll to position [286, 0]
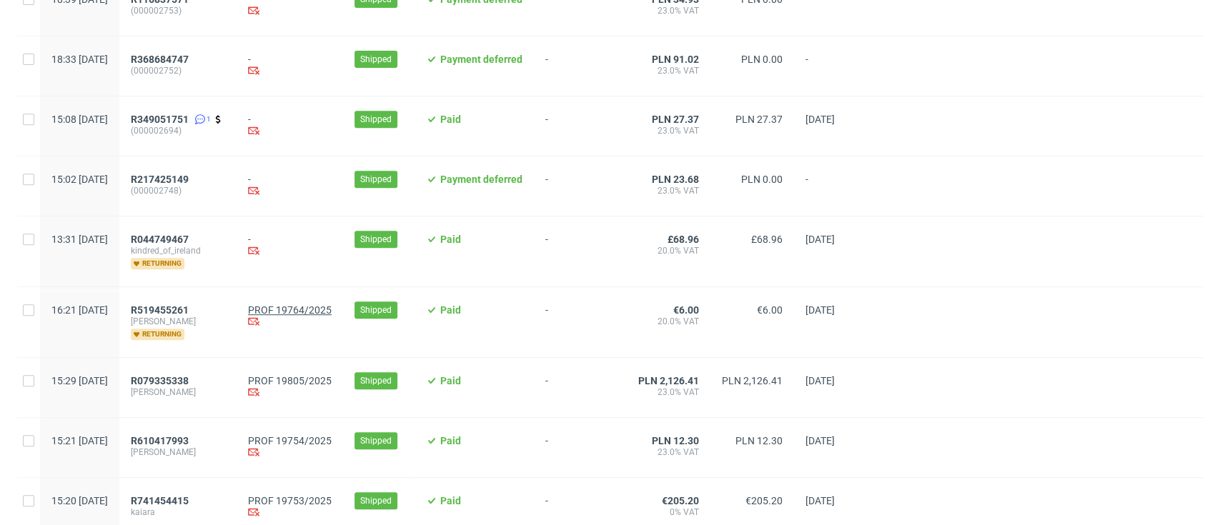
scroll to position [381, 0]
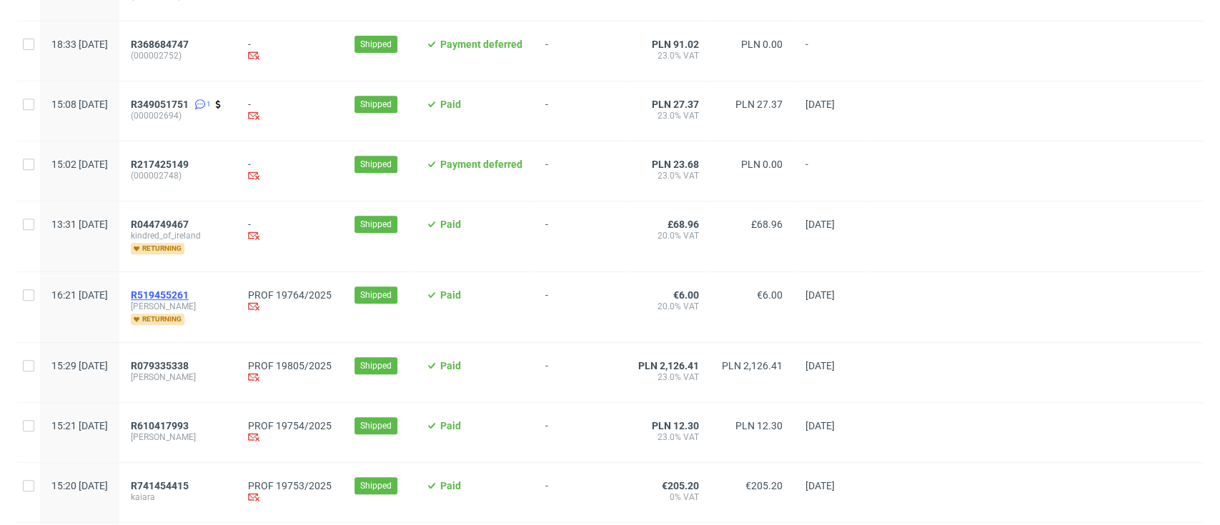
click at [189, 294] on span "R519455261" at bounding box center [160, 294] width 58 height 11
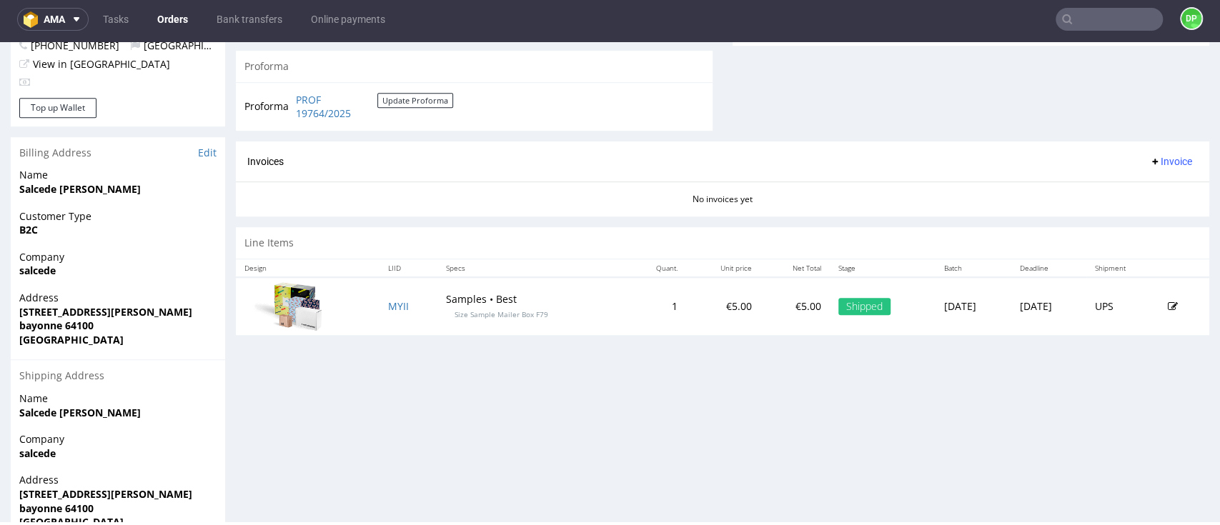
scroll to position [551, 0]
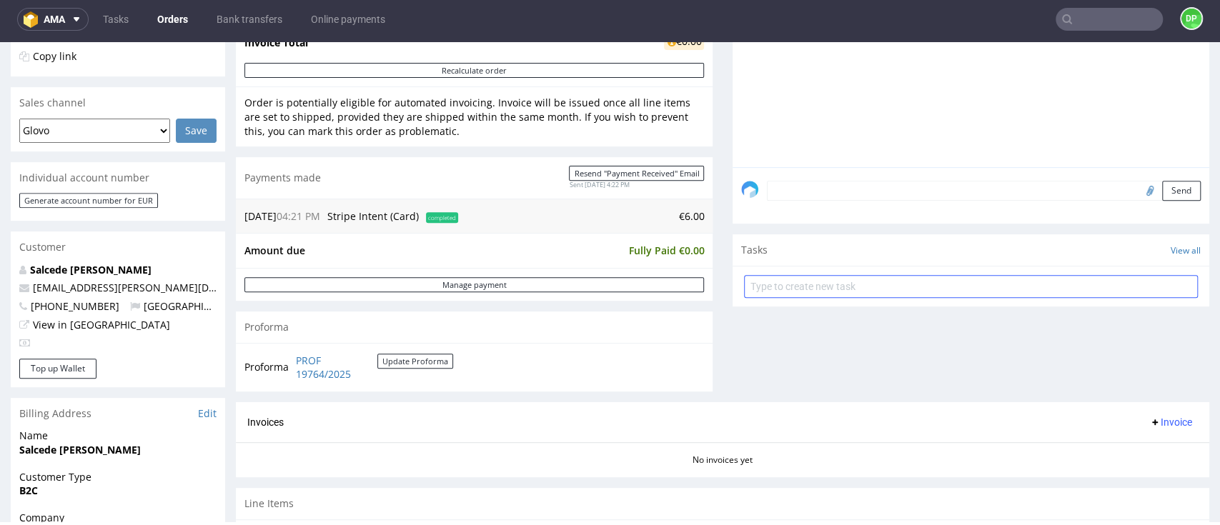
scroll to position [381, 0]
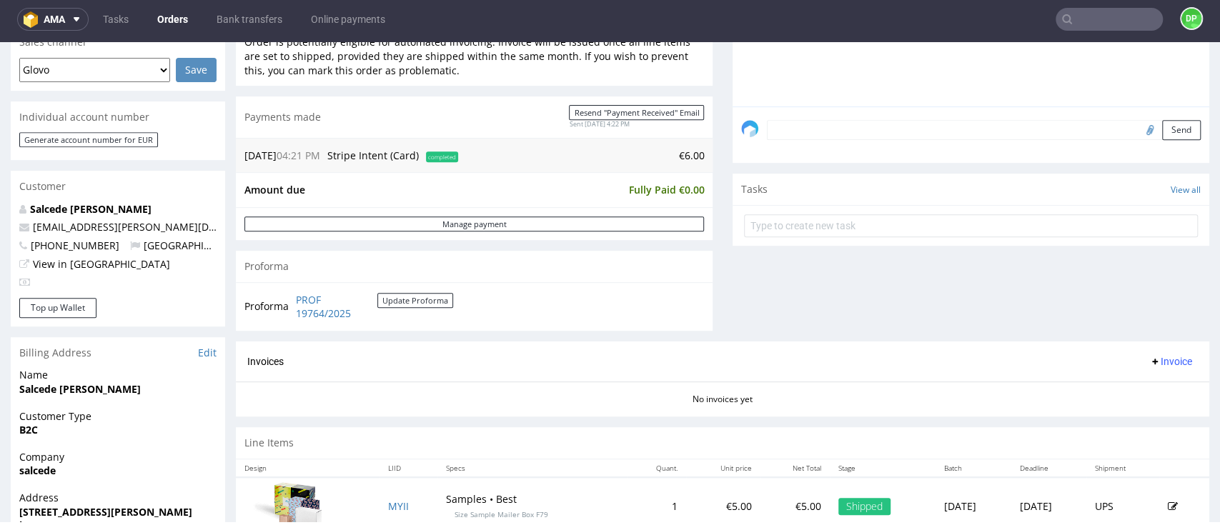
click at [1149, 356] on span "Invoice" at bounding box center [1170, 361] width 43 height 11
click at [1103, 387] on span at bounding box center [1100, 391] width 11 height 11
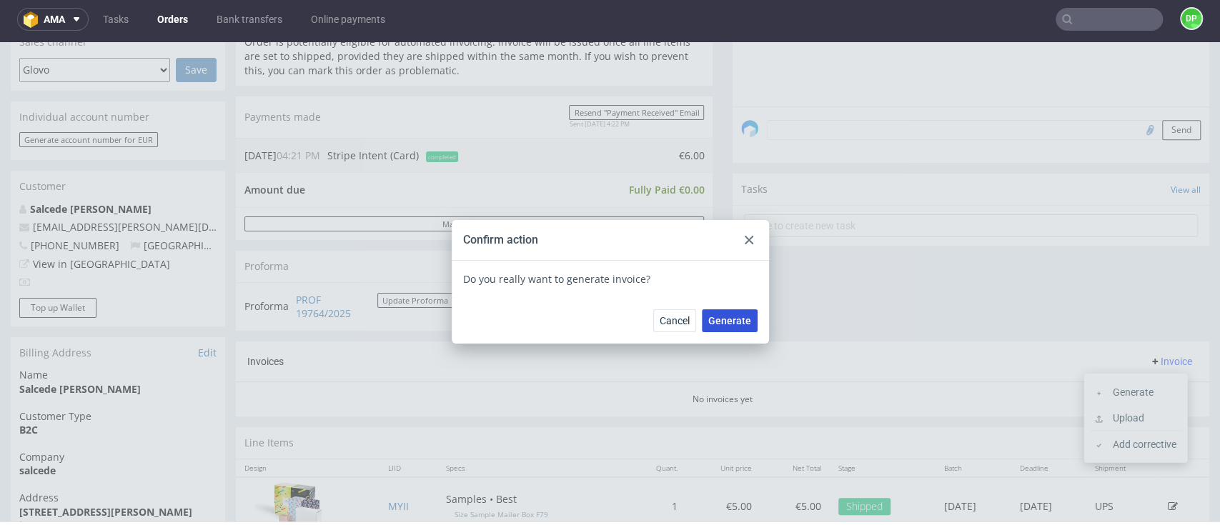
click at [726, 323] on span "Generate" at bounding box center [729, 321] width 43 height 10
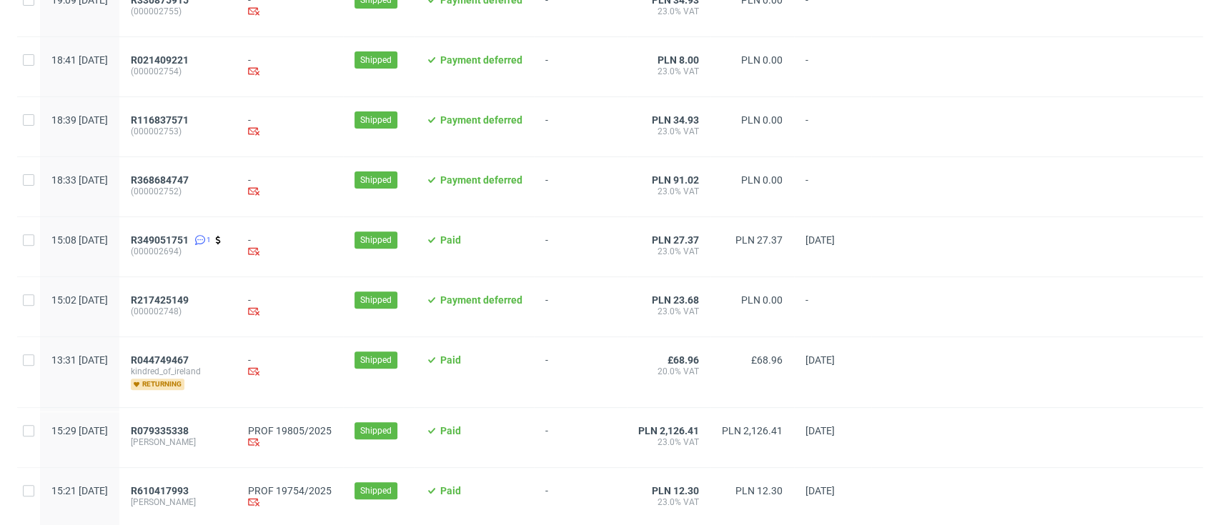
scroll to position [340, 0]
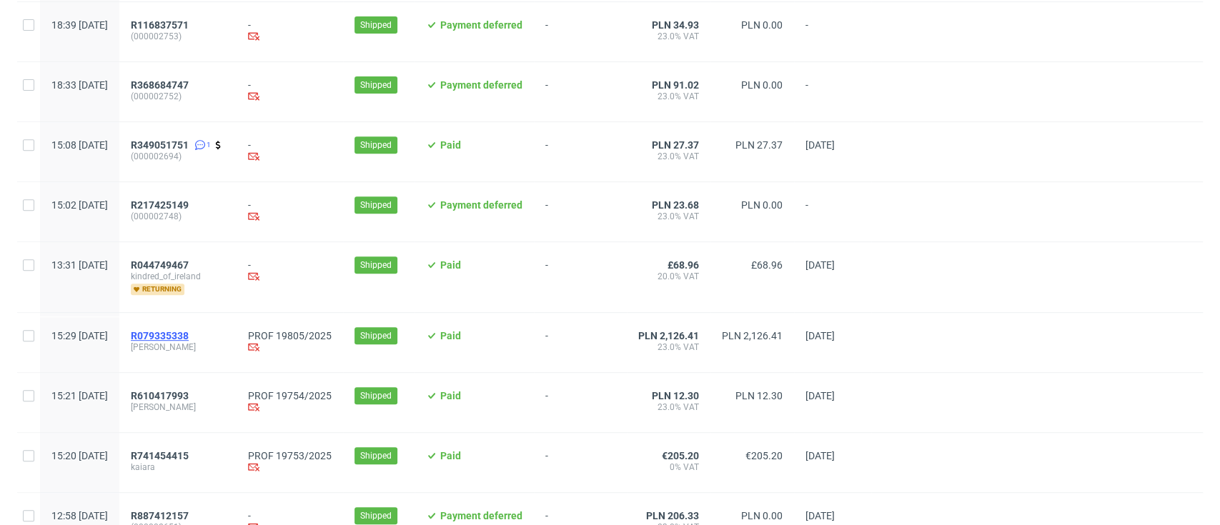
click at [189, 340] on span "R079335338" at bounding box center [160, 335] width 58 height 11
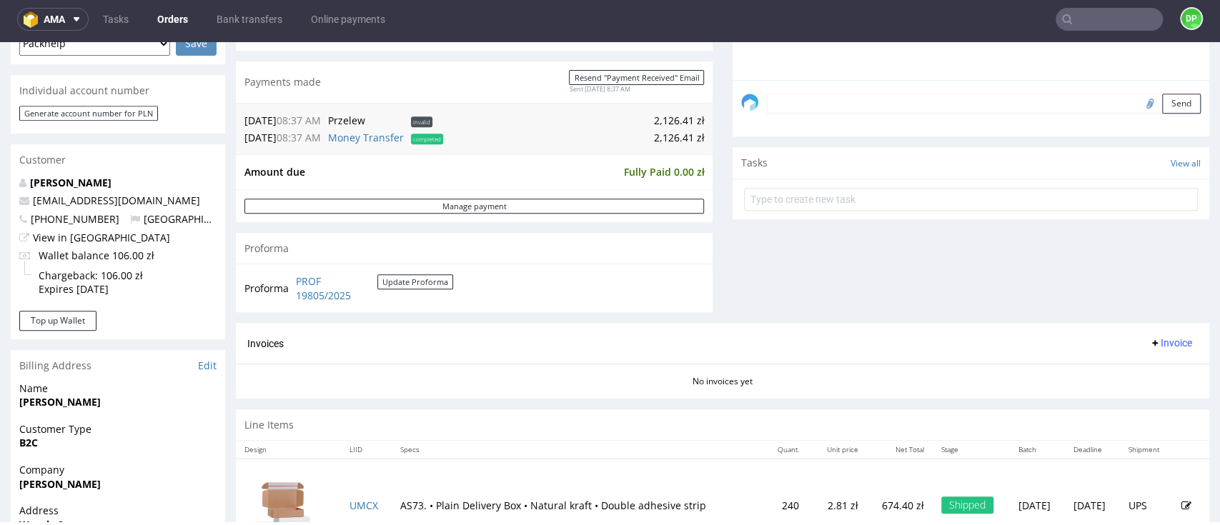
scroll to position [476, 0]
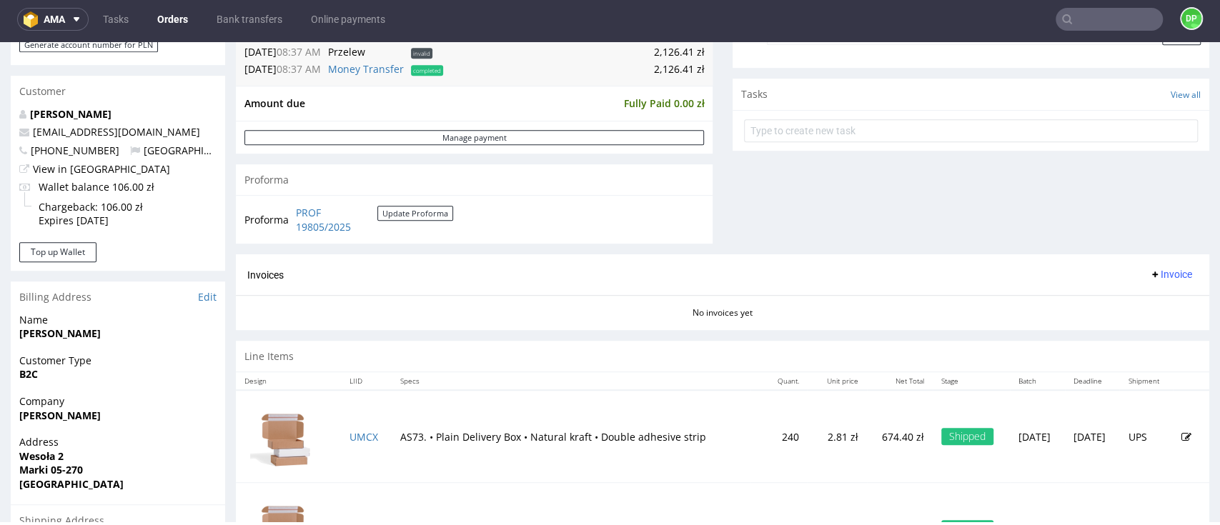
click at [1149, 279] on span "Invoice" at bounding box center [1170, 274] width 43 height 11
click at [1117, 304] on span "Generate" at bounding box center [1140, 305] width 69 height 14
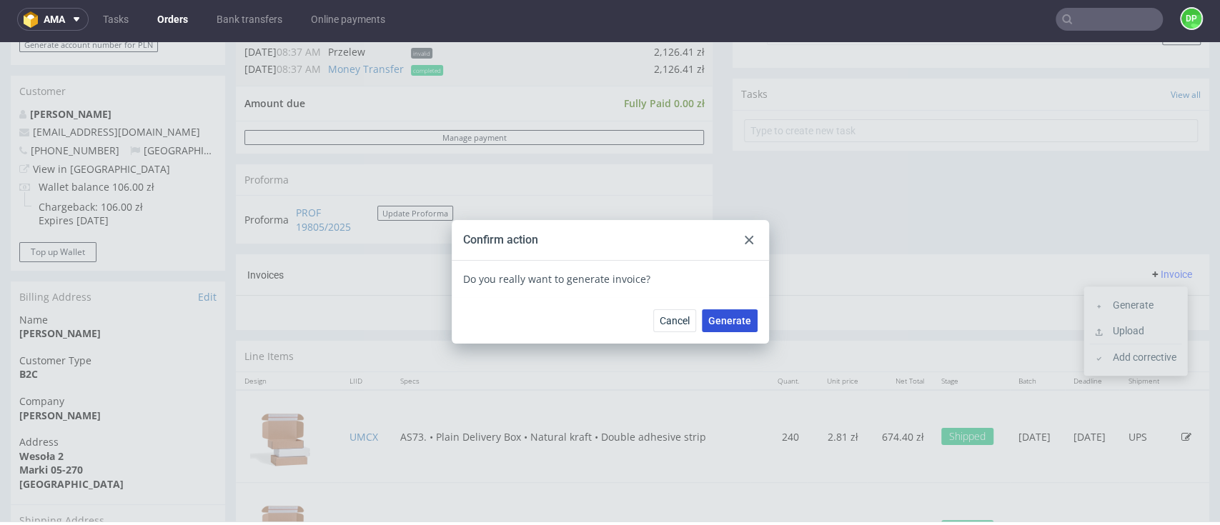
click at [736, 323] on span "Generate" at bounding box center [729, 321] width 43 height 10
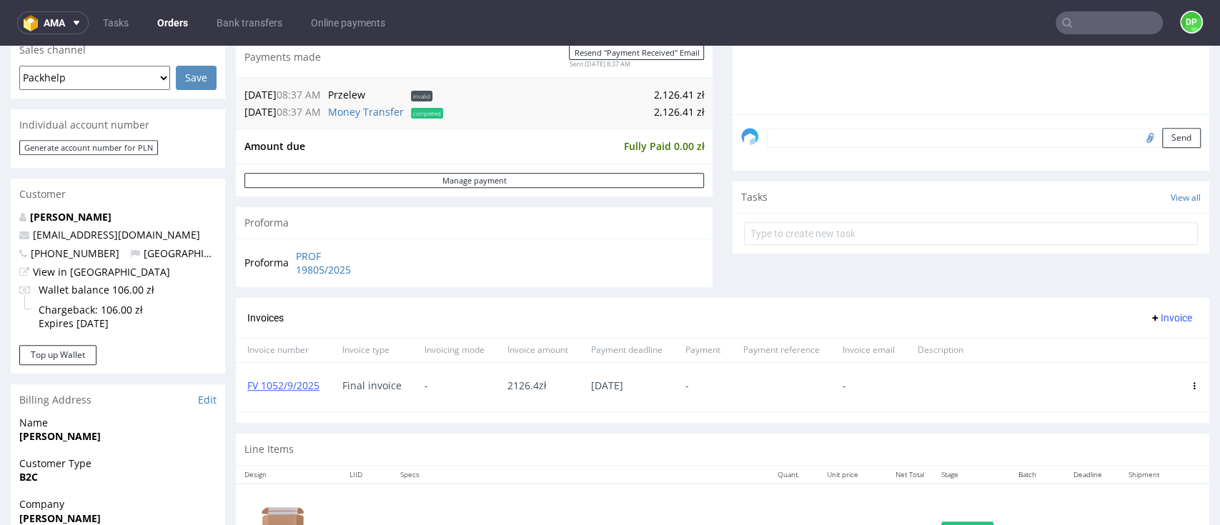
scroll to position [476, 0]
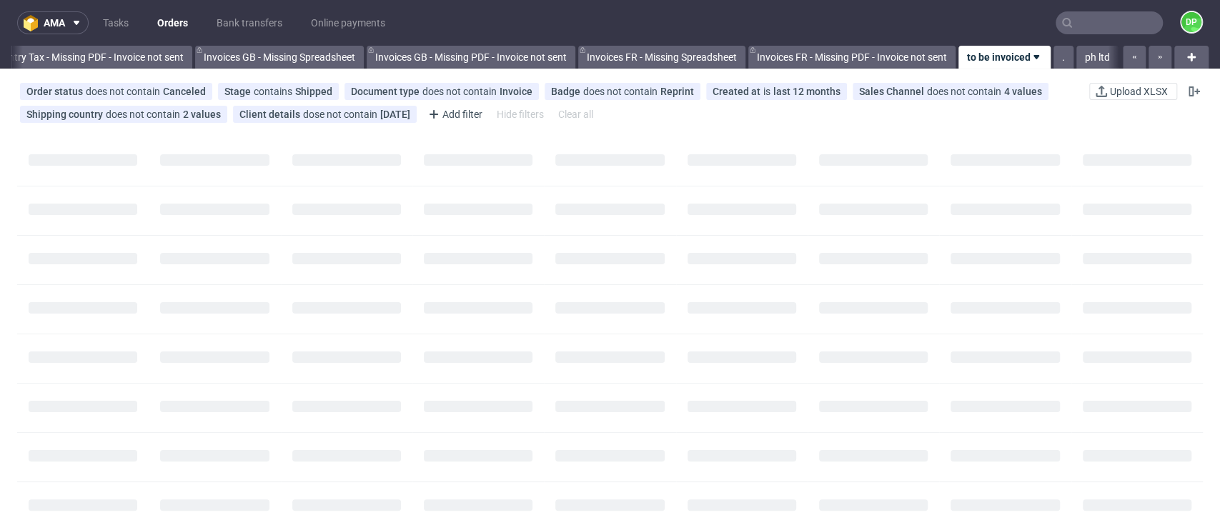
scroll to position [0, 1713]
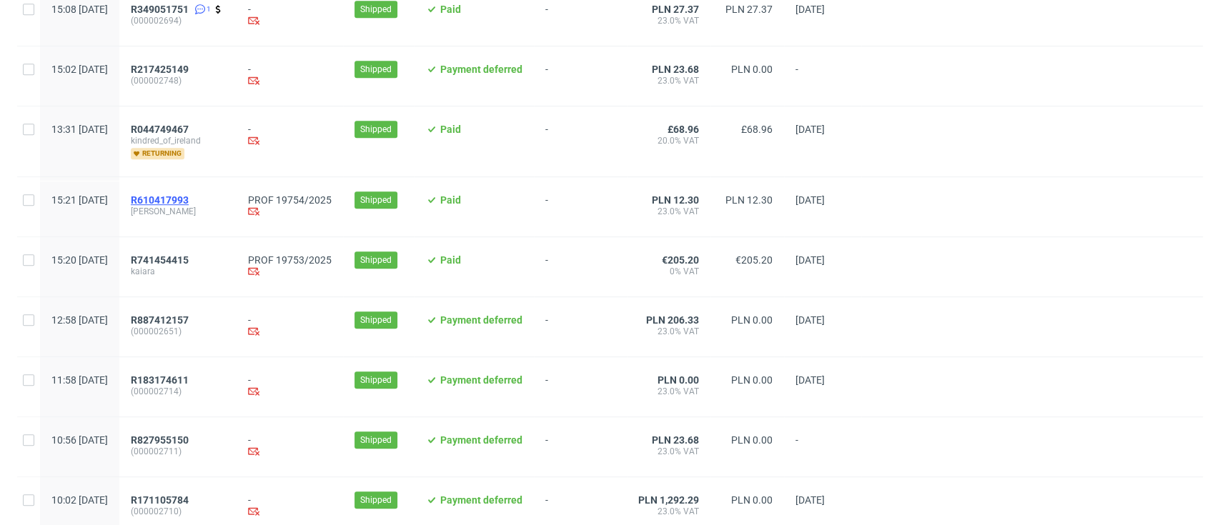
click at [189, 200] on span "R610417993" at bounding box center [160, 199] width 58 height 11
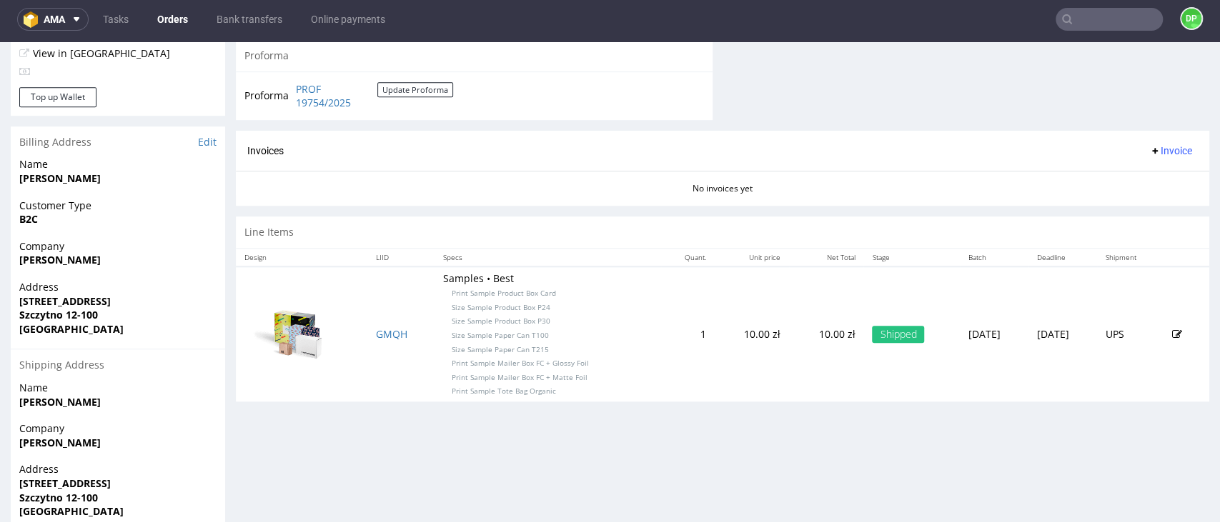
scroll to position [646, 0]
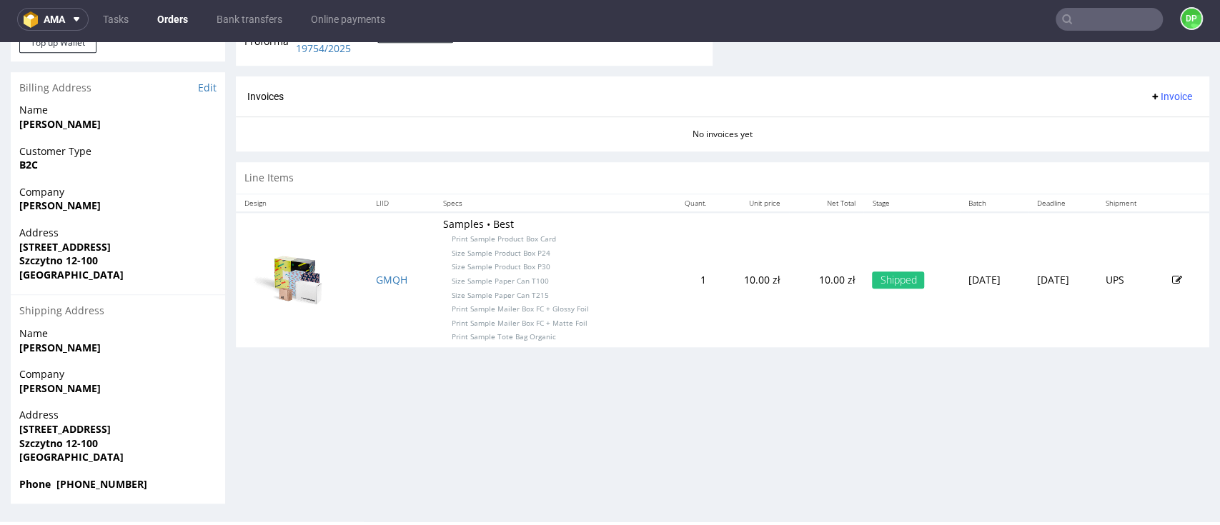
click at [1159, 88] on button "Invoice" at bounding box center [1171, 96] width 54 height 17
click at [1122, 117] on li "Generate" at bounding box center [1135, 127] width 92 height 26
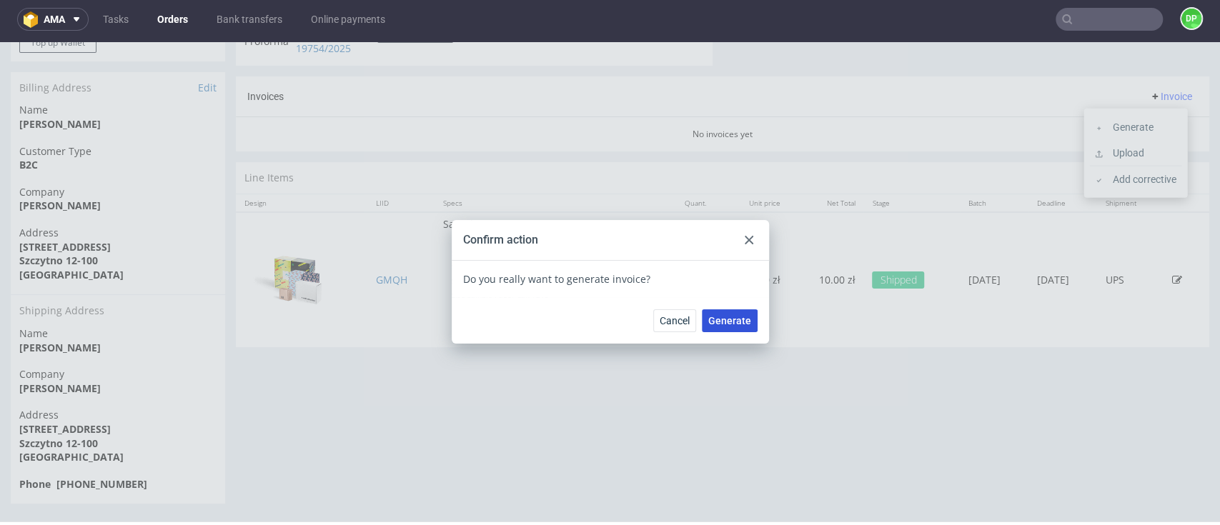
click at [723, 316] on span "Generate" at bounding box center [729, 321] width 43 height 10
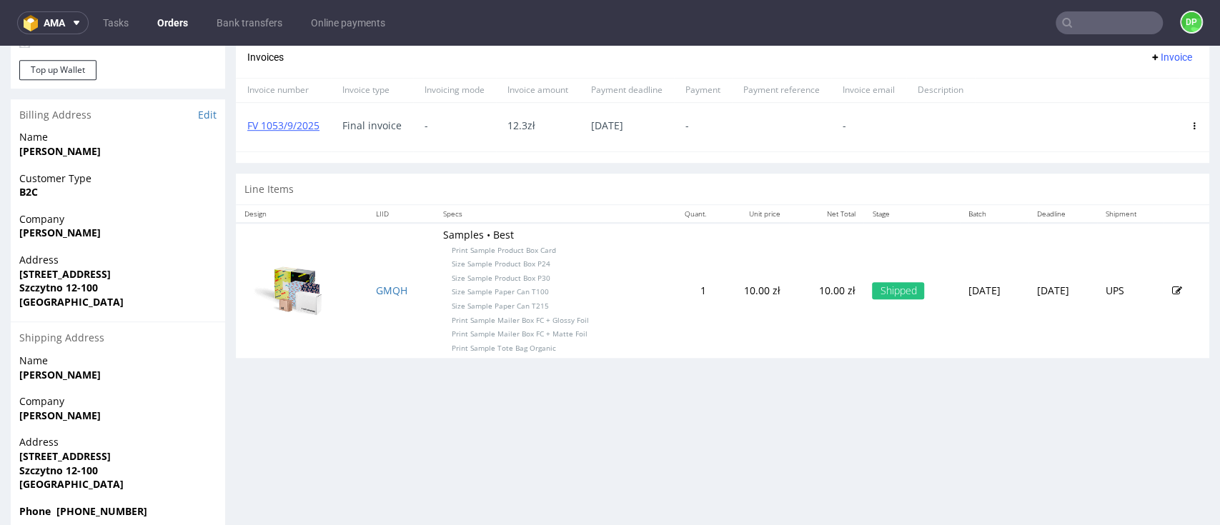
scroll to position [551, 0]
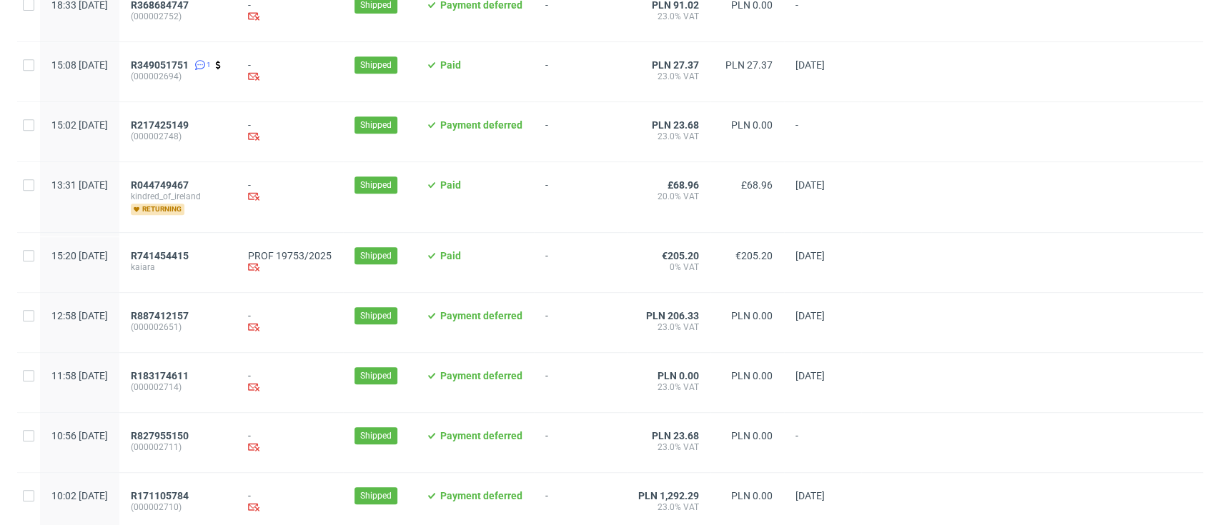
scroll to position [435, 0]
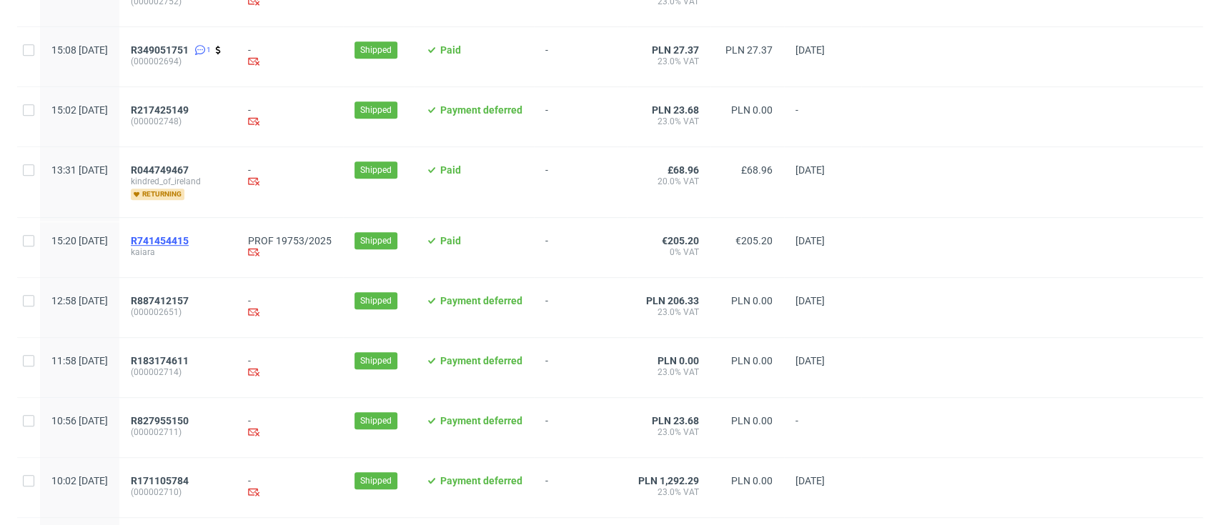
click at [189, 240] on span "R741454415" at bounding box center [160, 240] width 58 height 11
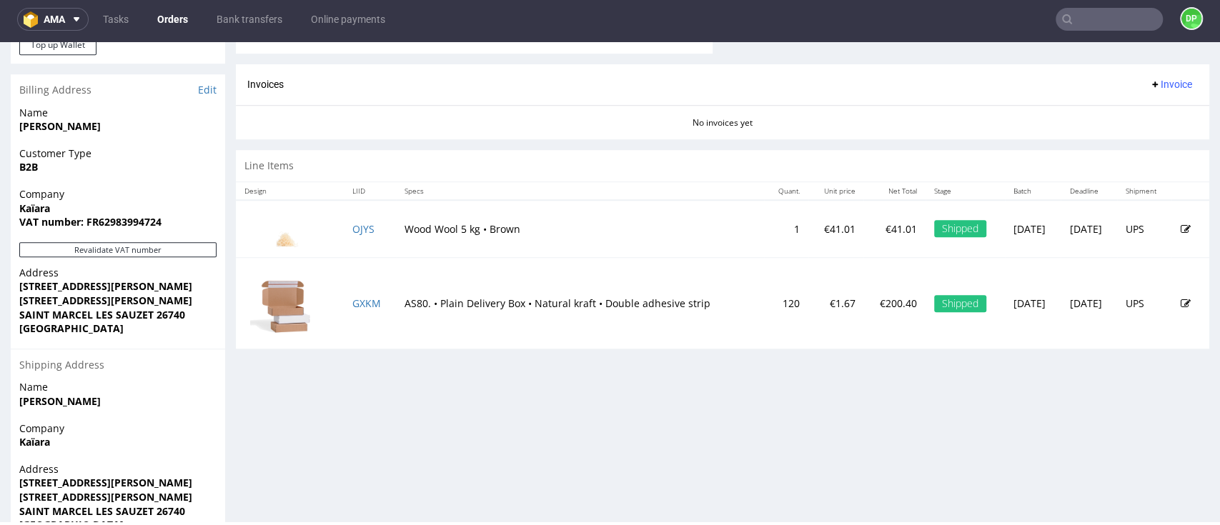
scroll to position [751, 0]
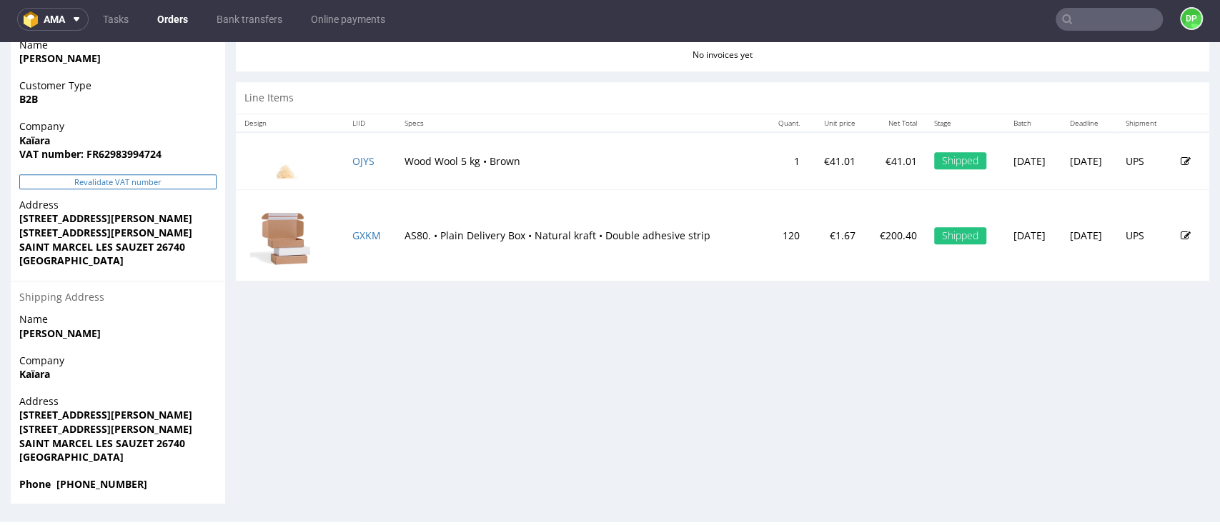
click at [117, 185] on button "Revalidate VAT number" at bounding box center [117, 181] width 197 height 15
click at [117, 182] on button "Revalidate VAT number" at bounding box center [117, 181] width 197 height 15
click at [152, 185] on button "Revalidate VAT number" at bounding box center [117, 181] width 197 height 15
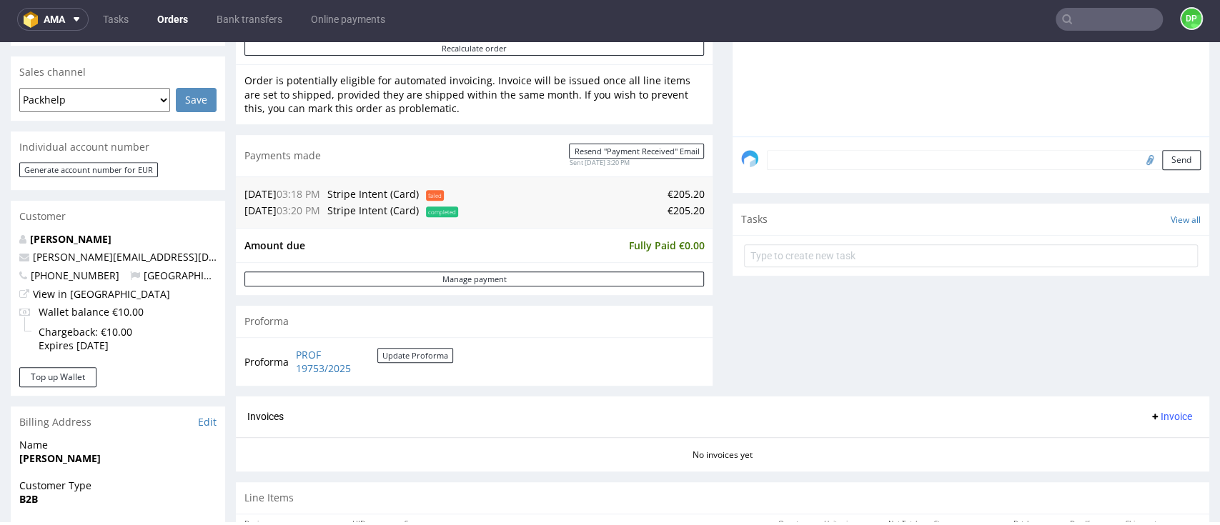
scroll to position [381, 0]
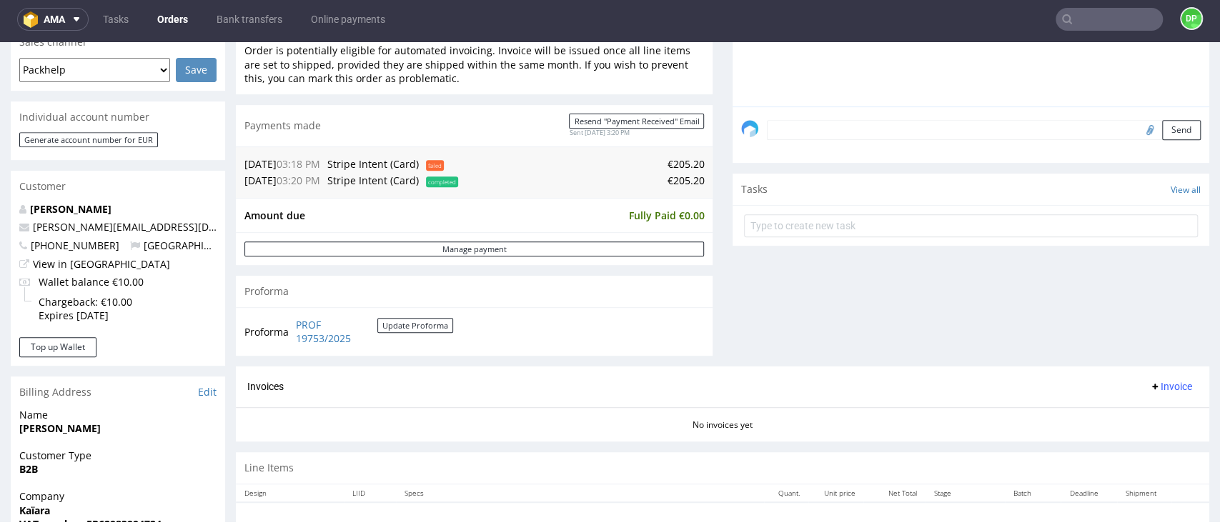
click at [1149, 387] on span "Invoice" at bounding box center [1170, 386] width 43 height 11
click at [1114, 405] on li "Generate" at bounding box center [1135, 418] width 92 height 26
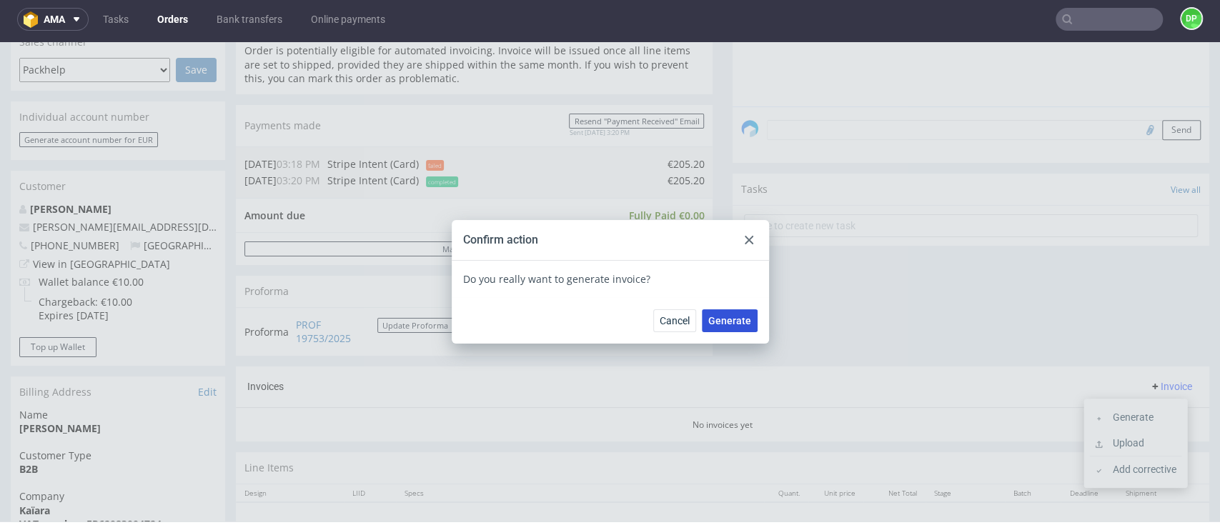
click at [739, 319] on span "Generate" at bounding box center [729, 321] width 43 height 10
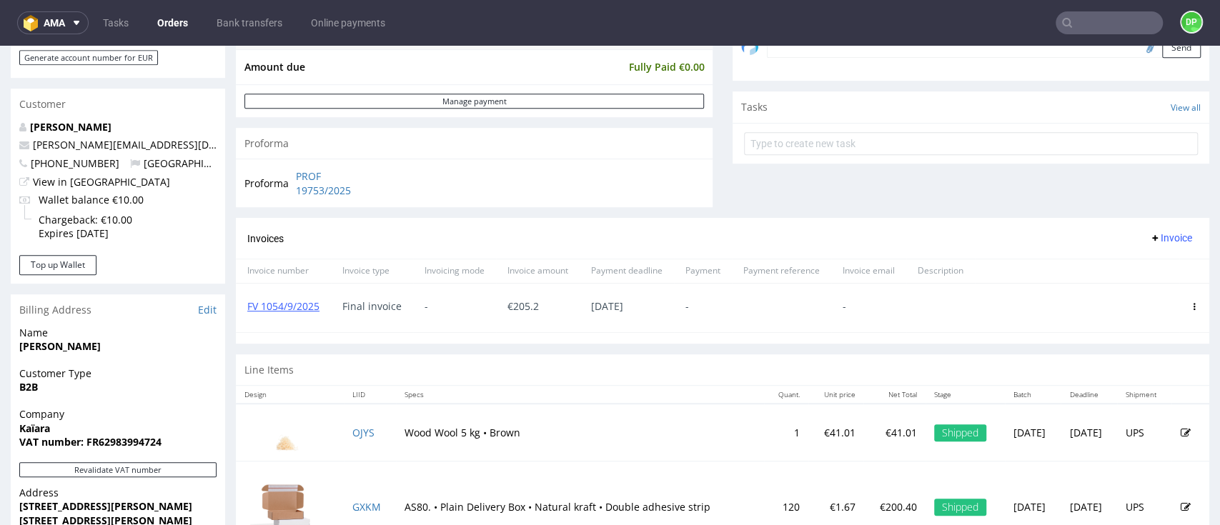
scroll to position [465, 0]
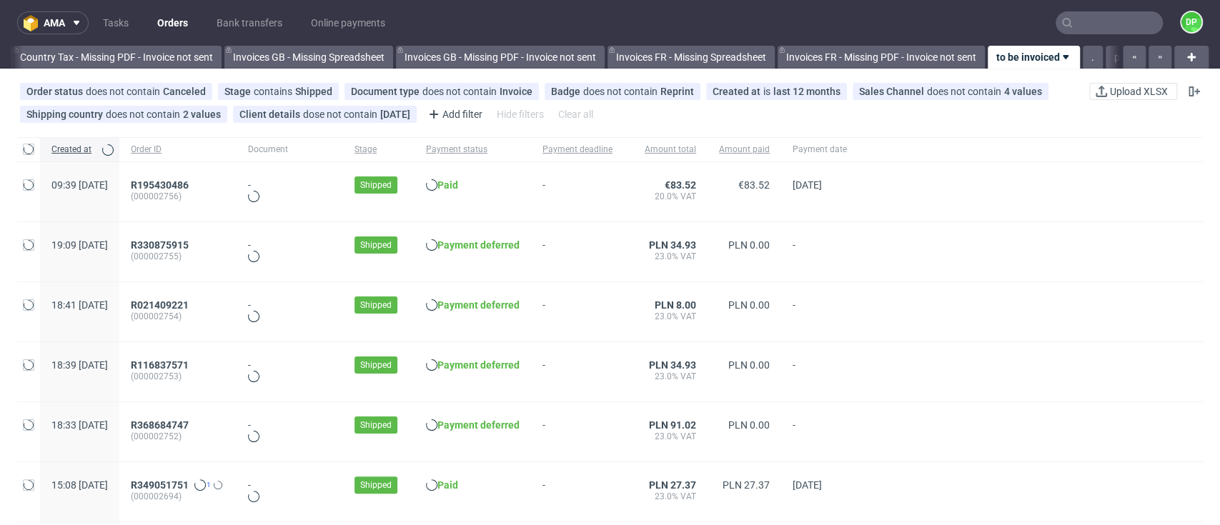
scroll to position [0, 1713]
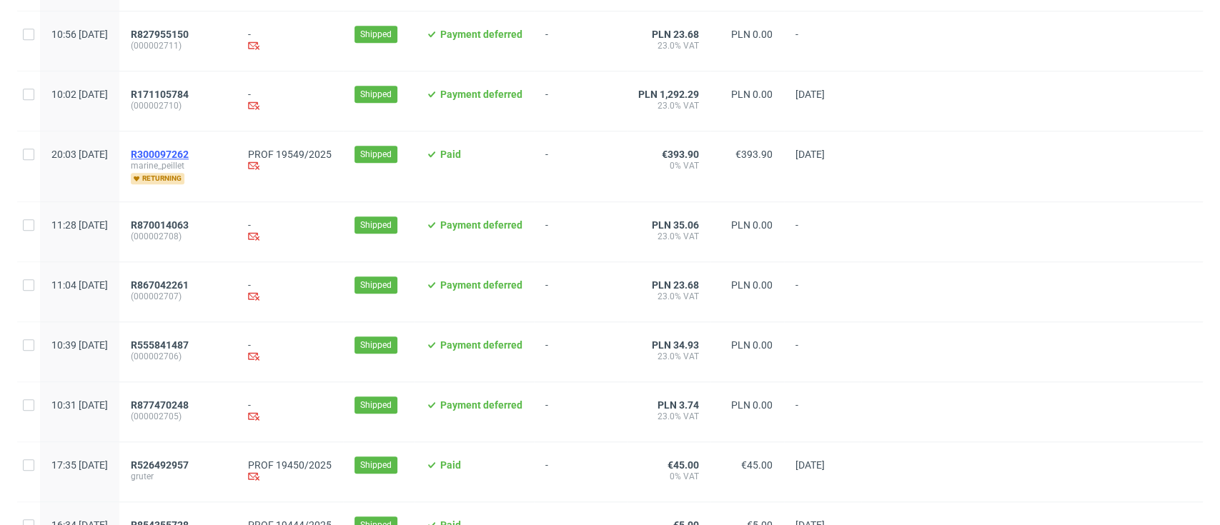
click at [189, 158] on span "R300097262" at bounding box center [160, 154] width 58 height 11
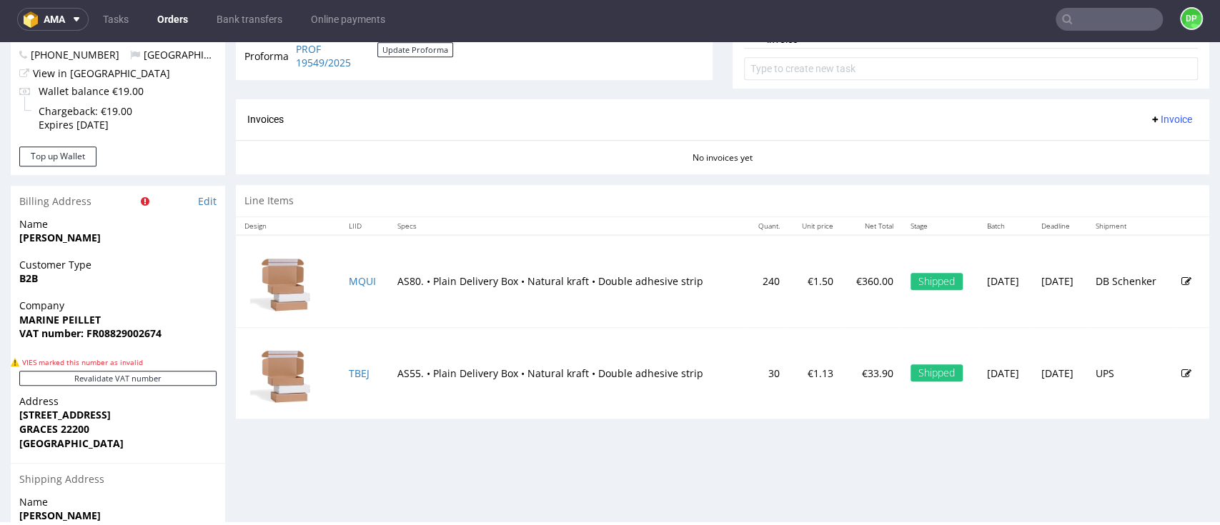
scroll to position [95, 0]
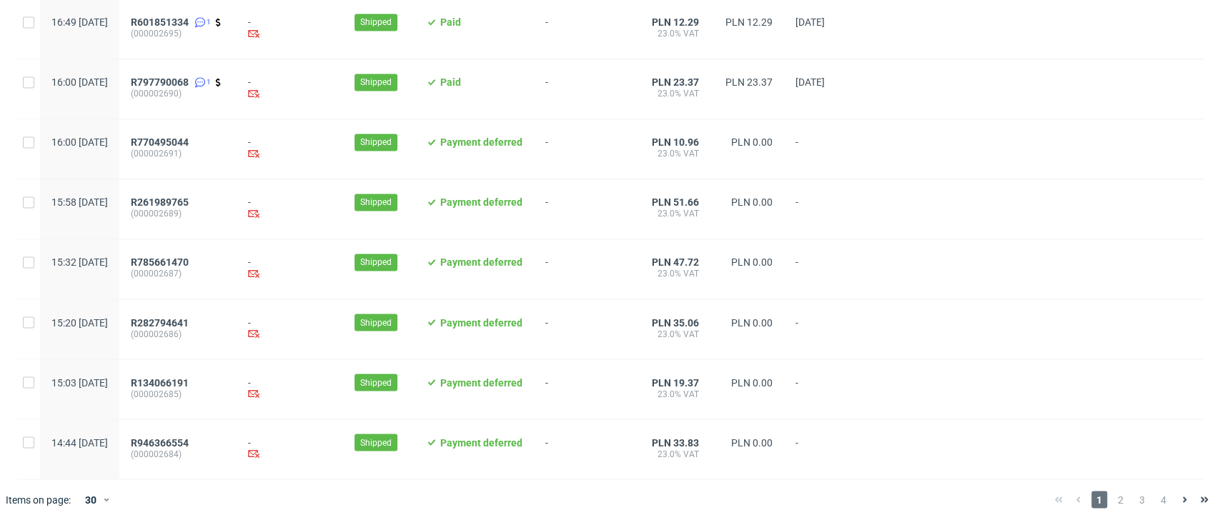
scroll to position [1513, 0]
click at [1113, 496] on span "2" at bounding box center [1121, 499] width 16 height 17
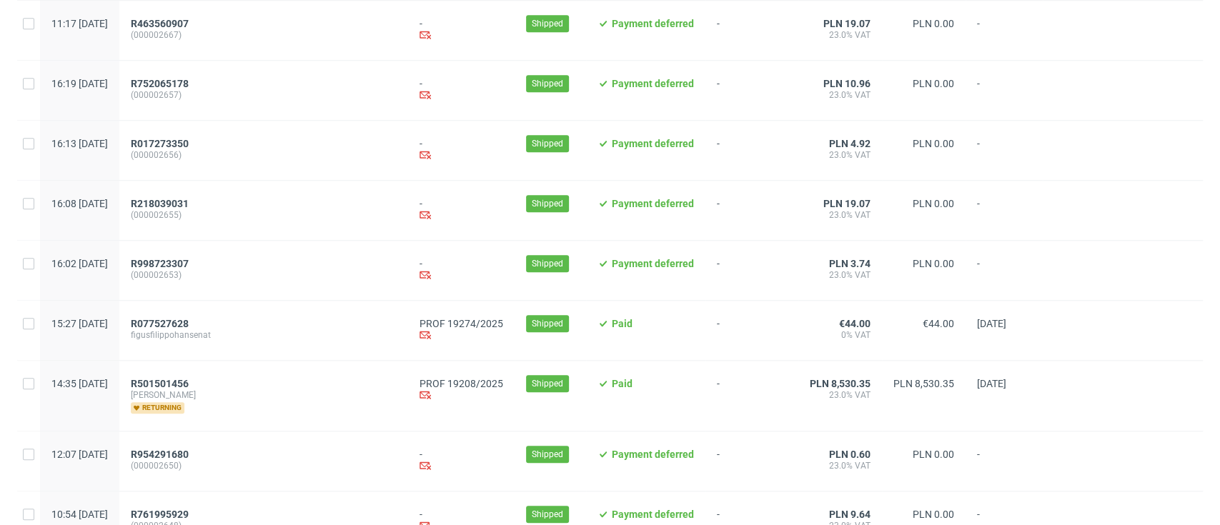
scroll to position [858, 0]
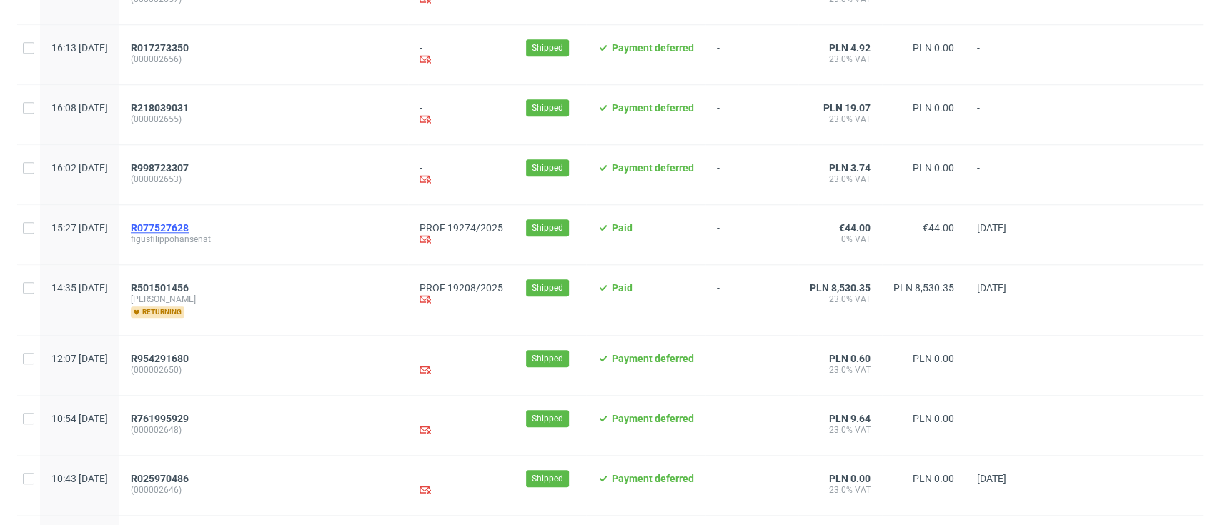
click at [189, 232] on span "R077527628" at bounding box center [160, 227] width 58 height 11
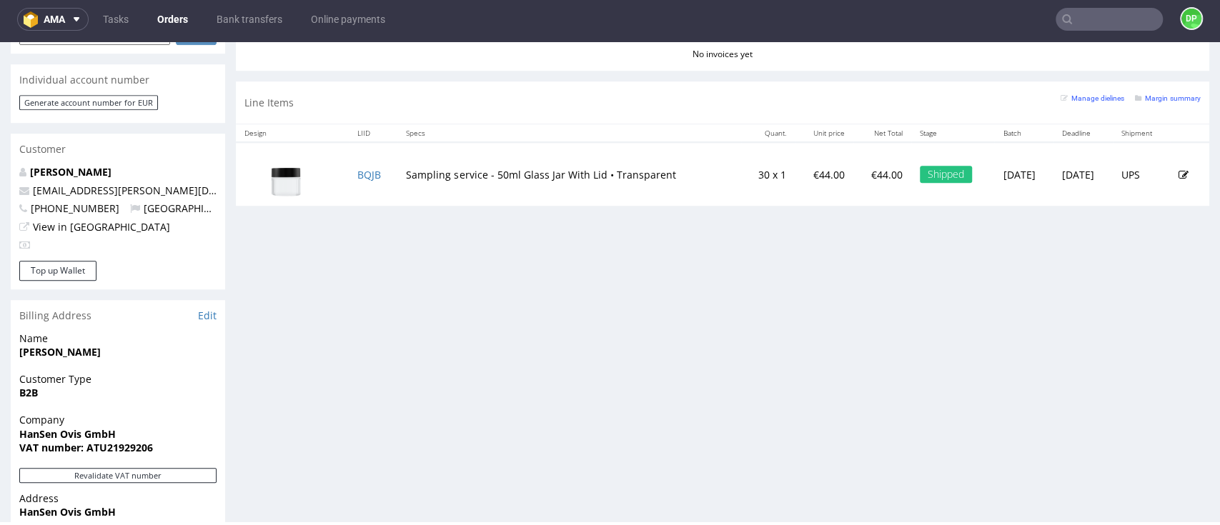
scroll to position [858, 0]
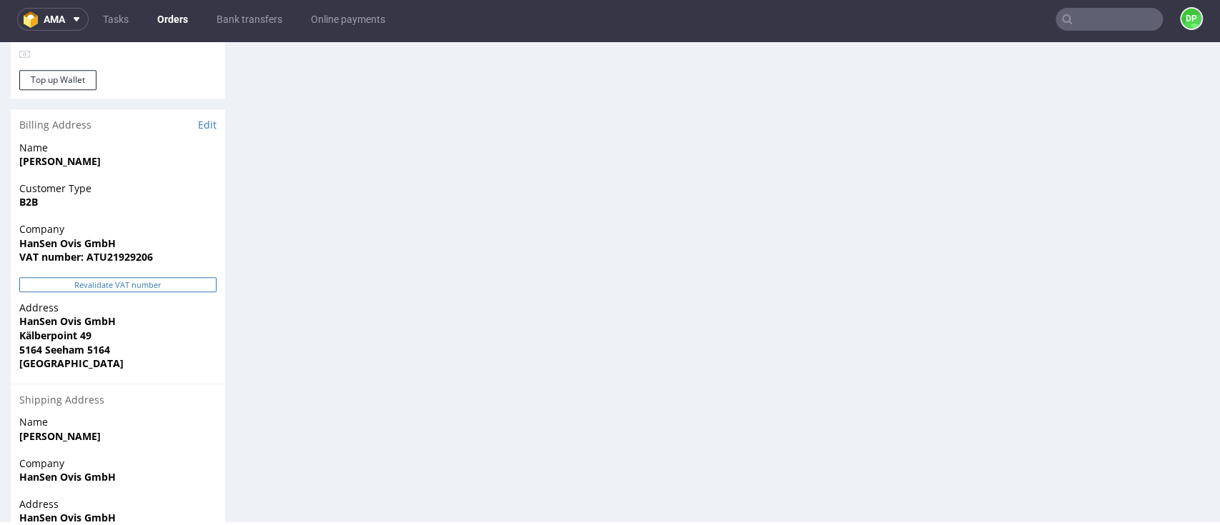
click at [111, 277] on button "Revalidate VAT number" at bounding box center [117, 284] width 197 height 15
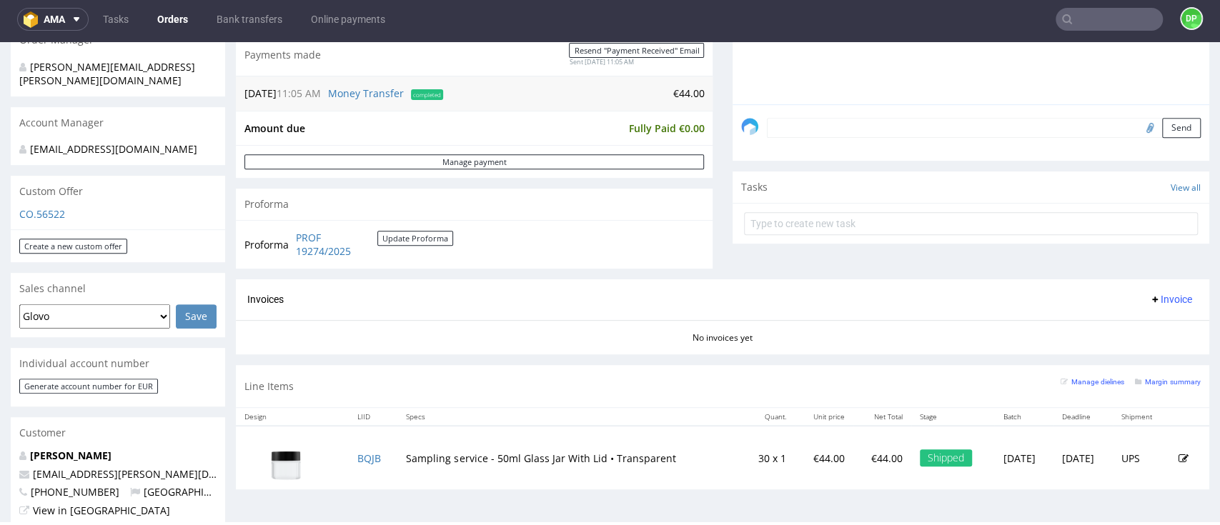
scroll to position [476, 0]
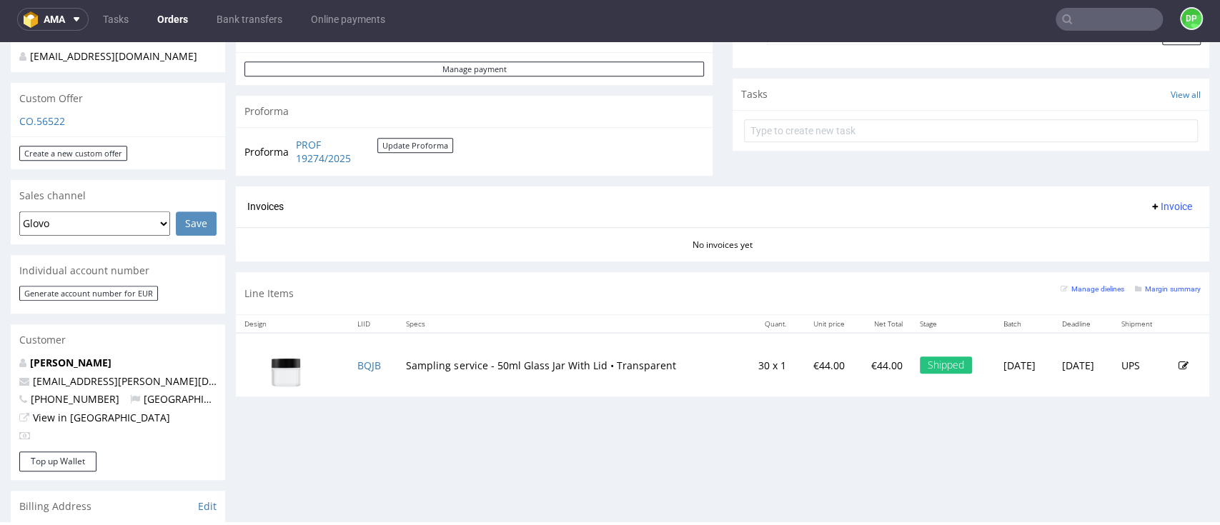
click at [1149, 206] on span "Invoice" at bounding box center [1170, 206] width 43 height 11
click at [1097, 229] on li "Generate" at bounding box center [1135, 237] width 92 height 26
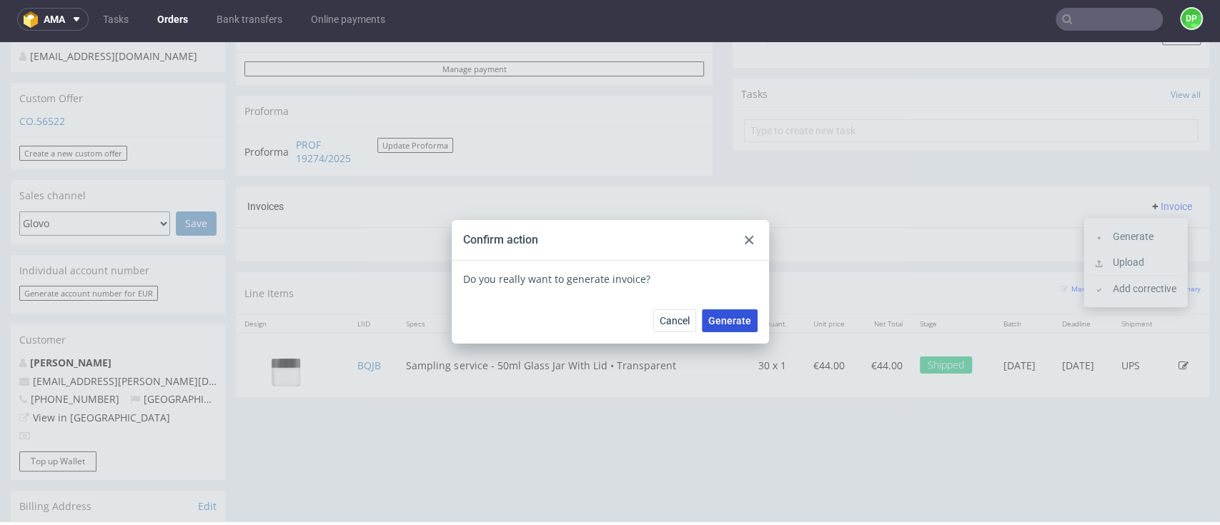
click at [714, 327] on button "Generate" at bounding box center [730, 320] width 56 height 23
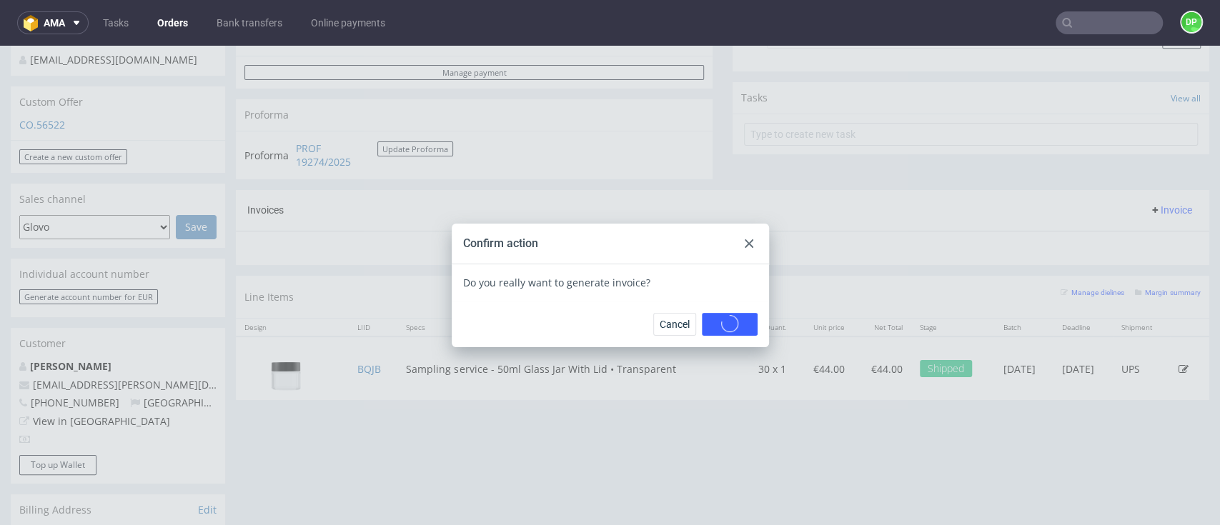
scroll to position [0, 0]
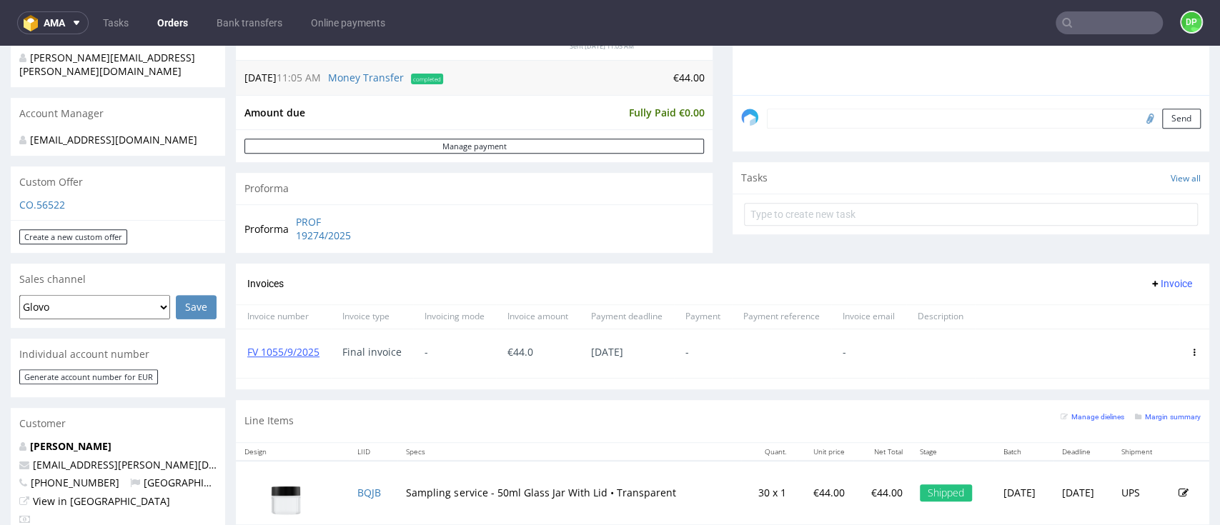
scroll to position [381, 0]
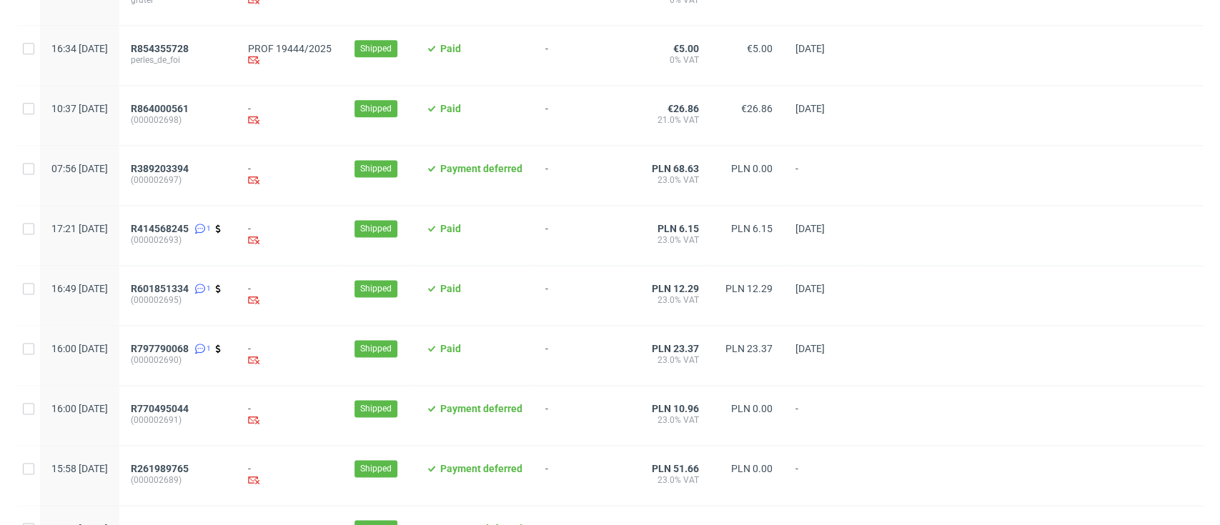
scroll to position [1513, 0]
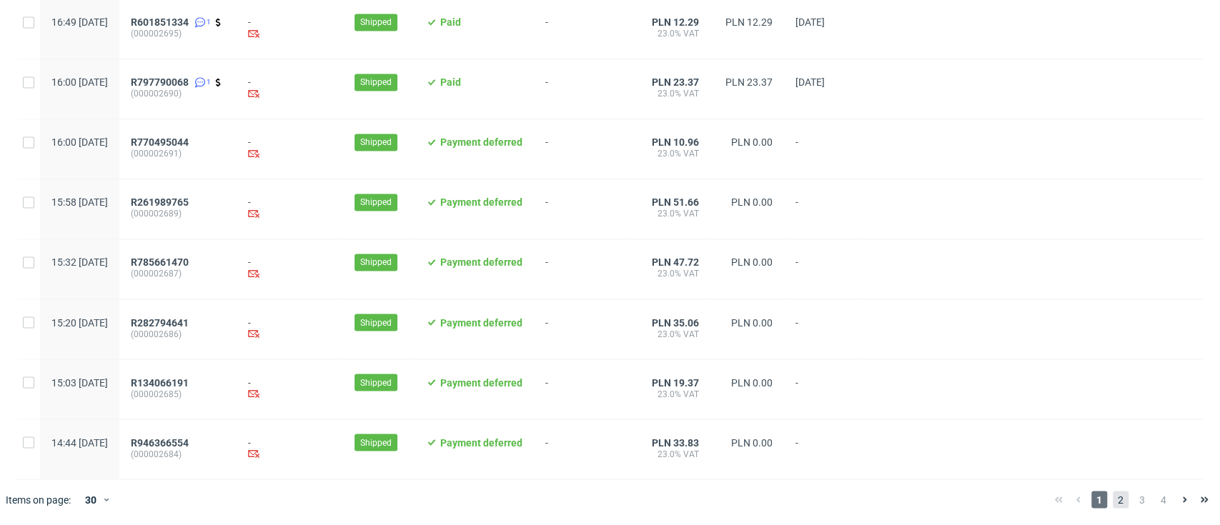
click at [1113, 505] on span "2" at bounding box center [1121, 499] width 16 height 17
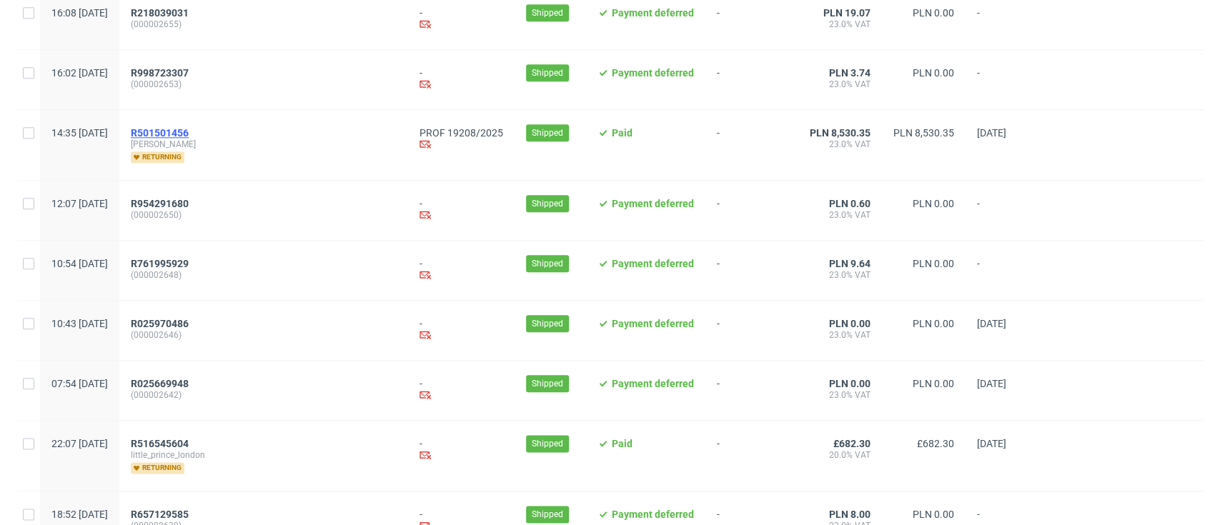
click at [189, 136] on span "R501501456" at bounding box center [160, 132] width 58 height 11
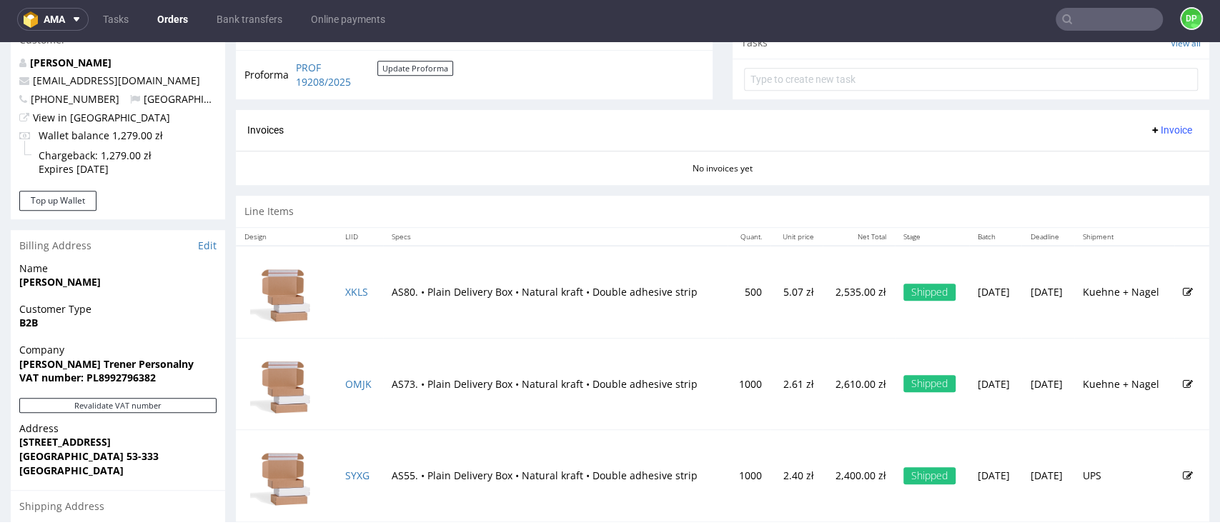
scroll to position [667, 0]
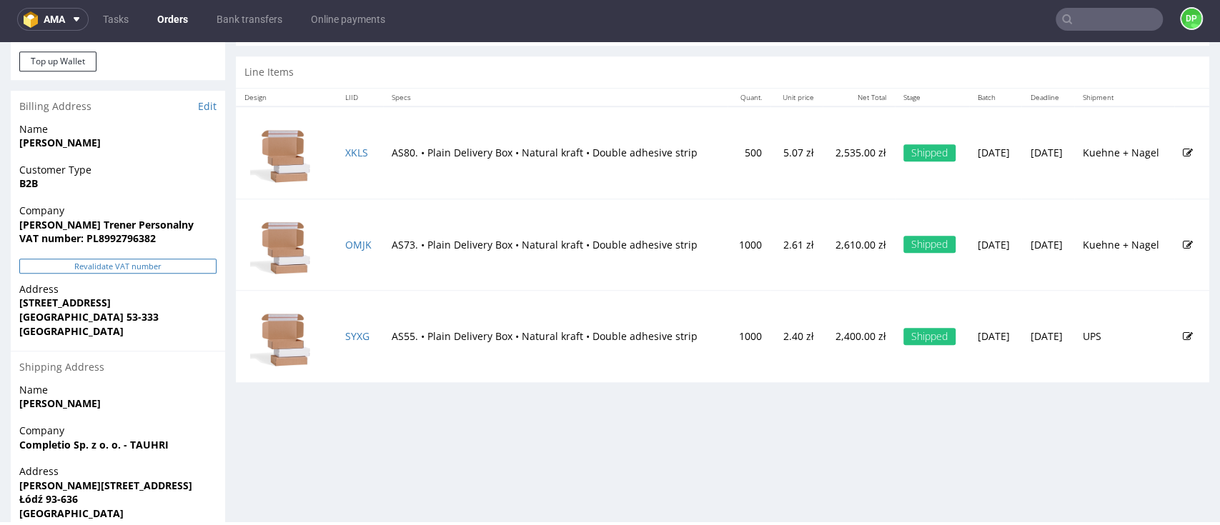
click at [153, 270] on button "Revalidate VAT number" at bounding box center [117, 266] width 197 height 15
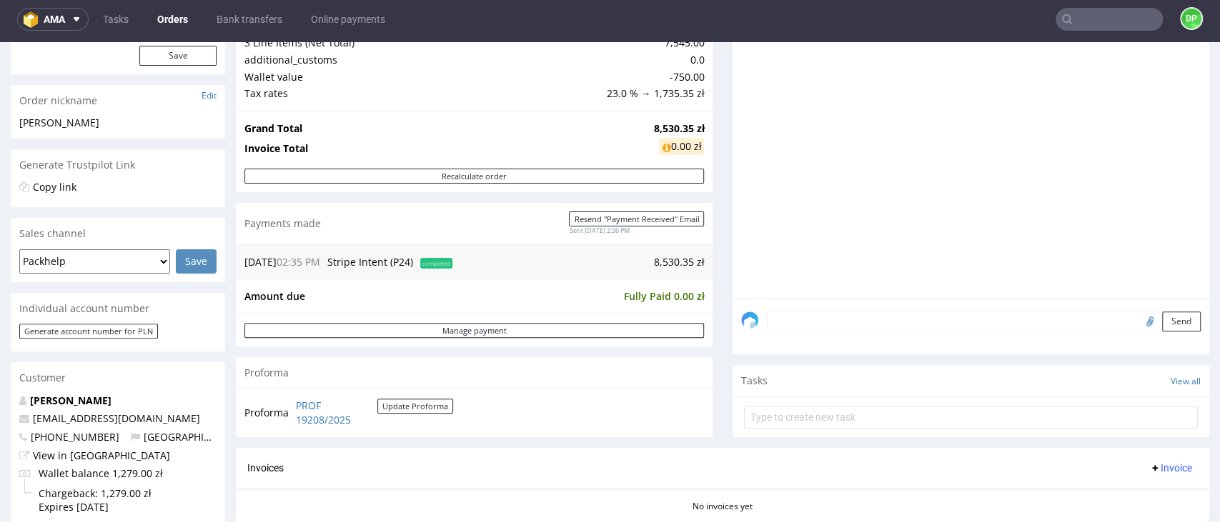
scroll to position [190, 0]
click at [1161, 467] on span "Invoice" at bounding box center [1170, 467] width 43 height 11
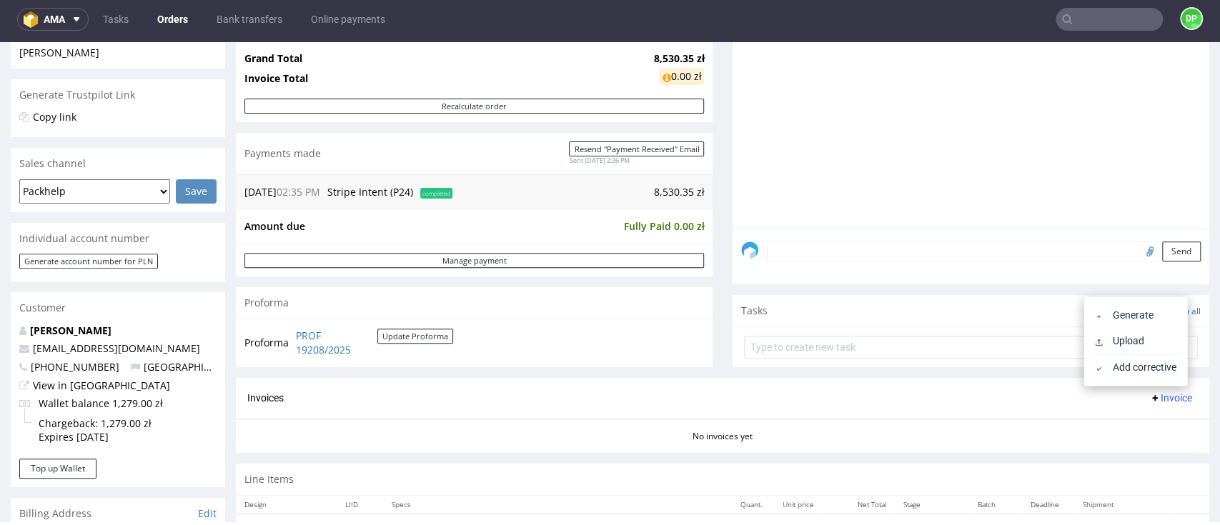
scroll to position [381, 0]
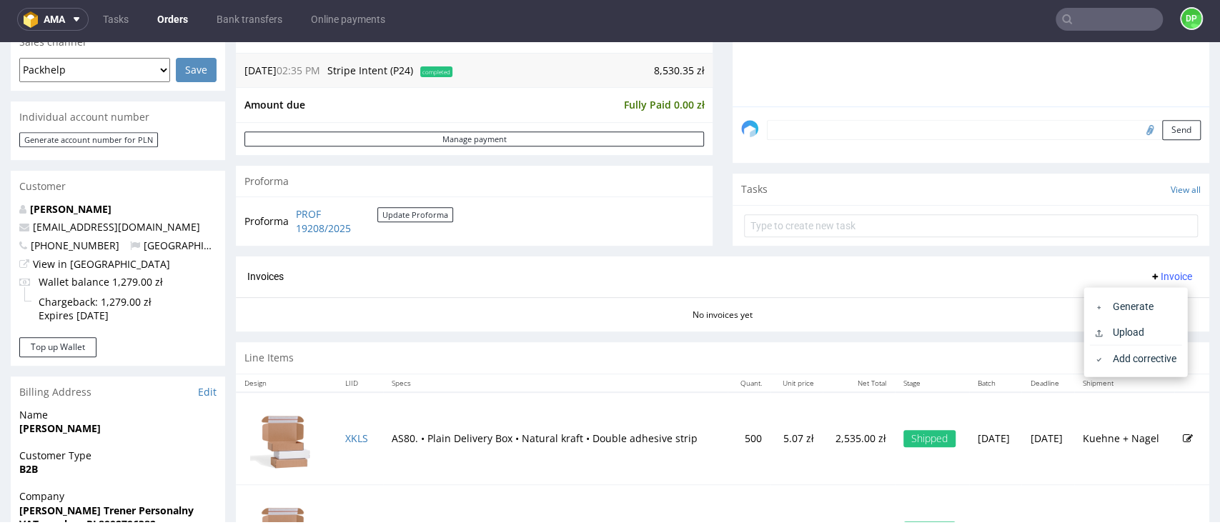
click at [525, 302] on div "No invoices yet" at bounding box center [722, 309] width 973 height 24
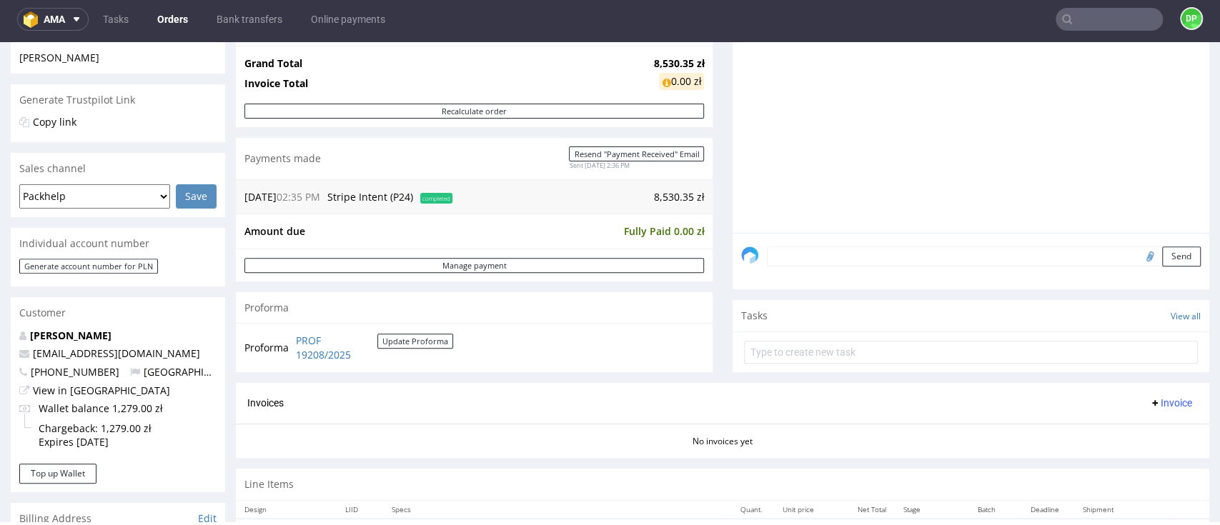
scroll to position [247, 0]
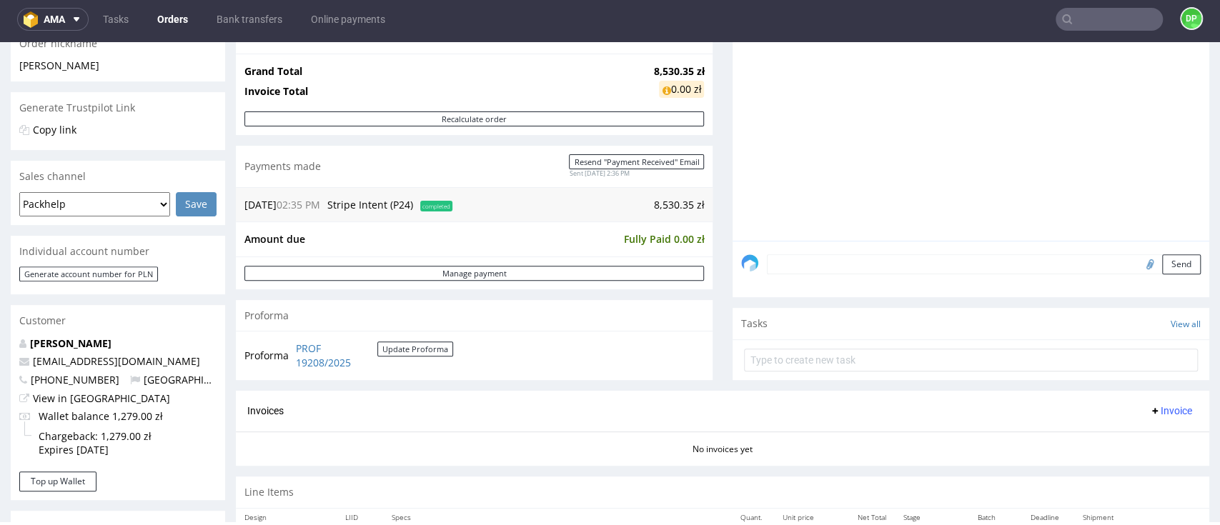
click at [1149, 415] on span "Invoice" at bounding box center [1170, 410] width 43 height 11
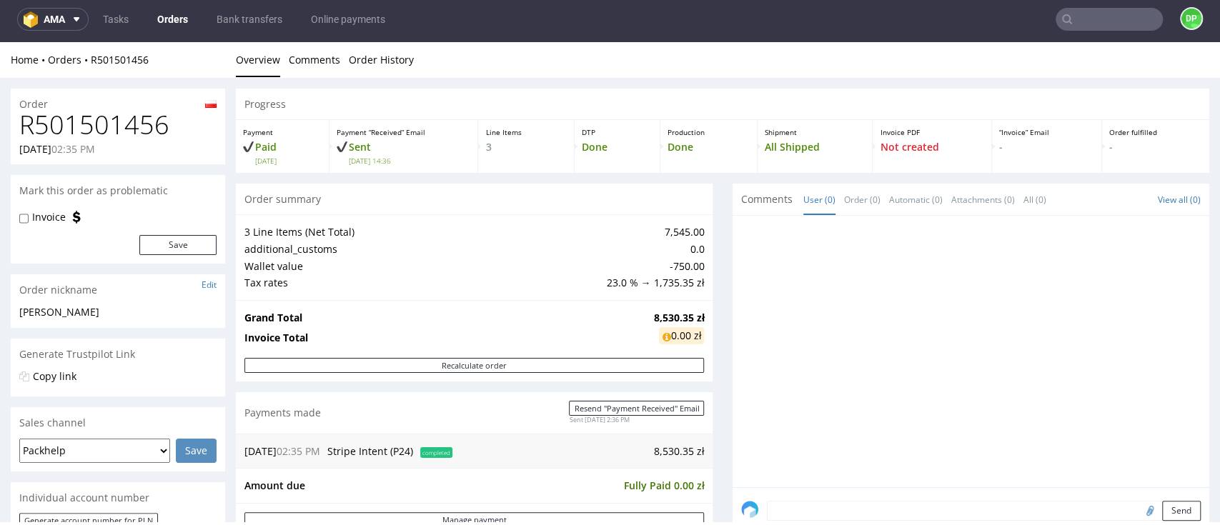
scroll to position [0, 0]
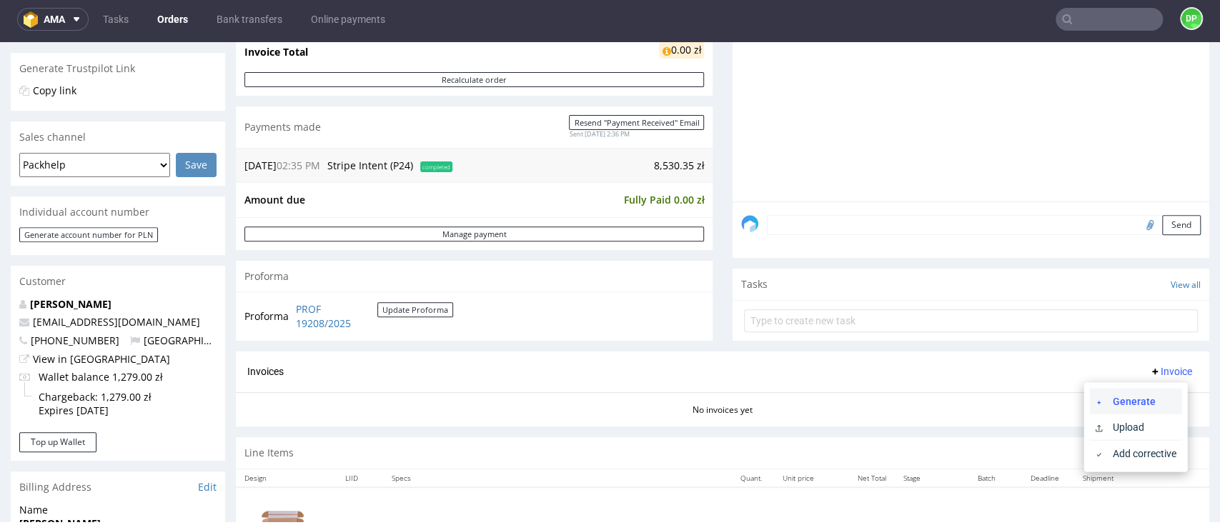
click at [1152, 398] on span "Generate" at bounding box center [1140, 401] width 69 height 14
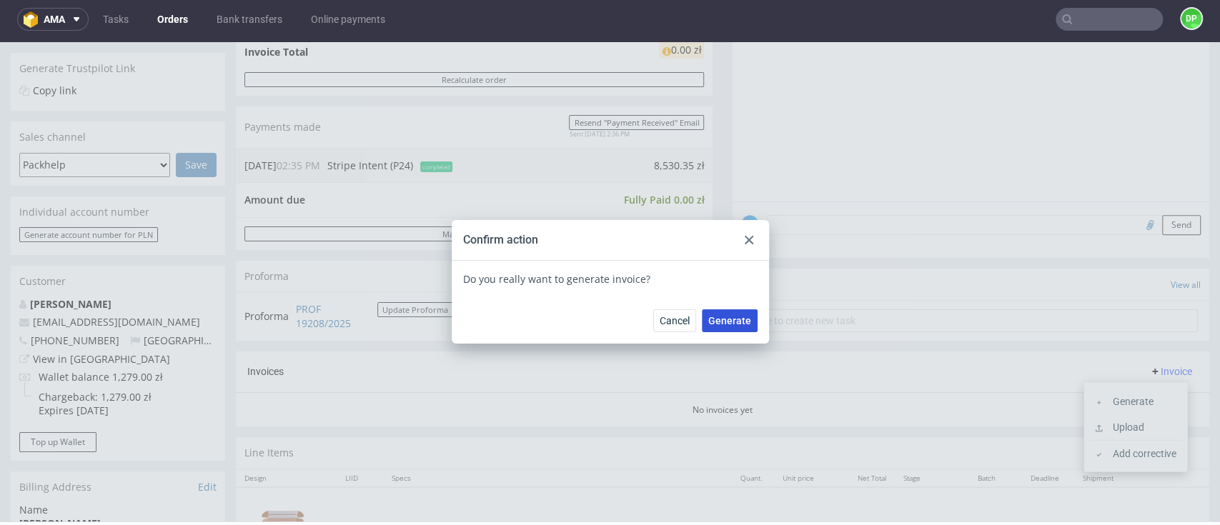
click at [708, 317] on span "Generate" at bounding box center [729, 321] width 43 height 10
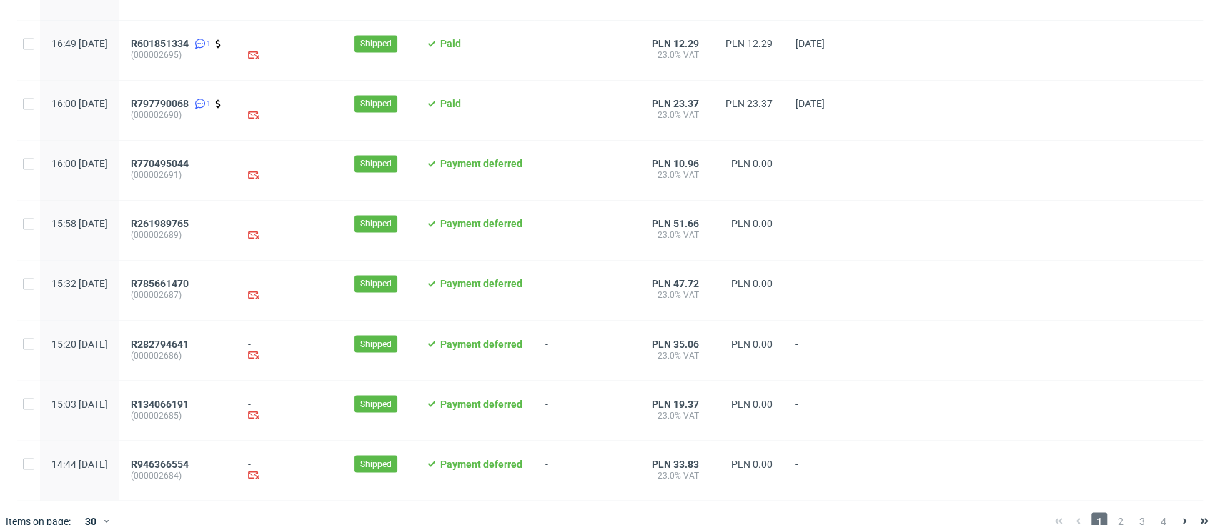
scroll to position [1513, 0]
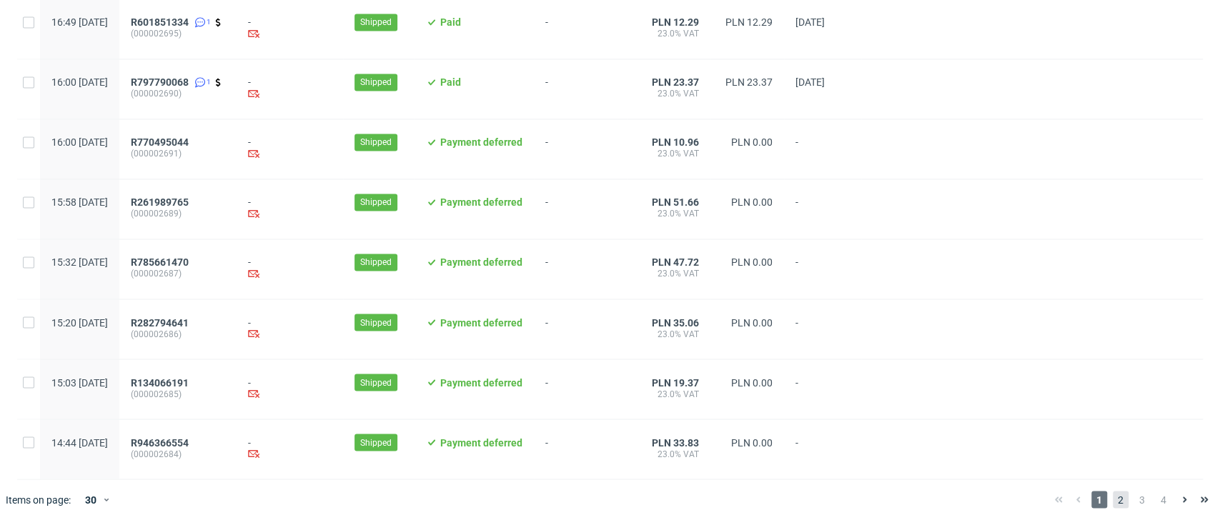
click at [1113, 500] on span "2" at bounding box center [1121, 499] width 16 height 17
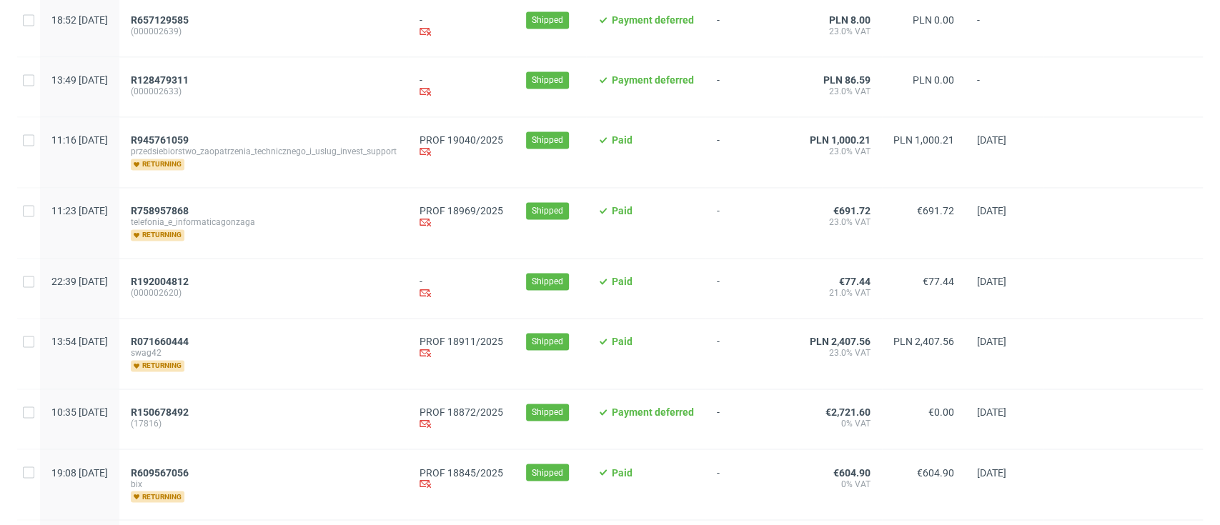
scroll to position [1372, 0]
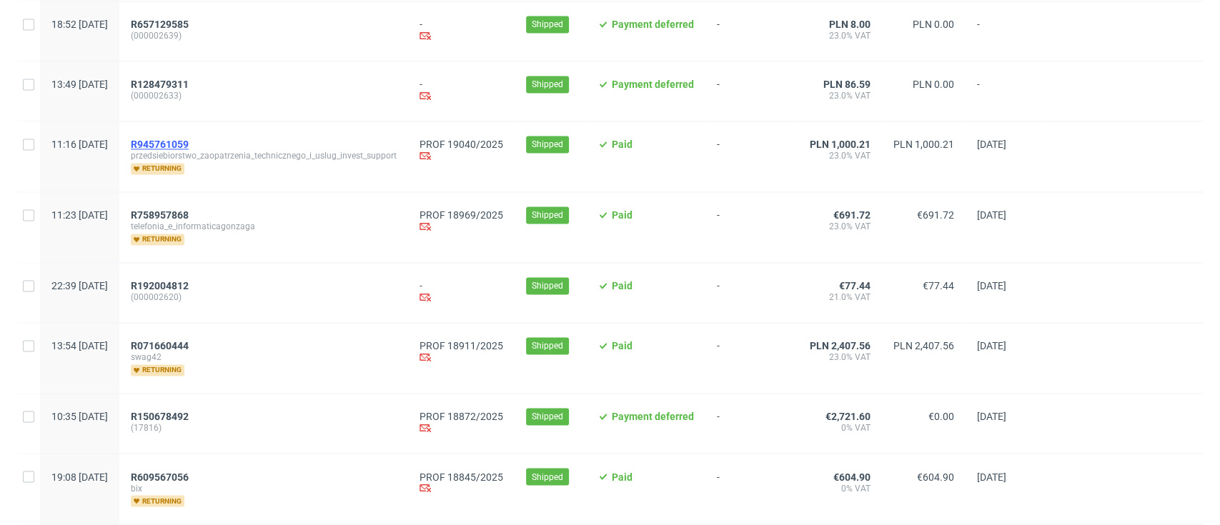
click at [189, 150] on span "R945761059" at bounding box center [160, 144] width 58 height 11
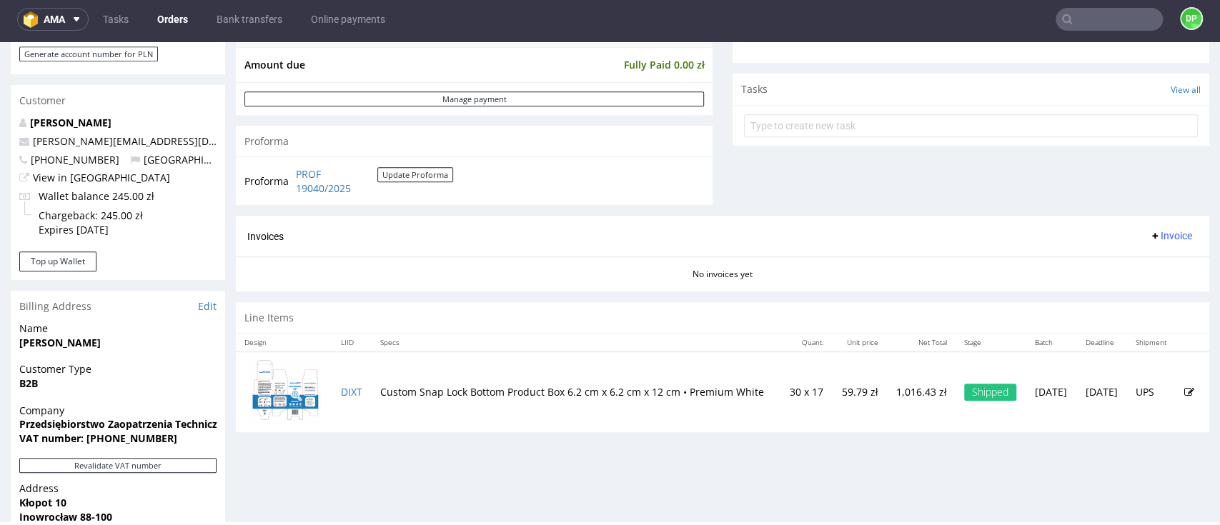
scroll to position [738, 0]
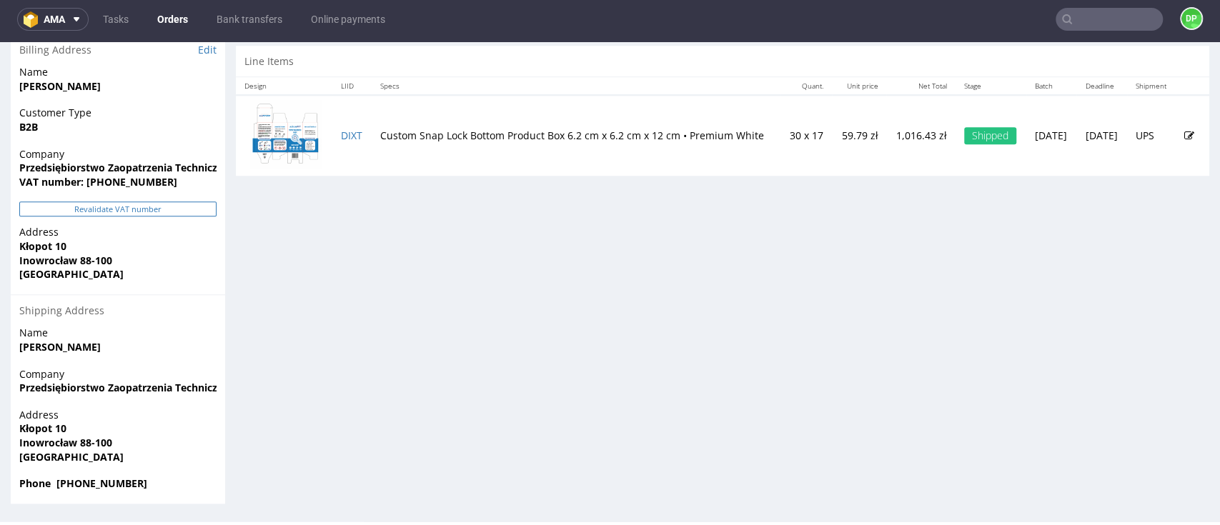
click at [143, 205] on button "Revalidate VAT number" at bounding box center [117, 209] width 197 height 15
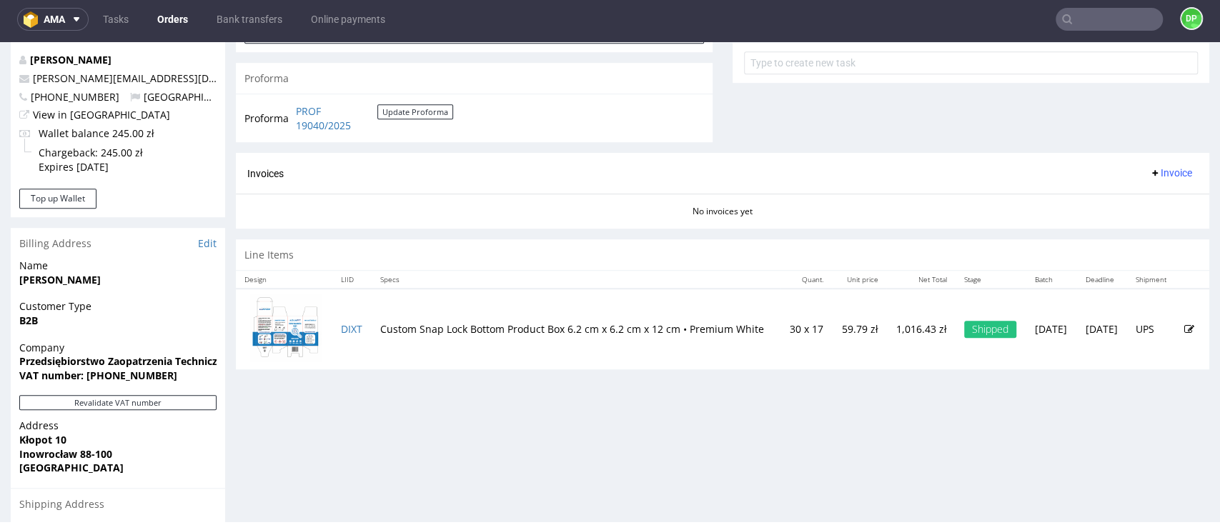
scroll to position [572, 0]
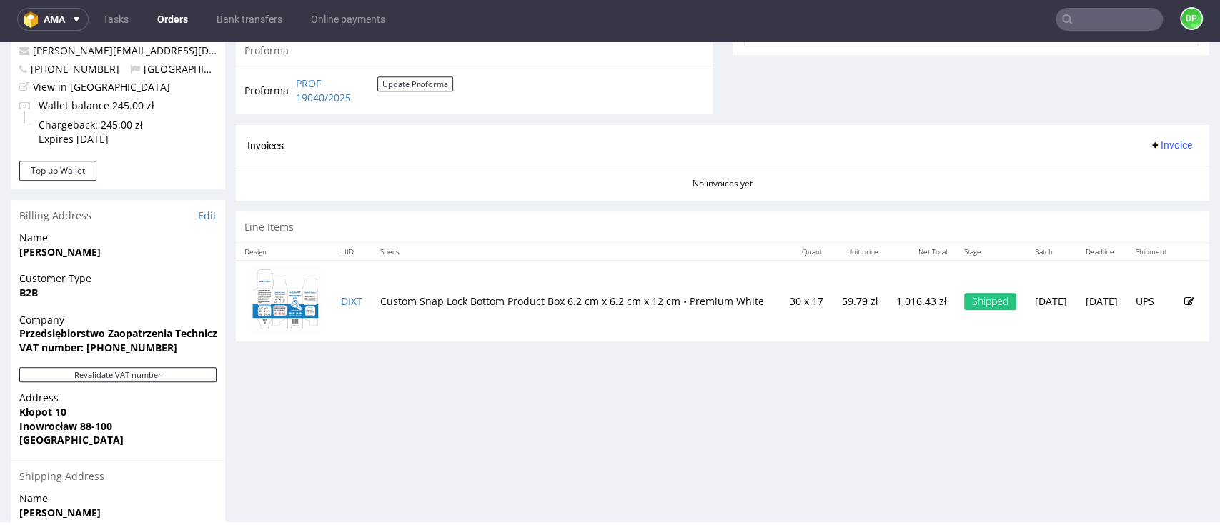
click at [1149, 144] on span "Invoice" at bounding box center [1170, 144] width 43 height 11
click at [1106, 169] on span at bounding box center [1100, 174] width 11 height 11
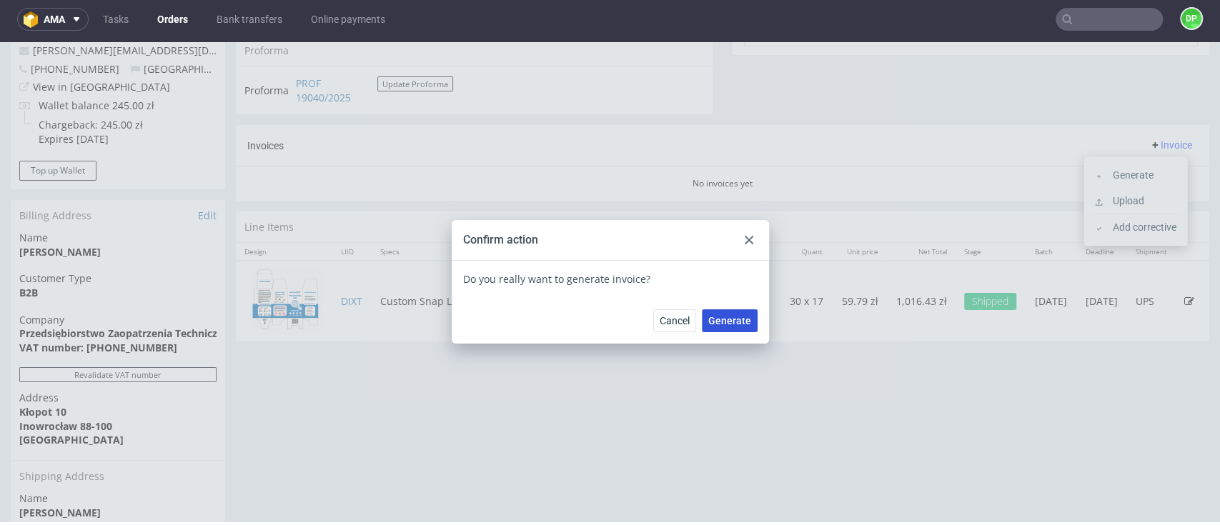
click at [708, 317] on span "Generate" at bounding box center [729, 321] width 43 height 10
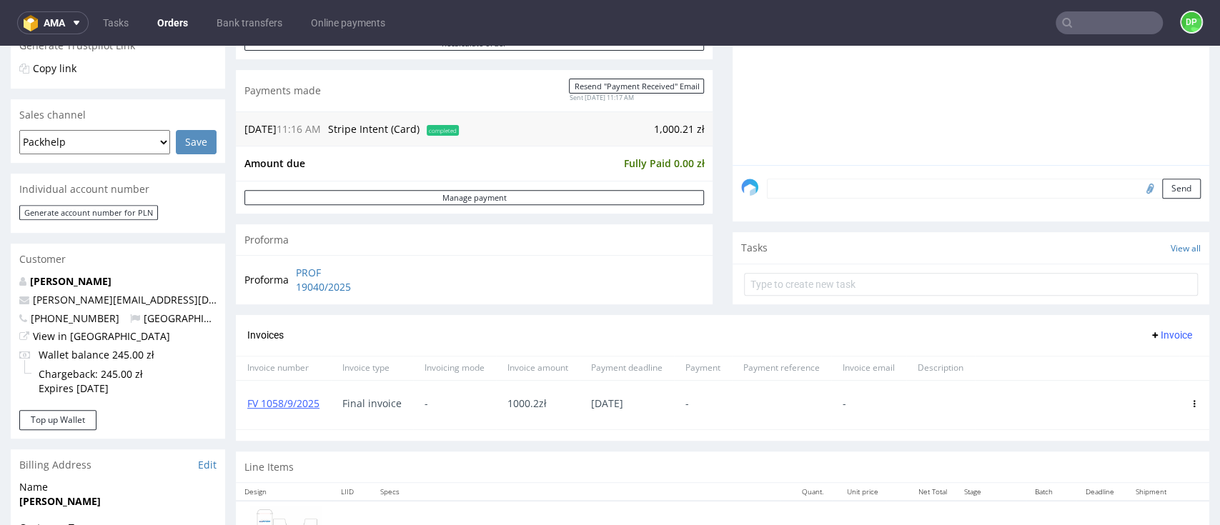
scroll to position [286, 0]
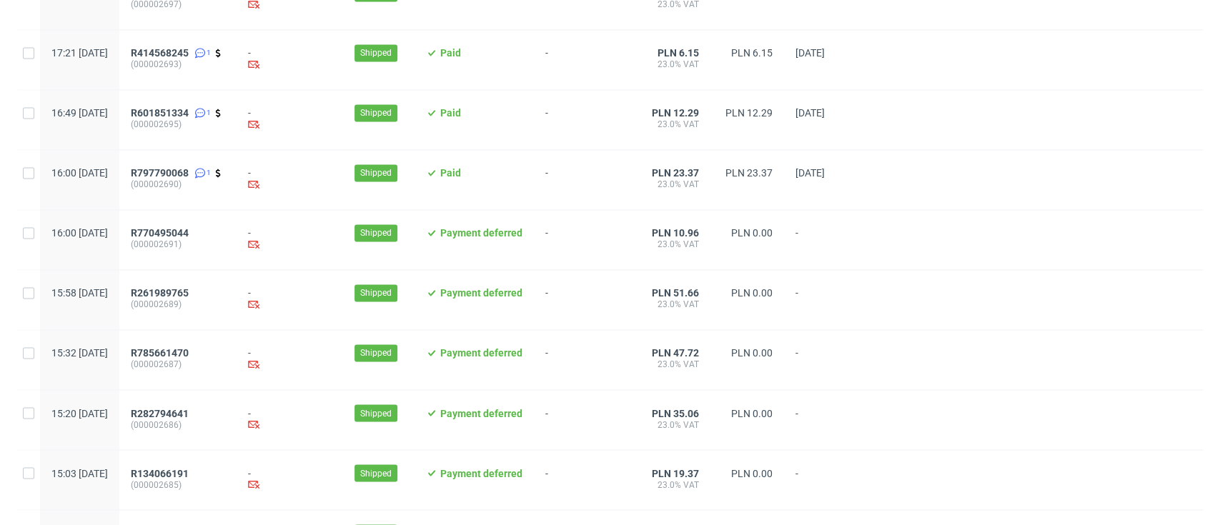
scroll to position [1513, 0]
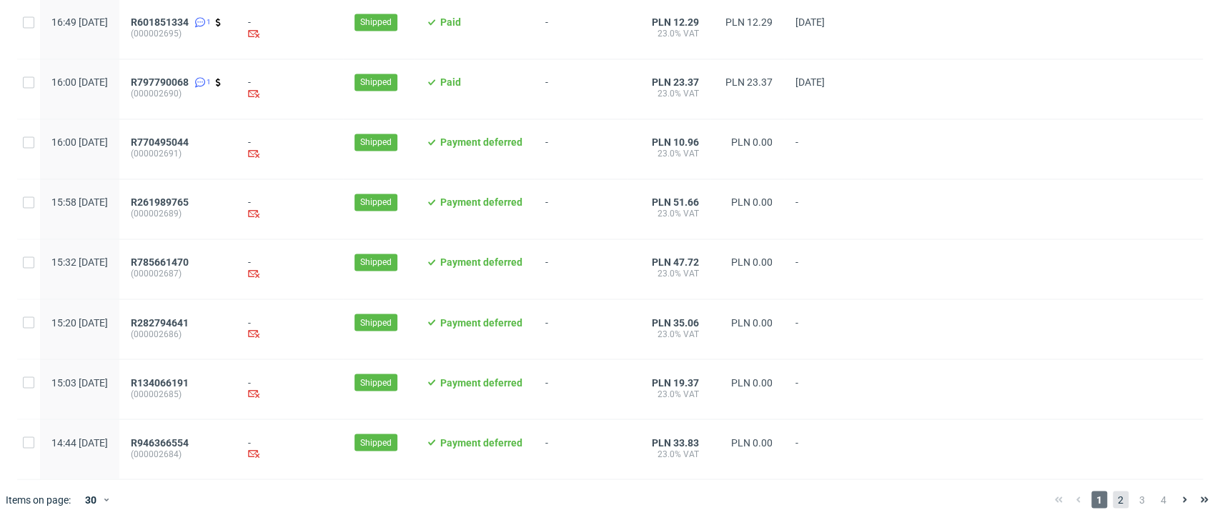
click at [1113, 498] on span "2" at bounding box center [1121, 499] width 16 height 17
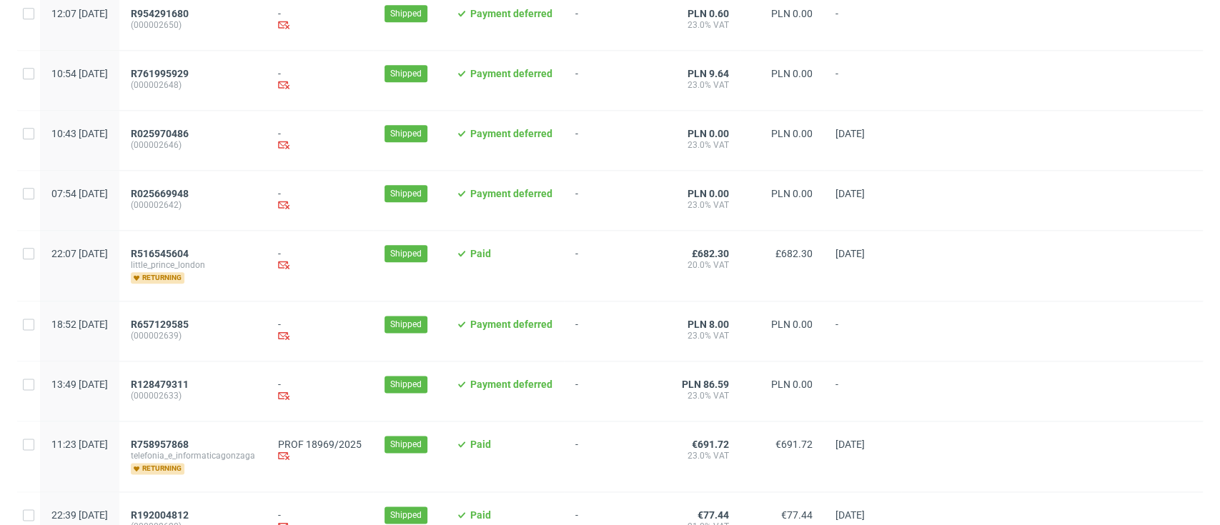
scroll to position [1239, 0]
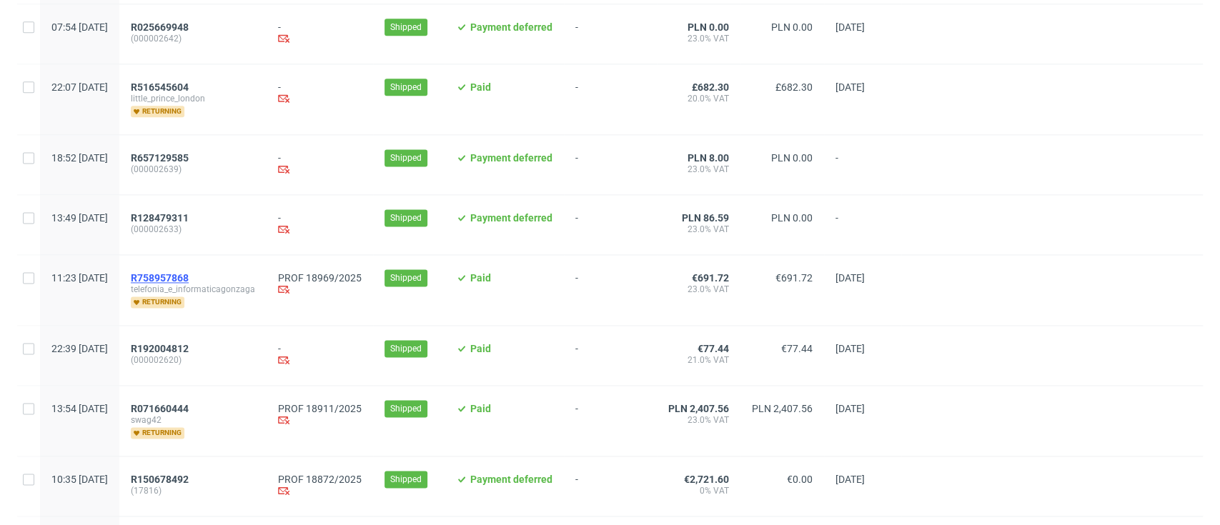
click at [189, 279] on span "R758957868" at bounding box center [160, 277] width 58 height 11
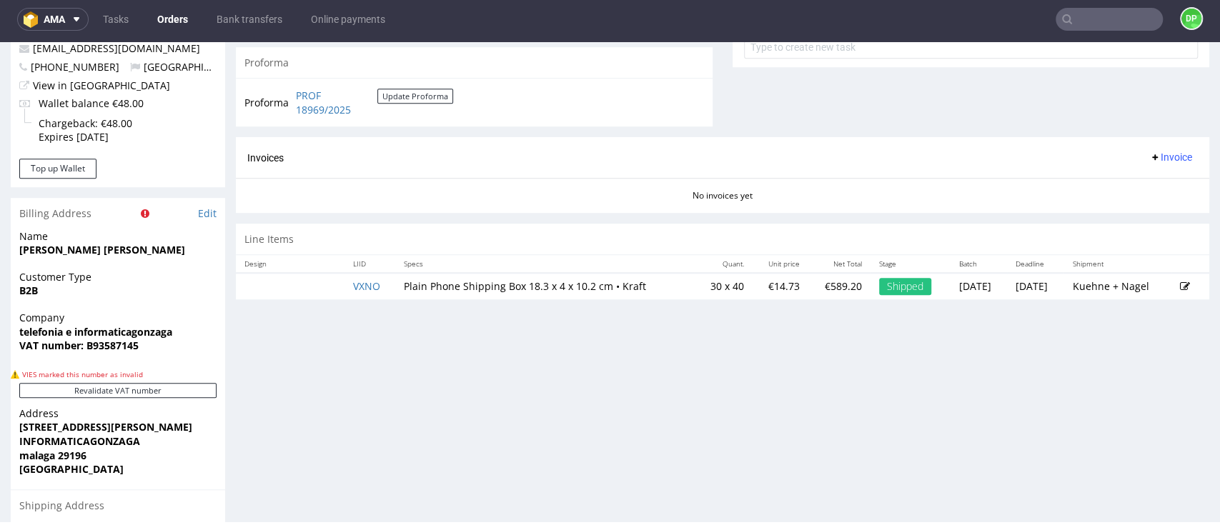
scroll to position [667, 0]
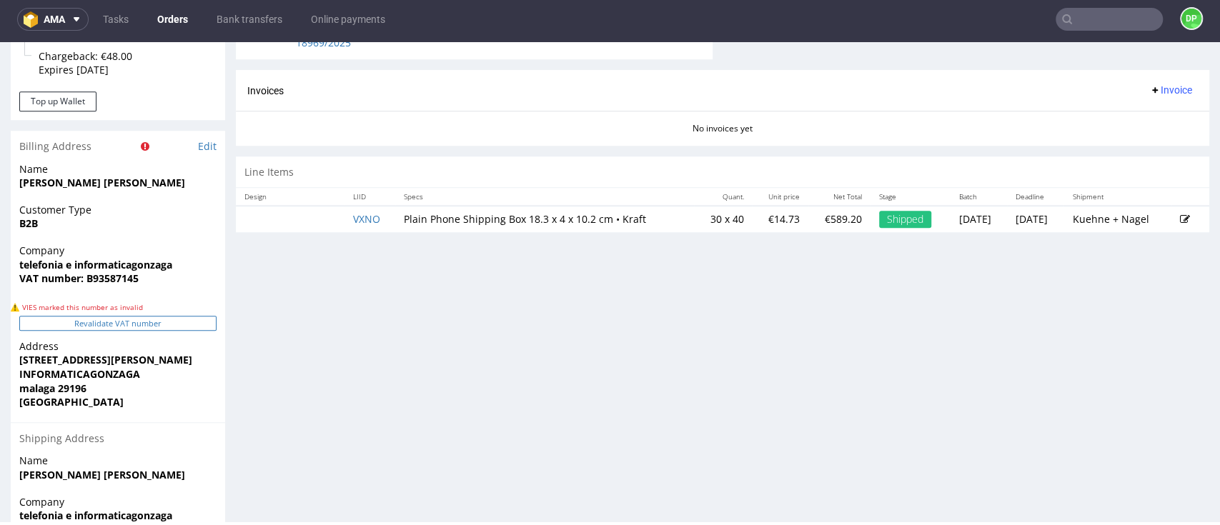
click at [122, 322] on button "Revalidate VAT number" at bounding box center [117, 323] width 197 height 15
drag, startPoint x: 154, startPoint y: 282, endPoint x: 88, endPoint y: 287, distance: 66.7
click at [88, 287] on div "Company telefonia e informaticagonzaga VAT number: B93587145" at bounding box center [118, 271] width 214 height 55
copy strong "B93587145"
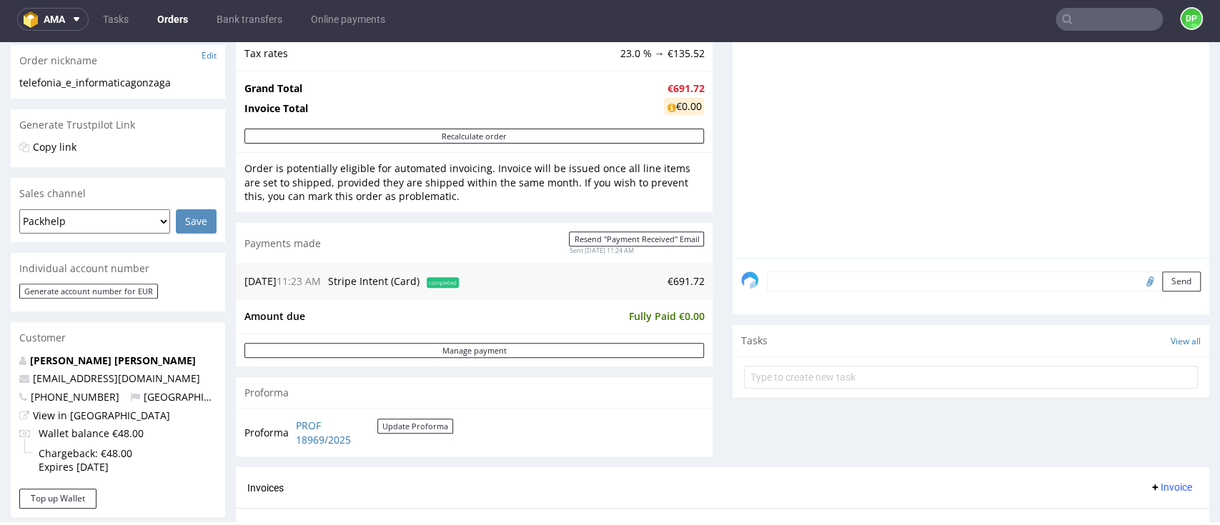
scroll to position [381, 0]
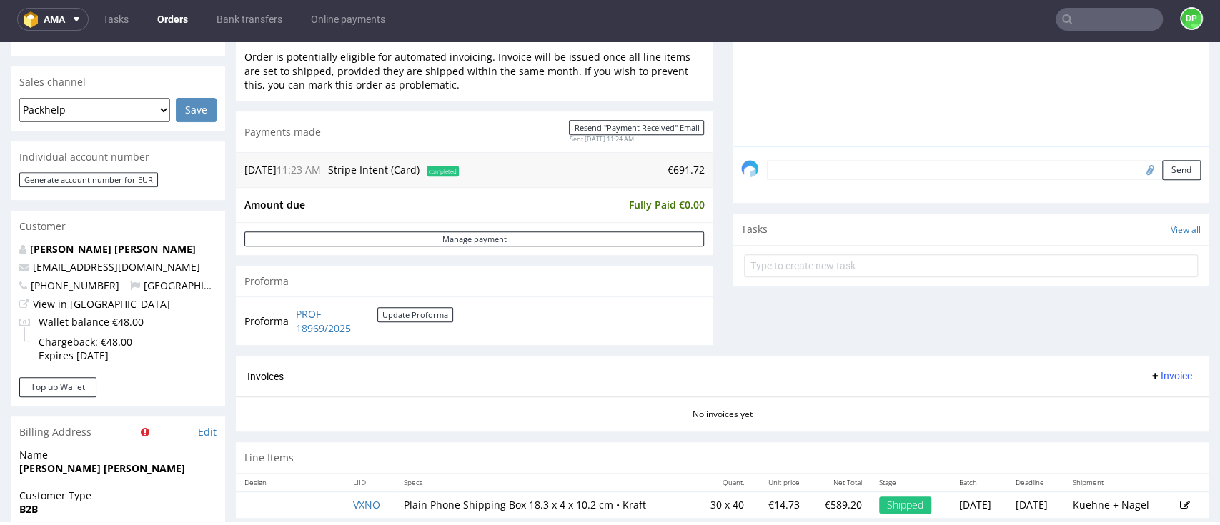
click at [1149, 380] on span "Invoice" at bounding box center [1170, 375] width 43 height 11
click at [1129, 402] on span "Generate" at bounding box center [1140, 406] width 69 height 14
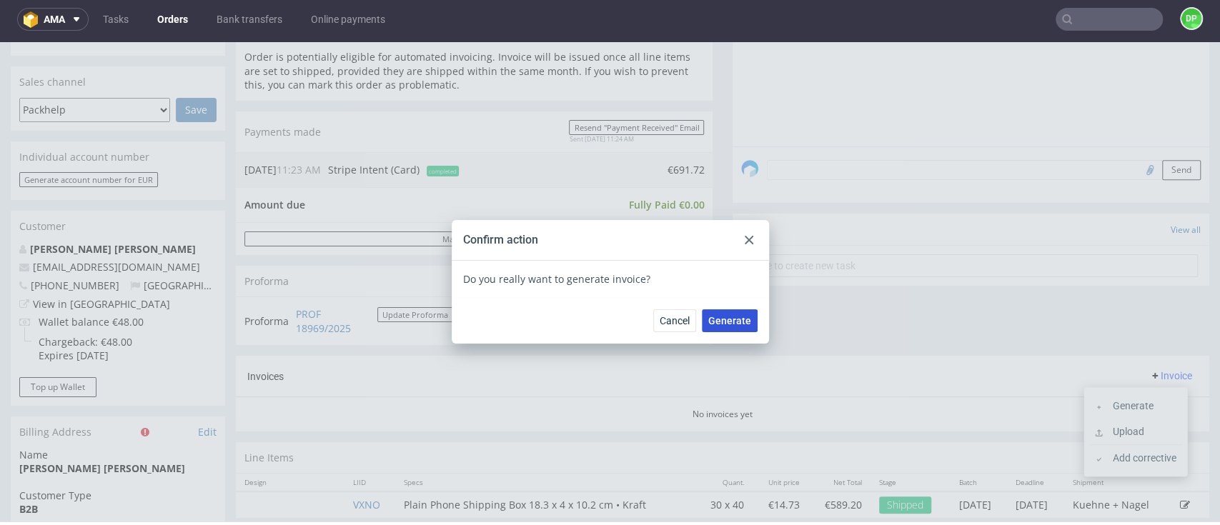
click at [735, 325] on span "Generate" at bounding box center [729, 321] width 43 height 10
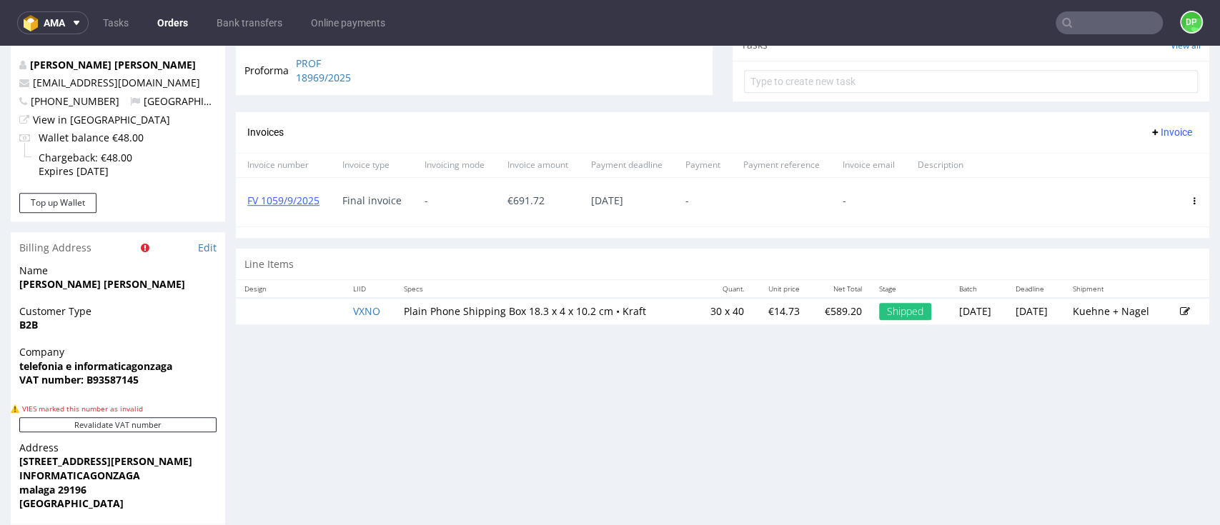
scroll to position [572, 0]
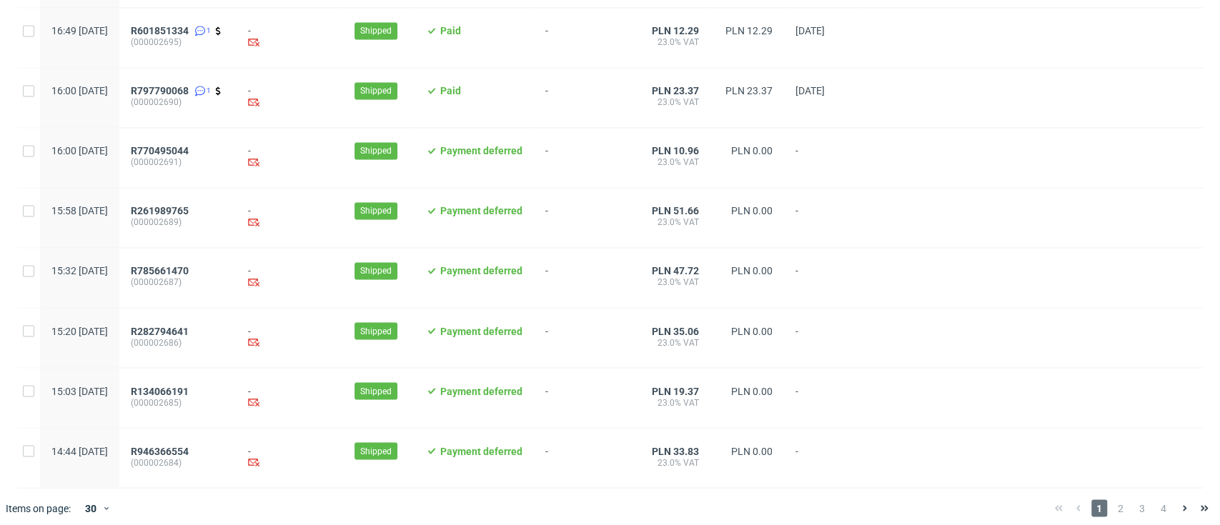
scroll to position [1513, 0]
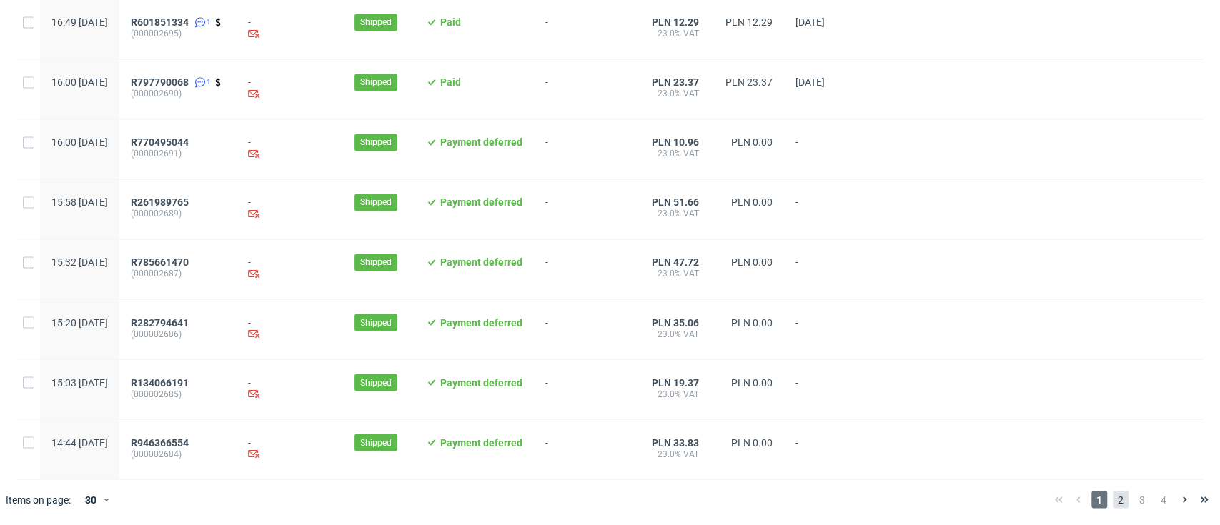
click at [1113, 502] on span "2" at bounding box center [1121, 499] width 16 height 17
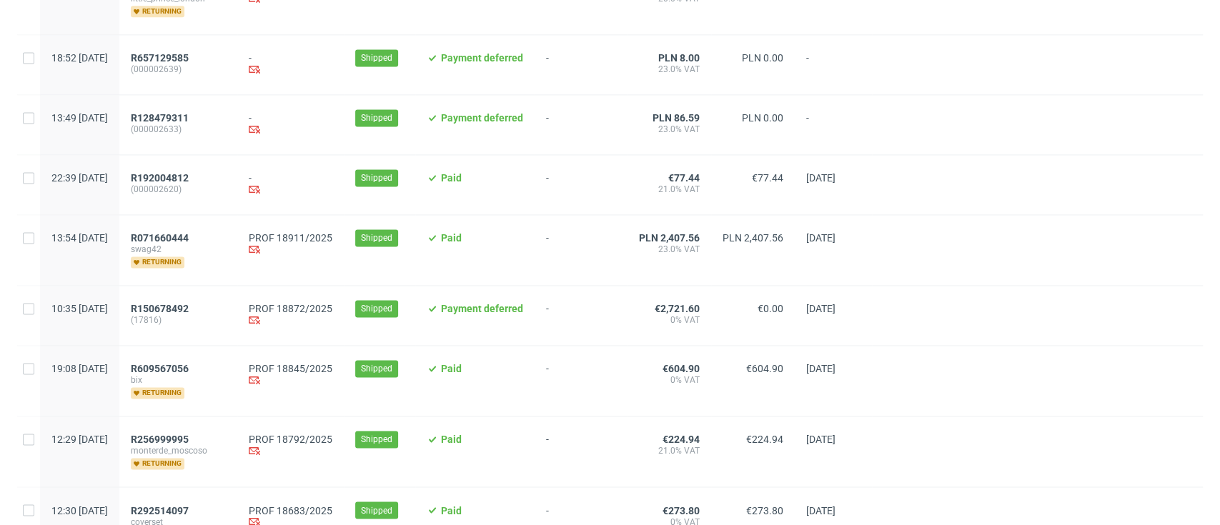
scroll to position [1429, 0]
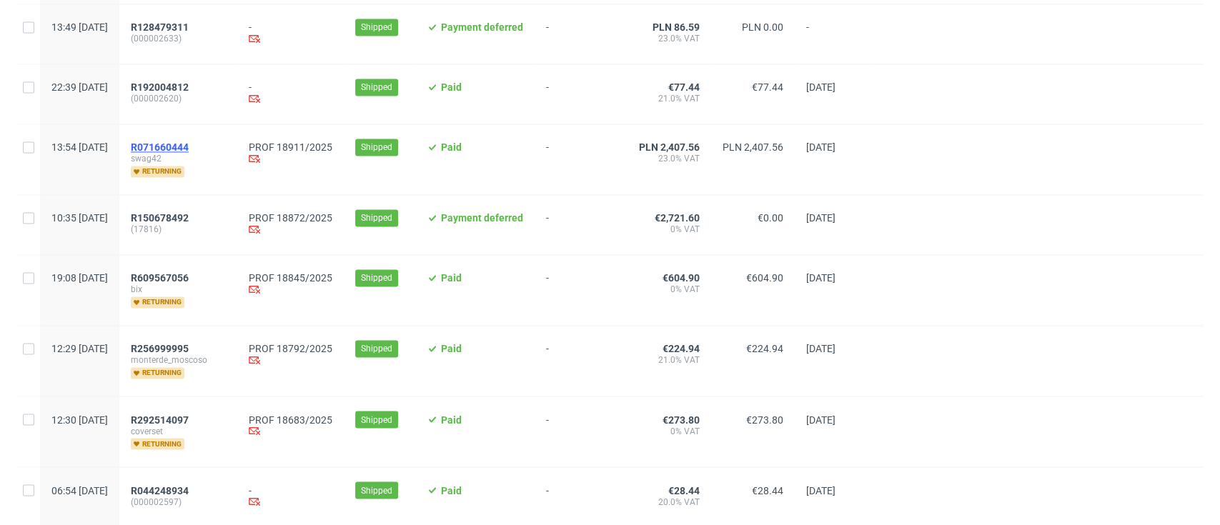
click at [189, 152] on span "R071660444" at bounding box center [160, 147] width 58 height 11
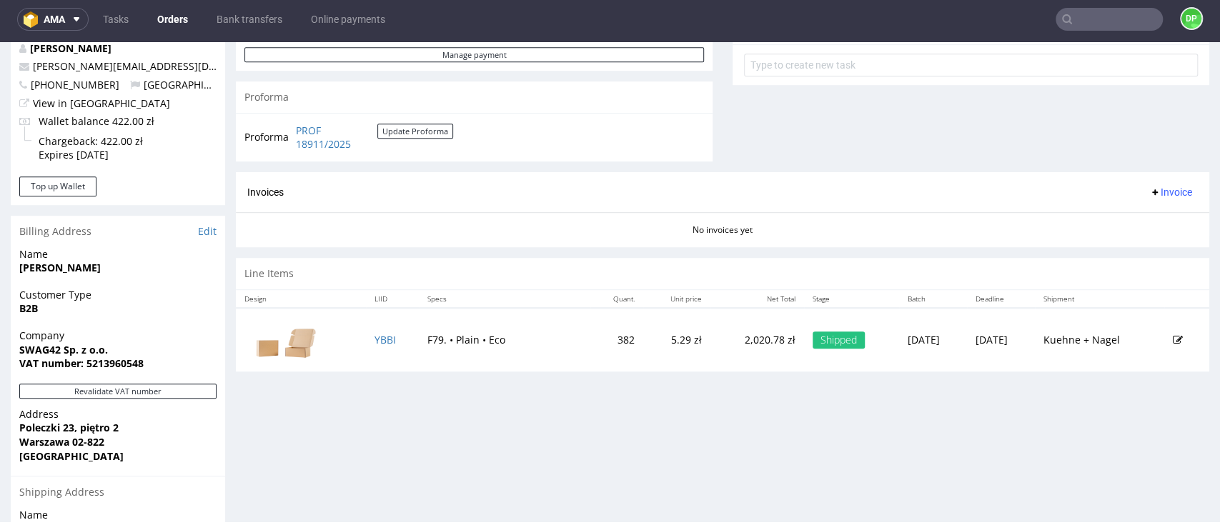
scroll to position [572, 0]
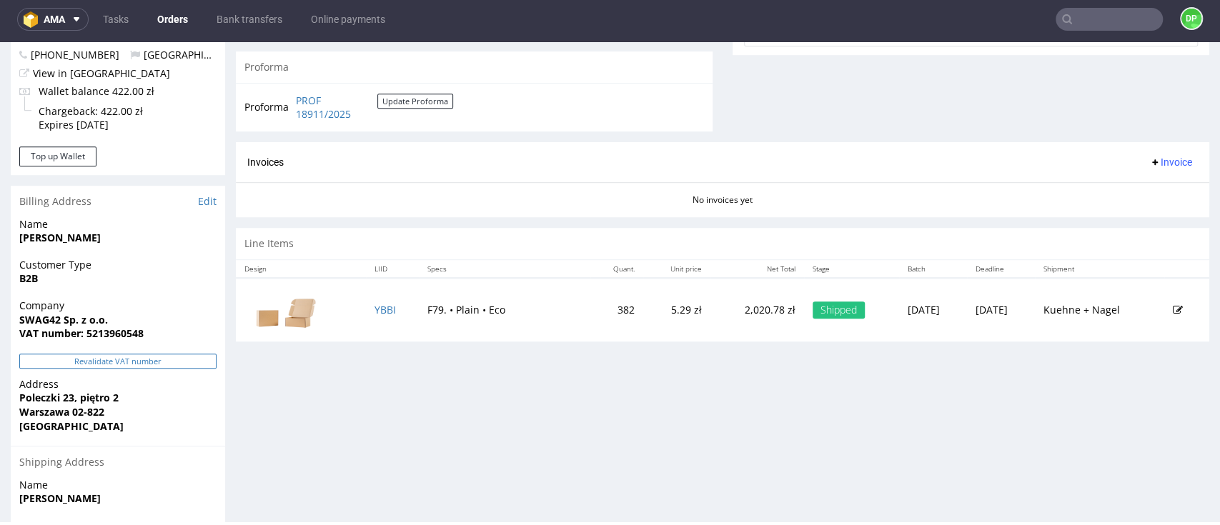
click at [104, 361] on button "Revalidate VAT number" at bounding box center [117, 361] width 197 height 15
click at [1149, 163] on span "Invoice" at bounding box center [1170, 162] width 43 height 11
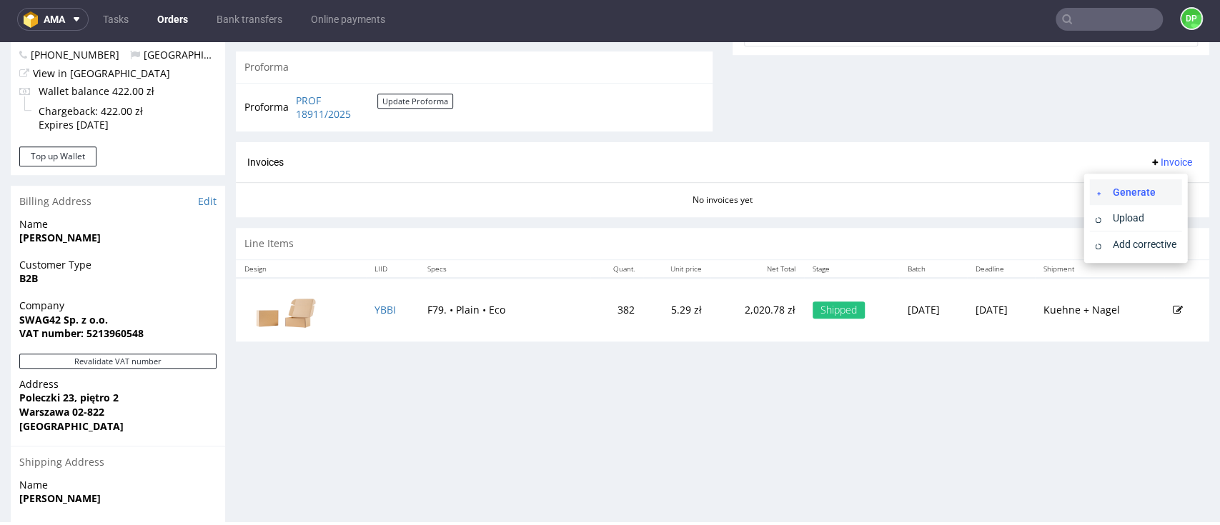
click at [1128, 184] on li "Generate" at bounding box center [1135, 192] width 92 height 26
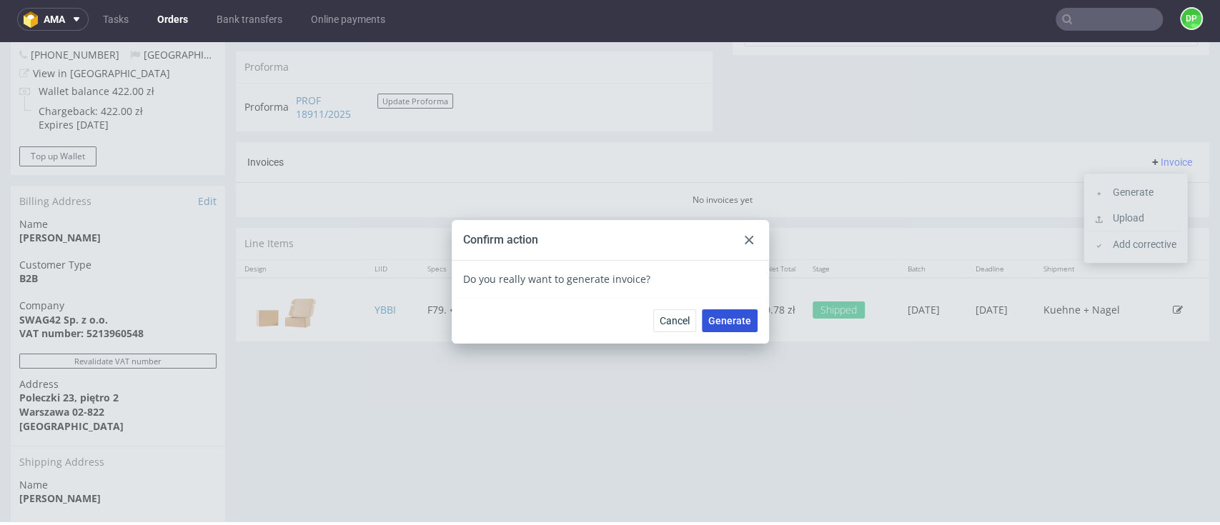
click at [714, 317] on span "Generate" at bounding box center [729, 321] width 43 height 10
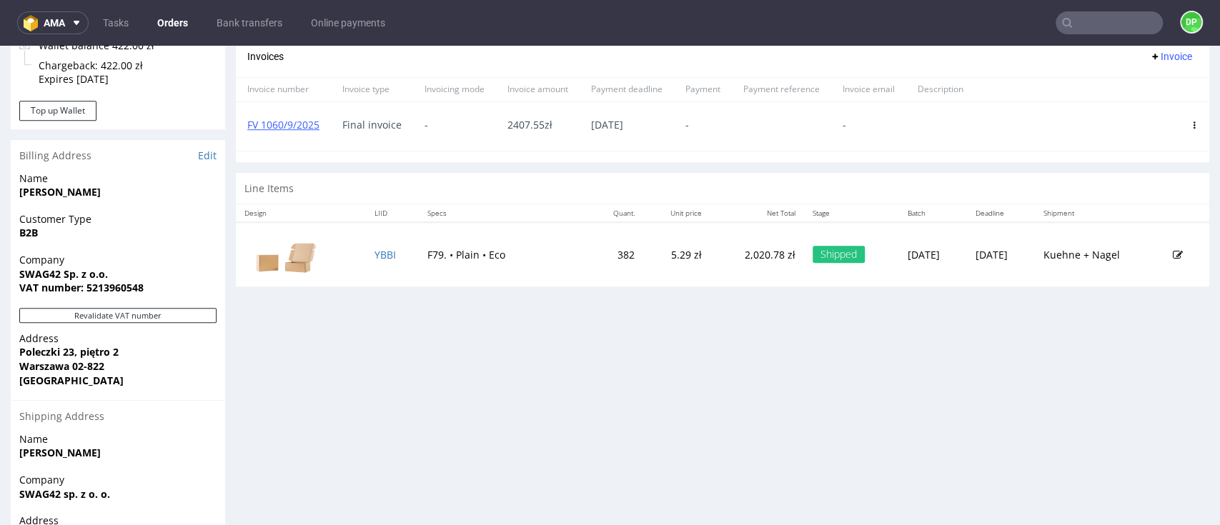
scroll to position [247, 0]
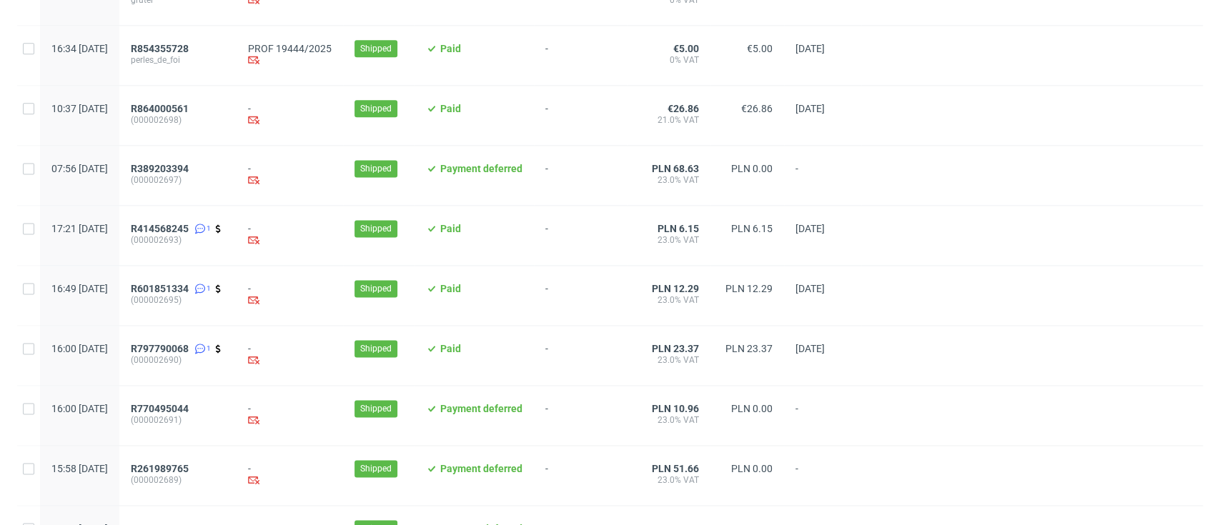
scroll to position [1513, 0]
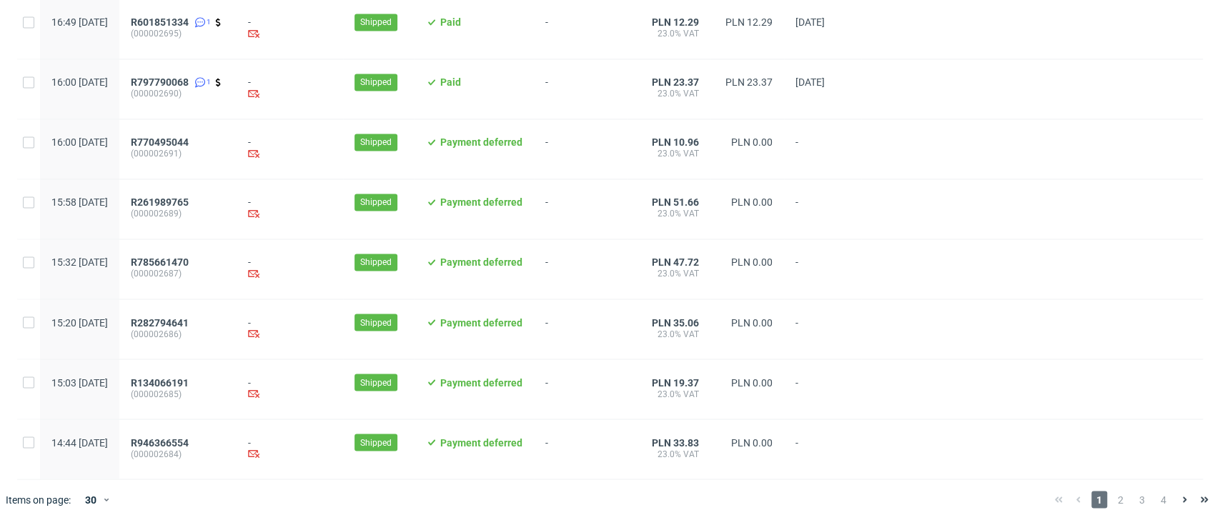
click at [1096, 494] on div "1 2 3 4" at bounding box center [1132, 499] width 166 height 17
click at [1113, 501] on span "2" at bounding box center [1121, 499] width 16 height 17
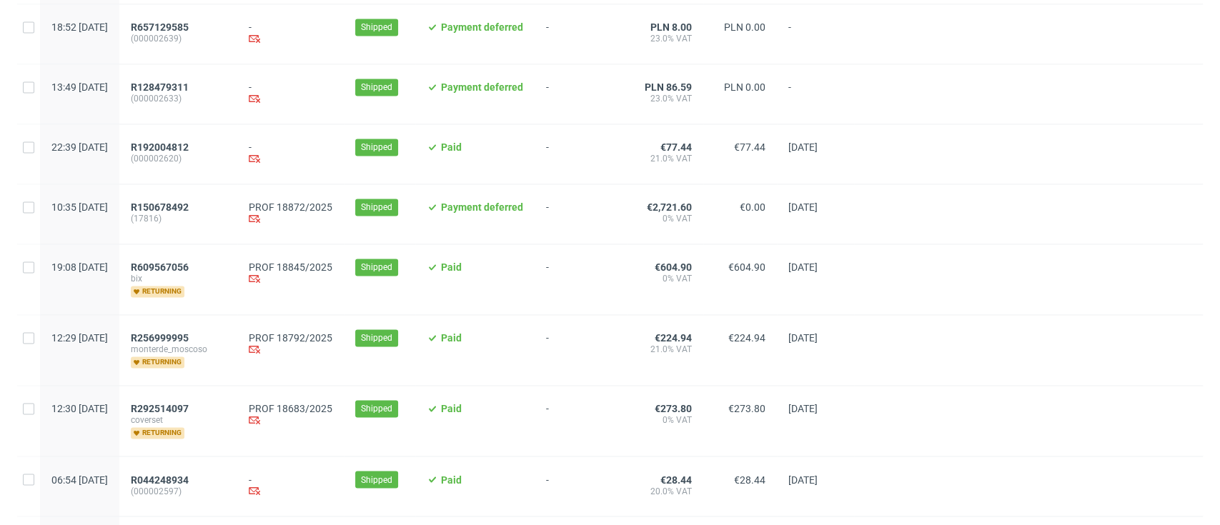
scroll to position [1352, 0]
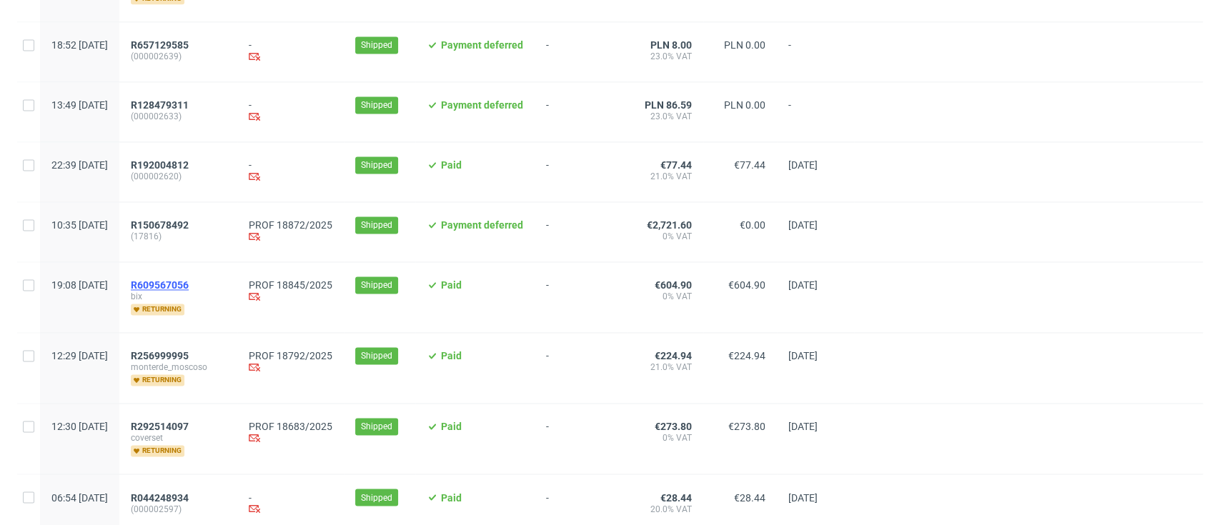
click at [189, 289] on span "R609567056" at bounding box center [160, 284] width 58 height 11
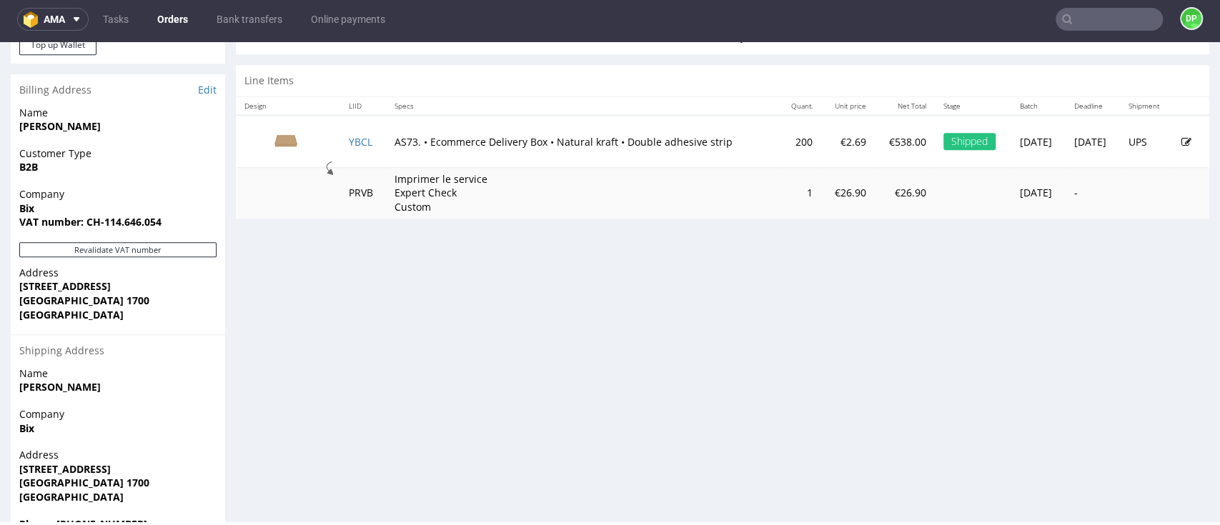
scroll to position [723, 0]
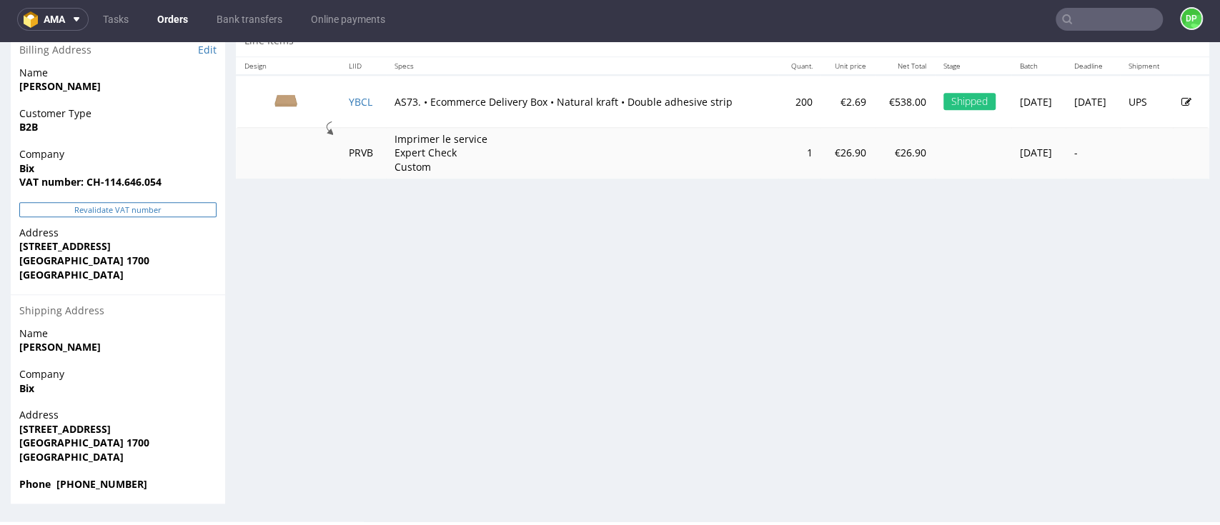
click at [124, 211] on button "Revalidate VAT number" at bounding box center [117, 209] width 197 height 15
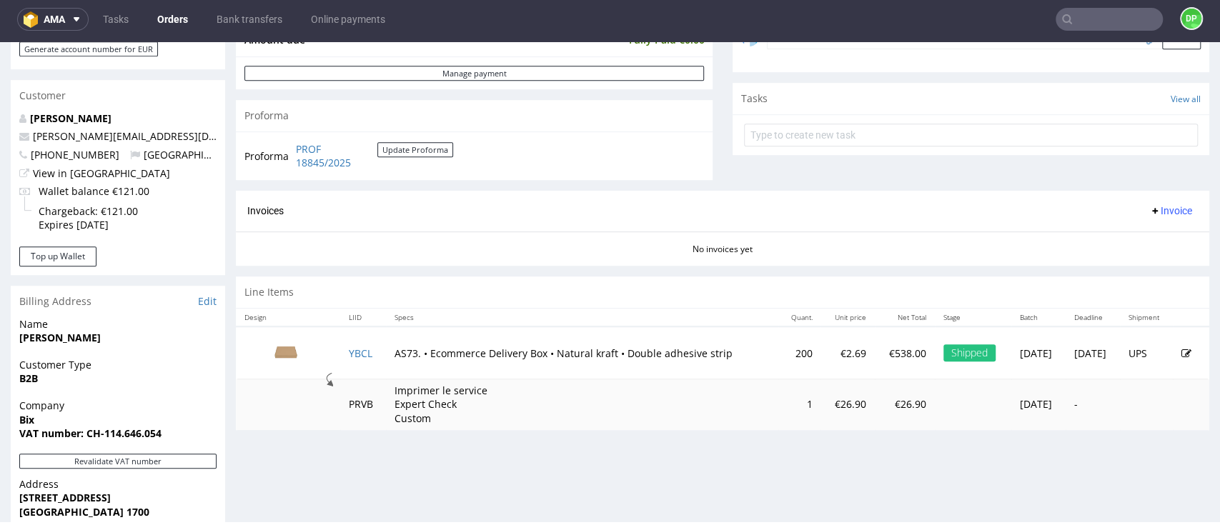
scroll to position [476, 0]
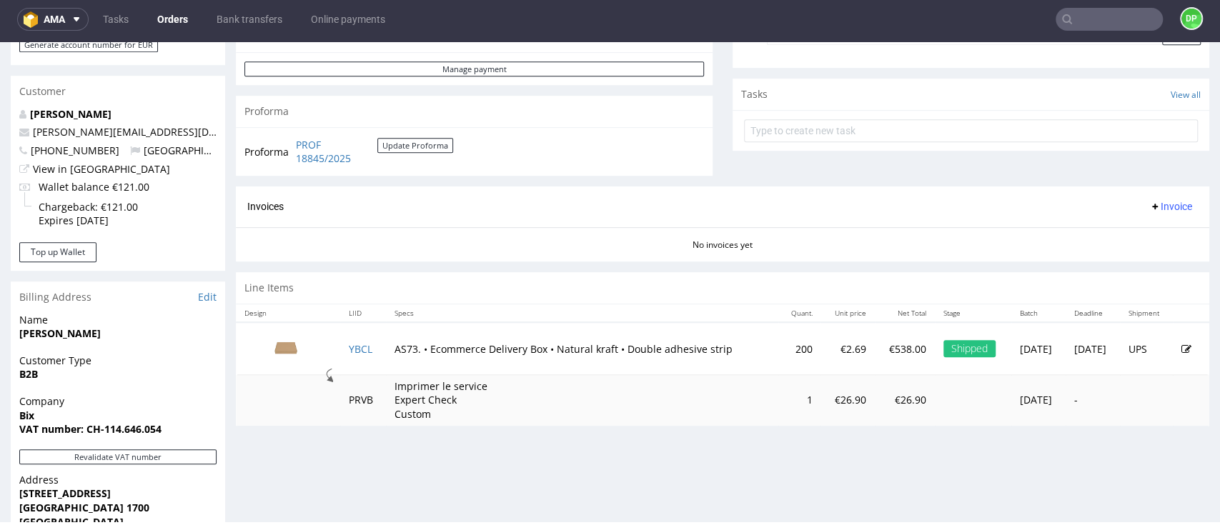
click at [1149, 204] on span "Invoice" at bounding box center [1170, 206] width 43 height 11
click at [1119, 232] on span "Generate" at bounding box center [1140, 236] width 69 height 14
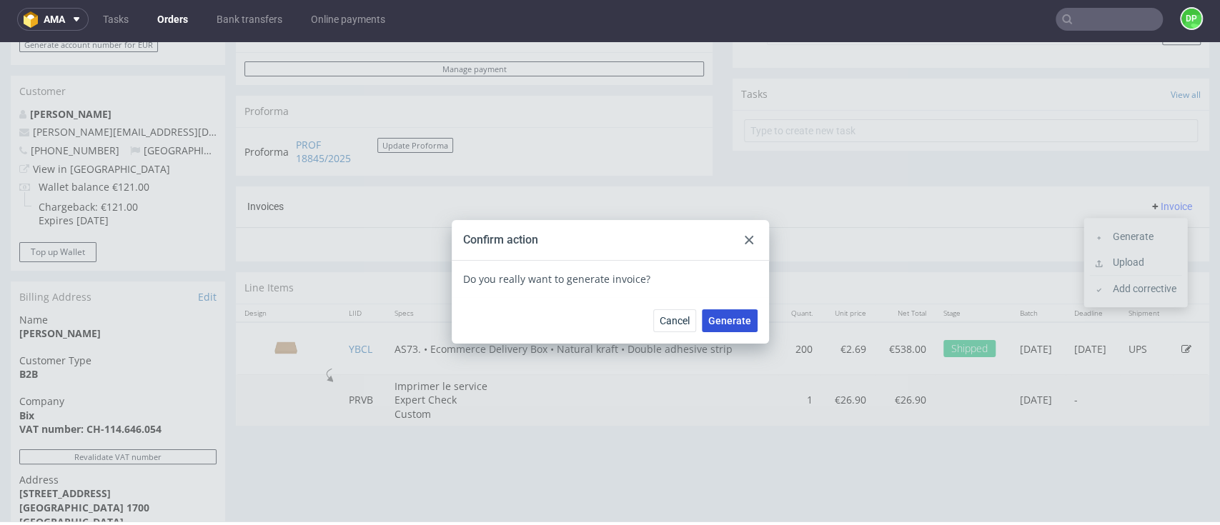
click at [730, 319] on span "Generate" at bounding box center [729, 321] width 43 height 10
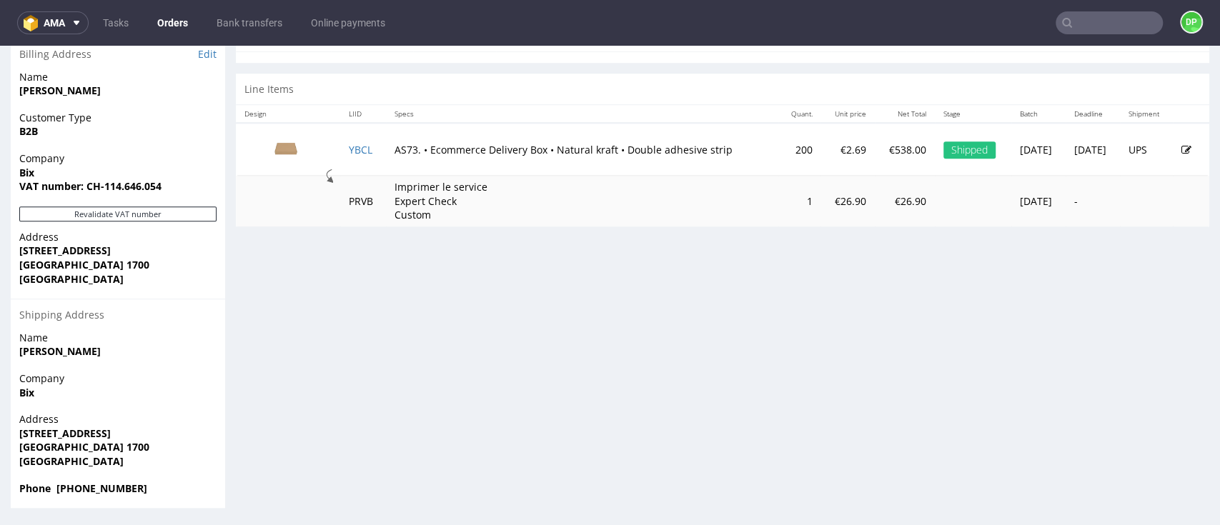
scroll to position [723, 0]
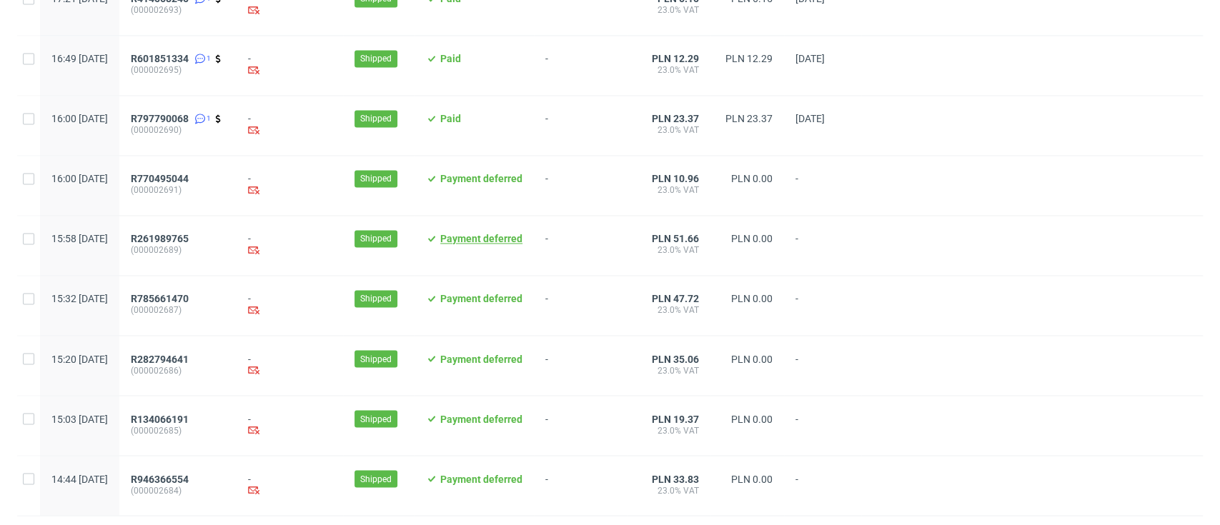
scroll to position [1513, 0]
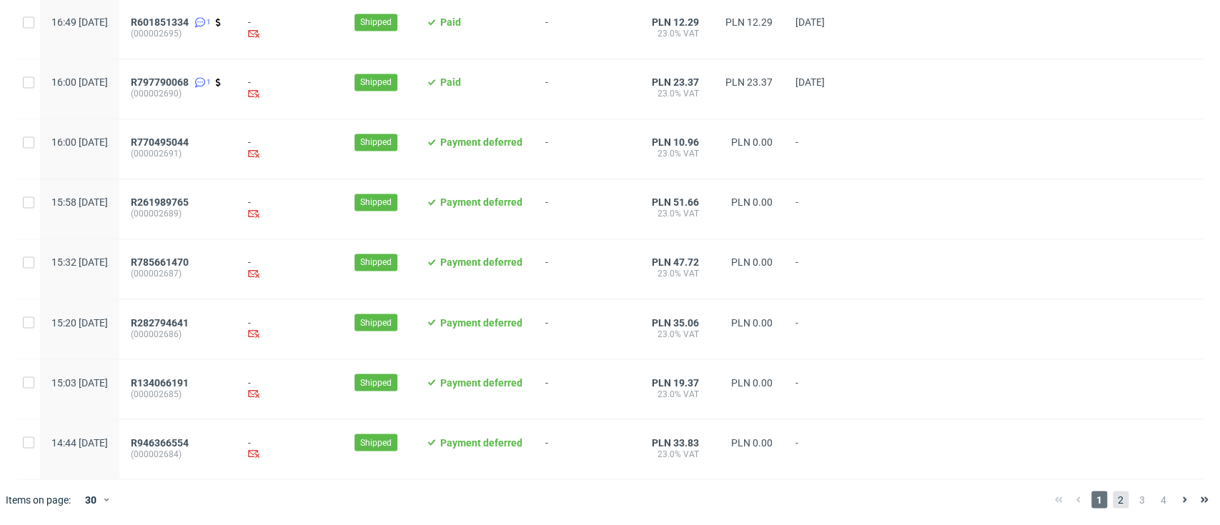
click at [1113, 496] on span "2" at bounding box center [1121, 499] width 16 height 17
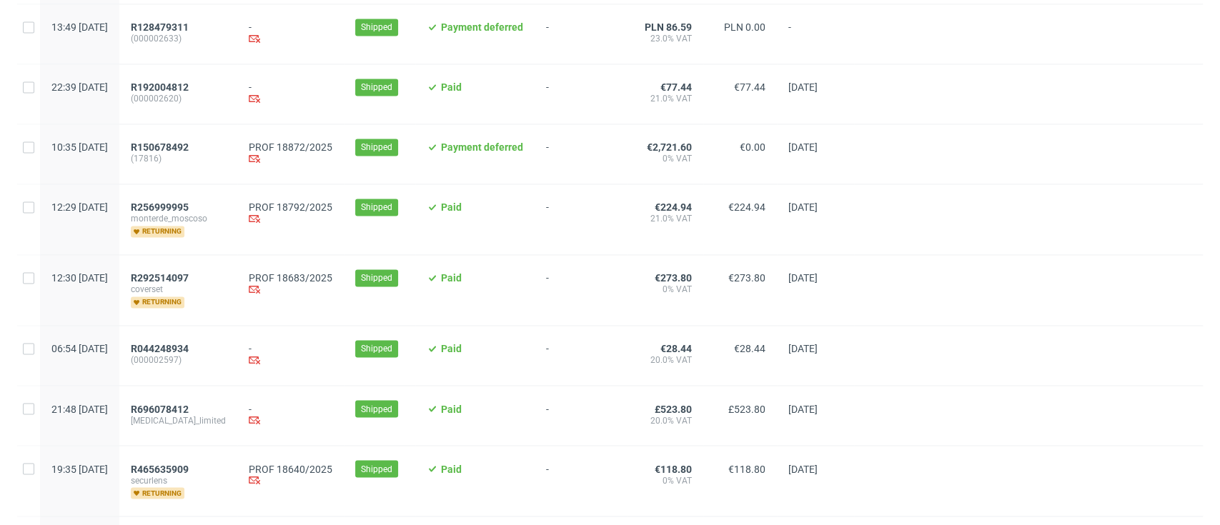
scroll to position [1525, 0]
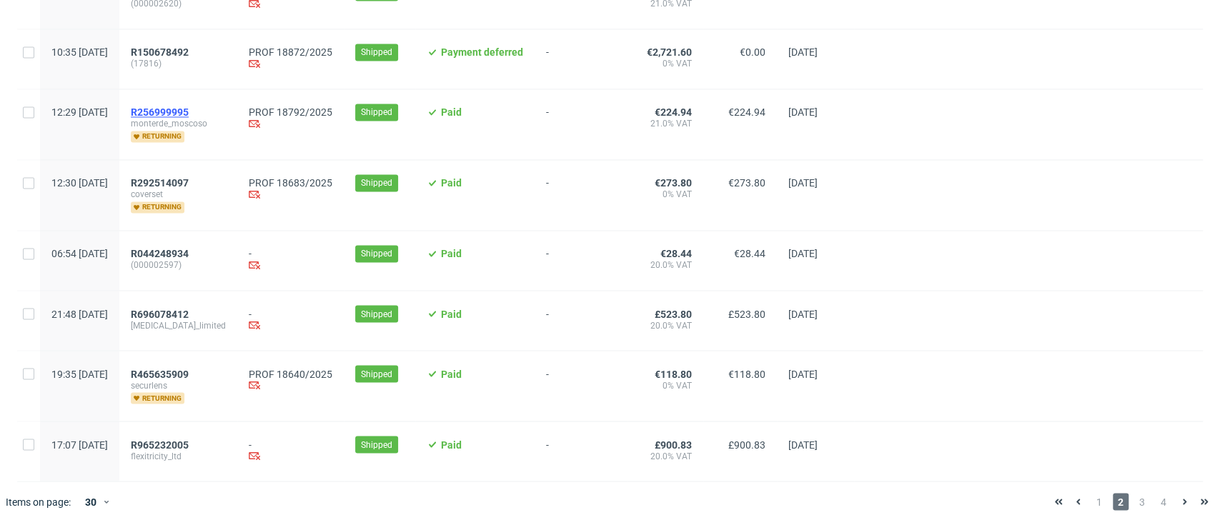
click at [189, 114] on span "R256999995" at bounding box center [160, 111] width 58 height 11
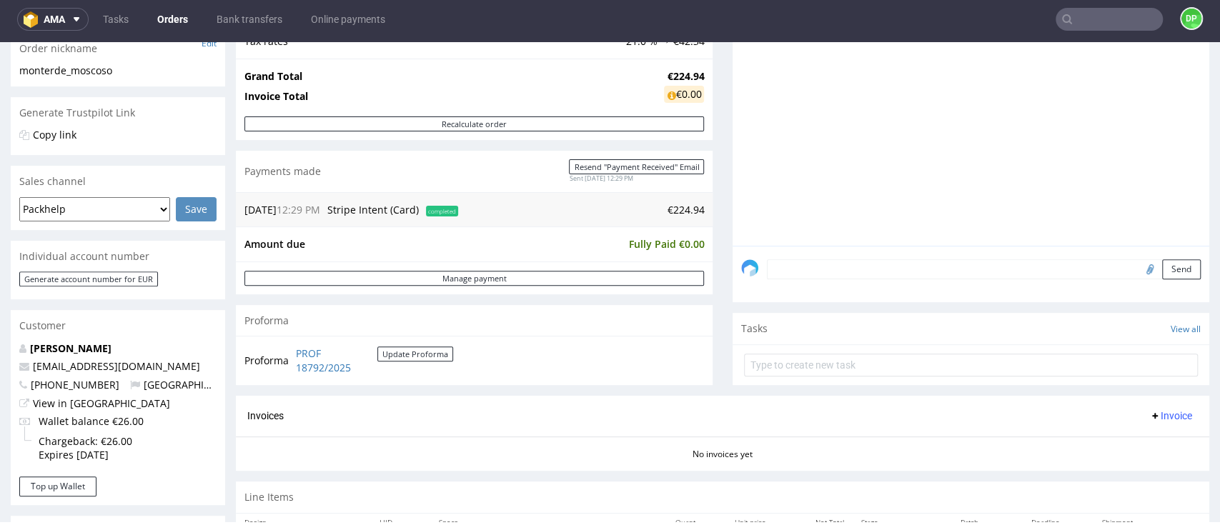
scroll to position [476, 0]
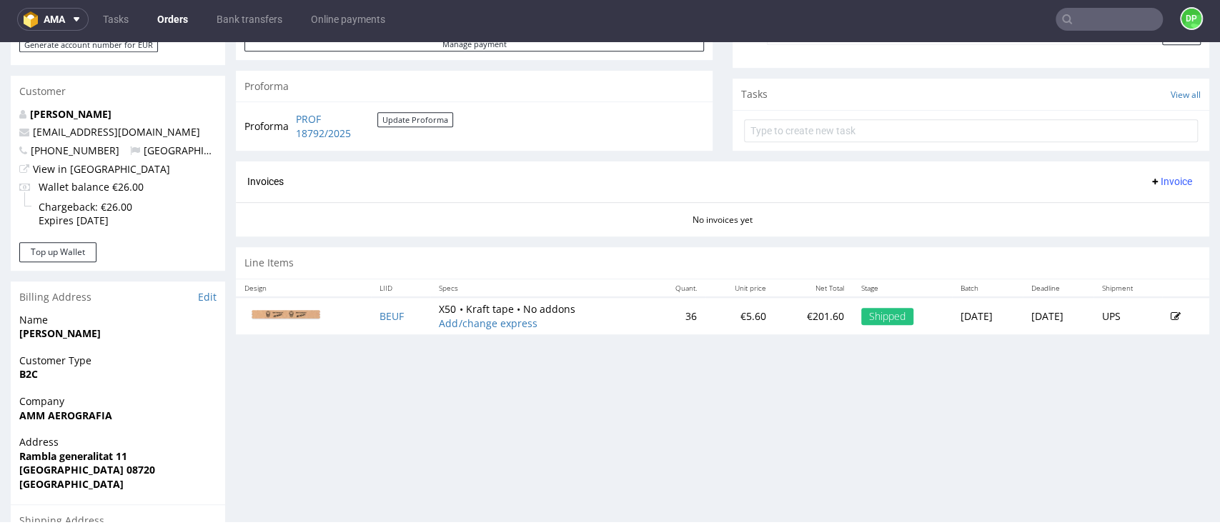
click at [1149, 177] on icon at bounding box center [1154, 181] width 11 height 11
click at [1134, 201] on li "Generate" at bounding box center [1135, 211] width 92 height 26
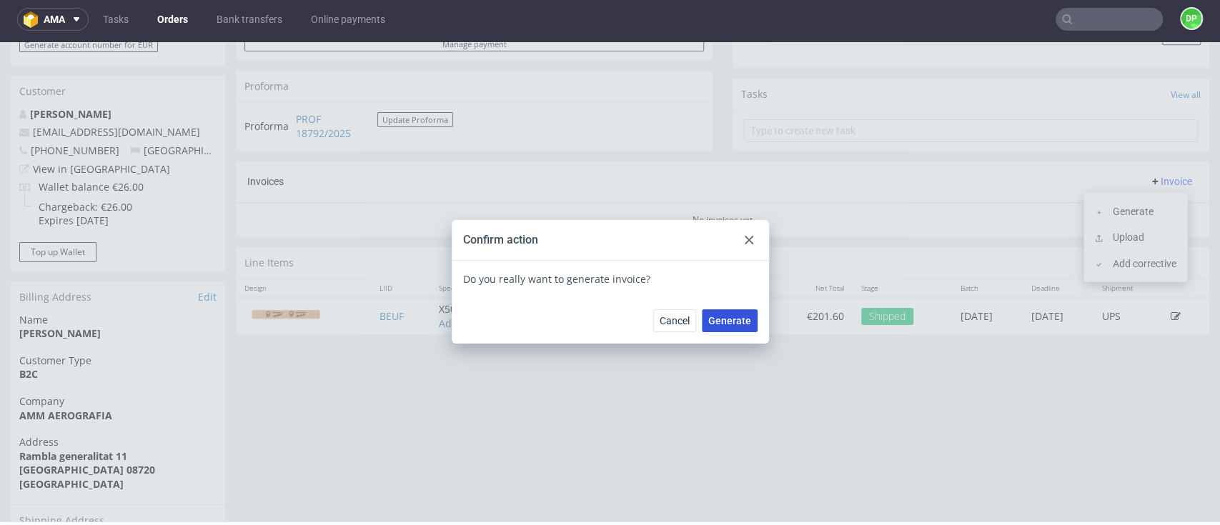
click at [732, 319] on span "Generate" at bounding box center [729, 321] width 43 height 10
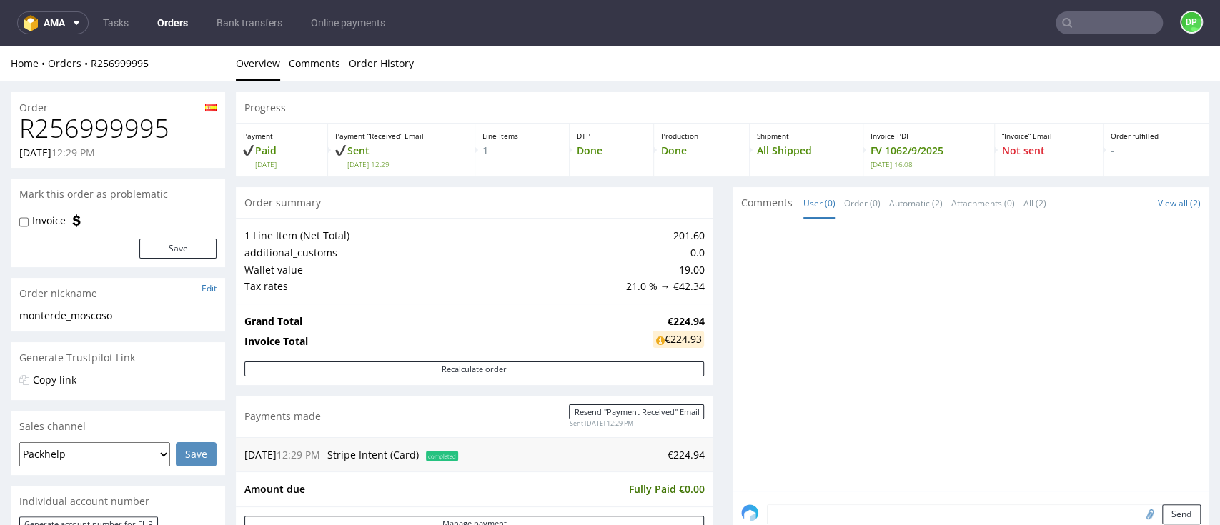
scroll to position [476, 0]
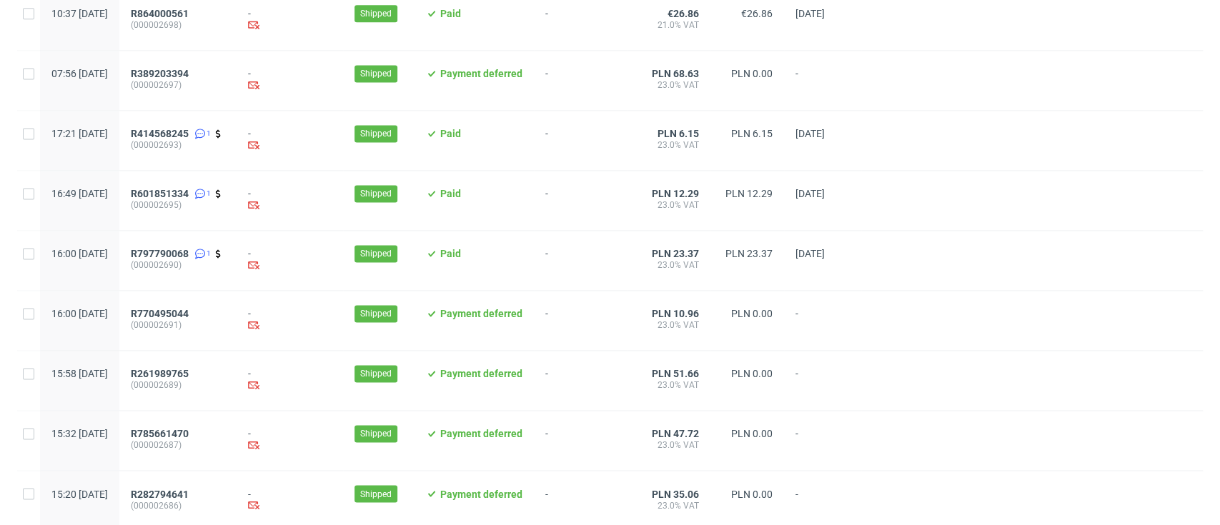
scroll to position [1513, 0]
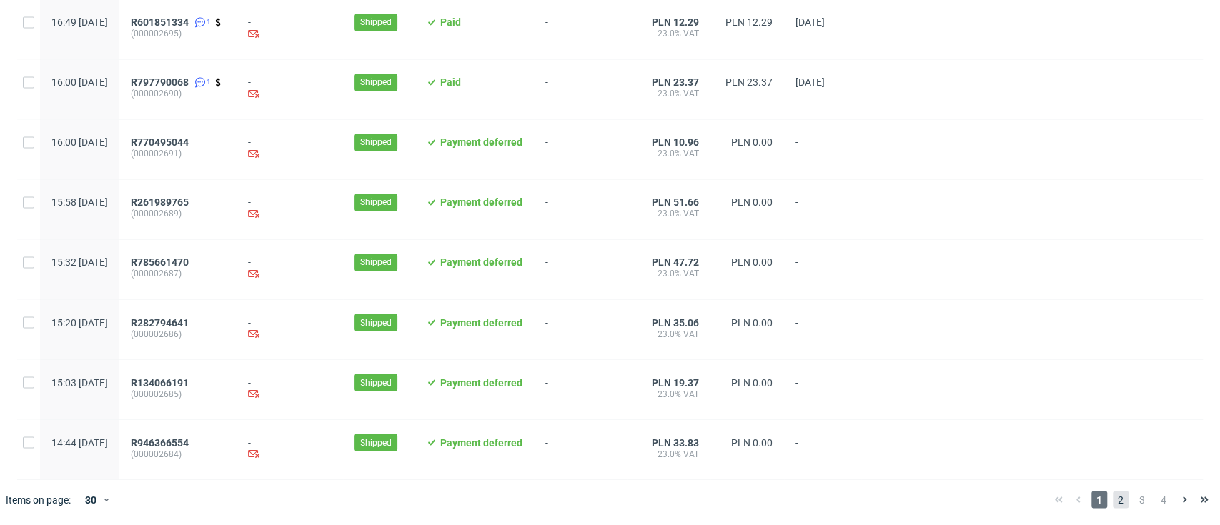
click at [1113, 505] on span "2" at bounding box center [1121, 499] width 16 height 17
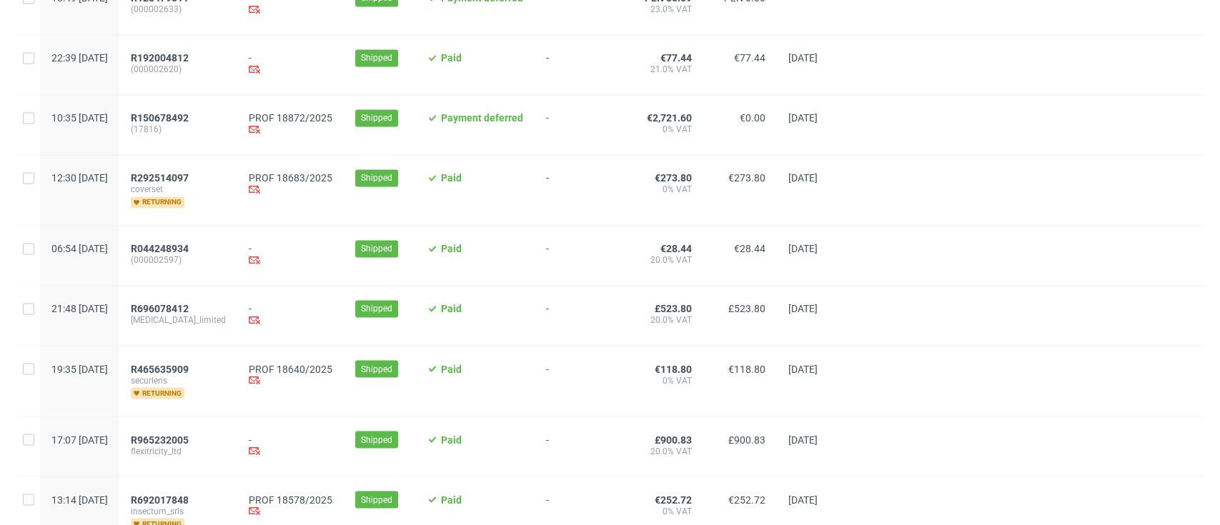
scroll to position [1429, 0]
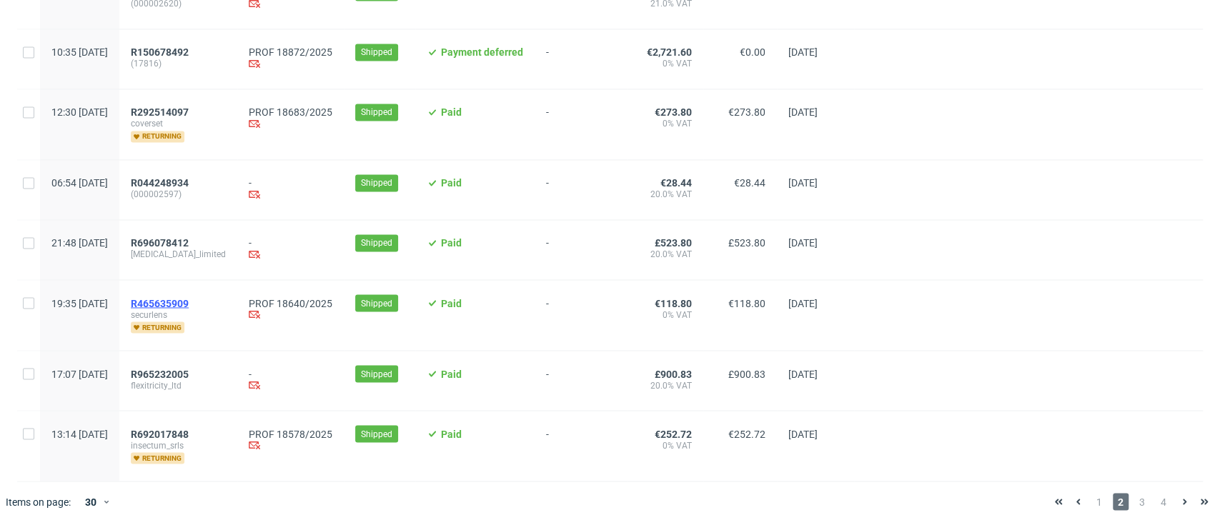
click at [189, 307] on span "R465635909" at bounding box center [160, 302] width 58 height 11
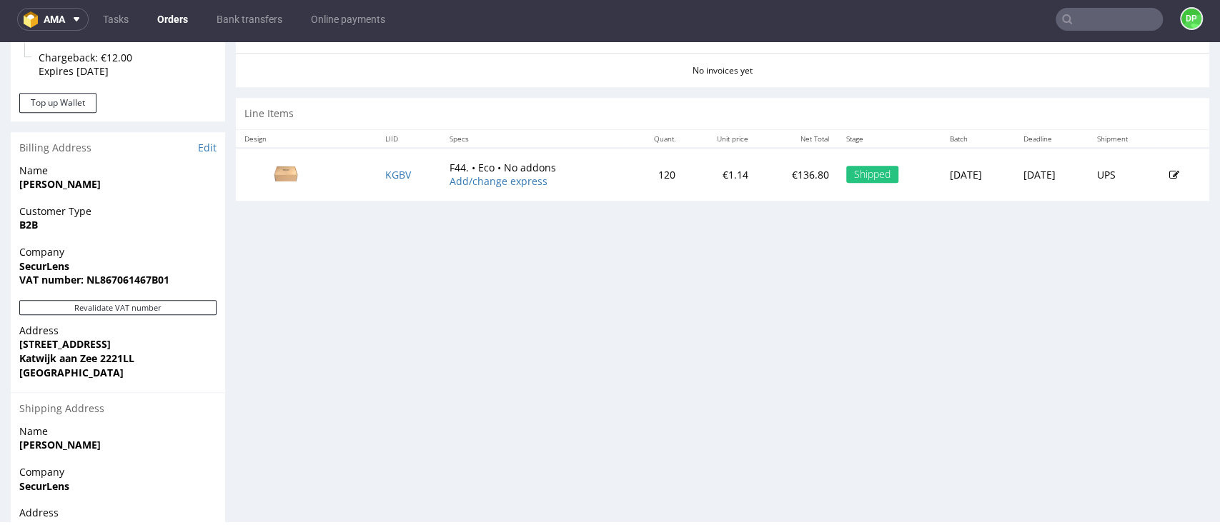
scroll to position [667, 0]
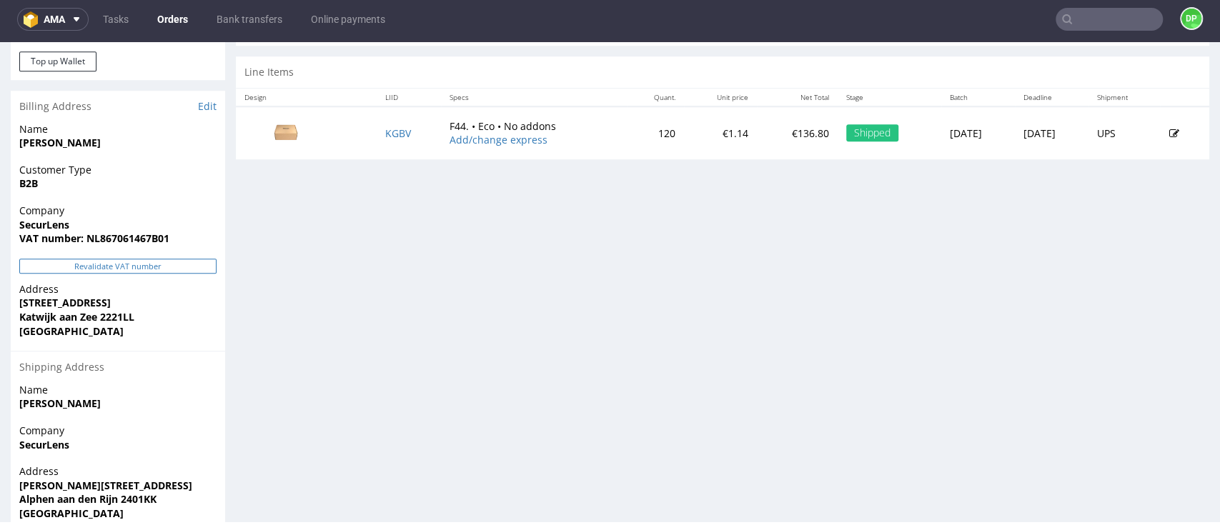
click at [129, 267] on button "Revalidate VAT number" at bounding box center [117, 266] width 197 height 15
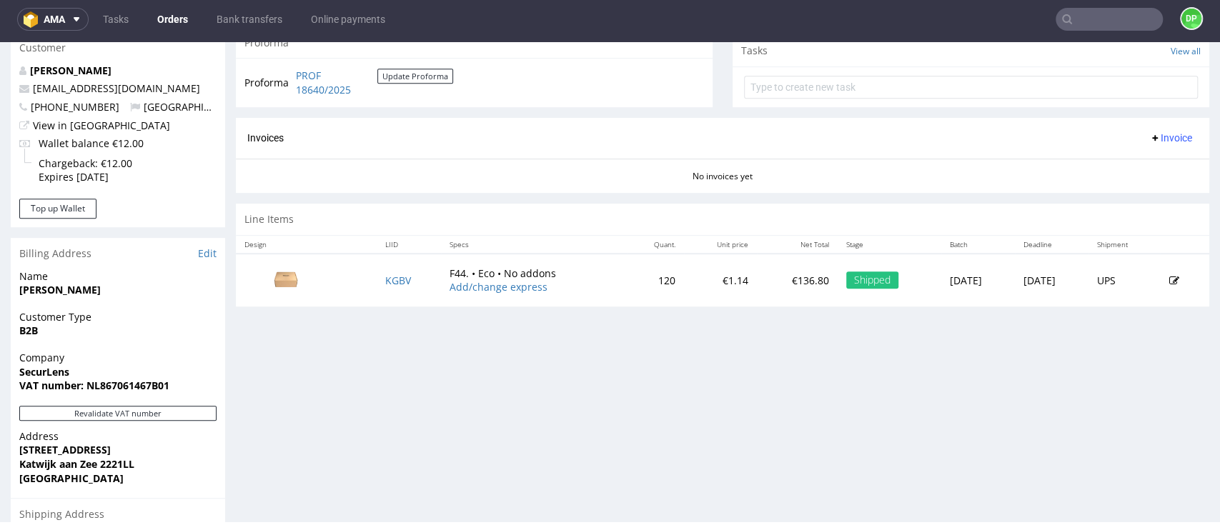
scroll to position [437, 0]
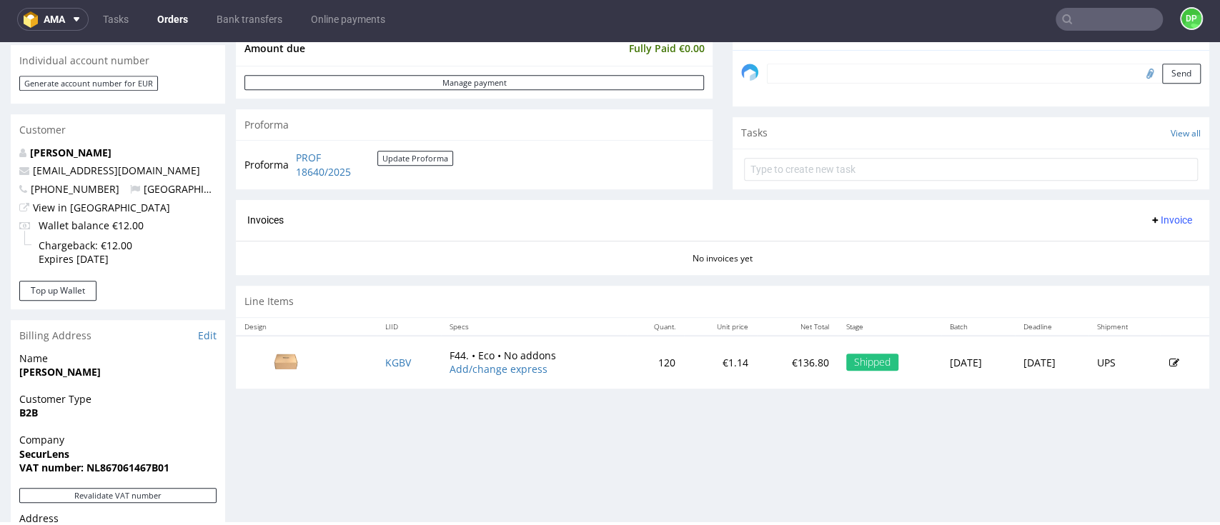
click at [1158, 219] on span "Invoice" at bounding box center [1170, 219] width 43 height 11
click at [1115, 251] on span "Generate" at bounding box center [1140, 249] width 69 height 14
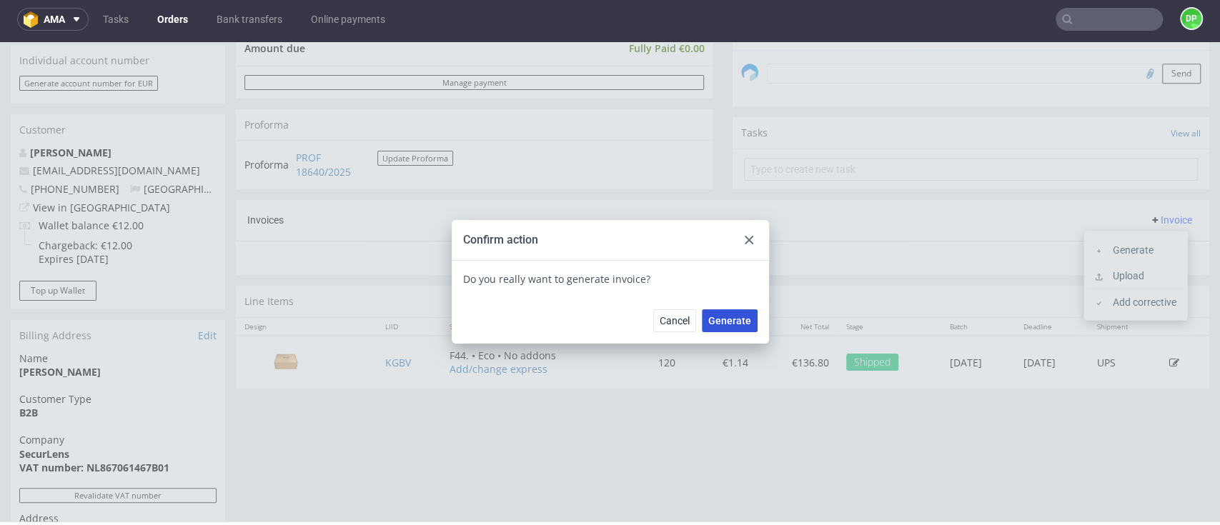
click at [714, 327] on button "Generate" at bounding box center [730, 320] width 56 height 23
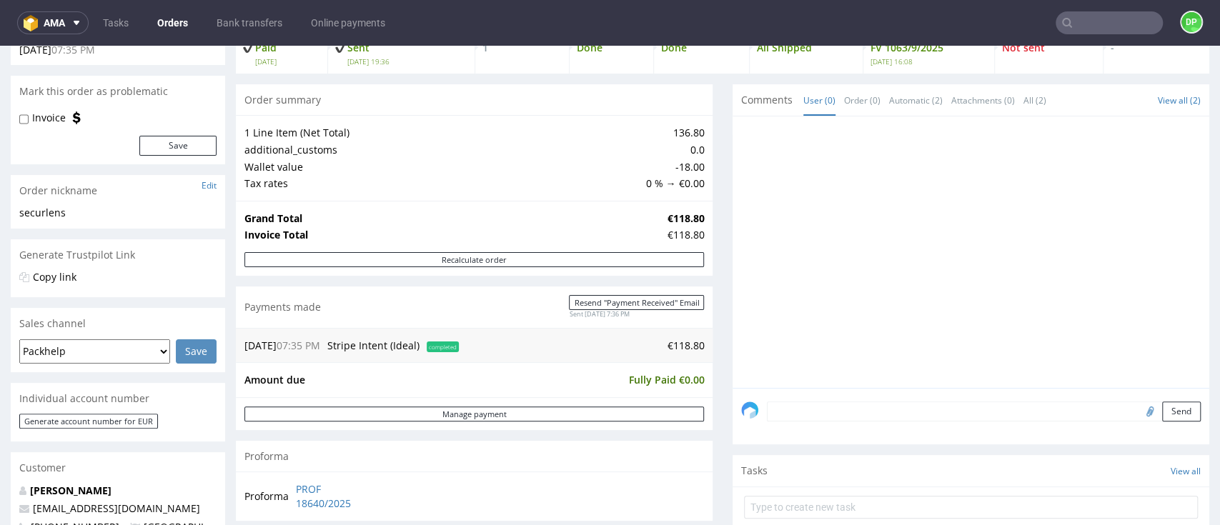
scroll to position [95, 0]
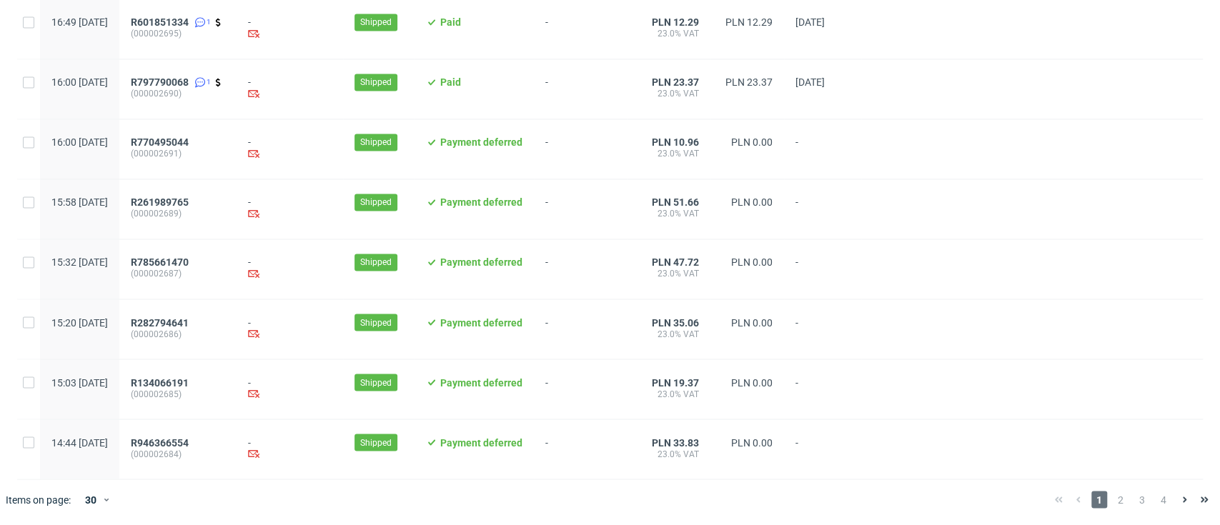
scroll to position [1513, 0]
click at [1113, 495] on span "2" at bounding box center [1121, 499] width 16 height 17
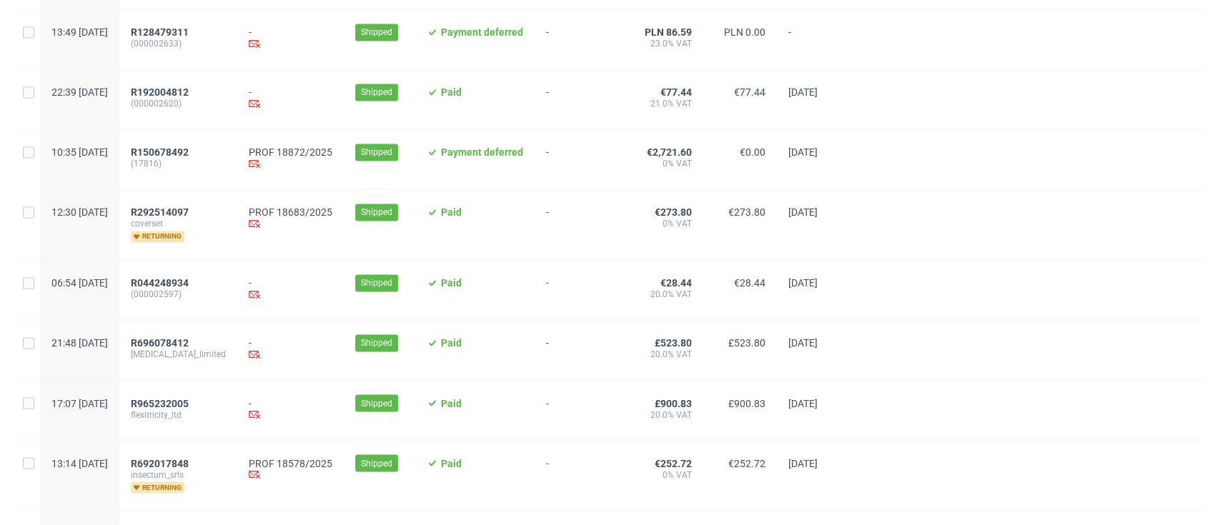
scroll to position [1532, 0]
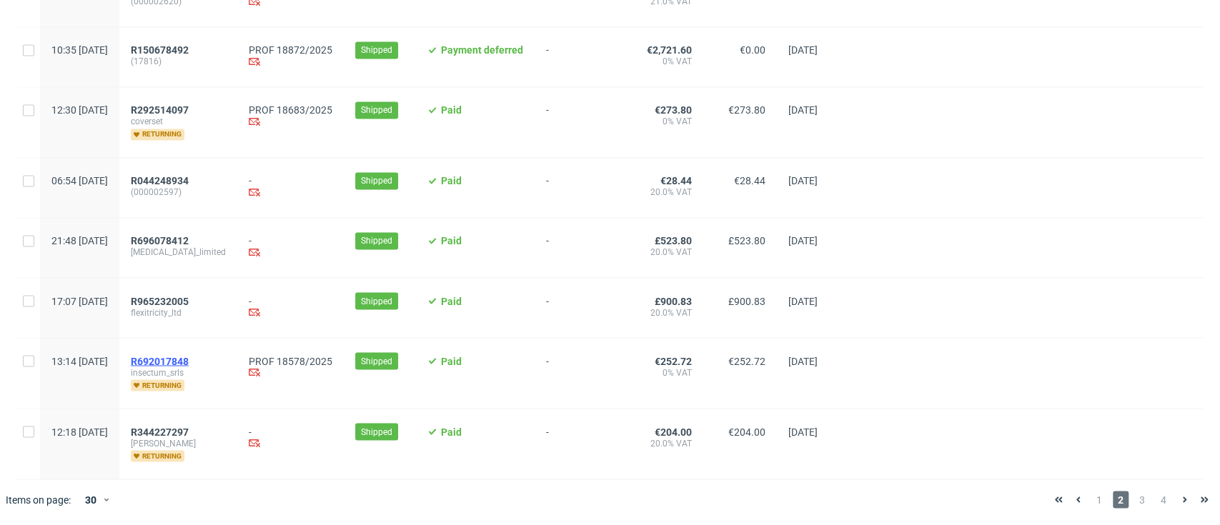
click at [189, 359] on span "R692017848" at bounding box center [160, 360] width 58 height 11
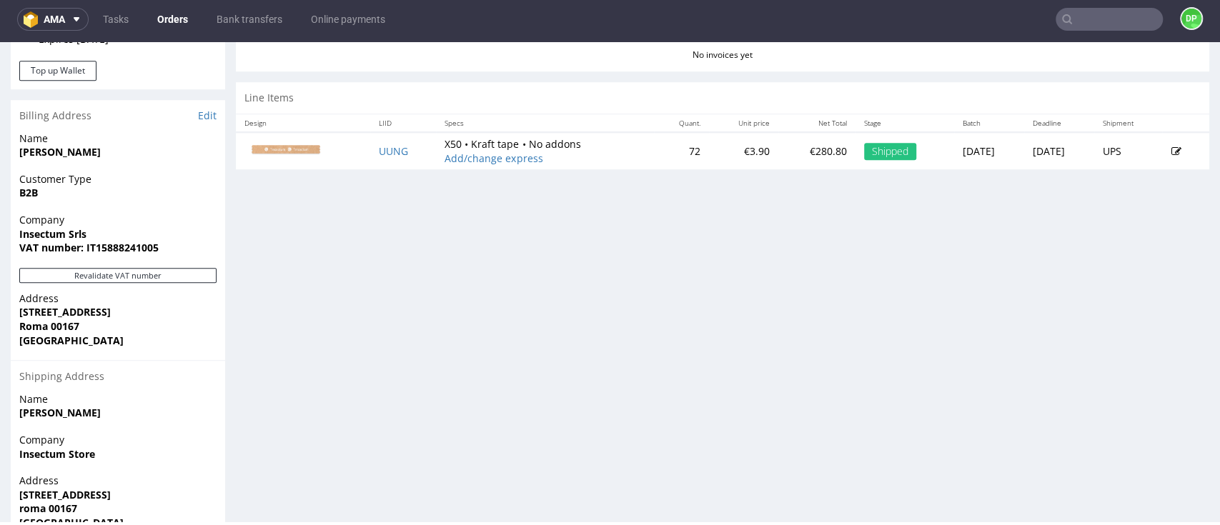
scroll to position [628, 0]
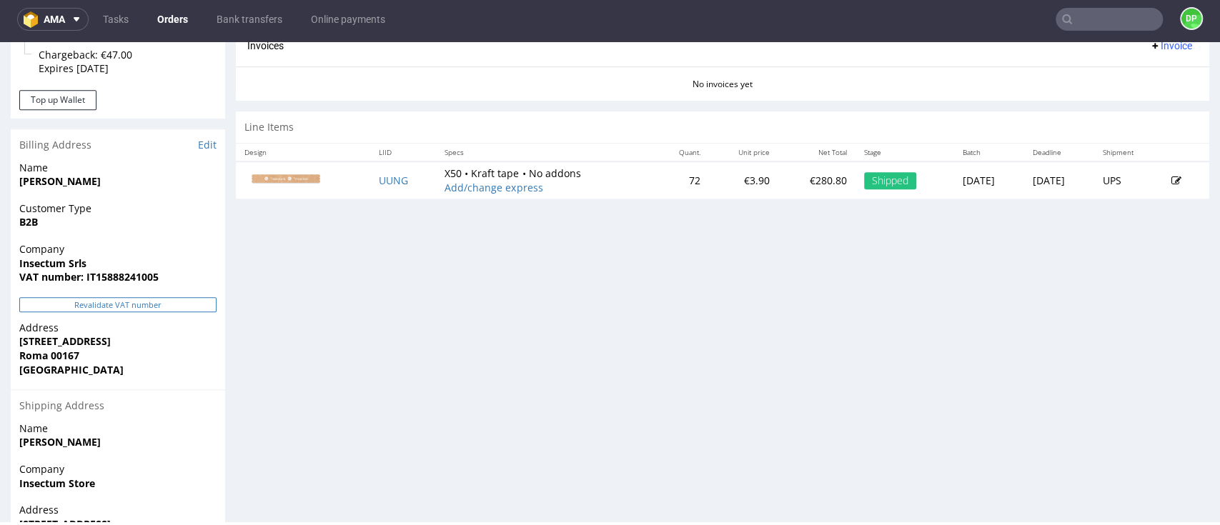
click at [99, 307] on button "Revalidate VAT number" at bounding box center [117, 304] width 197 height 15
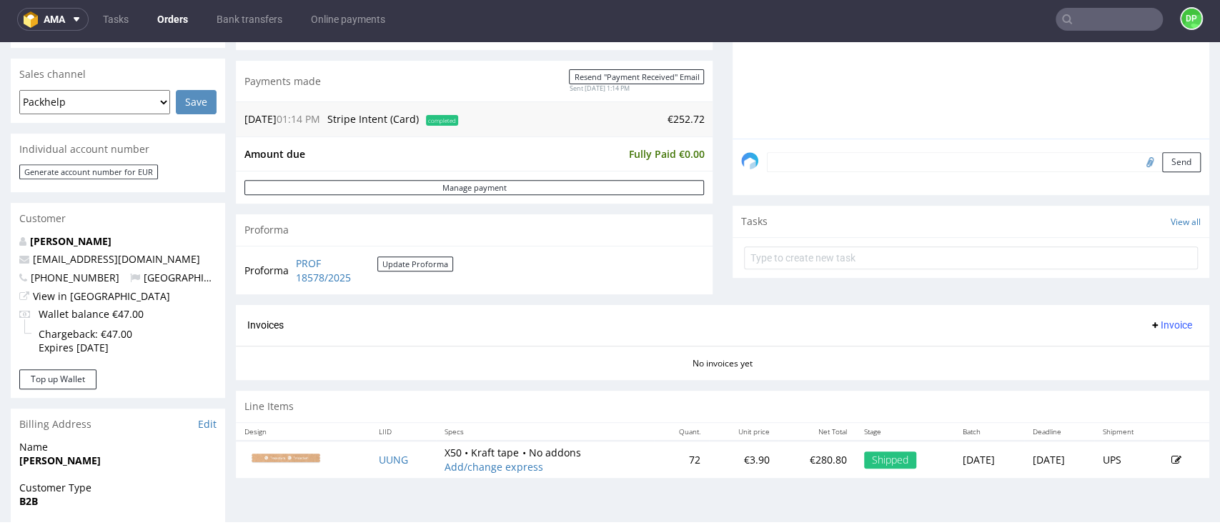
scroll to position [381, 0]
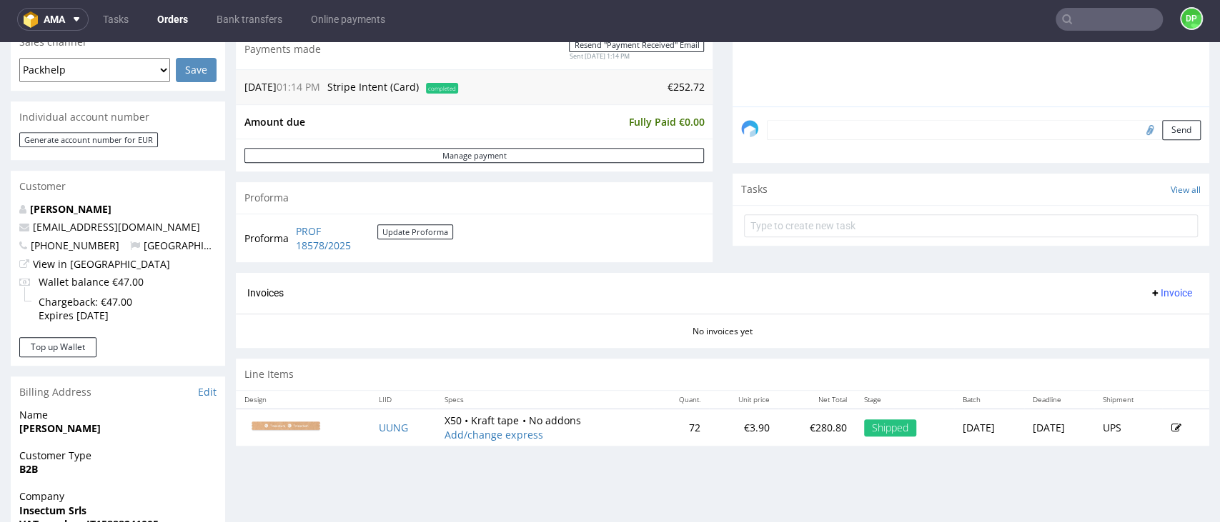
click at [1149, 293] on span "Invoice" at bounding box center [1170, 292] width 43 height 11
click at [1126, 322] on span "Generate" at bounding box center [1140, 323] width 69 height 14
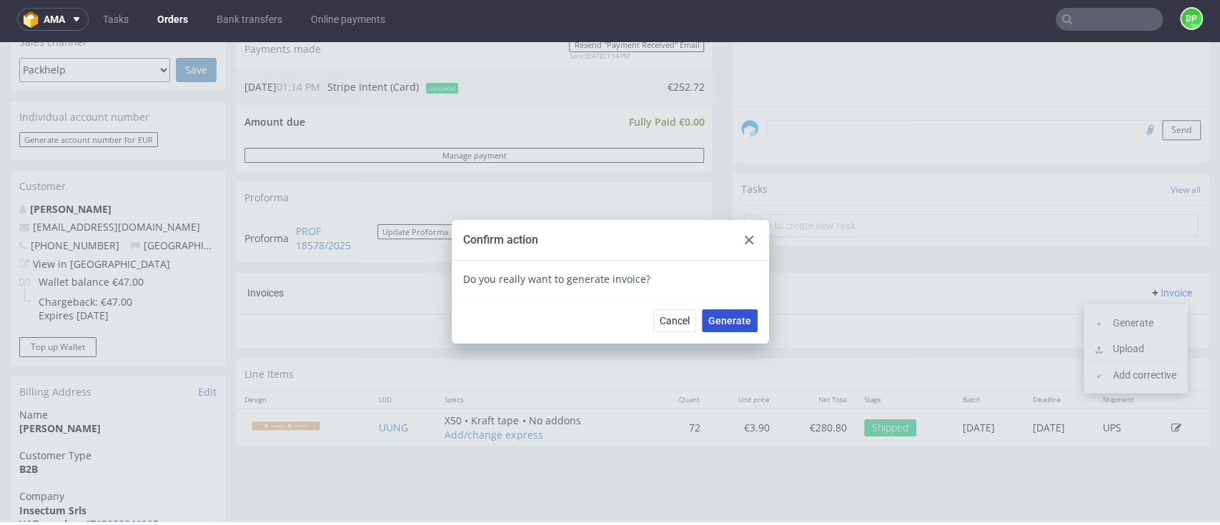
click at [733, 324] on span "Generate" at bounding box center [729, 321] width 43 height 10
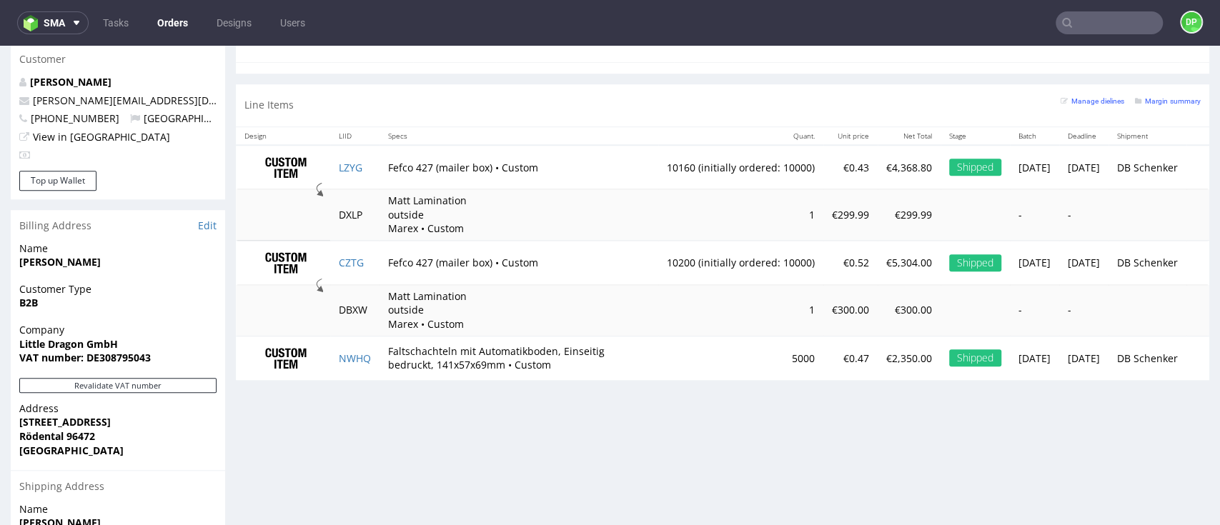
scroll to position [620, 0]
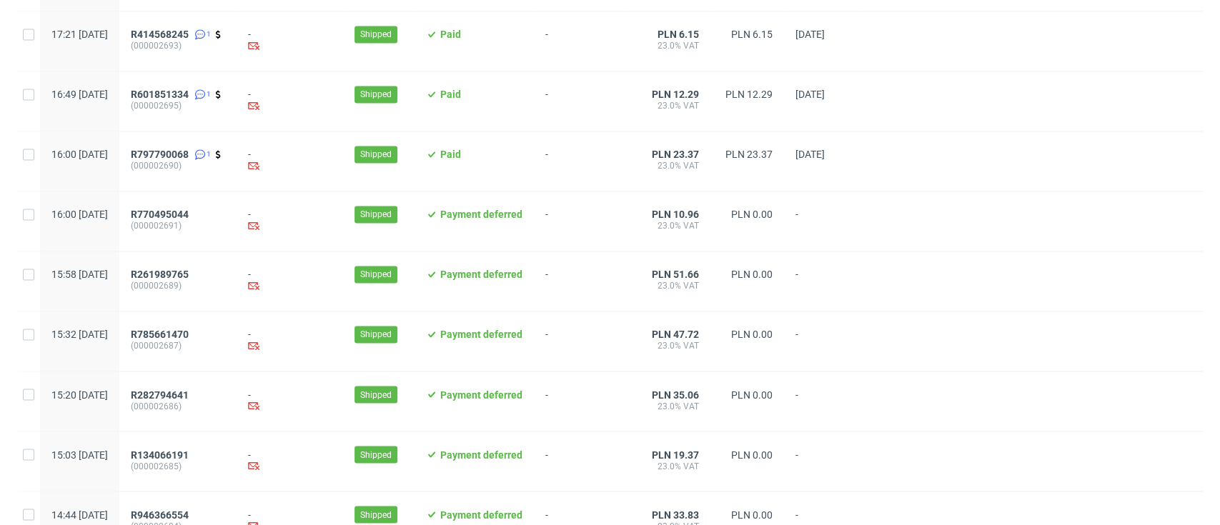
scroll to position [1513, 0]
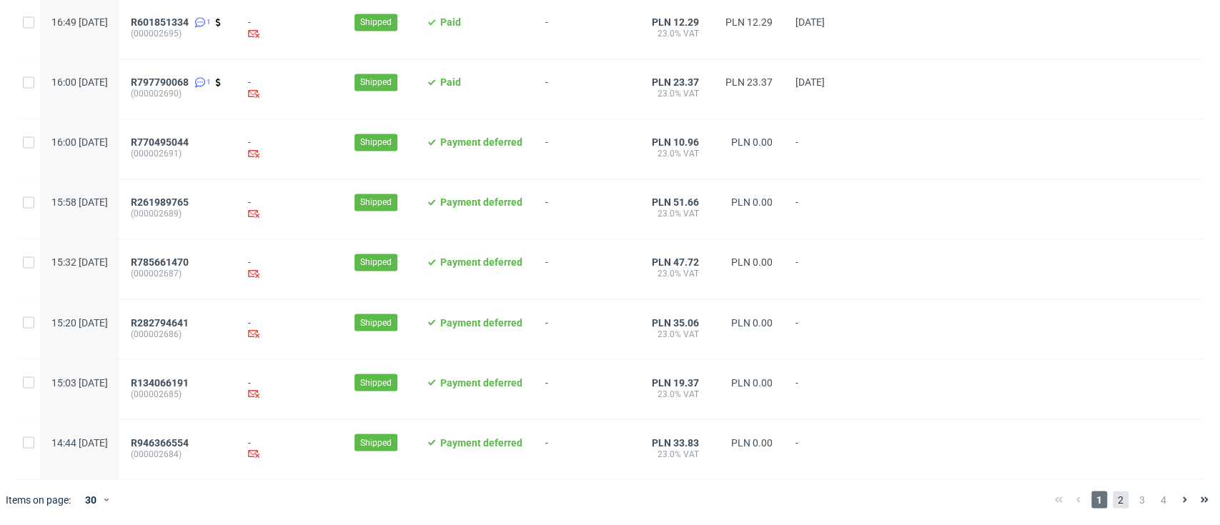
click at [1113, 499] on span "2" at bounding box center [1121, 499] width 16 height 17
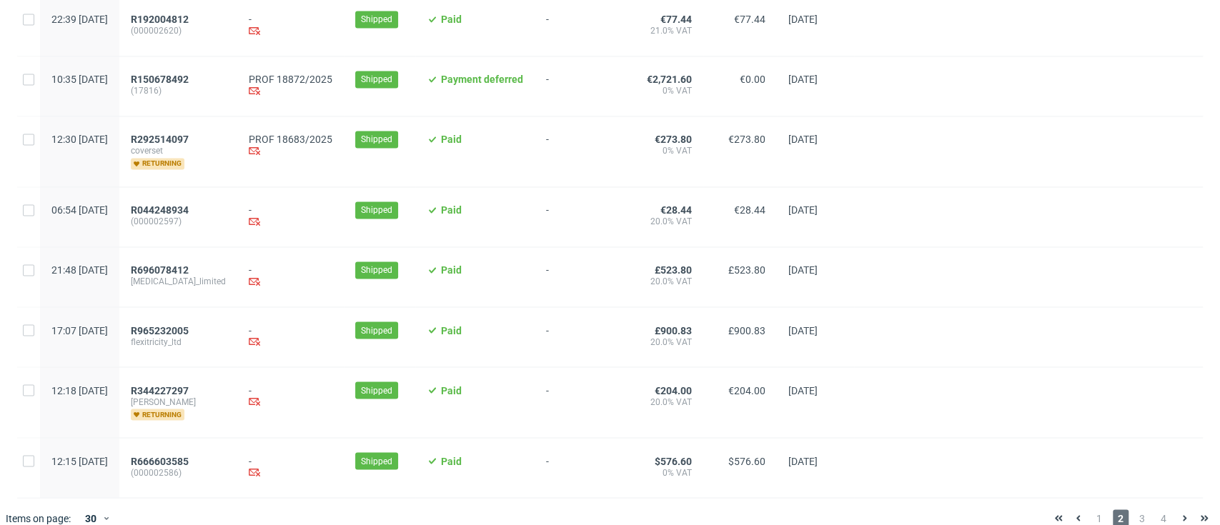
scroll to position [1522, 0]
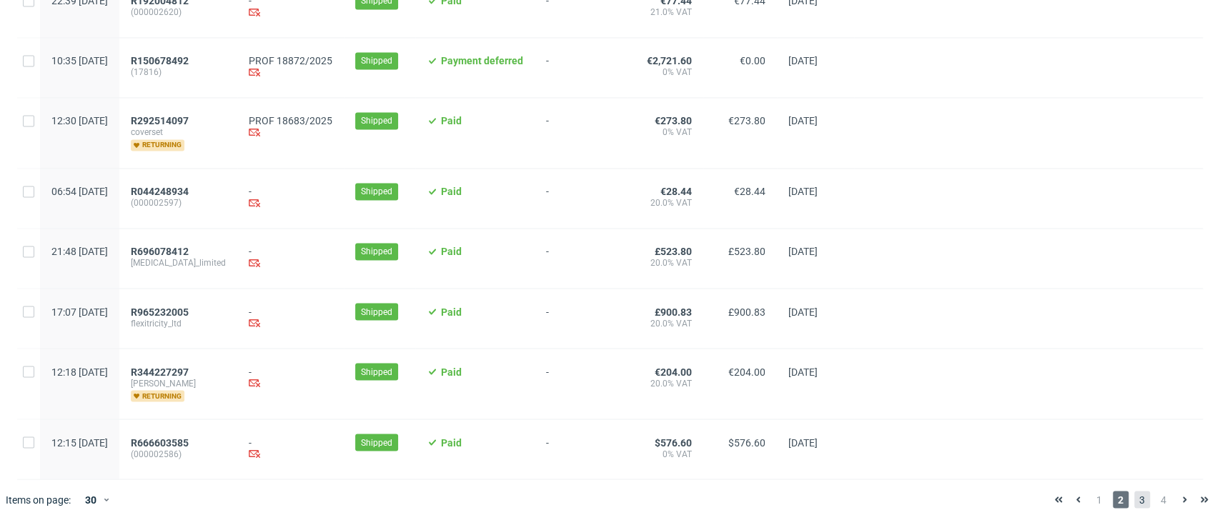
click at [1134, 497] on span "3" at bounding box center [1142, 499] width 16 height 17
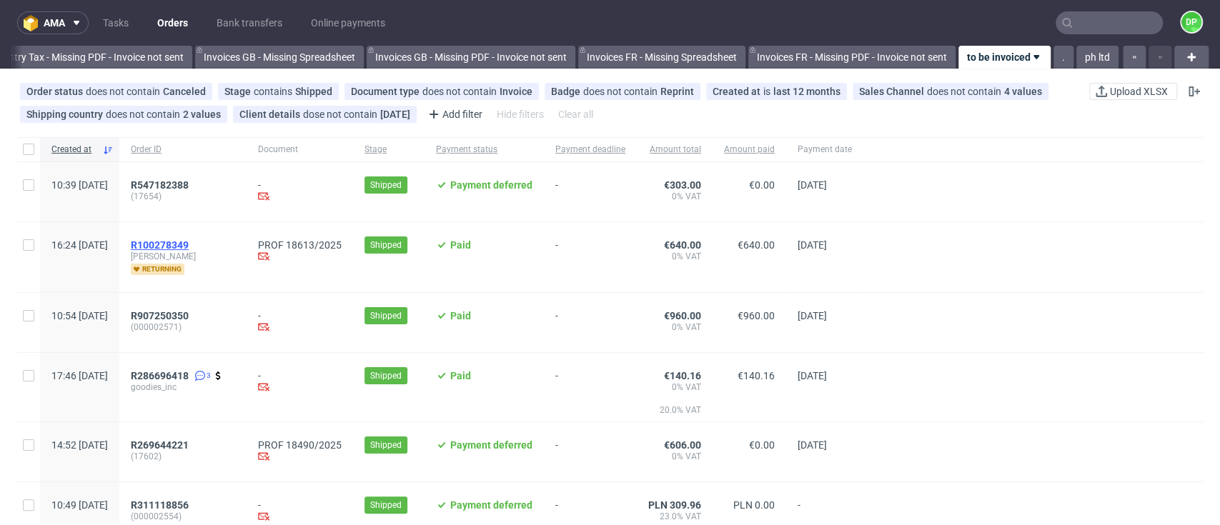
click at [189, 244] on span "R100278349" at bounding box center [160, 244] width 58 height 11
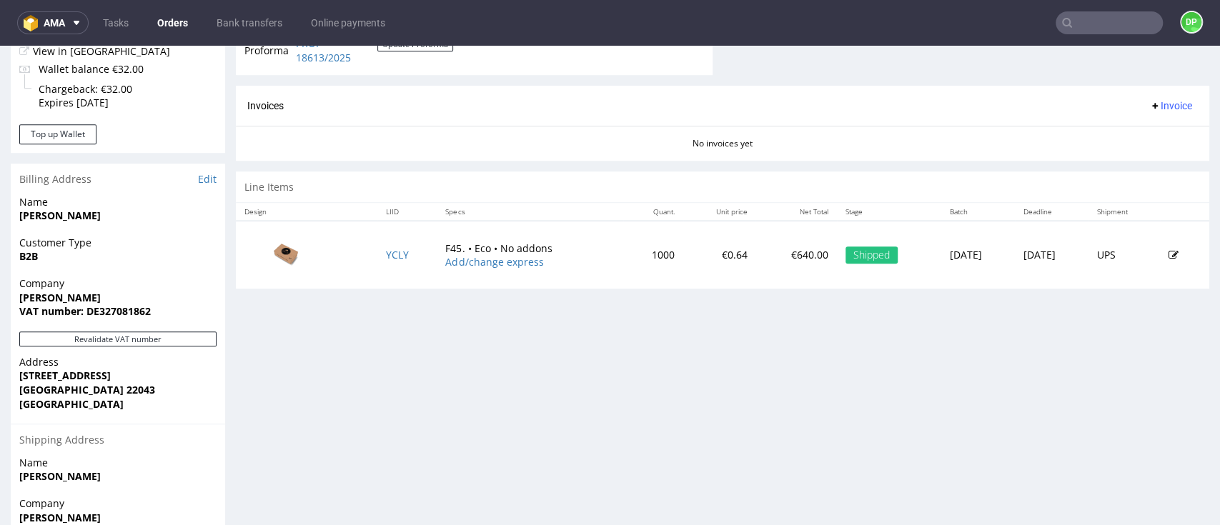
scroll to position [667, 0]
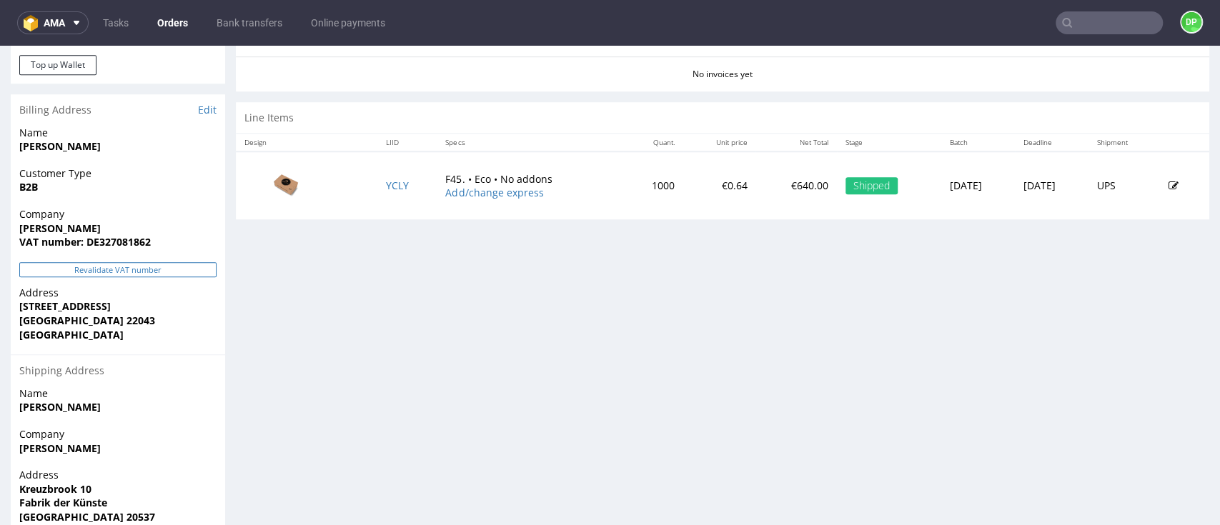
click at [158, 269] on button "Revalidate VAT number" at bounding box center [117, 269] width 197 height 15
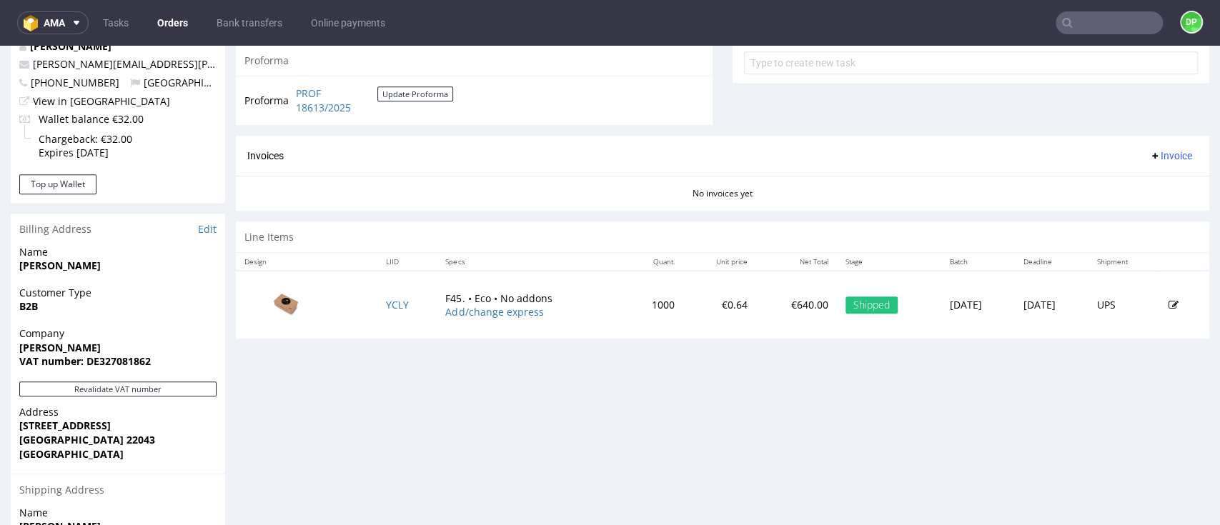
scroll to position [547, 0]
click at [1144, 163] on button "Invoice" at bounding box center [1171, 156] width 54 height 17
click at [1131, 182] on span "Generate" at bounding box center [1140, 187] width 69 height 14
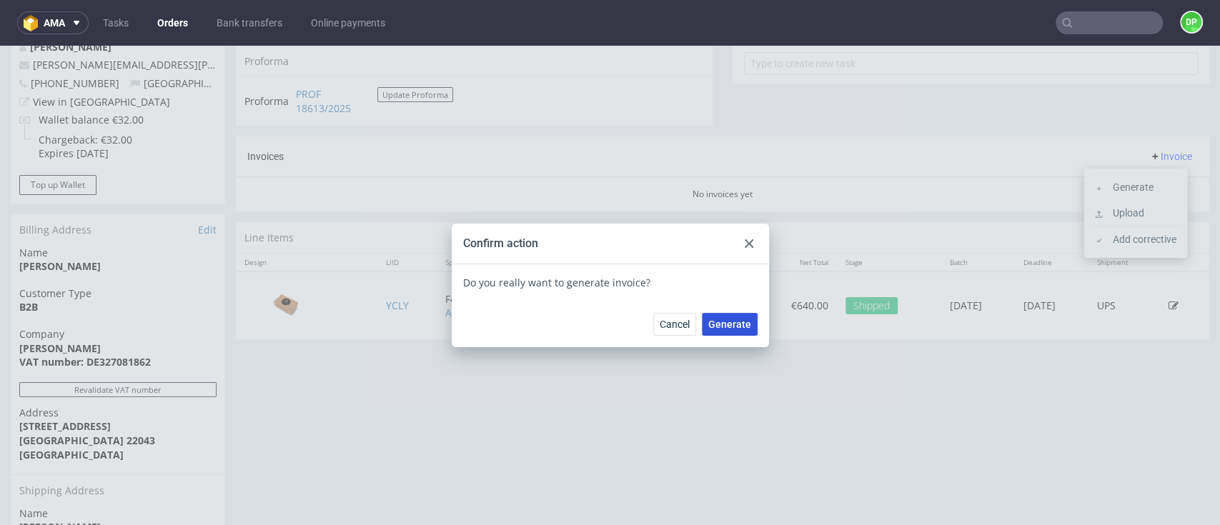
click at [714, 319] on span "Generate" at bounding box center [729, 324] width 43 height 10
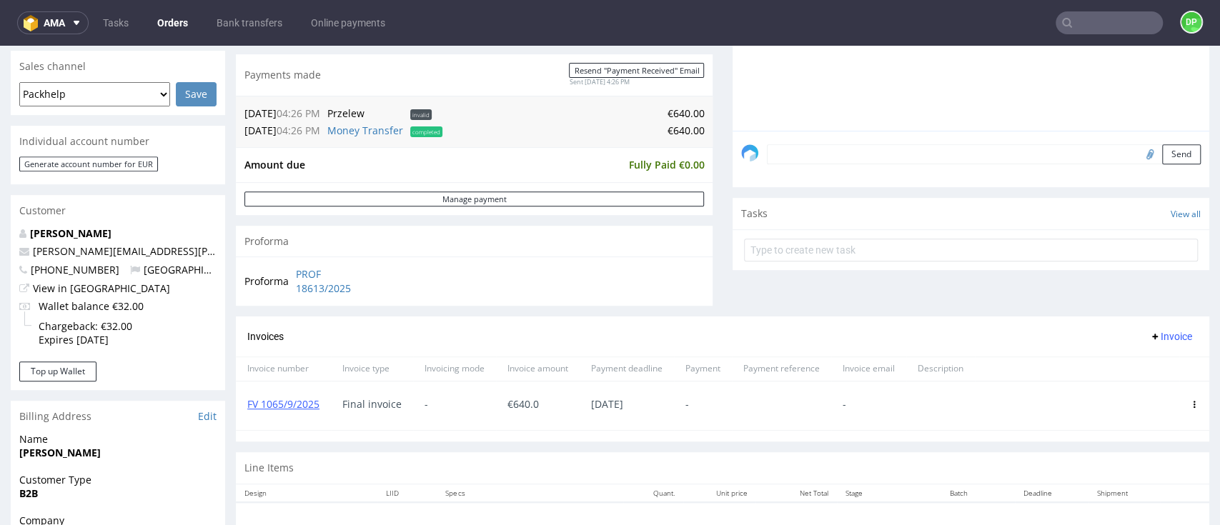
scroll to position [95, 0]
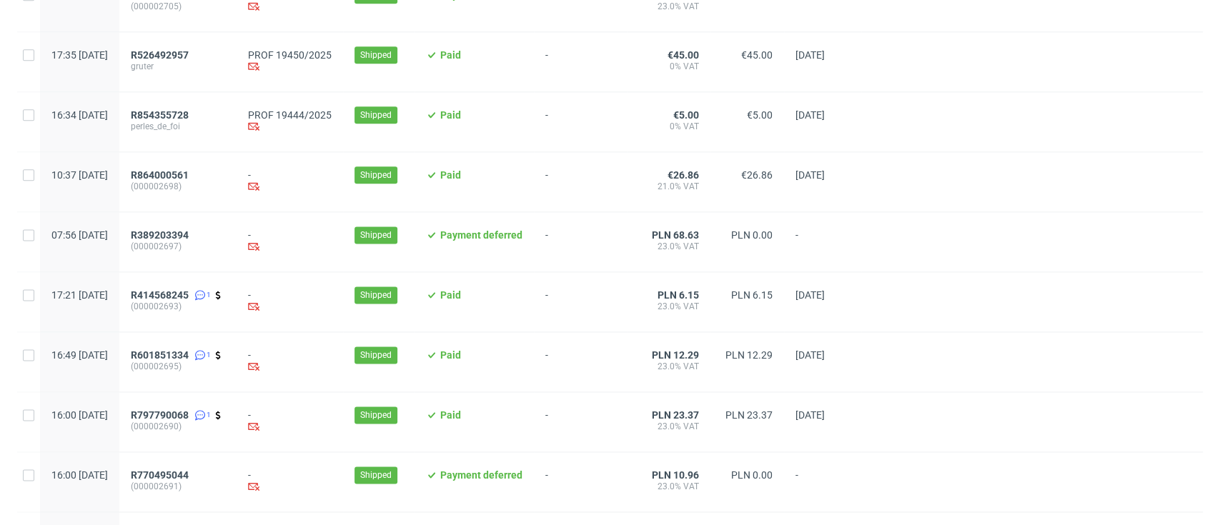
scroll to position [1513, 0]
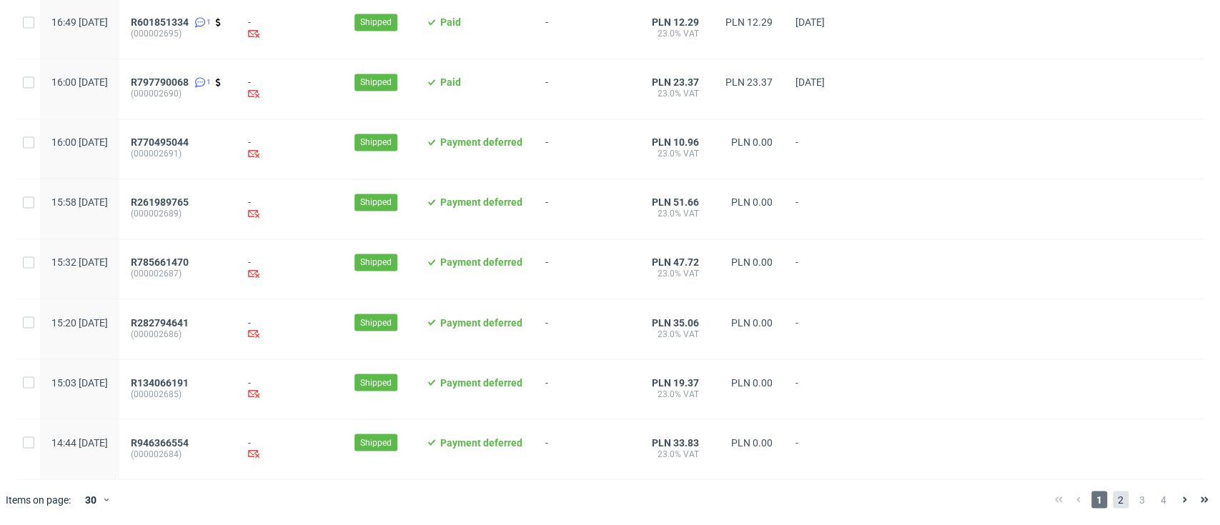
click at [1113, 502] on span "2" at bounding box center [1121, 499] width 16 height 17
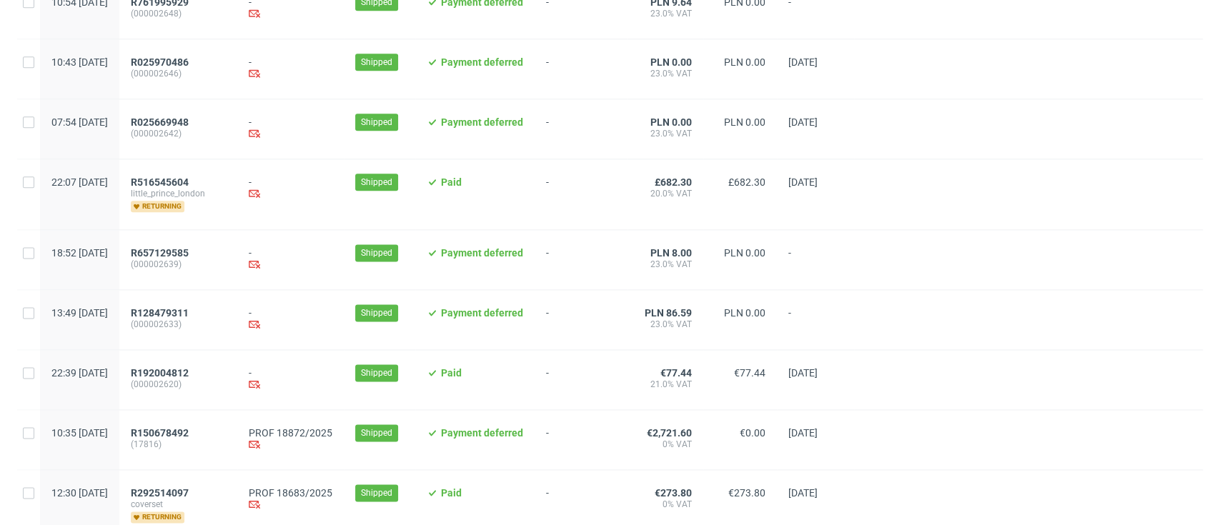
scroll to position [1522, 0]
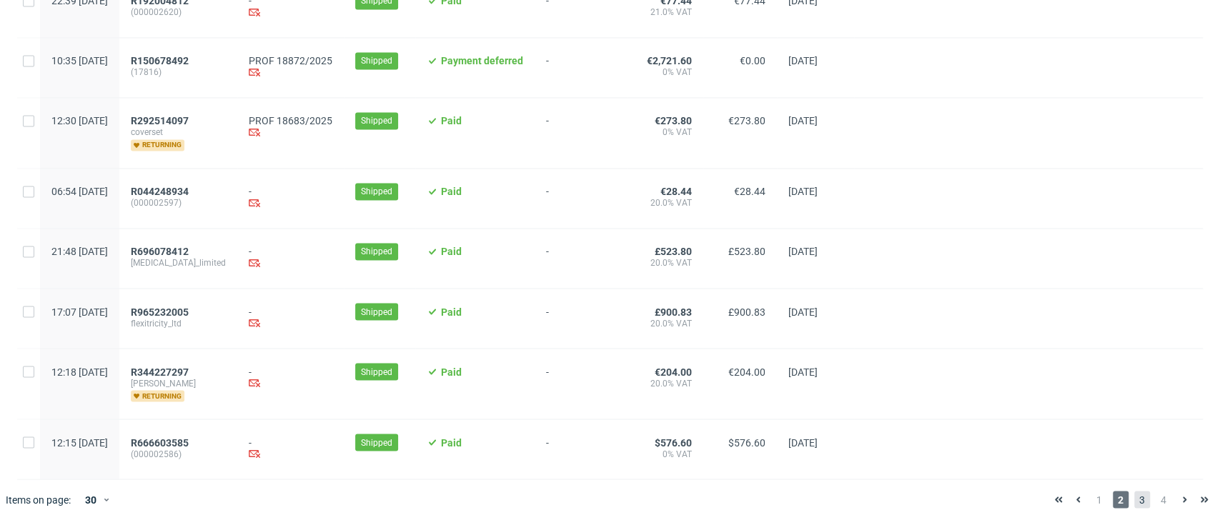
click at [1134, 498] on span "3" at bounding box center [1142, 499] width 16 height 17
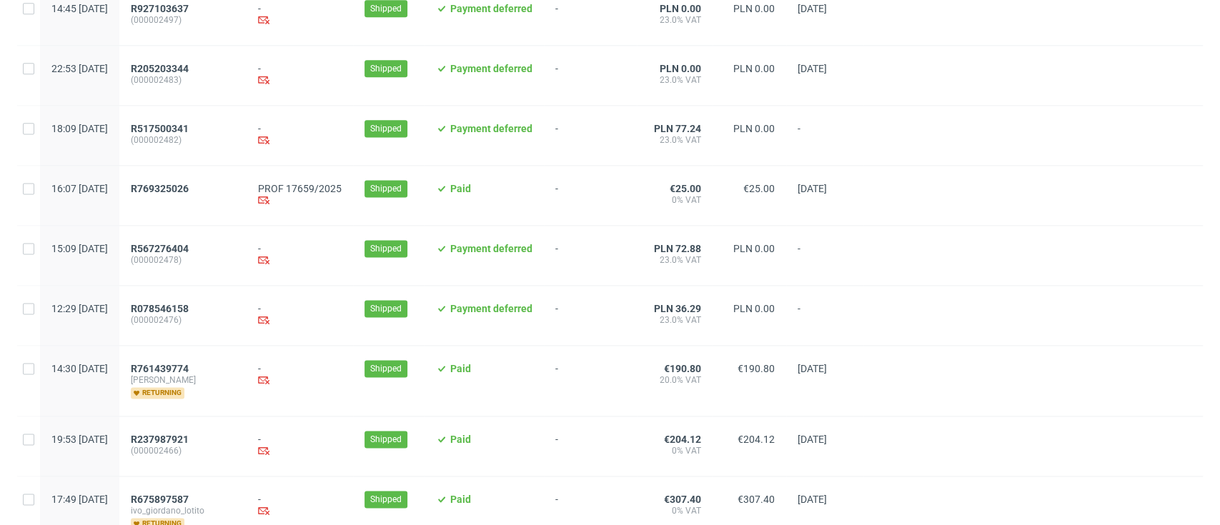
scroll to position [1334, 0]
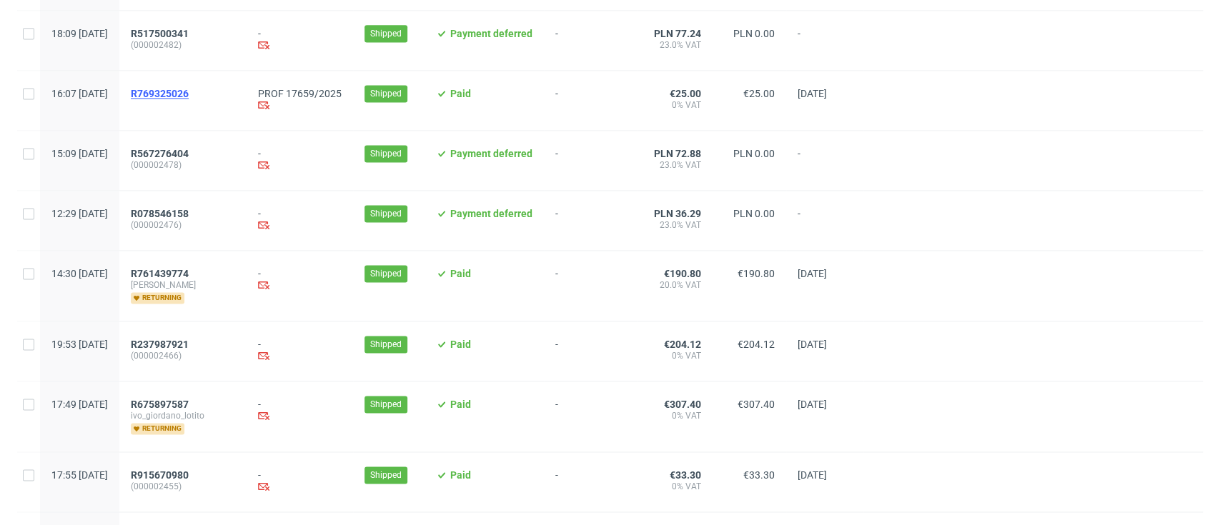
click at [189, 99] on span "R769325026" at bounding box center [160, 93] width 58 height 11
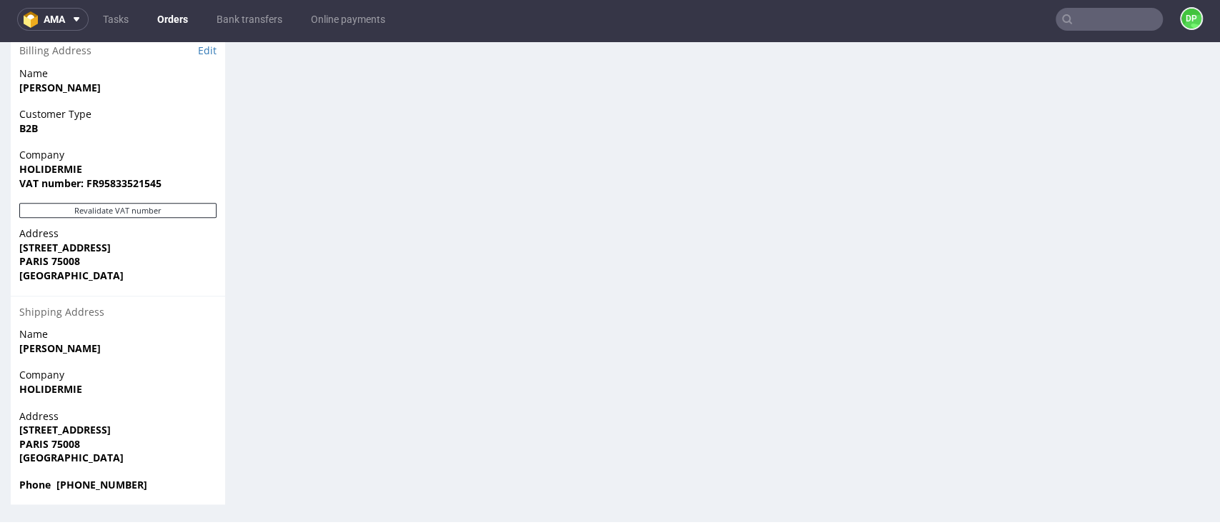
scroll to position [920, 0]
click at [128, 215] on button "Revalidate VAT number" at bounding box center [117, 209] width 197 height 15
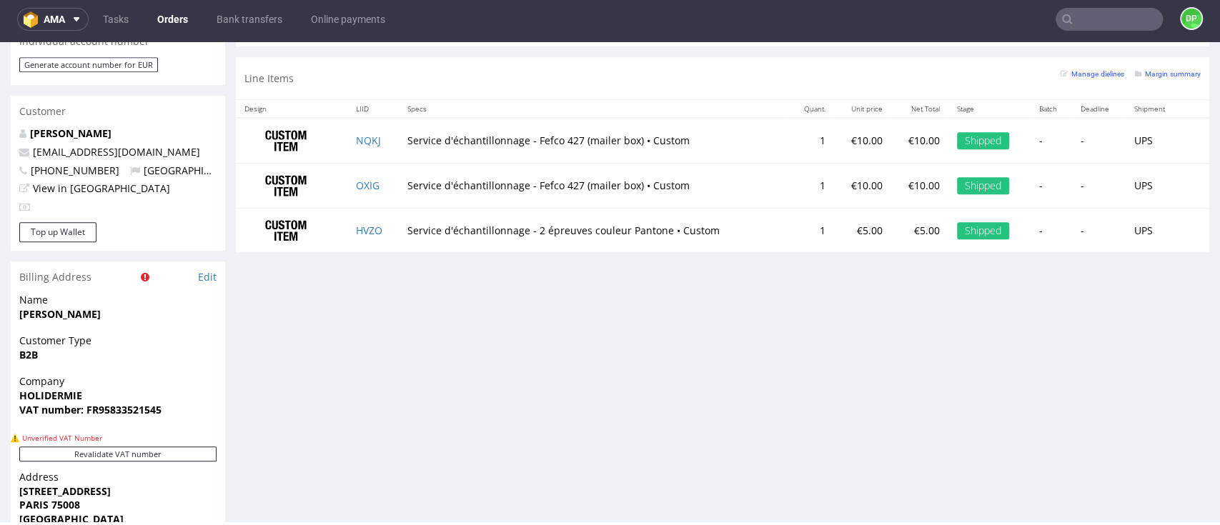
scroll to position [816, 0]
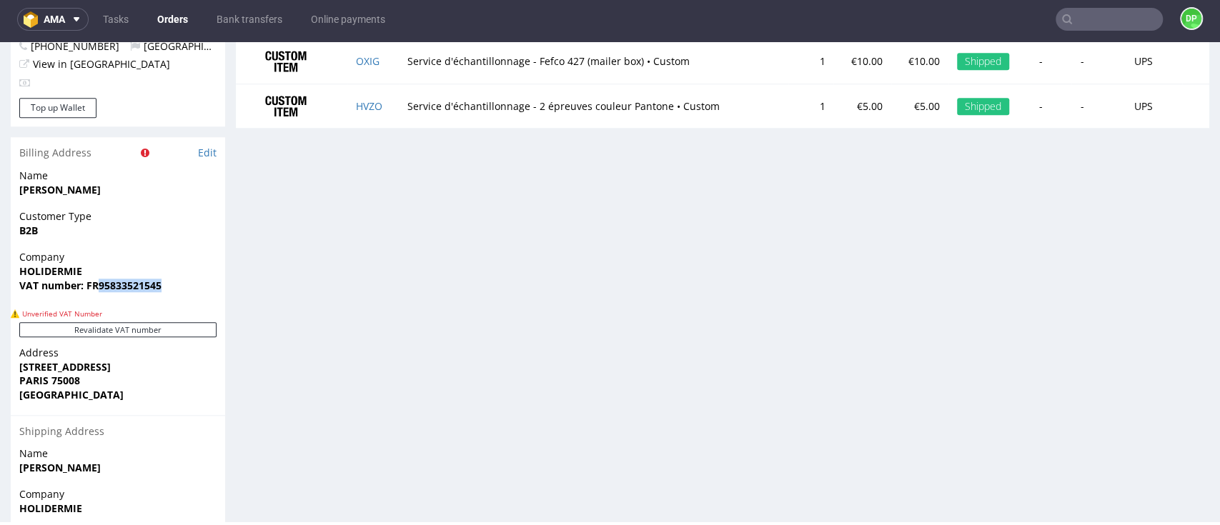
drag, startPoint x: 177, startPoint y: 288, endPoint x: 97, endPoint y: 305, distance: 81.9
click at [97, 305] on div "Company HOLIDERMIE VAT number: FR95833521545" at bounding box center [118, 277] width 214 height 55
copy strong "95833521545"
drag, startPoint x: 475, startPoint y: 297, endPoint x: 467, endPoint y: 297, distance: 8.6
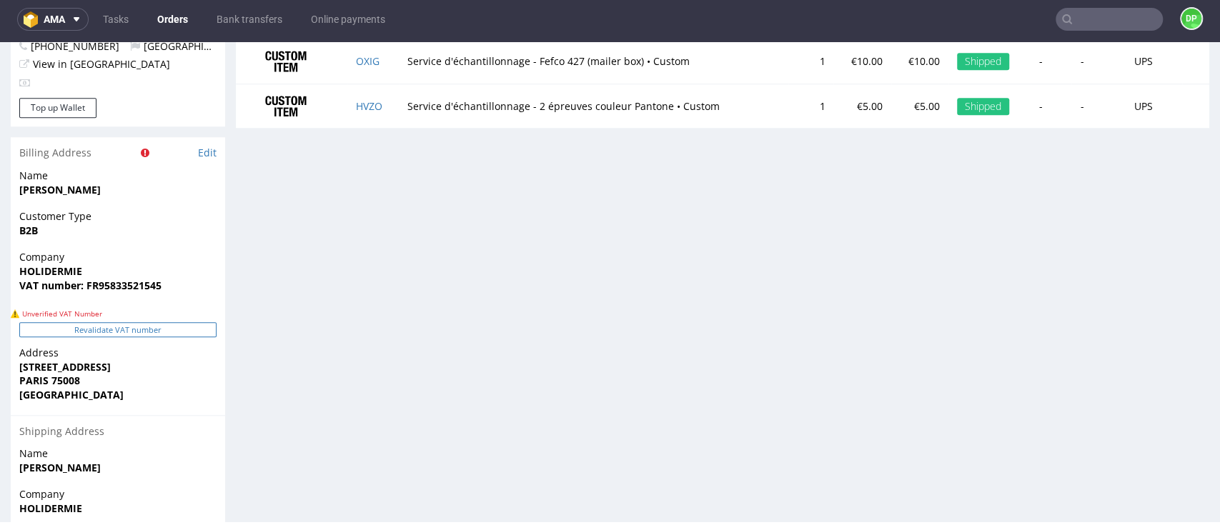
click at [52, 327] on button "Revalidate VAT number" at bounding box center [117, 329] width 197 height 15
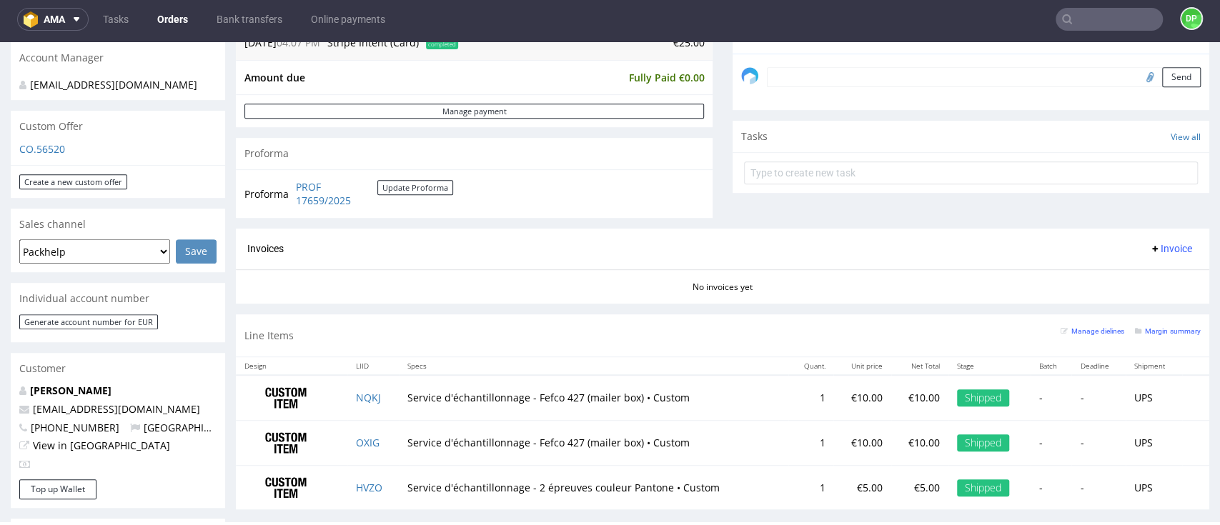
scroll to position [435, 0]
click at [1138, 77] on input "file" at bounding box center [1148, 75] width 20 height 19
type input "C:\fakepath\Zrzut ekranu 2025-09-18 161227.png"
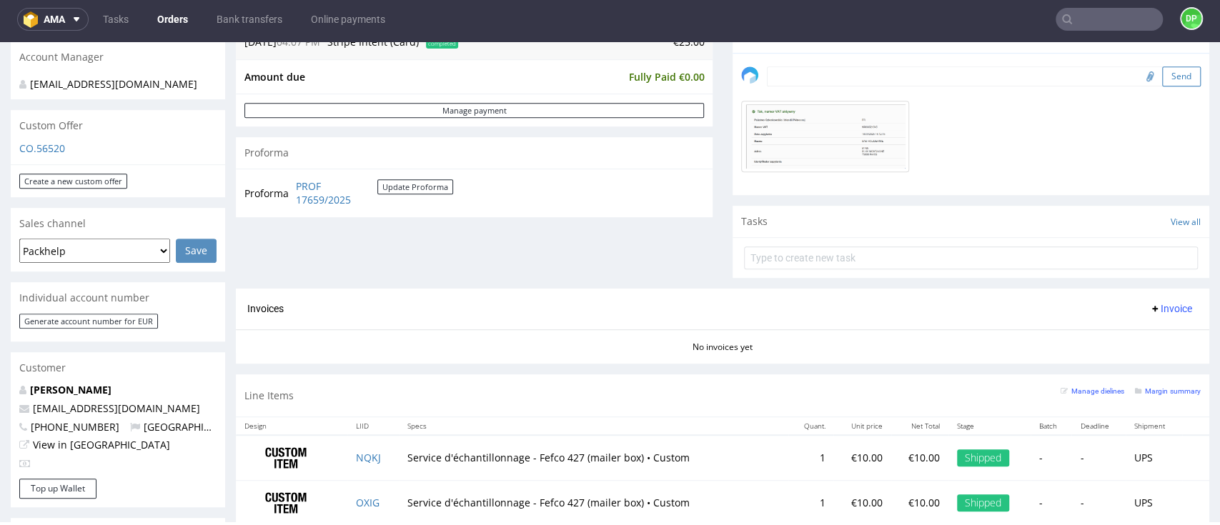
click at [1162, 76] on button "Send" at bounding box center [1181, 76] width 39 height 20
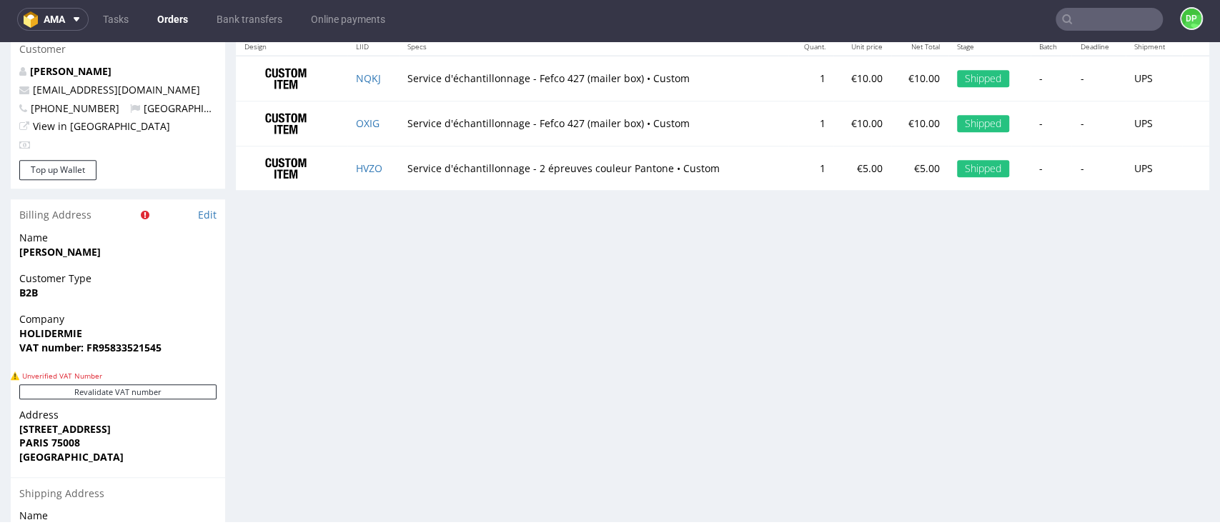
scroll to position [762, 0]
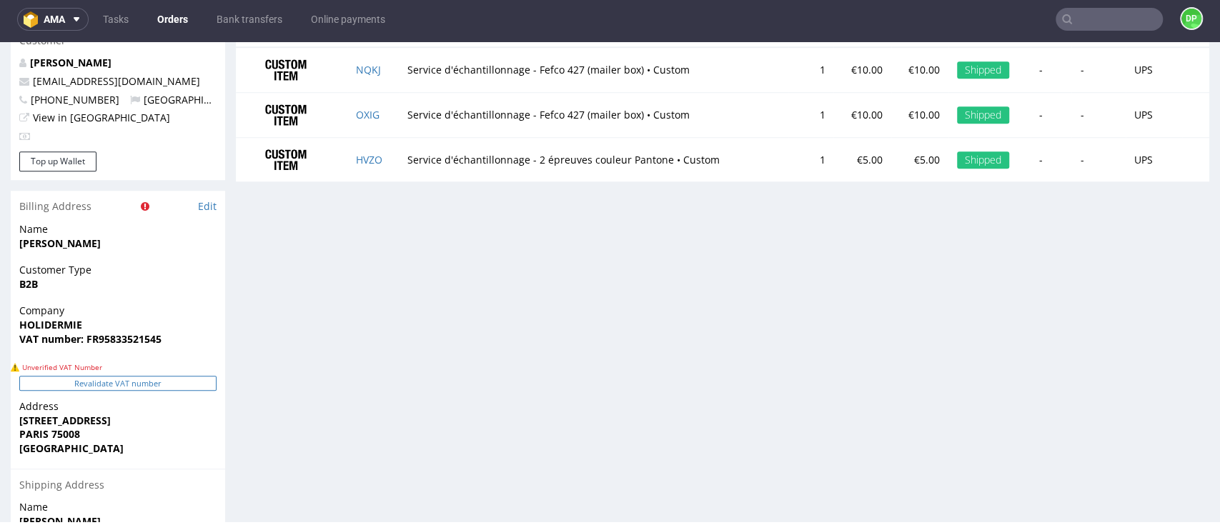
click at [130, 389] on button "Revalidate VAT number" at bounding box center [117, 383] width 197 height 15
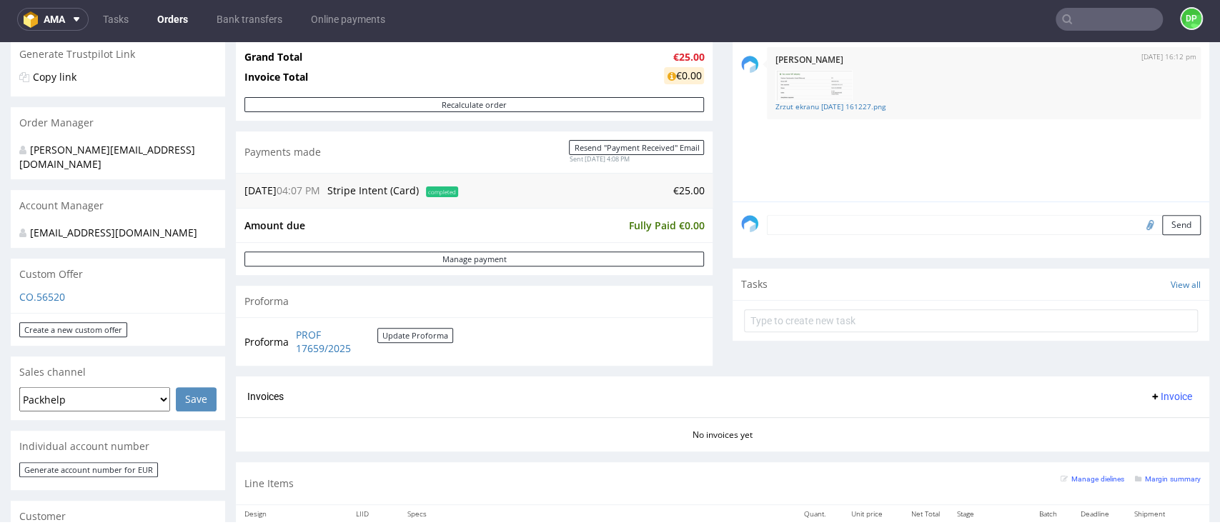
scroll to position [190, 0]
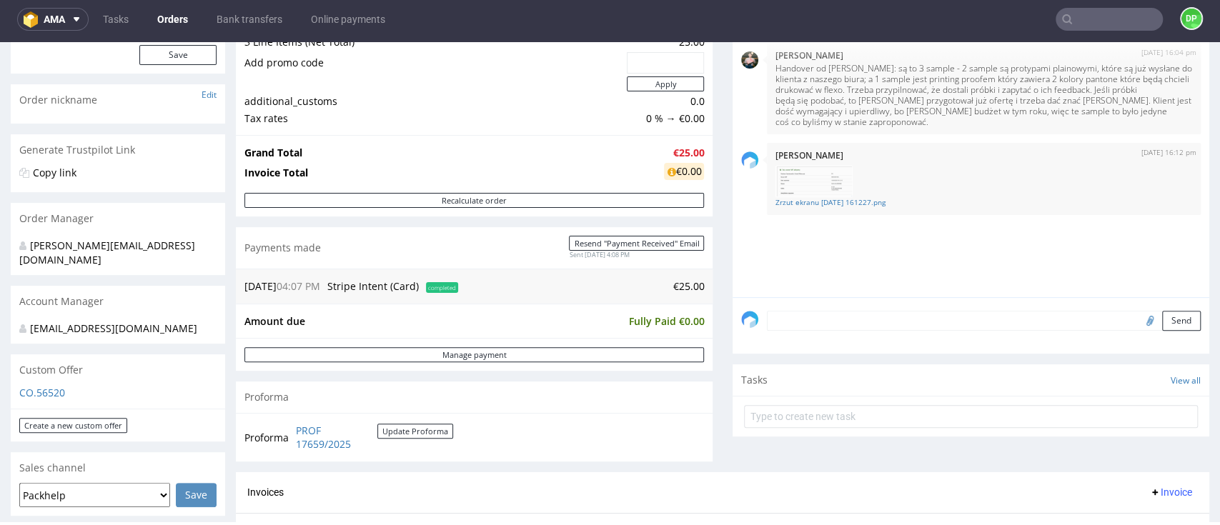
drag, startPoint x: 69, startPoint y: 329, endPoint x: 40, endPoint y: 319, distance: 31.0
click at [40, 322] on div "[PERSON_NAME][EMAIL_ADDRESS][DOMAIN_NAME]" at bounding box center [112, 329] width 187 height 14
click at [802, 311] on textarea at bounding box center [984, 321] width 434 height 20
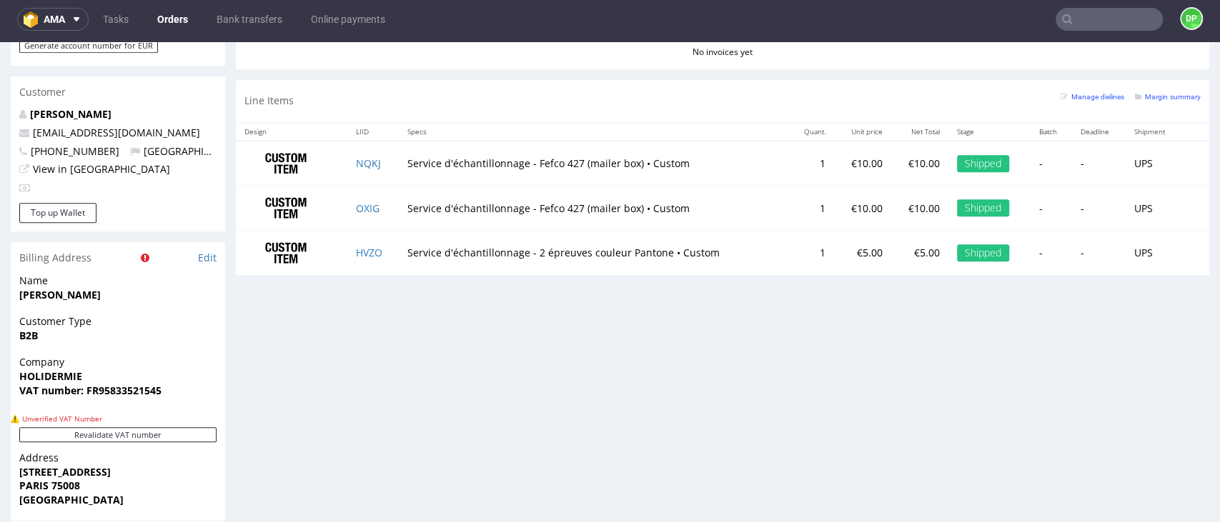
scroll to position [667, 0]
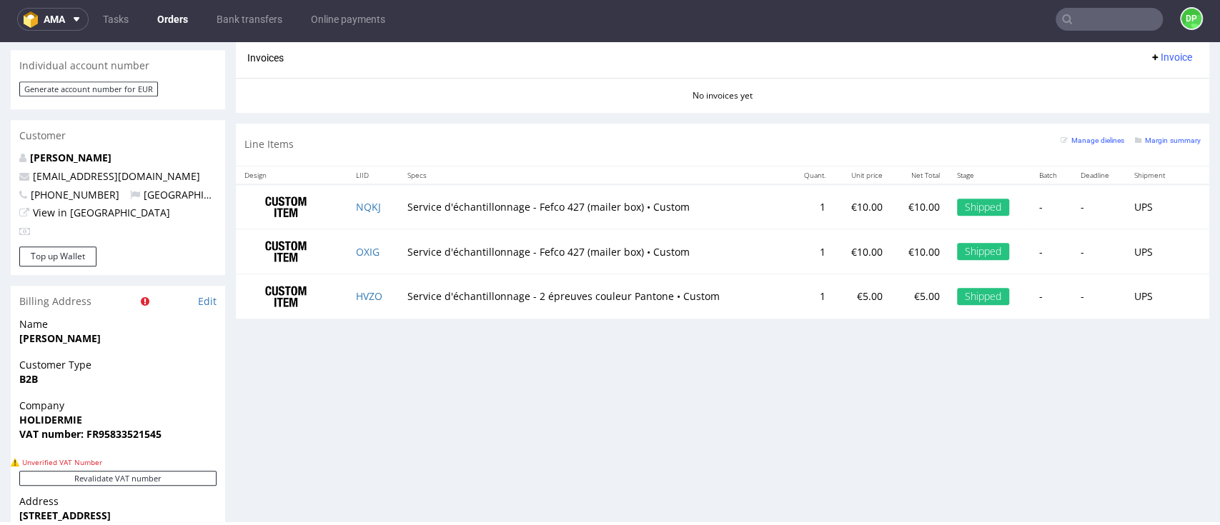
click at [449, 360] on div "Progress Payment Paid Wed 20 Aug Payment “Received” Email Sent Wed 20 Aug 16:08…" at bounding box center [722, 98] width 973 height 1352
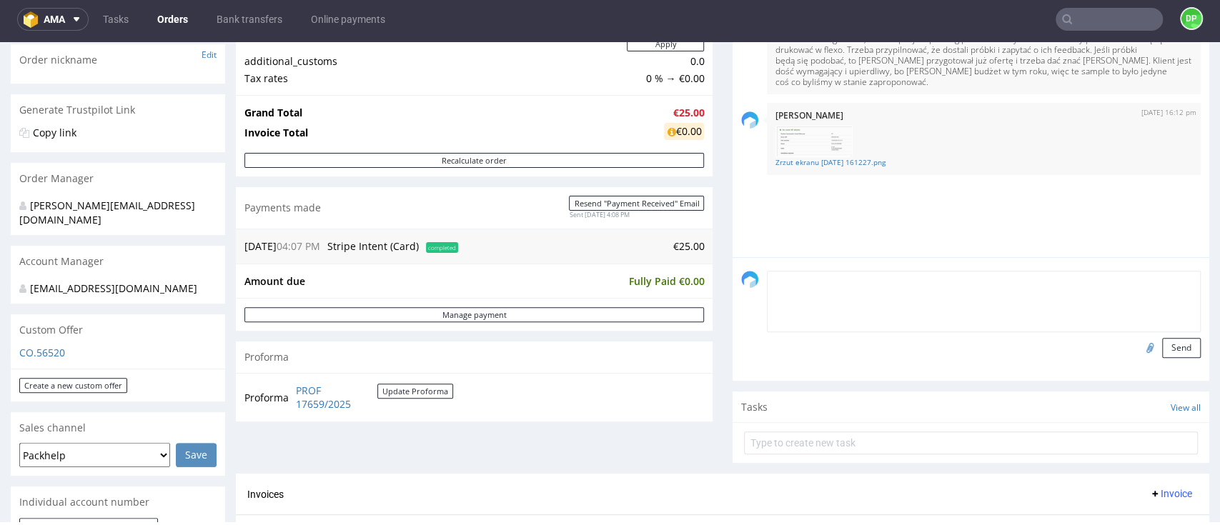
scroll to position [190, 0]
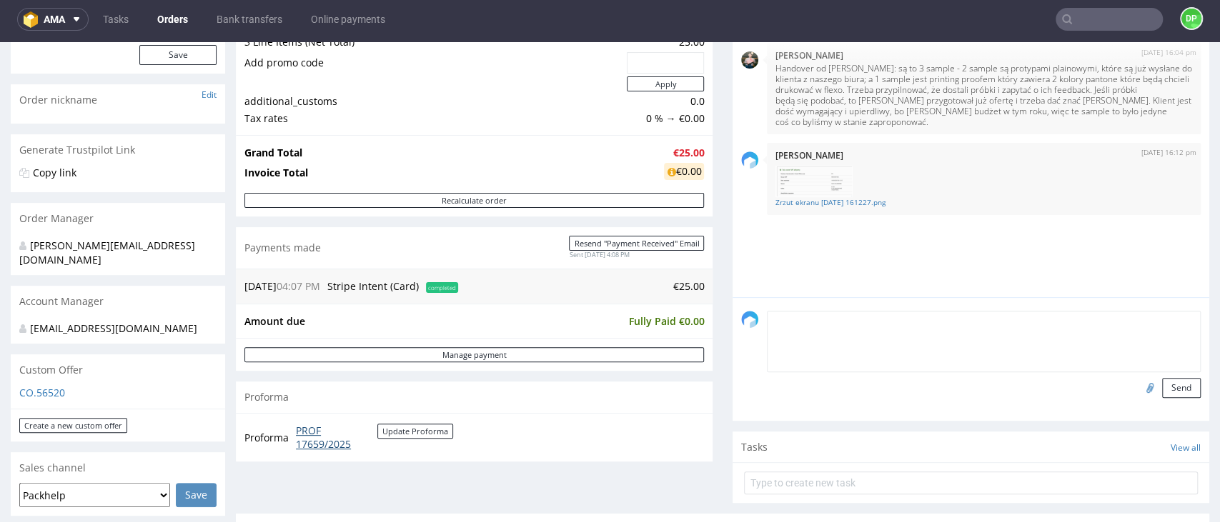
click at [329, 430] on link "PROF 17659/2025" at bounding box center [336, 438] width 81 height 28
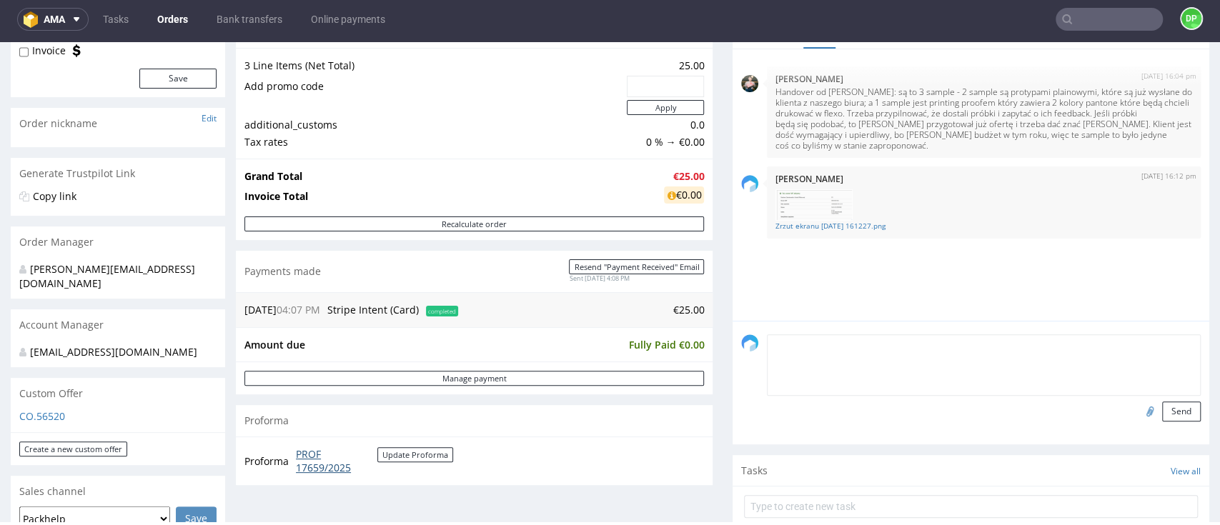
scroll to position [286, 0]
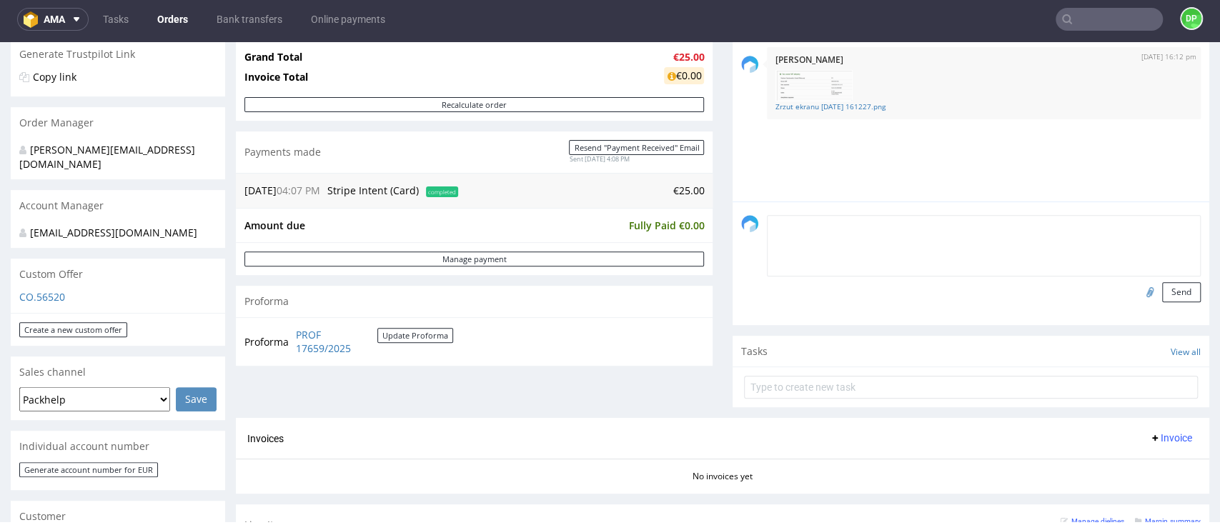
drag, startPoint x: 120, startPoint y: 234, endPoint x: 29, endPoint y: 219, distance: 92.8
click at [29, 226] on div "[PERSON_NAME][EMAIL_ADDRESS][DOMAIN_NAME]" at bounding box center [112, 233] width 187 height 14
click at [458, 432] on div "Invoices Invoice" at bounding box center [722, 439] width 951 height 18
click at [586, 370] on div "Order summary 3 Line Items (Net Total) 25.00 Add promo code Apply additional_cu…" at bounding box center [474, 158] width 477 height 521
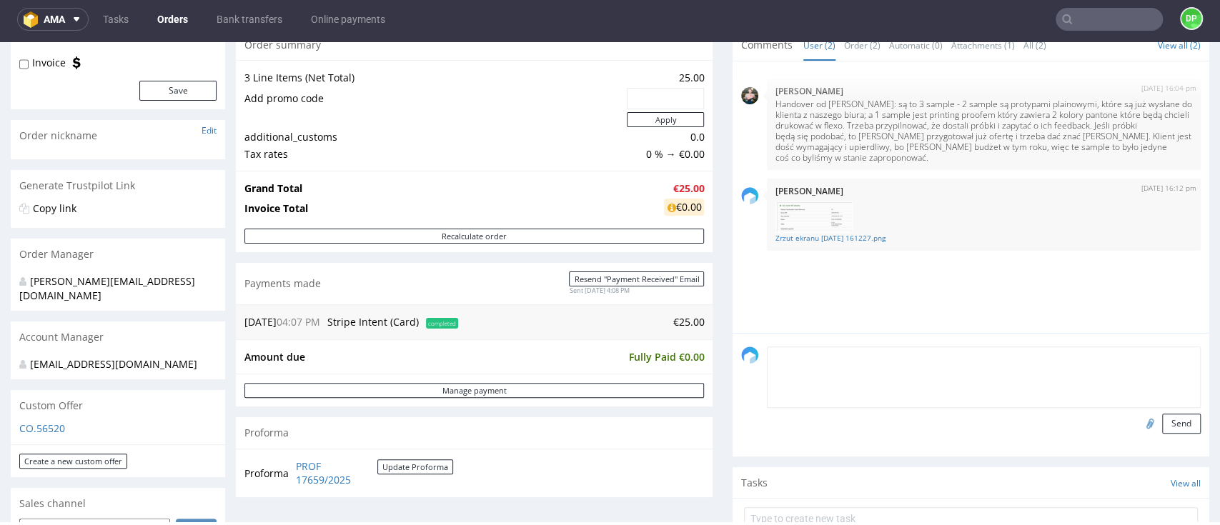
scroll to position [0, 0]
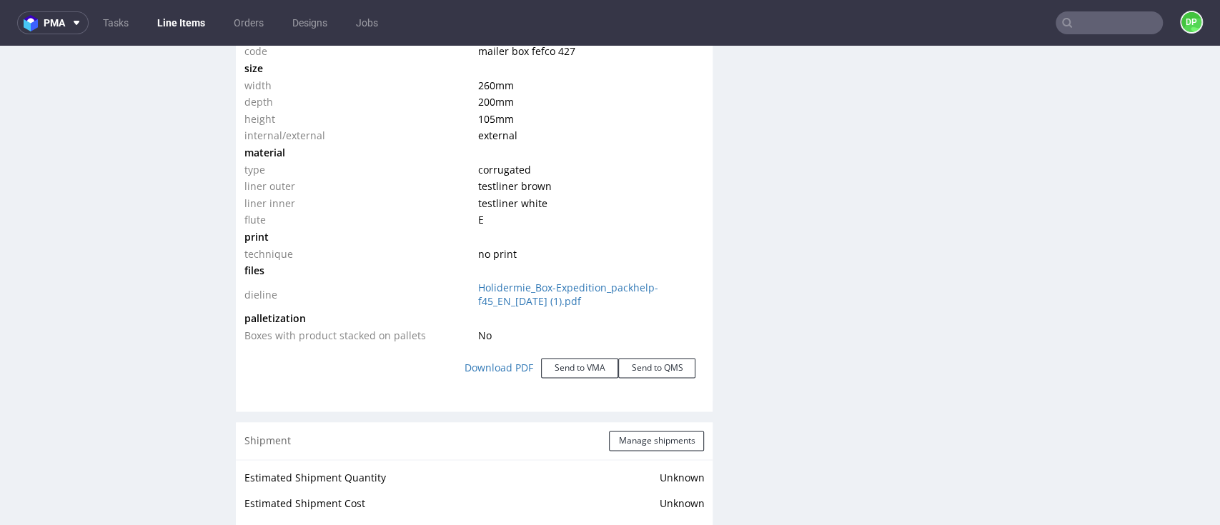
scroll to position [1715, 0]
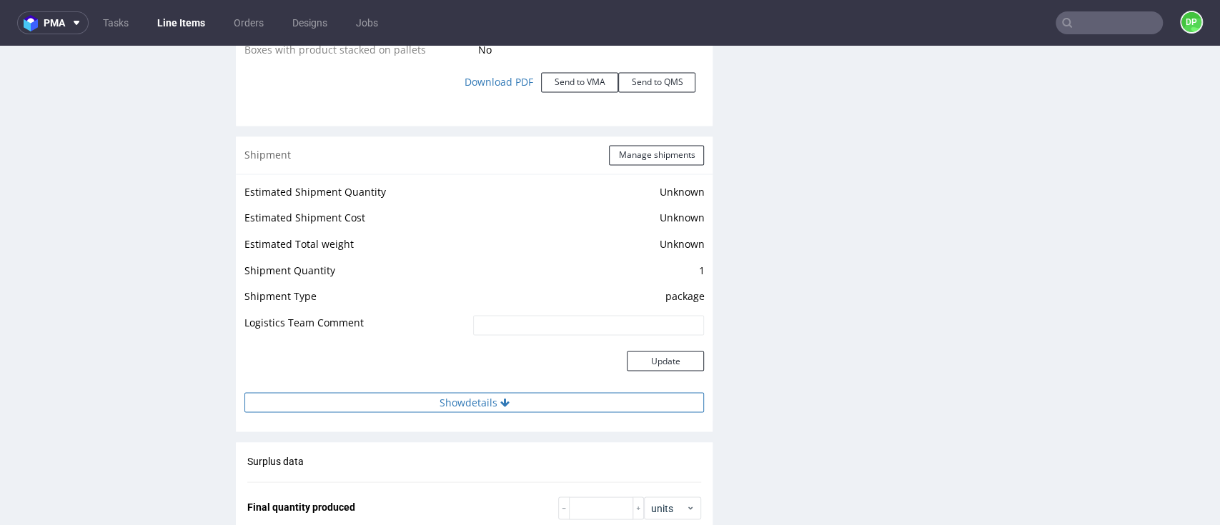
click at [458, 395] on button "Show details" at bounding box center [474, 402] width 460 height 20
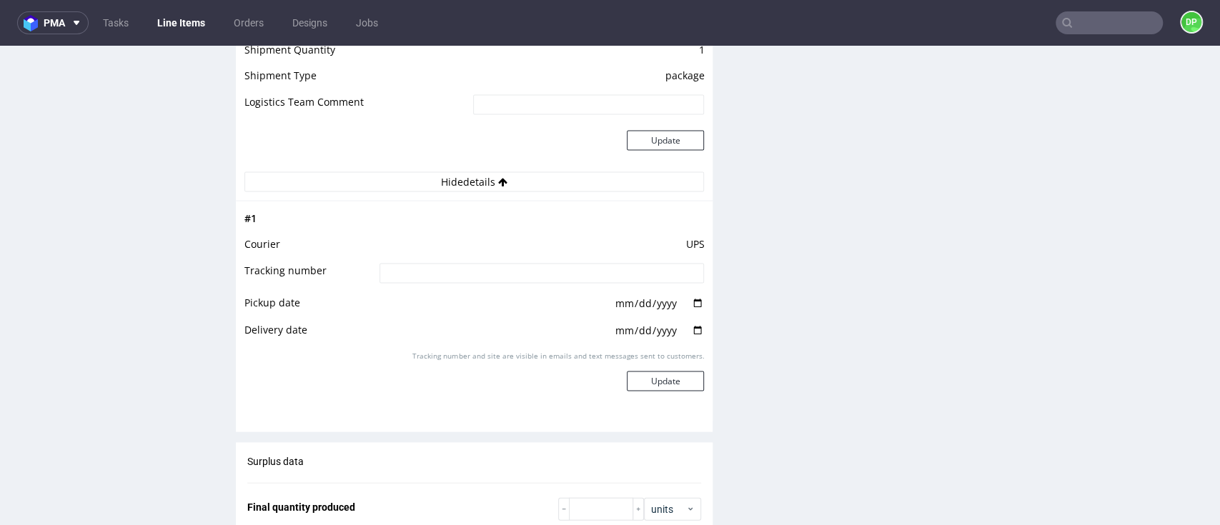
scroll to position [1906, 0]
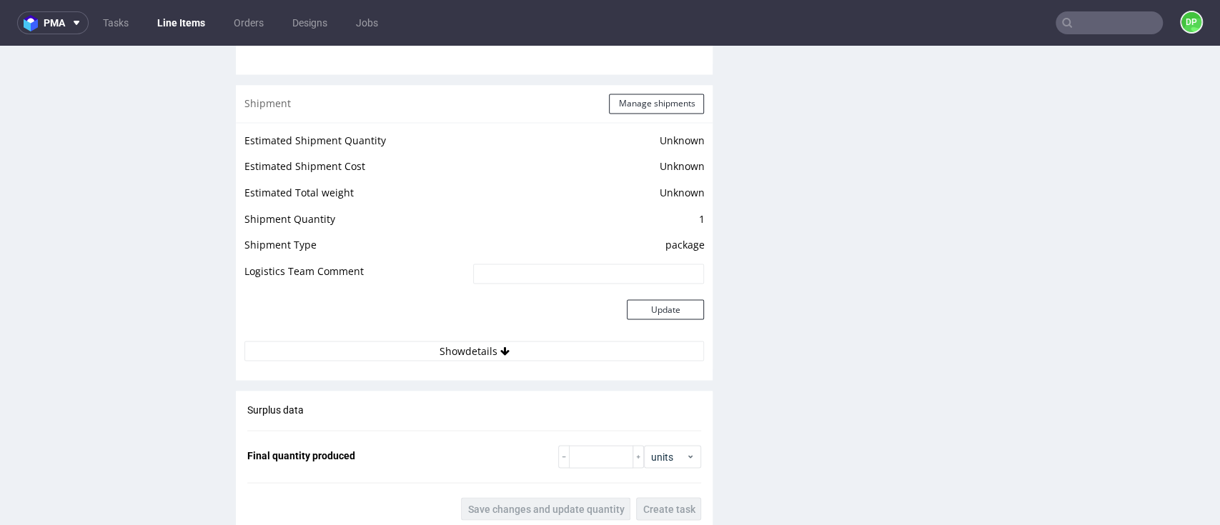
scroll to position [1810, 0]
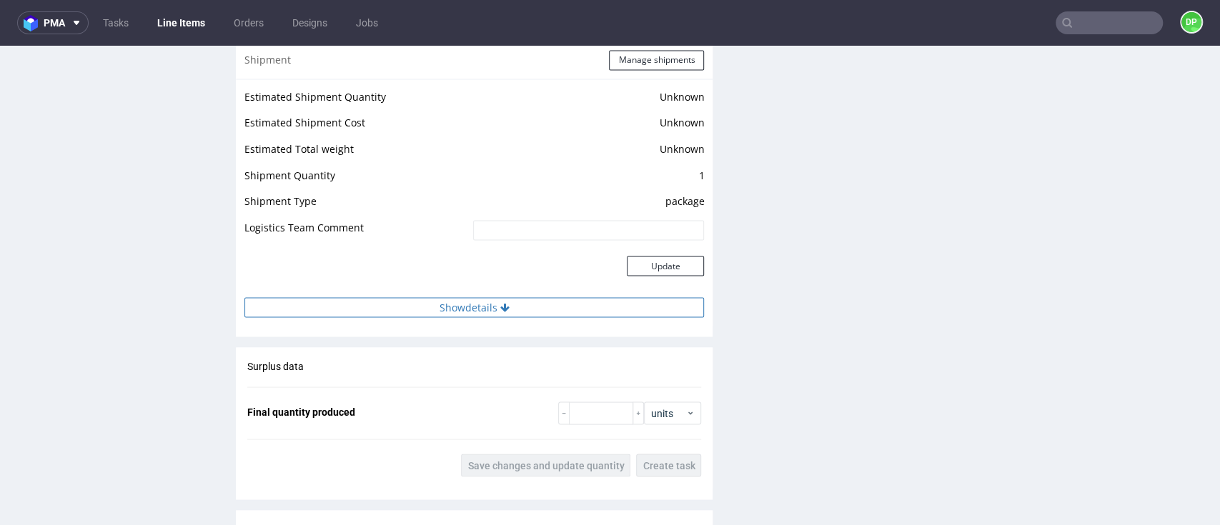
click at [472, 300] on button "Show details" at bounding box center [474, 307] width 460 height 20
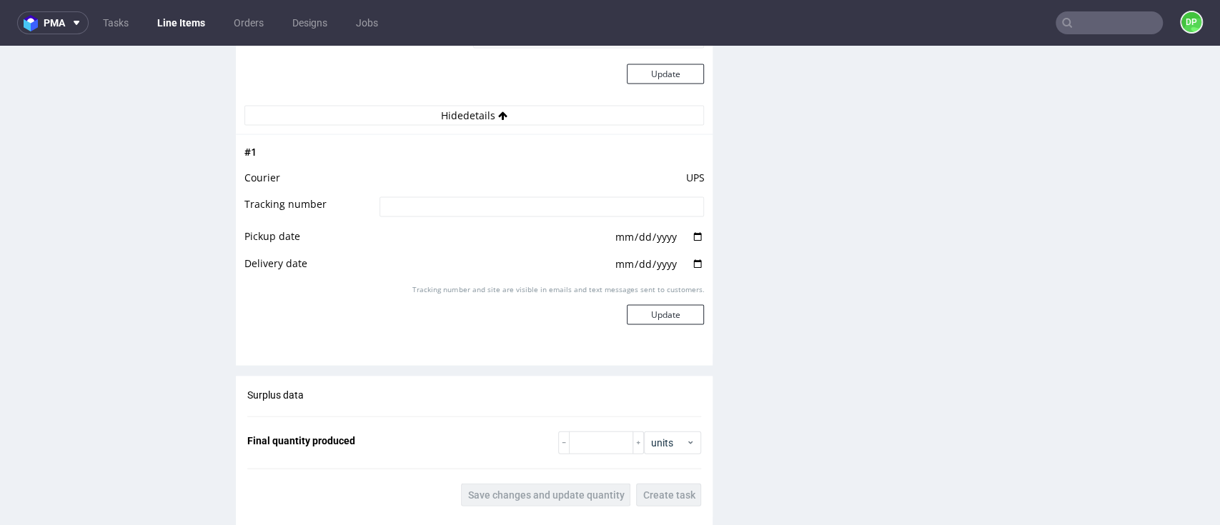
scroll to position [2001, 0]
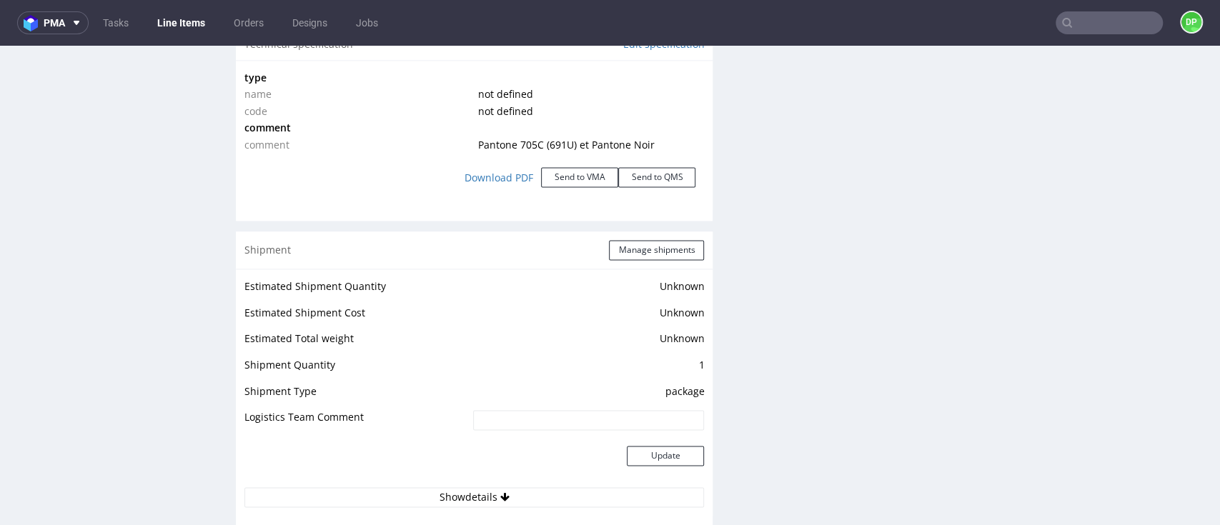
scroll to position [1525, 0]
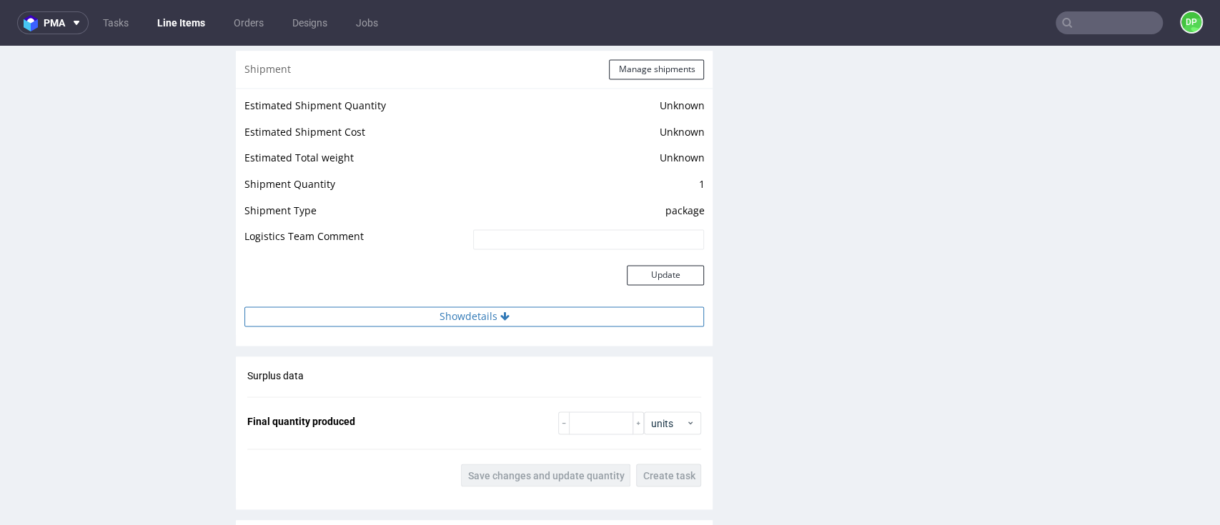
click at [509, 308] on button "Show details" at bounding box center [474, 317] width 460 height 20
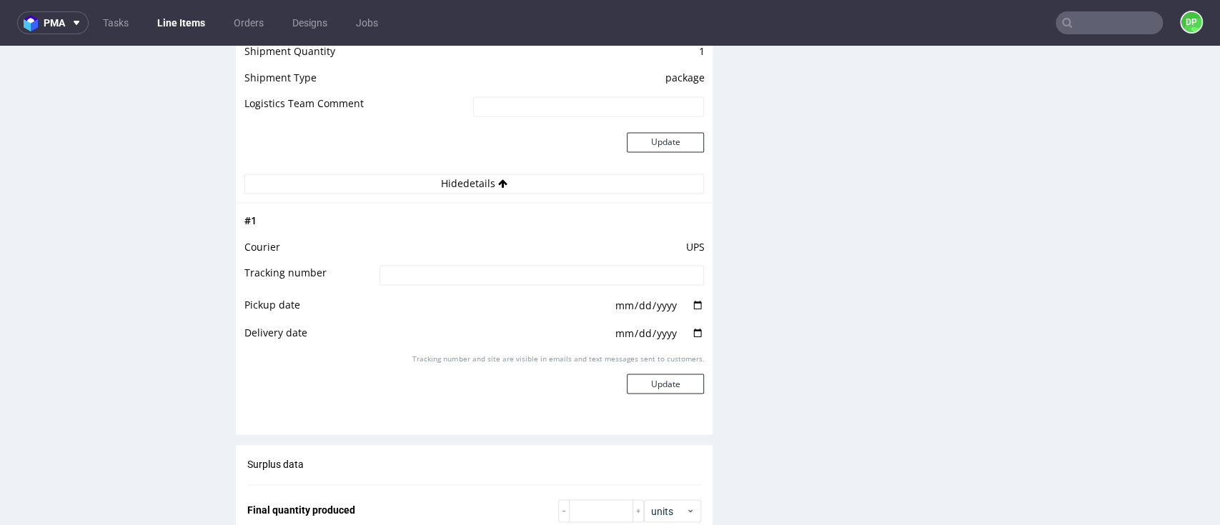
scroll to position [1715, 0]
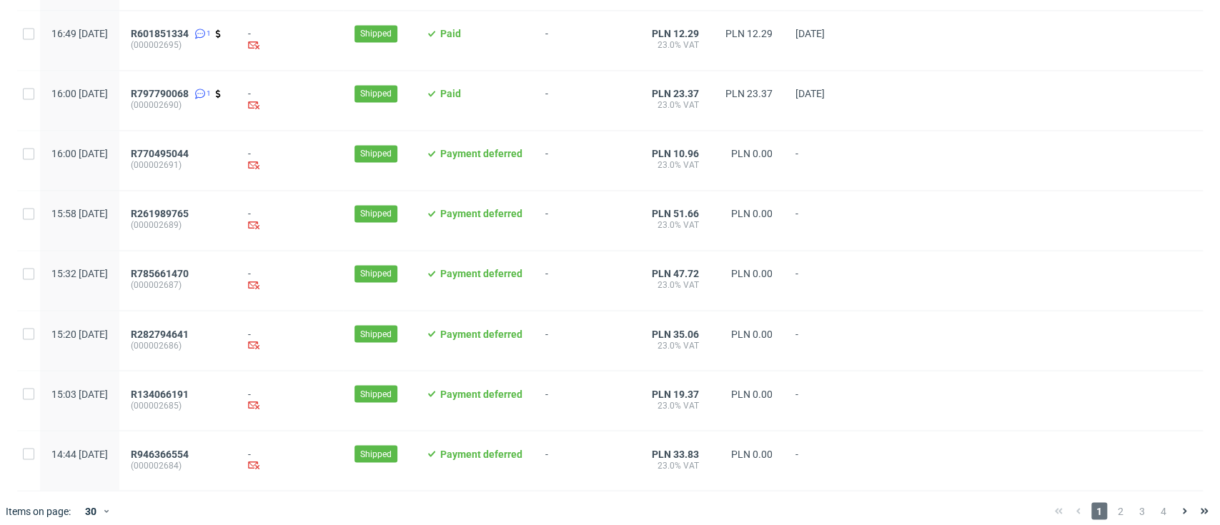
scroll to position [1513, 0]
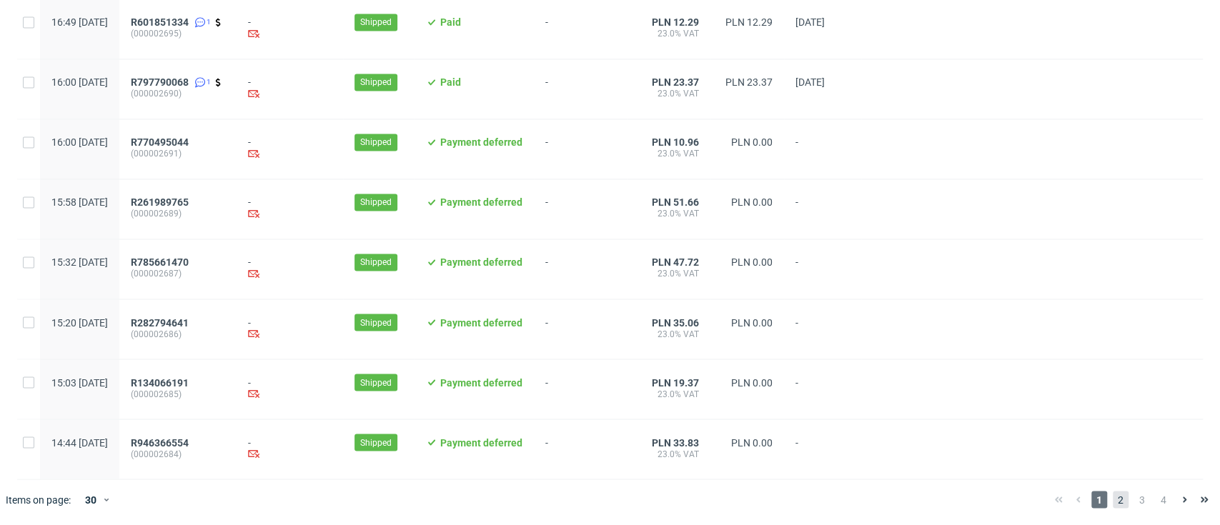
click at [1113, 500] on span "2" at bounding box center [1121, 499] width 16 height 17
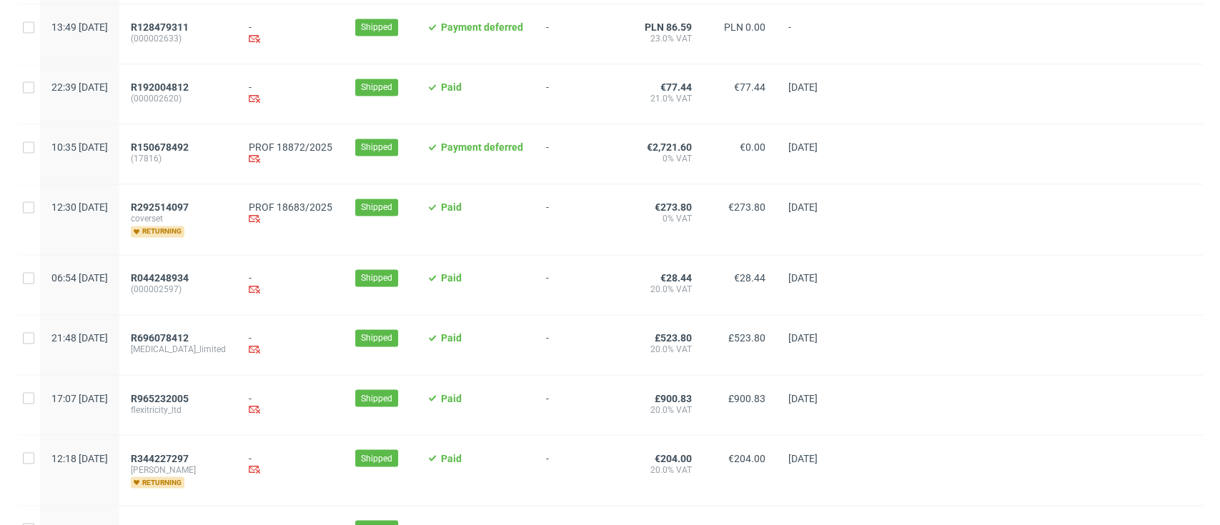
scroll to position [1522, 0]
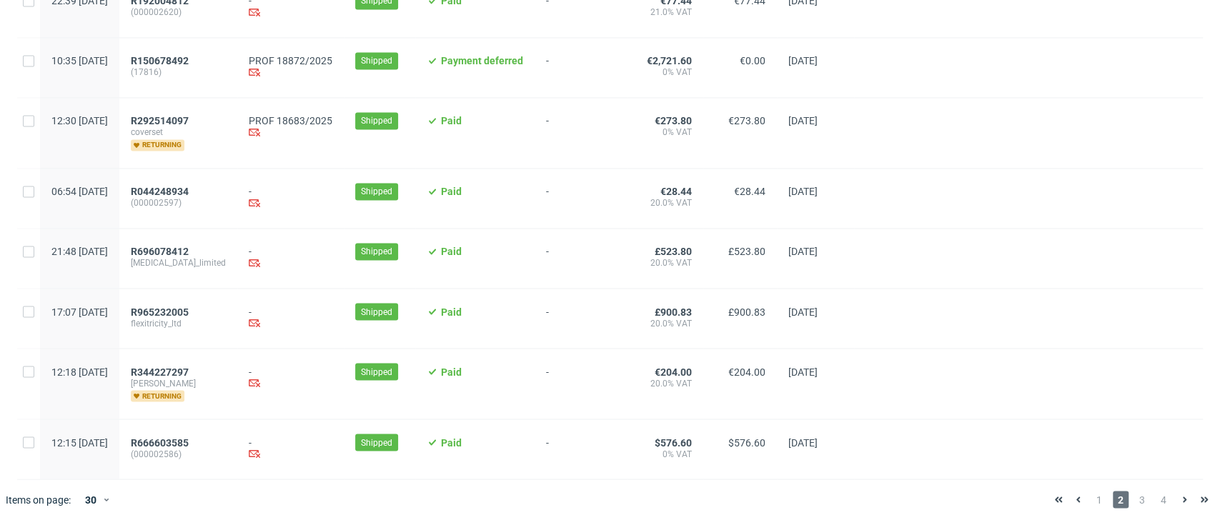
click at [1138, 505] on div "1 2 3 4" at bounding box center [1132, 499] width 166 height 17
click at [1134, 505] on span "3" at bounding box center [1142, 499] width 16 height 17
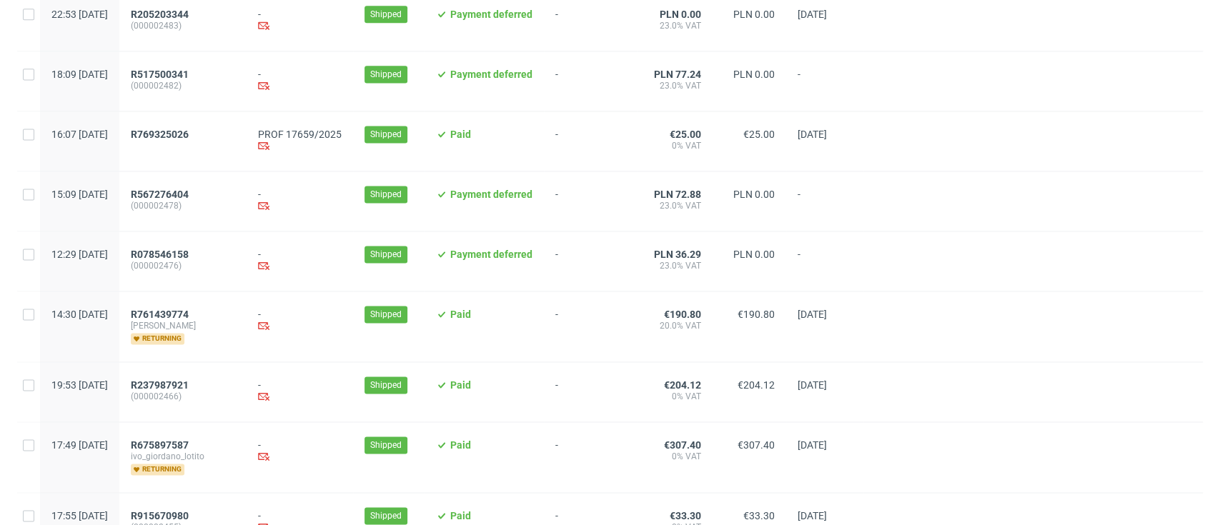
scroll to position [1551, 0]
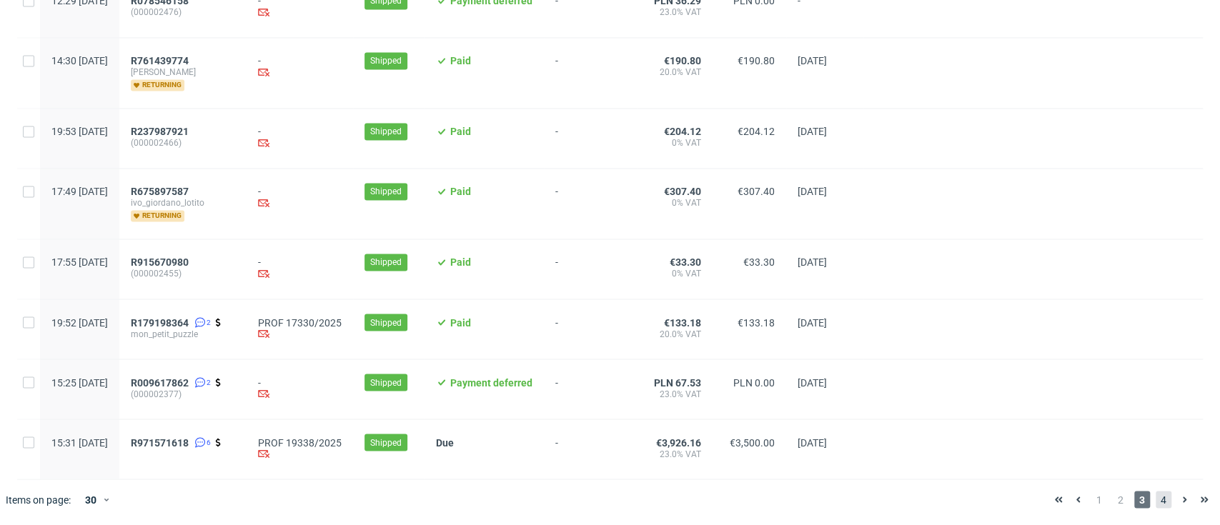
click at [1156, 503] on span "4" at bounding box center [1164, 499] width 16 height 17
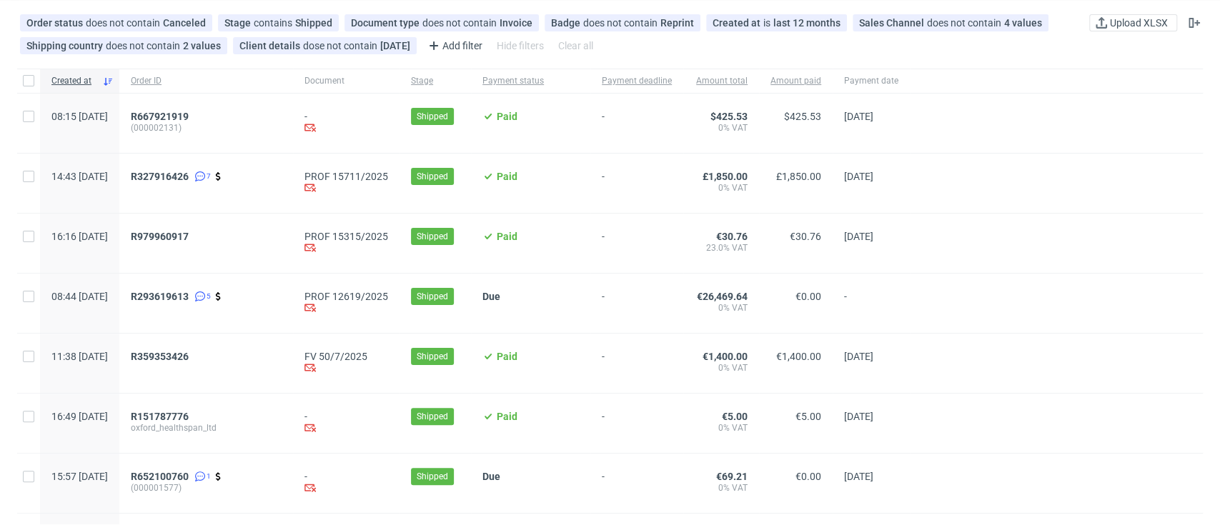
scroll to position [95, 0]
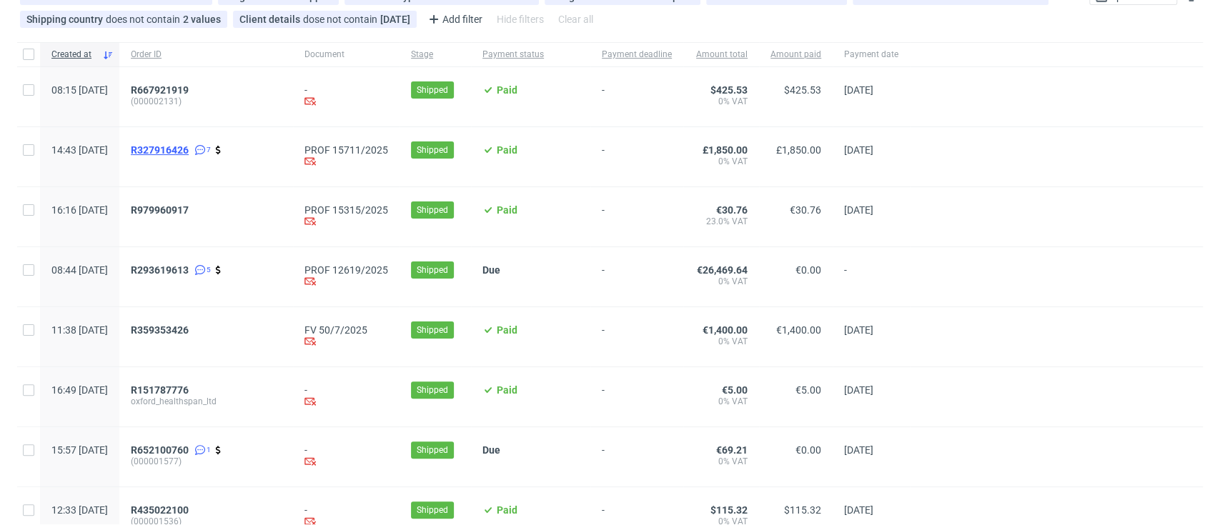
click at [189, 145] on span "R327916426" at bounding box center [160, 149] width 58 height 11
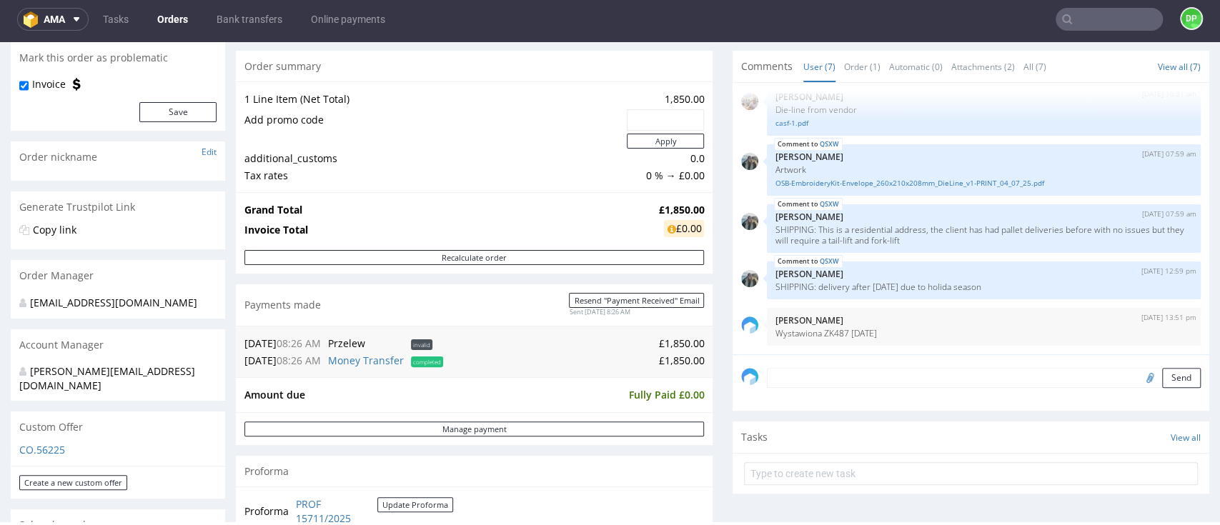
scroll to position [95, 0]
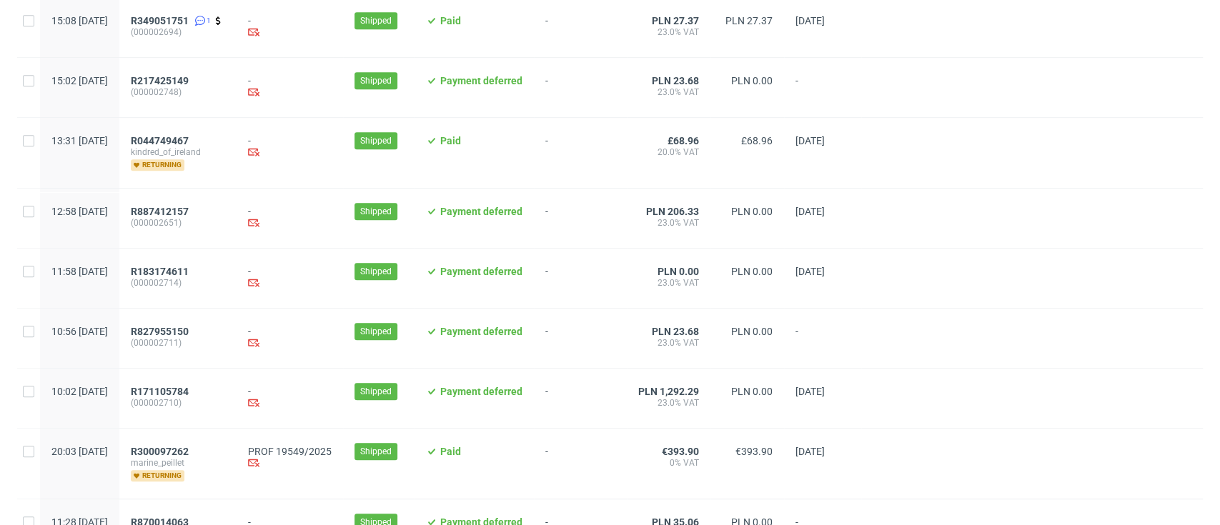
scroll to position [370, 0]
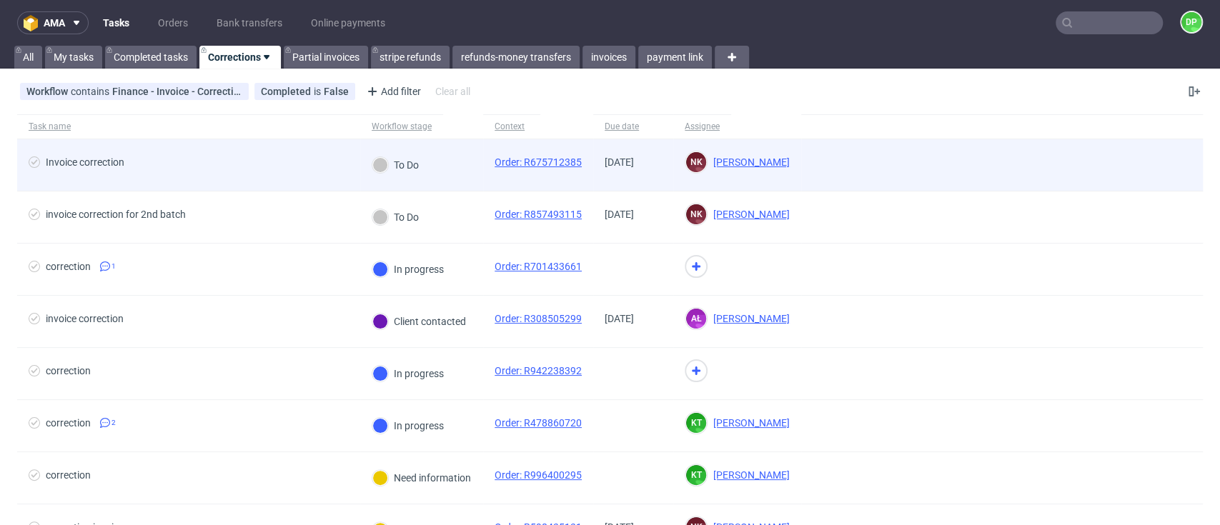
click at [231, 169] on span "Invoice correction" at bounding box center [189, 165] width 320 height 17
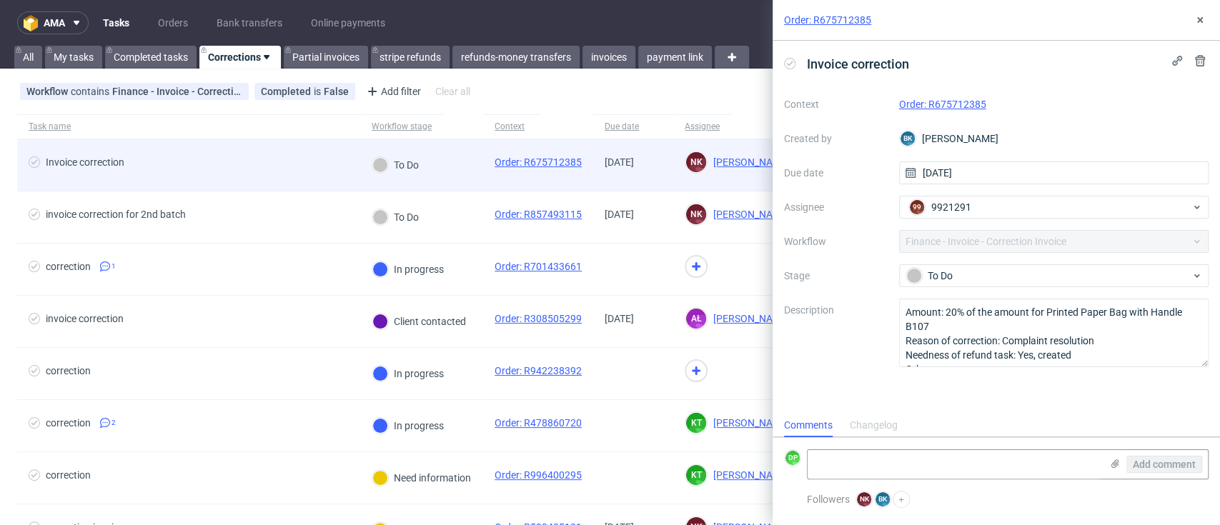
scroll to position [11, 0]
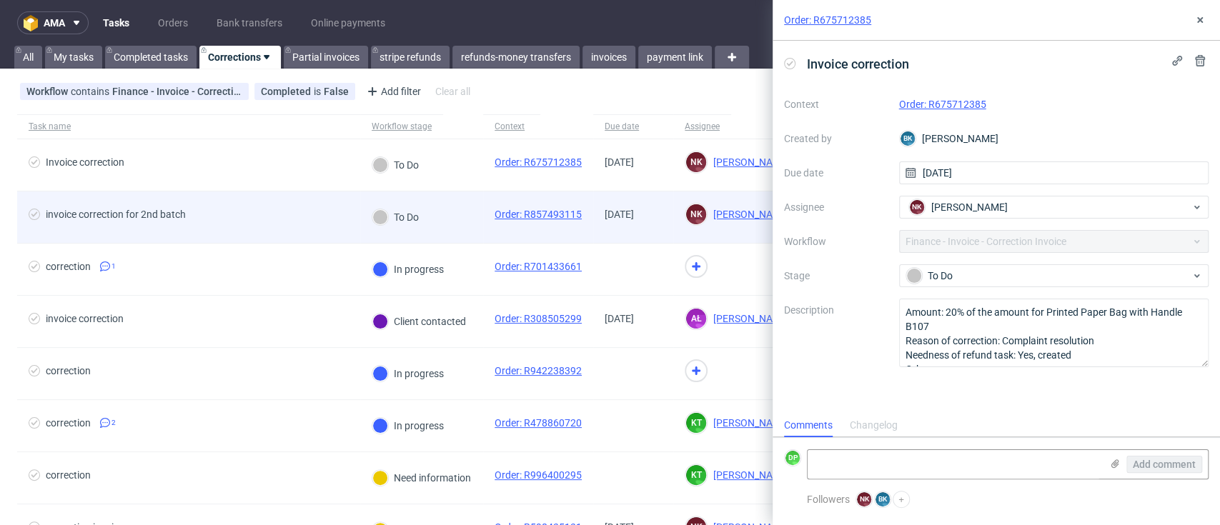
click at [230, 202] on div "invoice correction for 2nd batch" at bounding box center [188, 217] width 343 height 51
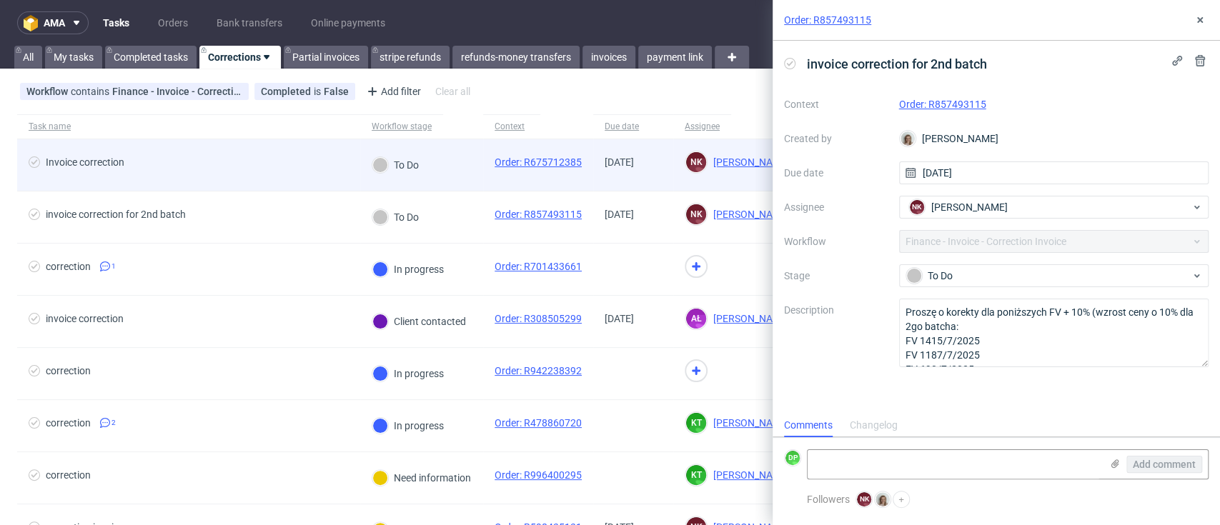
click at [232, 171] on span "Invoice correction" at bounding box center [189, 165] width 320 height 17
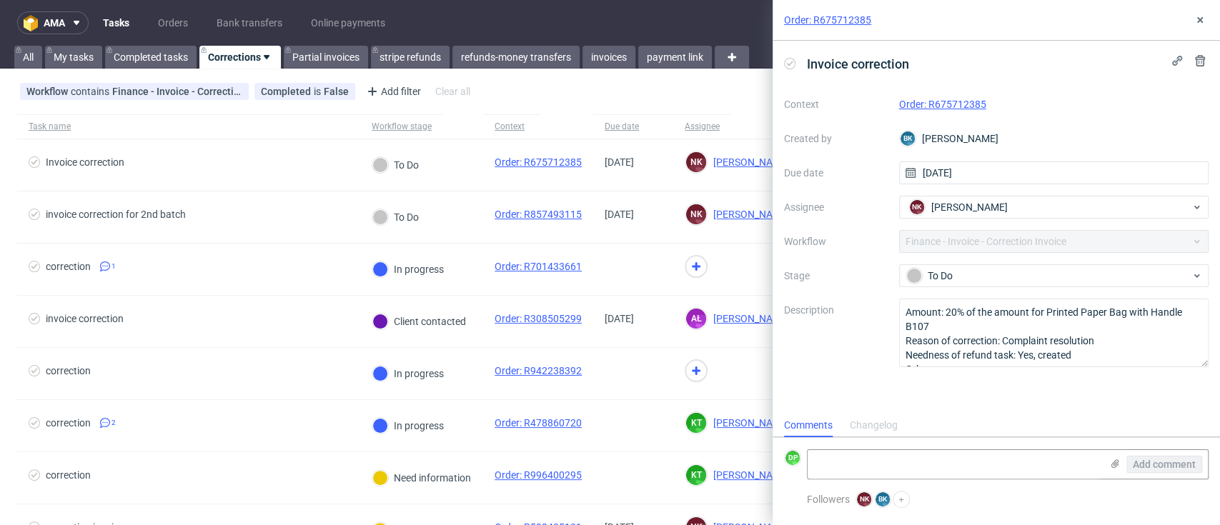
scroll to position [11, 0]
click at [956, 102] on link "Order: R675712385" at bounding box center [942, 104] width 87 height 11
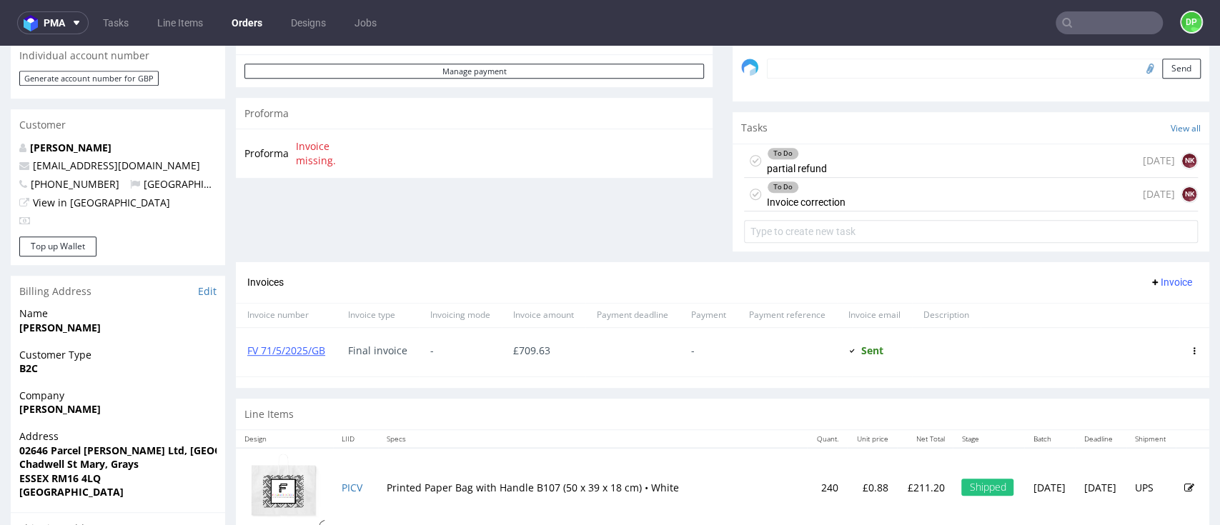
scroll to position [476, 0]
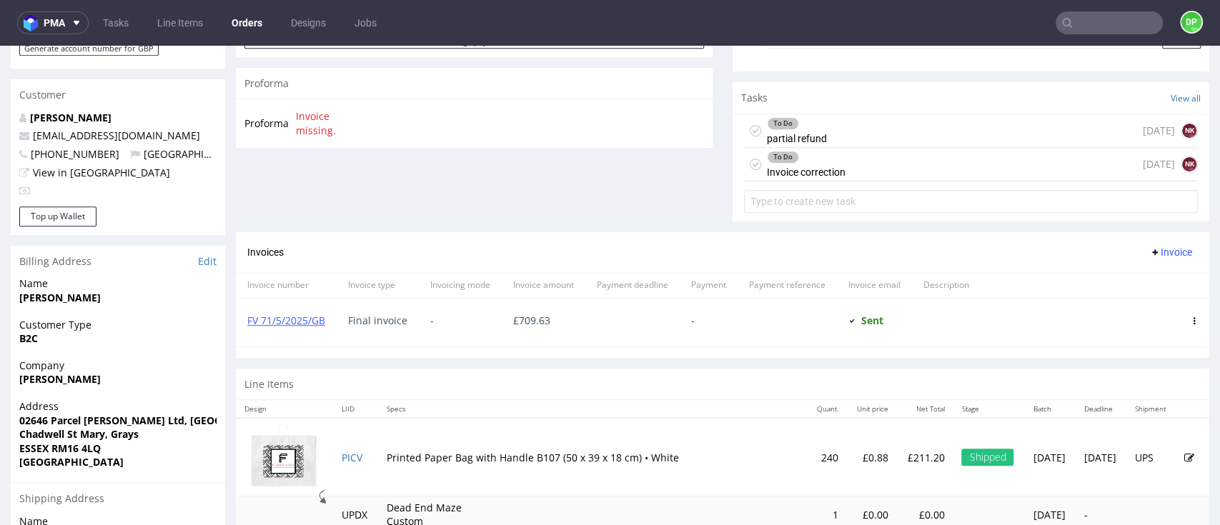
click at [862, 164] on div "To Do Invoice correction today NK" at bounding box center [971, 165] width 454 height 34
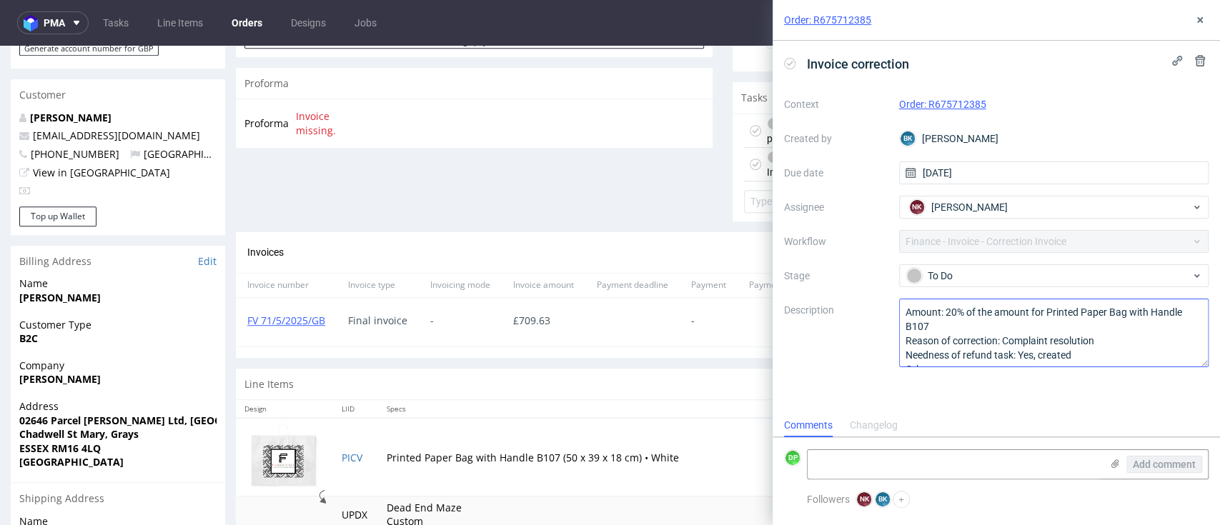
scroll to position [15, 0]
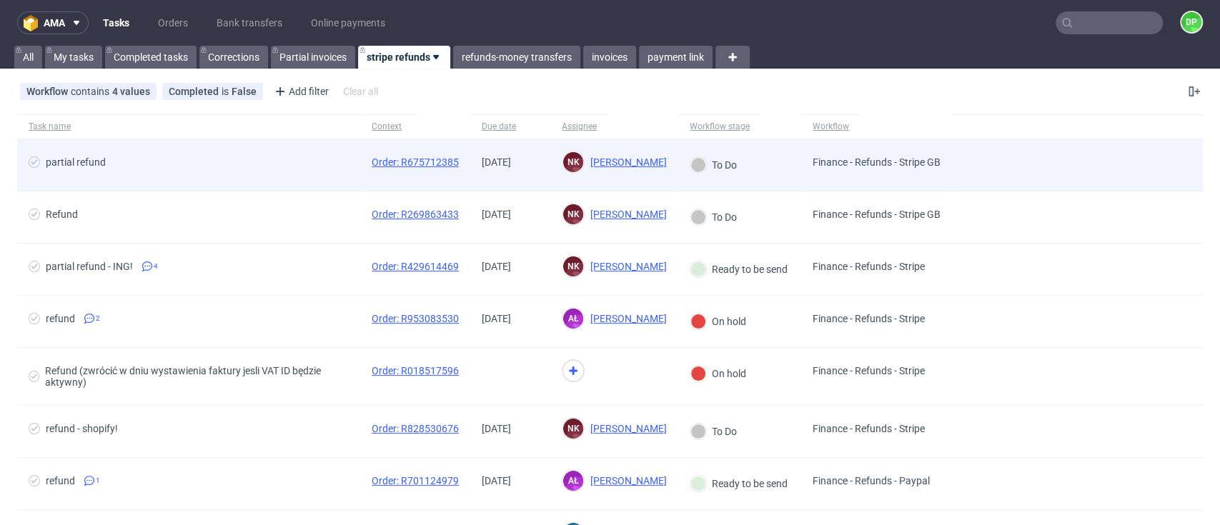
click at [257, 149] on div "partial refund" at bounding box center [188, 164] width 343 height 51
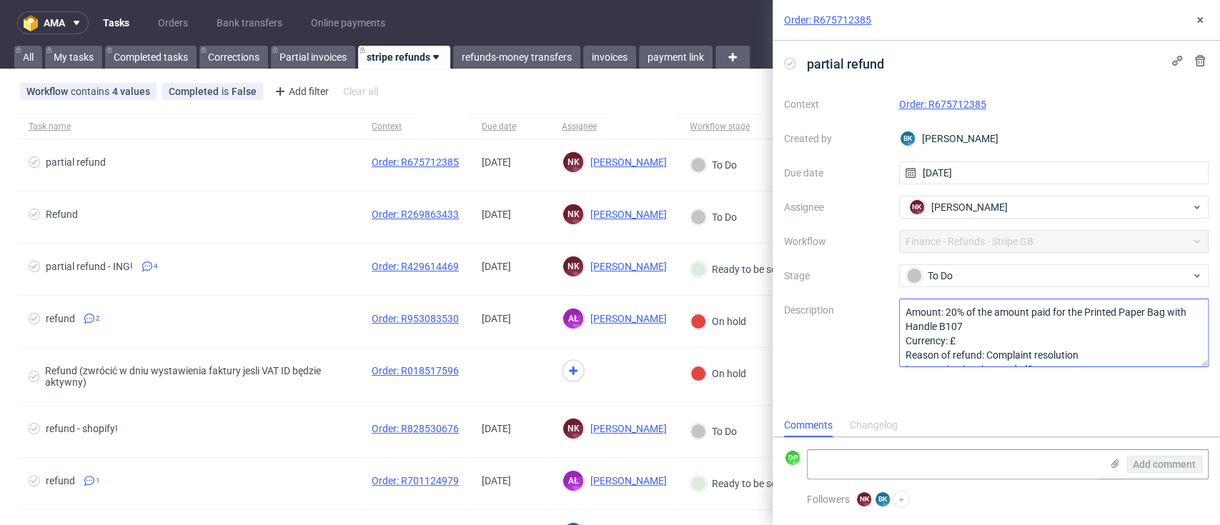
scroll to position [29, 0]
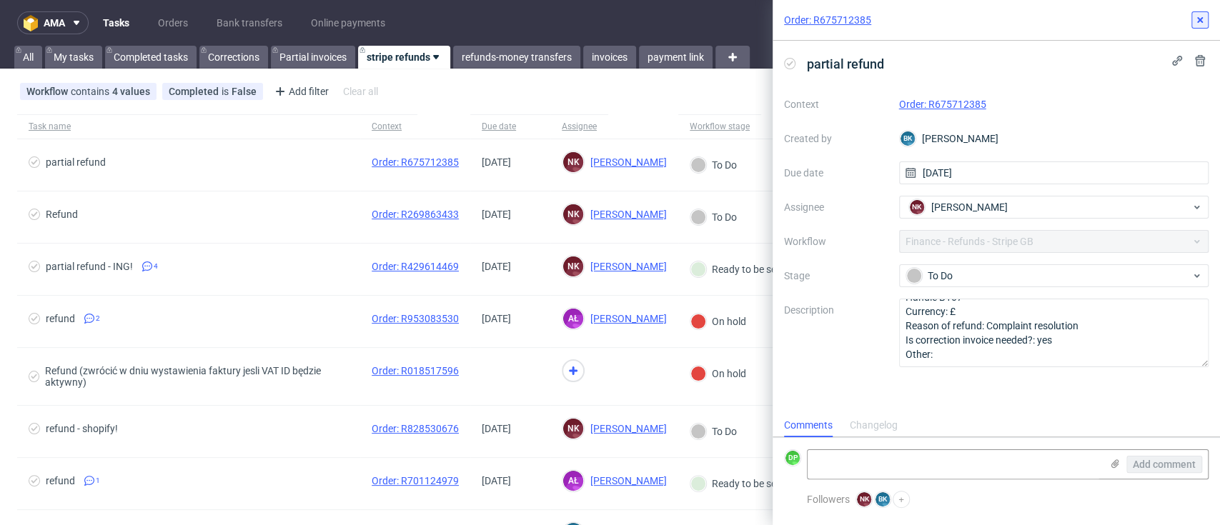
click at [1201, 22] on use at bounding box center [1200, 20] width 6 height 6
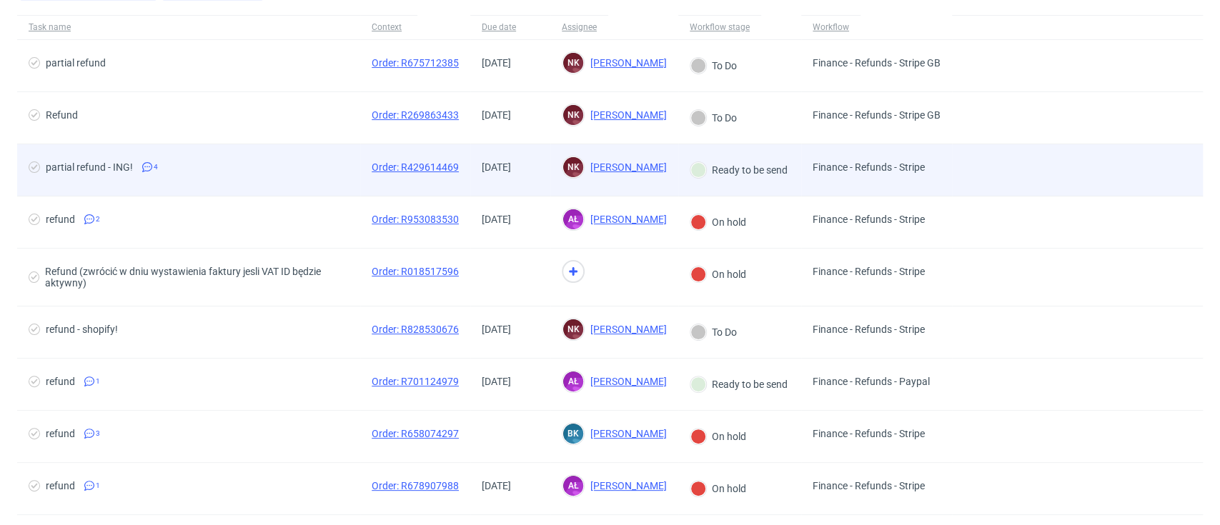
scroll to position [190, 0]
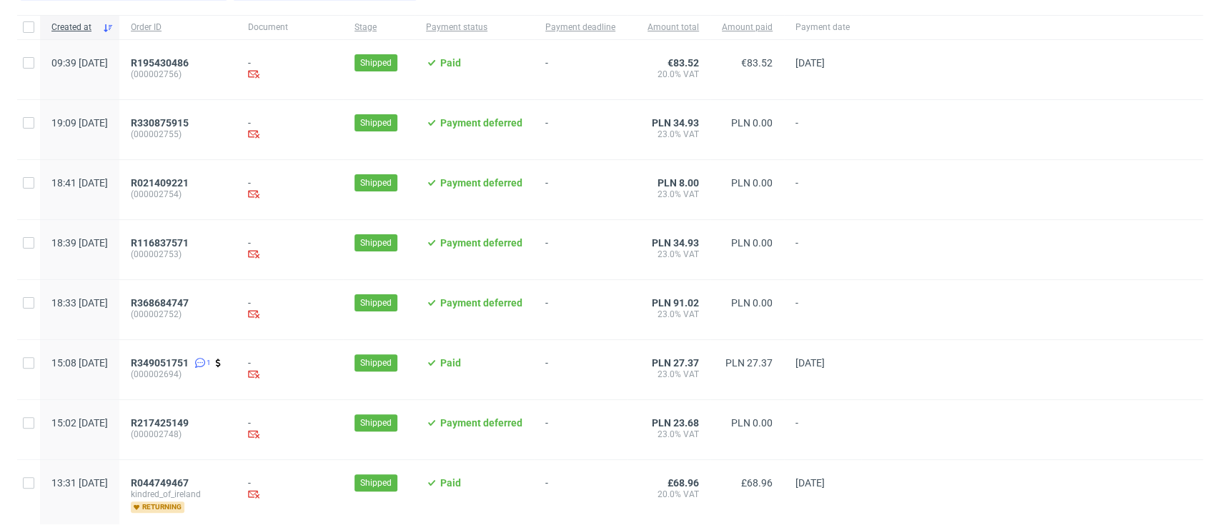
scroll to position [190, 0]
